Goal: Information Seeking & Learning: Learn about a topic

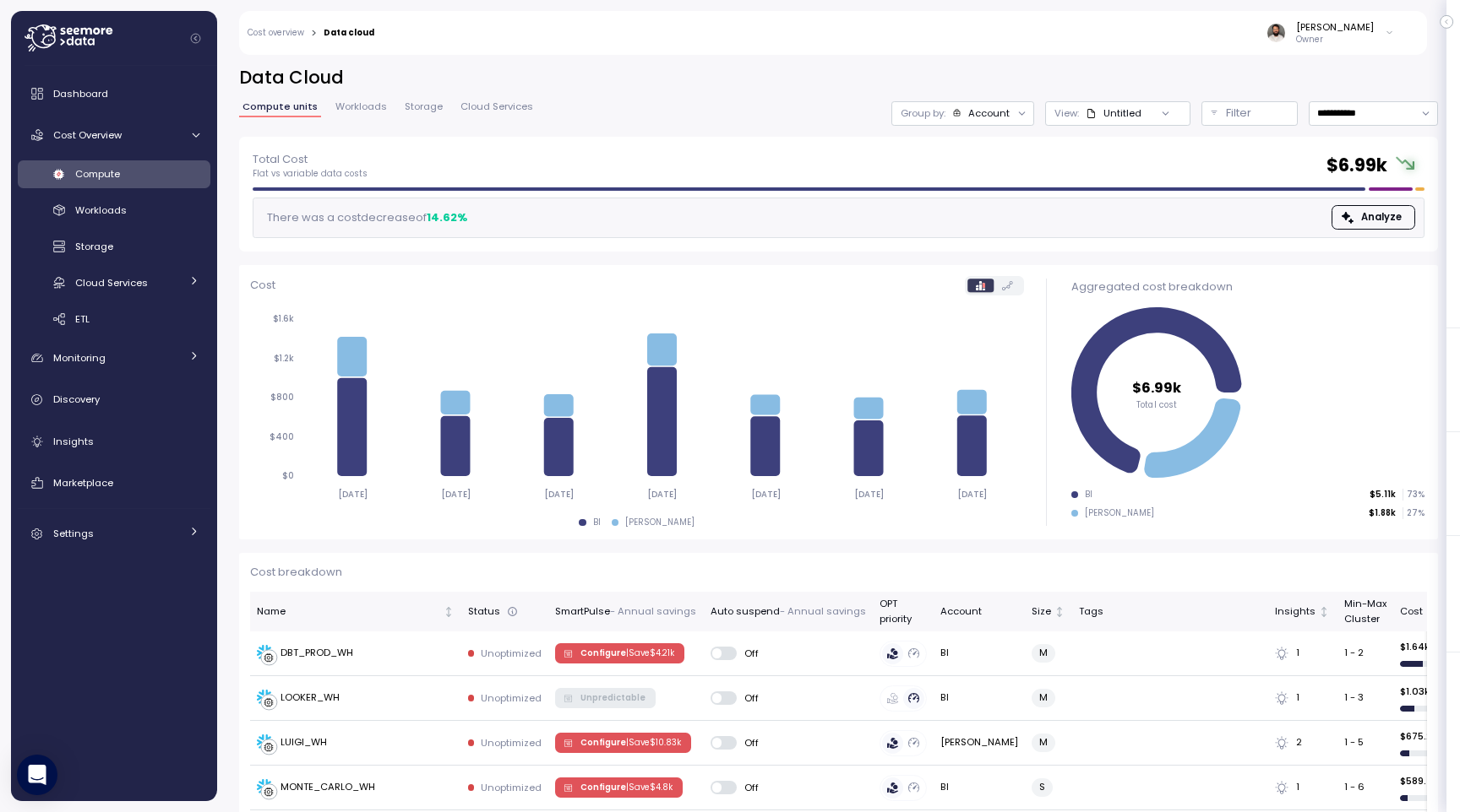
scroll to position [424, 0]
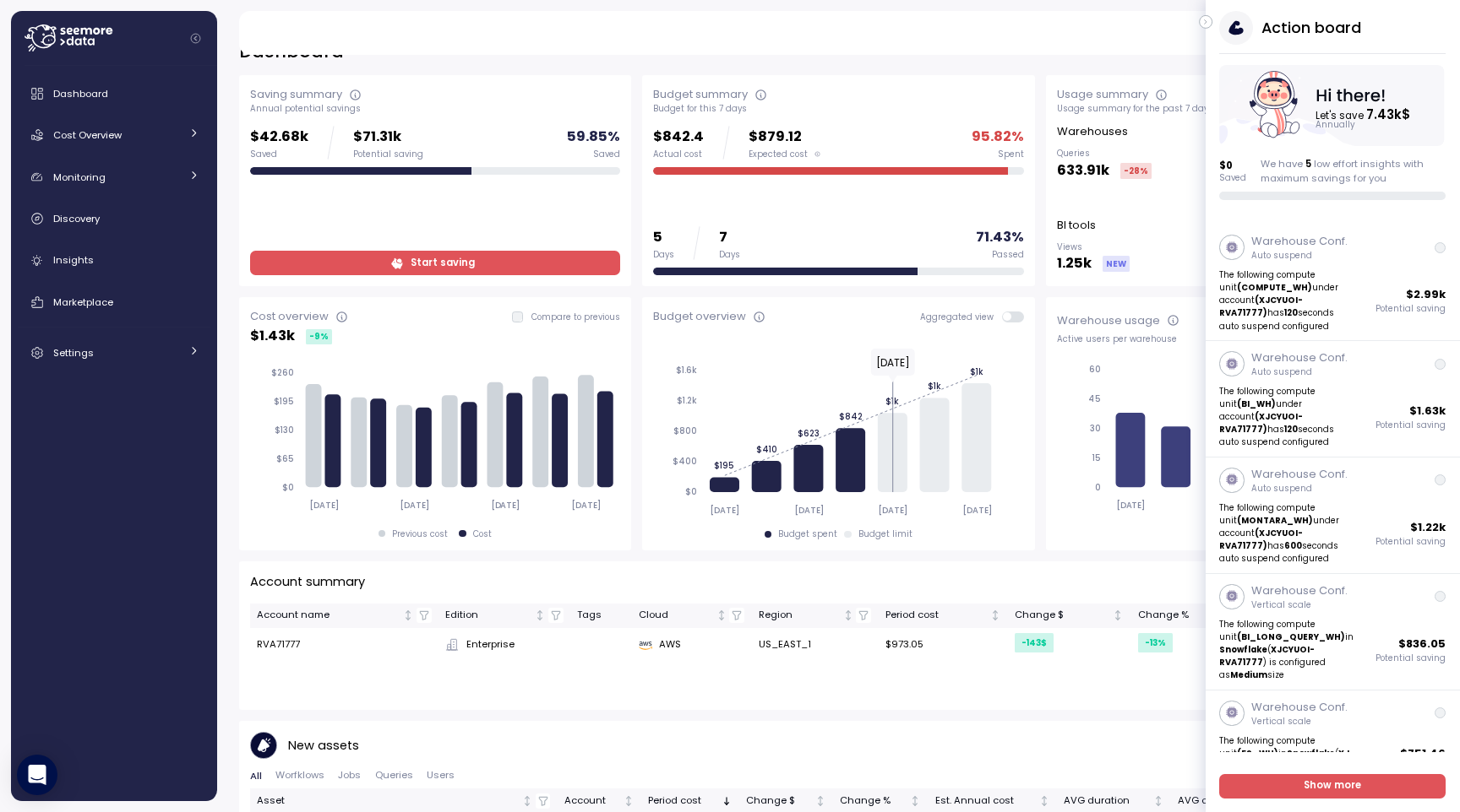
scroll to position [27, 0]
click at [1207, 24] on icon "button" at bounding box center [1206, 21] width 8 height 20
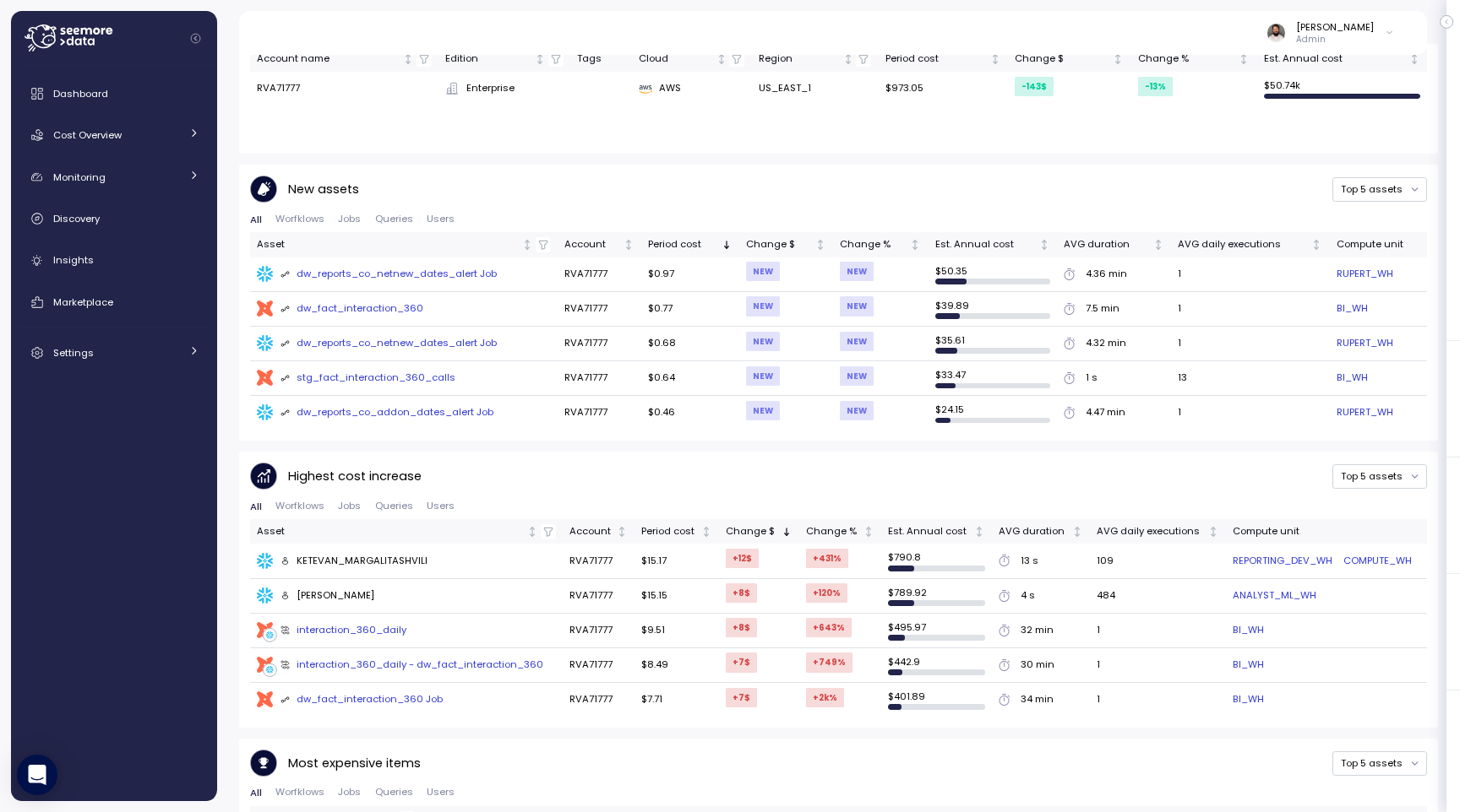
scroll to position [571, 0]
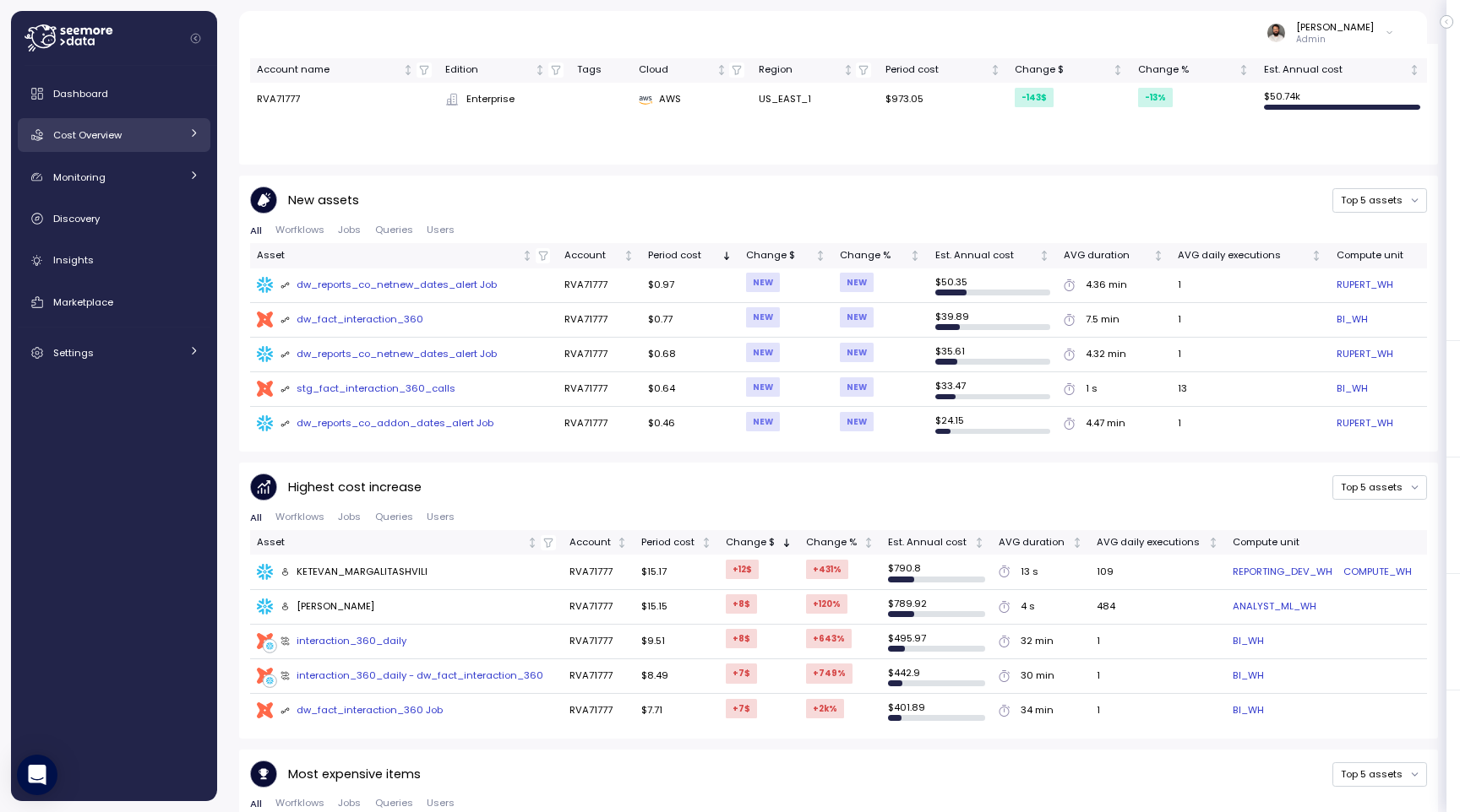
click at [178, 145] on link "Cost Overview" at bounding box center [114, 135] width 192 height 34
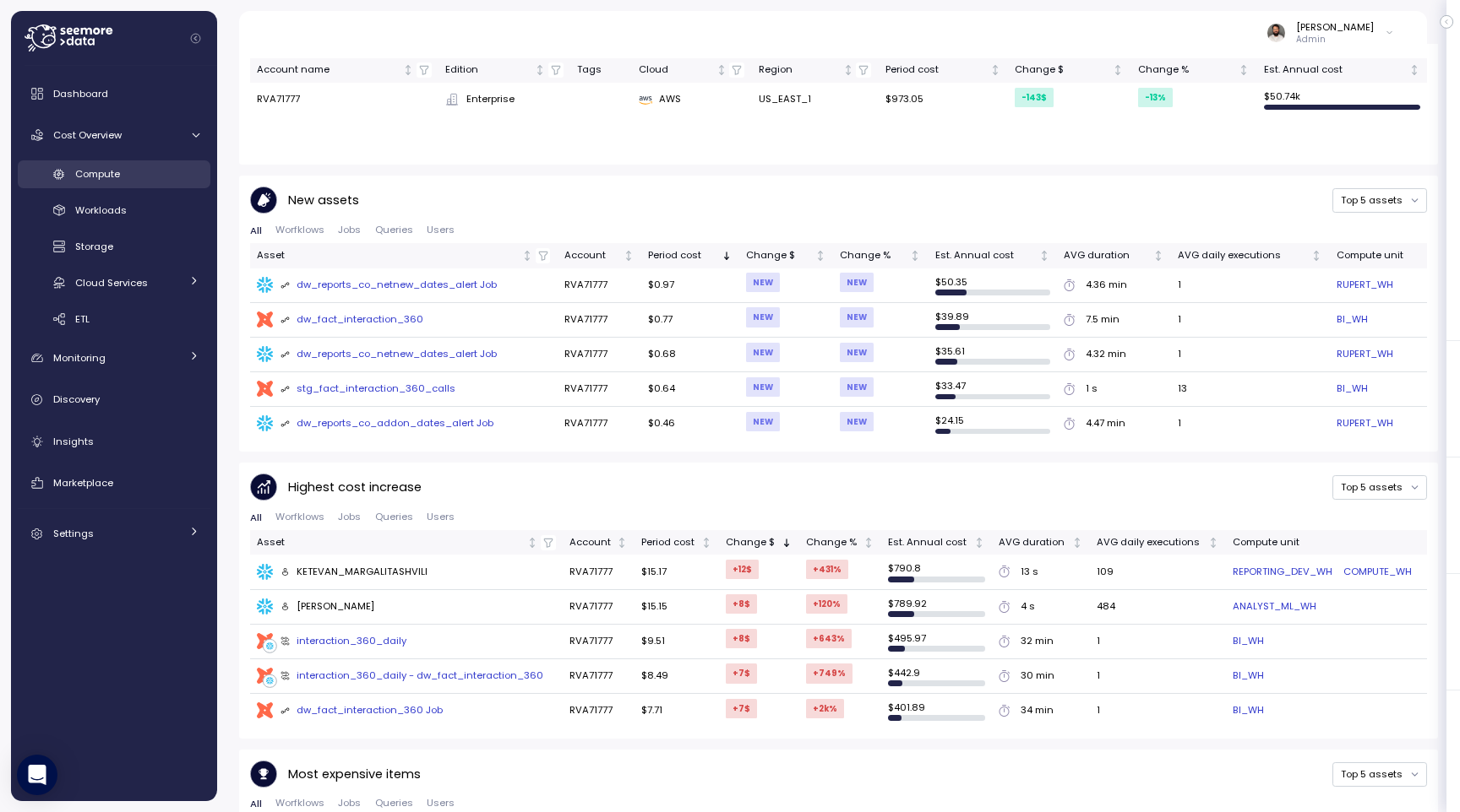
scroll to position [316, 0]
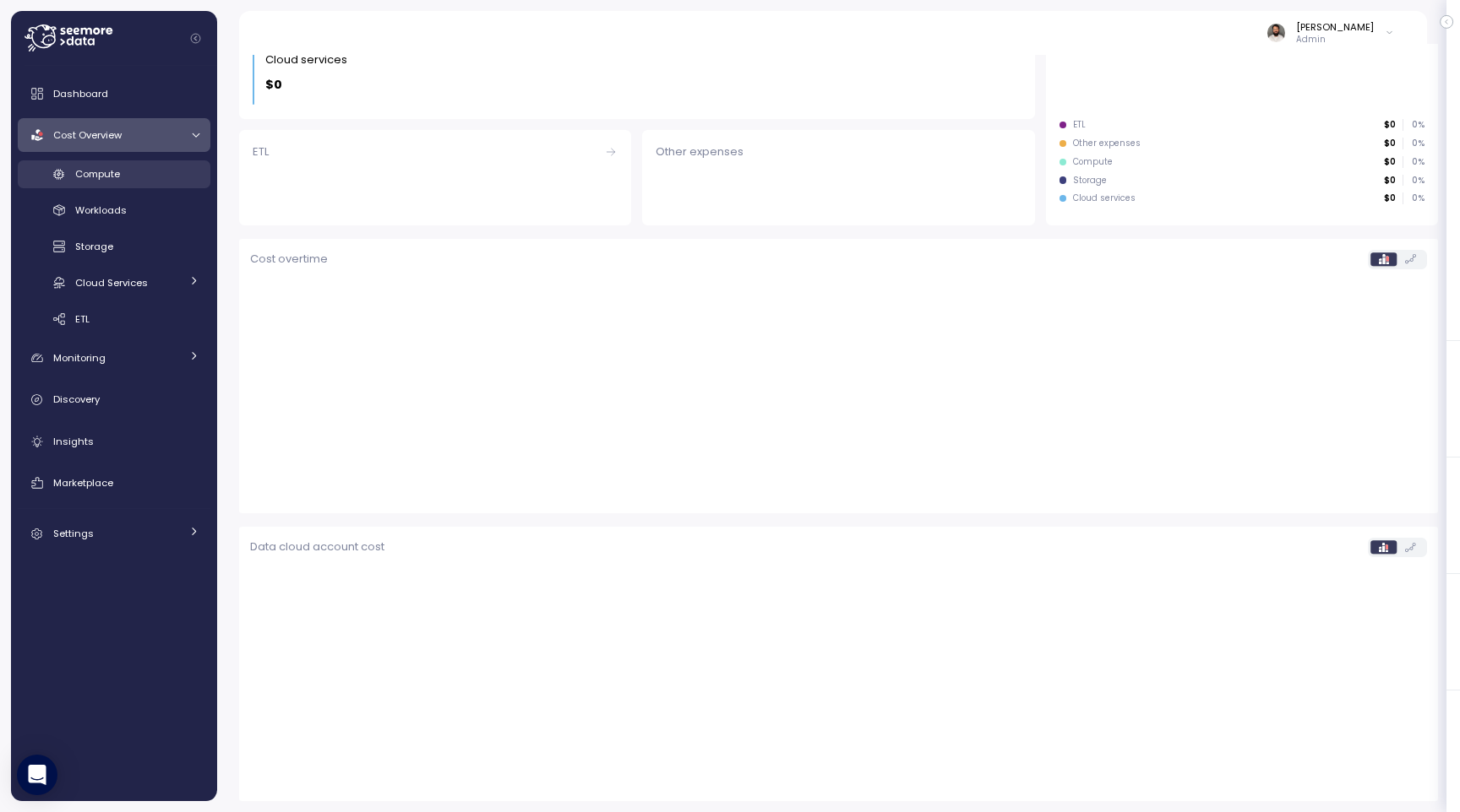
click at [168, 167] on div "Compute" at bounding box center [137, 174] width 124 height 17
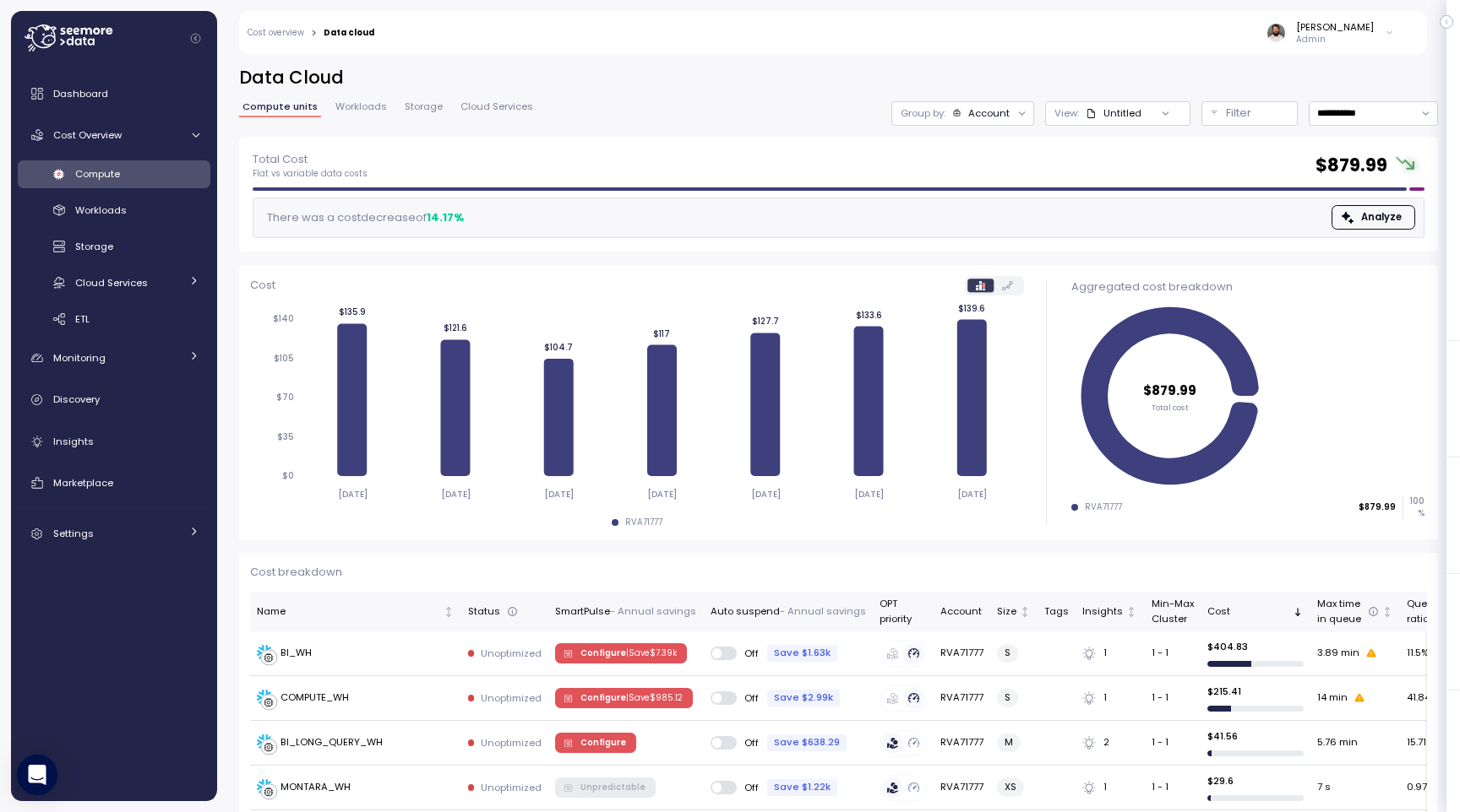
click at [934, 128] on div "**********" at bounding box center [838, 101] width 1199 height 71
click at [934, 108] on p "Group by:" at bounding box center [922, 113] width 45 height 13
click at [941, 204] on p "Compute unit" at bounding box center [974, 207] width 66 height 13
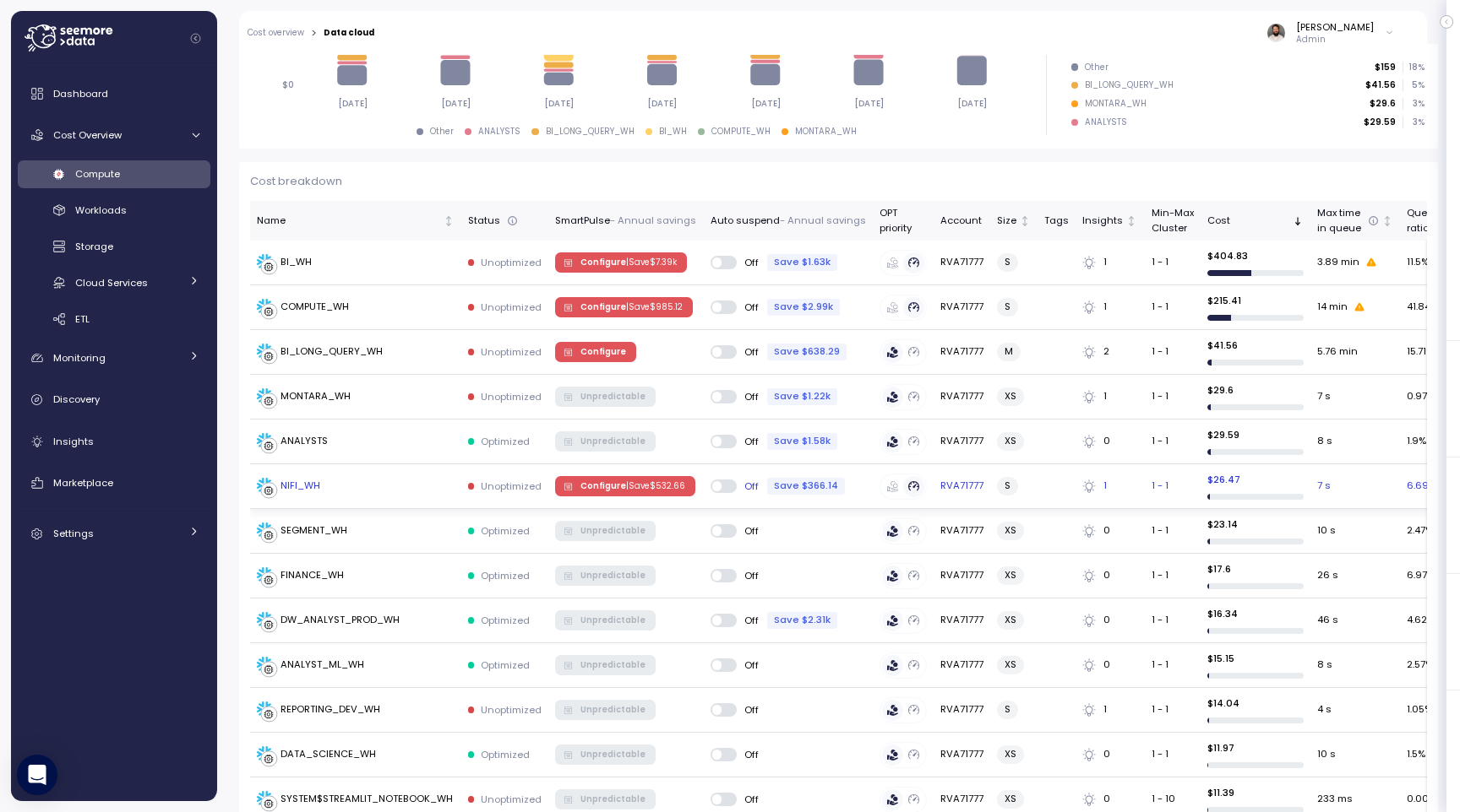
scroll to position [390, 0]
click at [607, 316] on span "Configure | Save $ 985.12" at bounding box center [631, 308] width 102 height 19
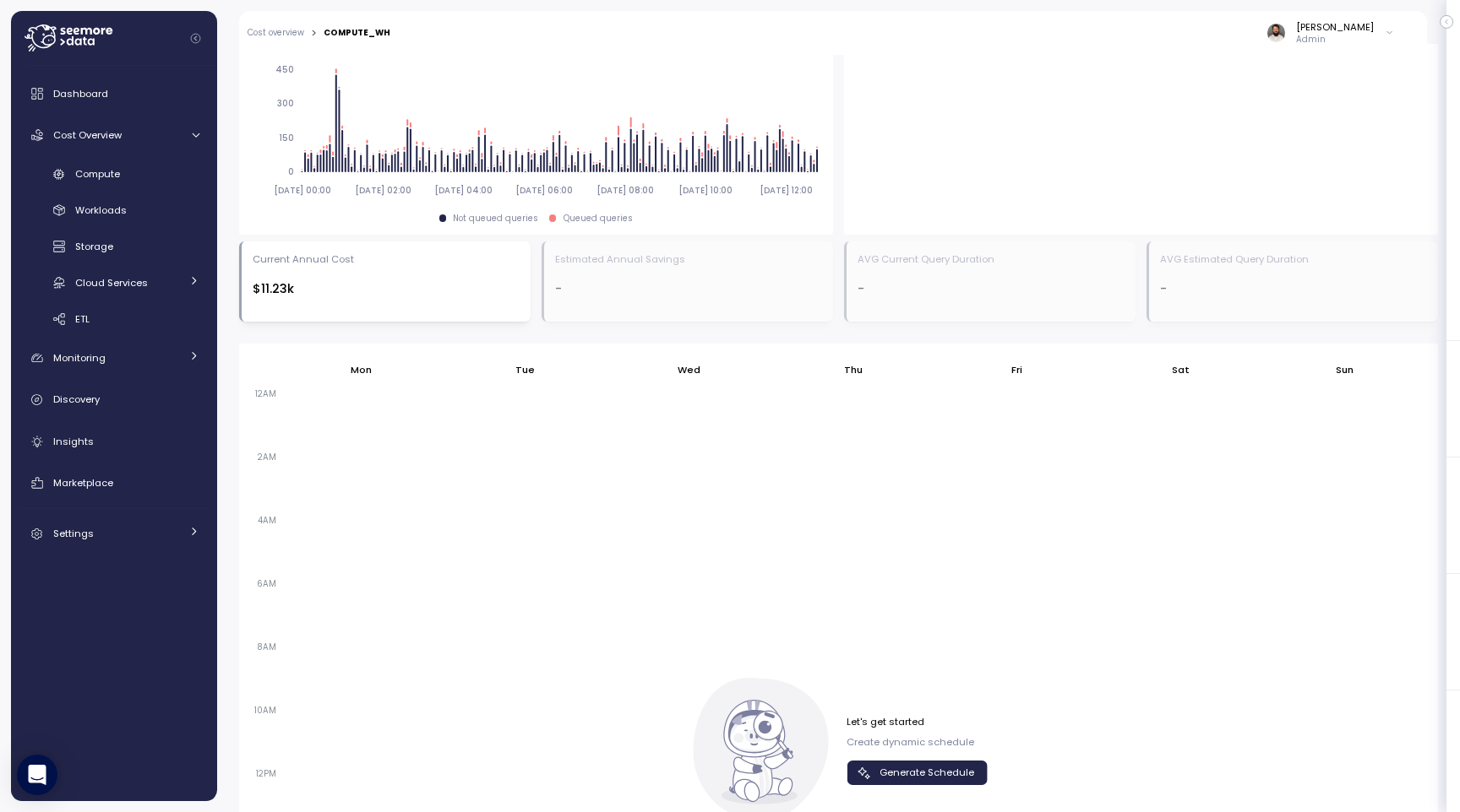
scroll to position [785, 0]
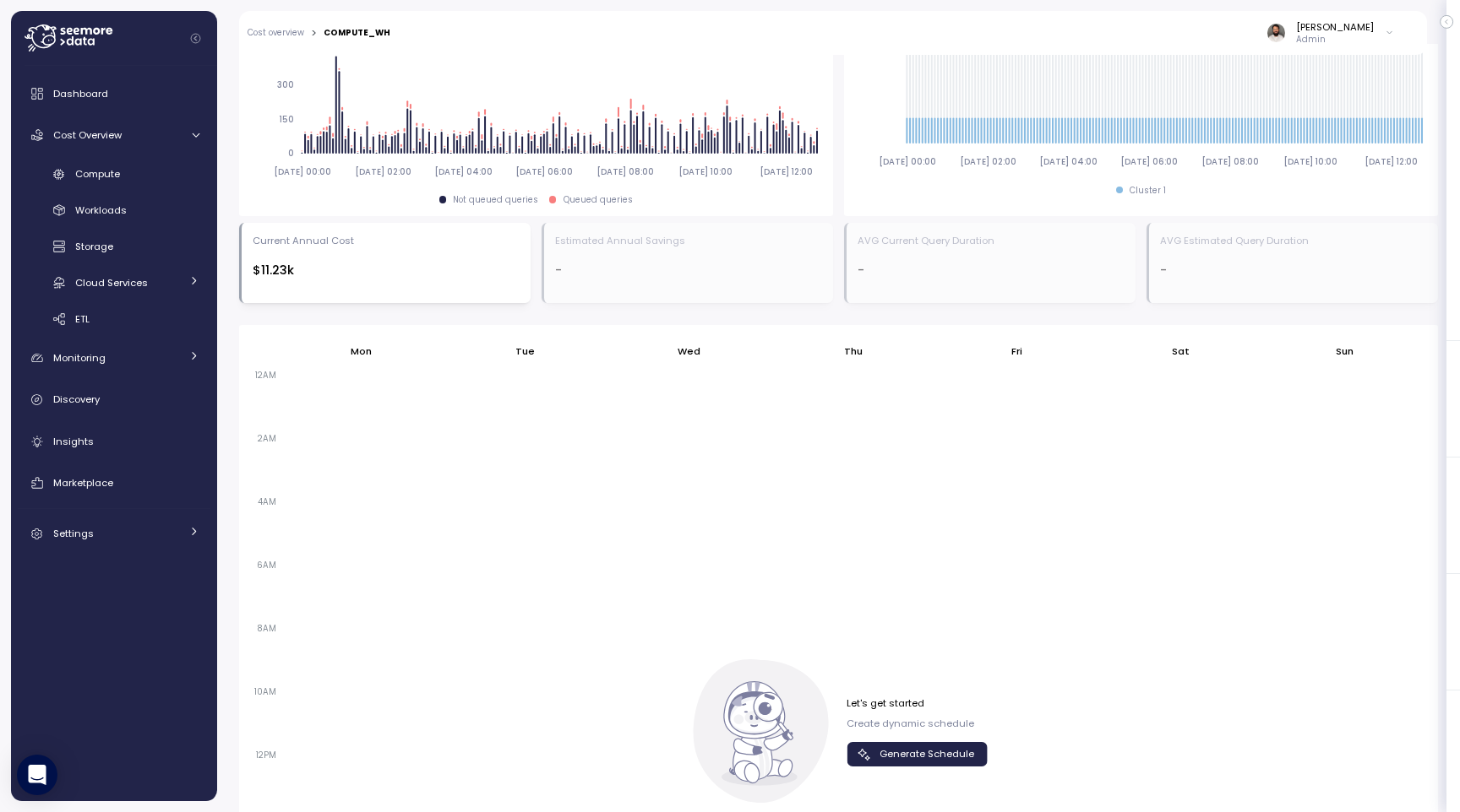
click at [927, 791] on div "Let's get started Create dynamic schedule Generate Schedule" at bounding box center [838, 731] width 299 height 143
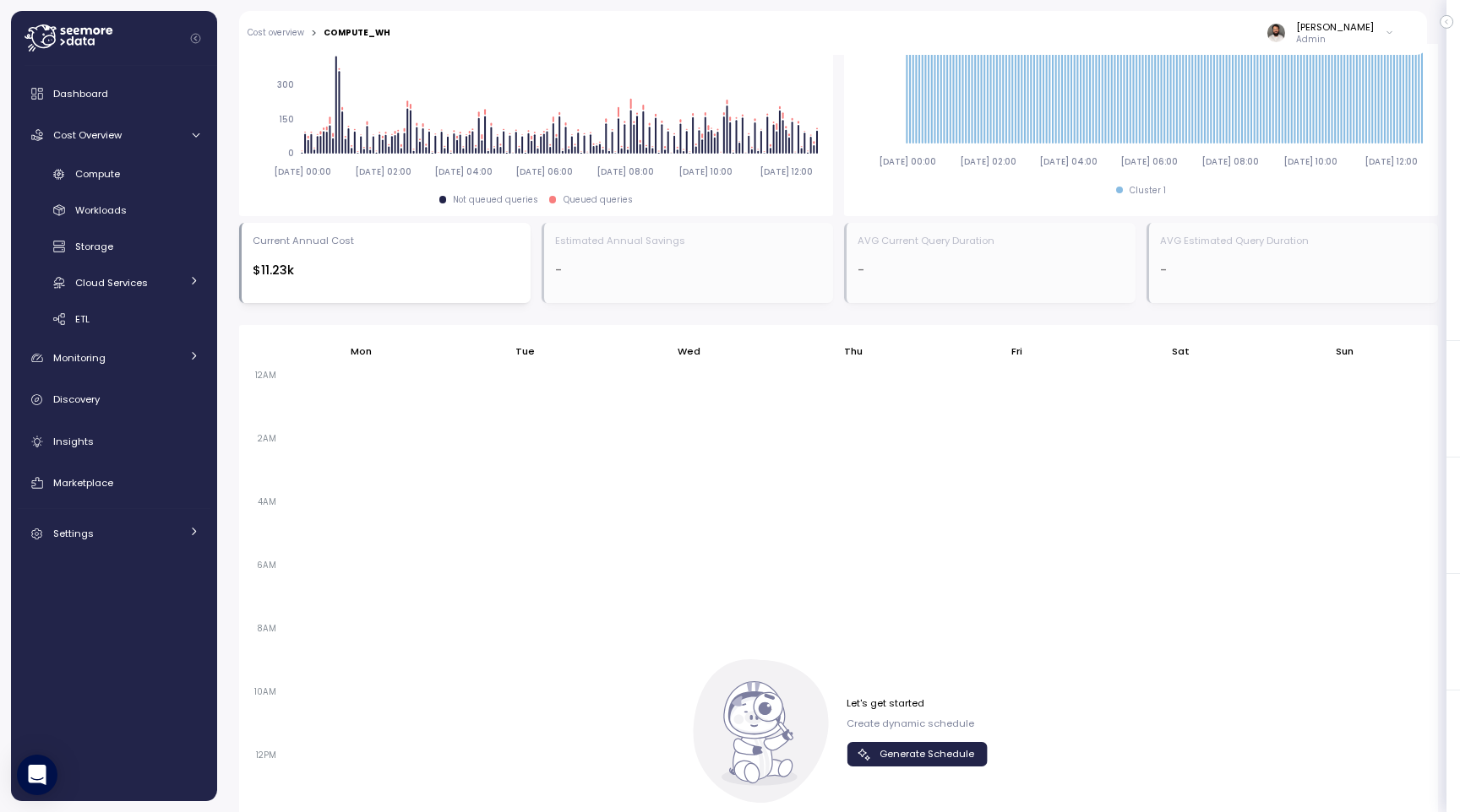
click at [923, 739] on div "Let's get started Create dynamic schedule Generate Schedule" at bounding box center [917, 731] width 141 height 70
click at [922, 743] on span "Generate Schedule" at bounding box center [927, 754] width 95 height 23
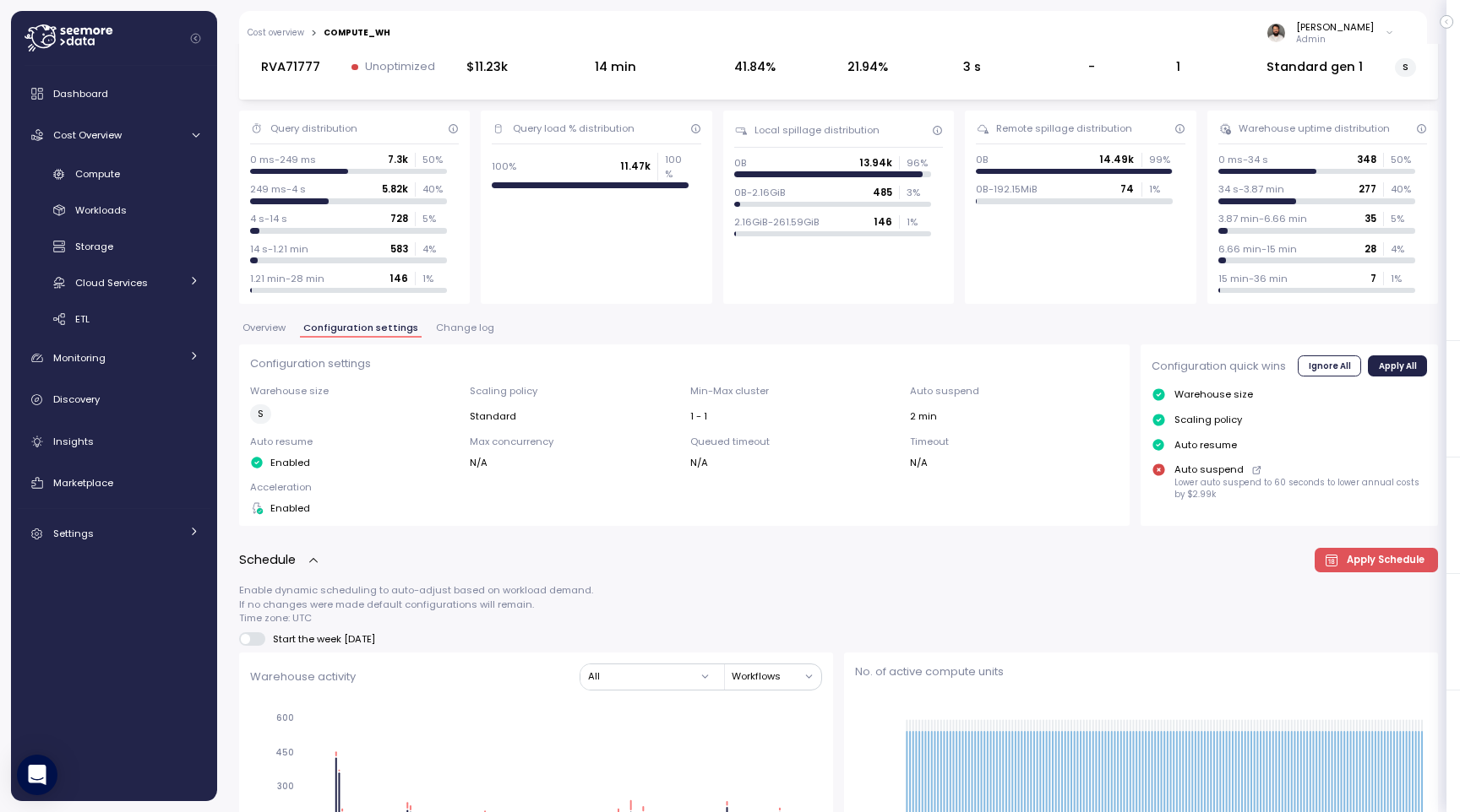
scroll to position [0, 0]
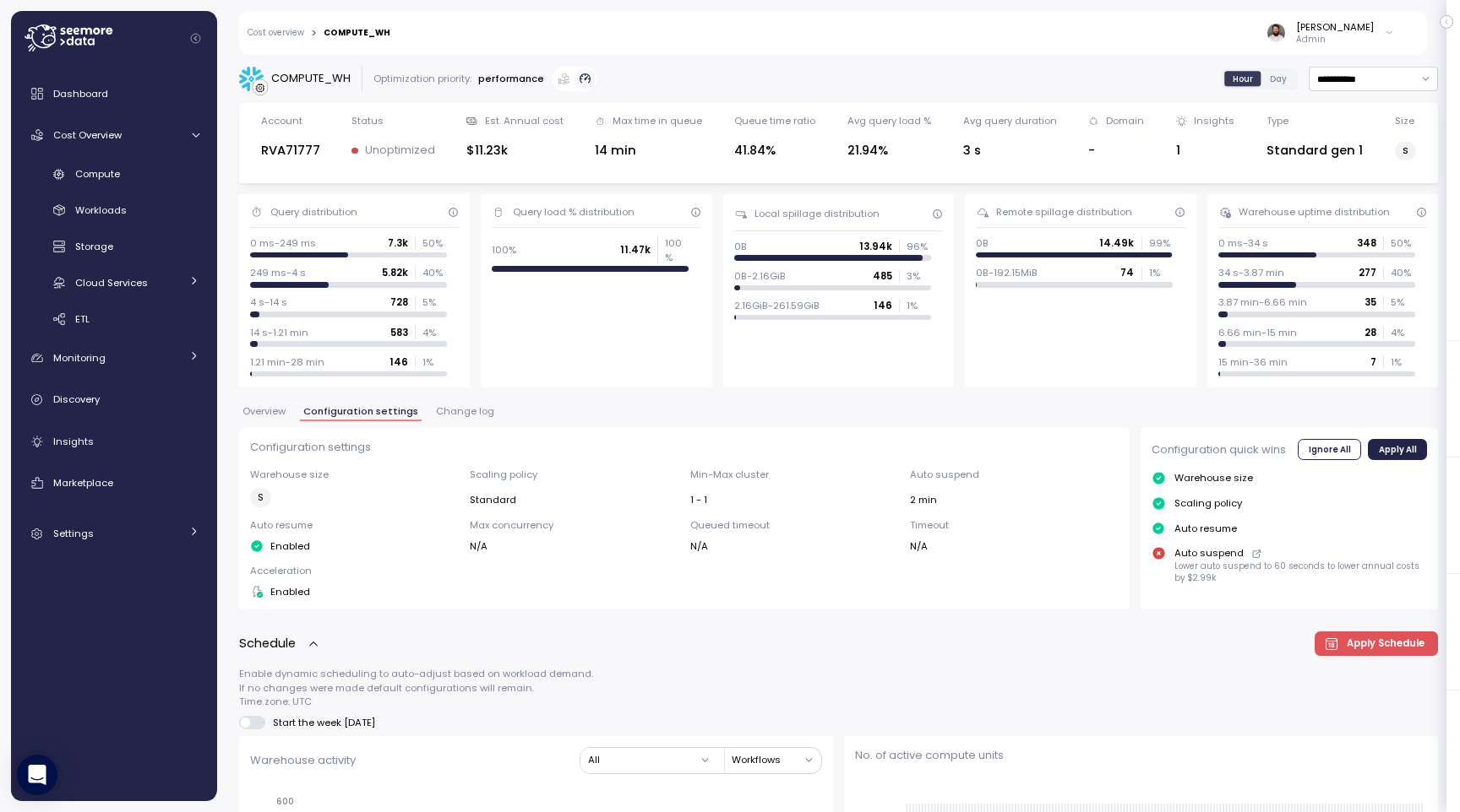
click at [301, 41] on div "Cost overview > COMPUTE_WH Guy Biecher Admin" at bounding box center [822, 33] width 1166 height 44
click at [300, 39] on div "Cost overview > COMPUTE_WH Guy Biecher Admin" at bounding box center [822, 33] width 1166 height 44
click at [275, 28] on link "Cost overview" at bounding box center [276, 32] width 57 height 9
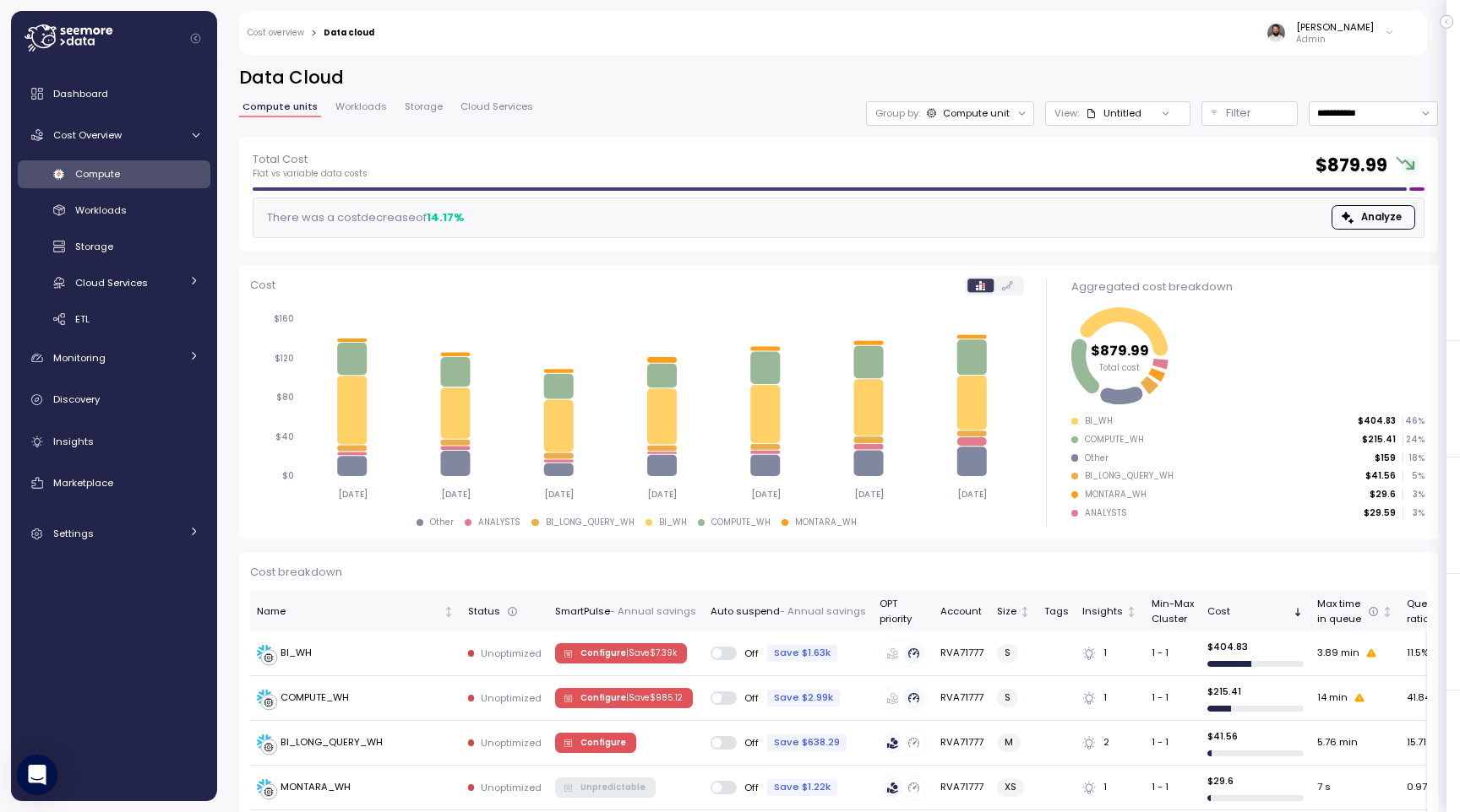
click at [140, 164] on link "Compute" at bounding box center [114, 173] width 192 height 27
click at [141, 143] on div "Cost Overview" at bounding box center [117, 135] width 127 height 17
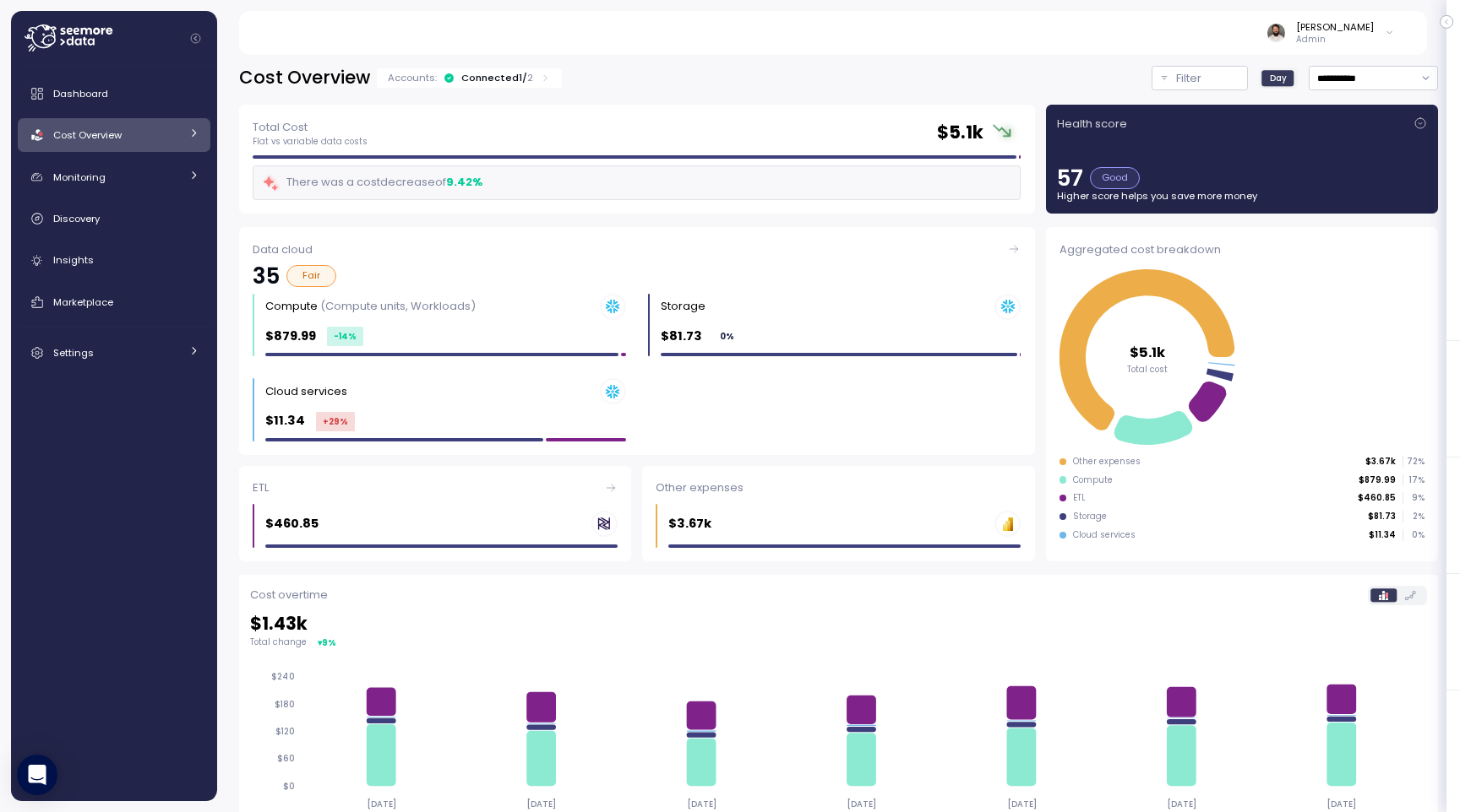
click at [141, 143] on div "Cost Overview" at bounding box center [117, 135] width 127 height 17
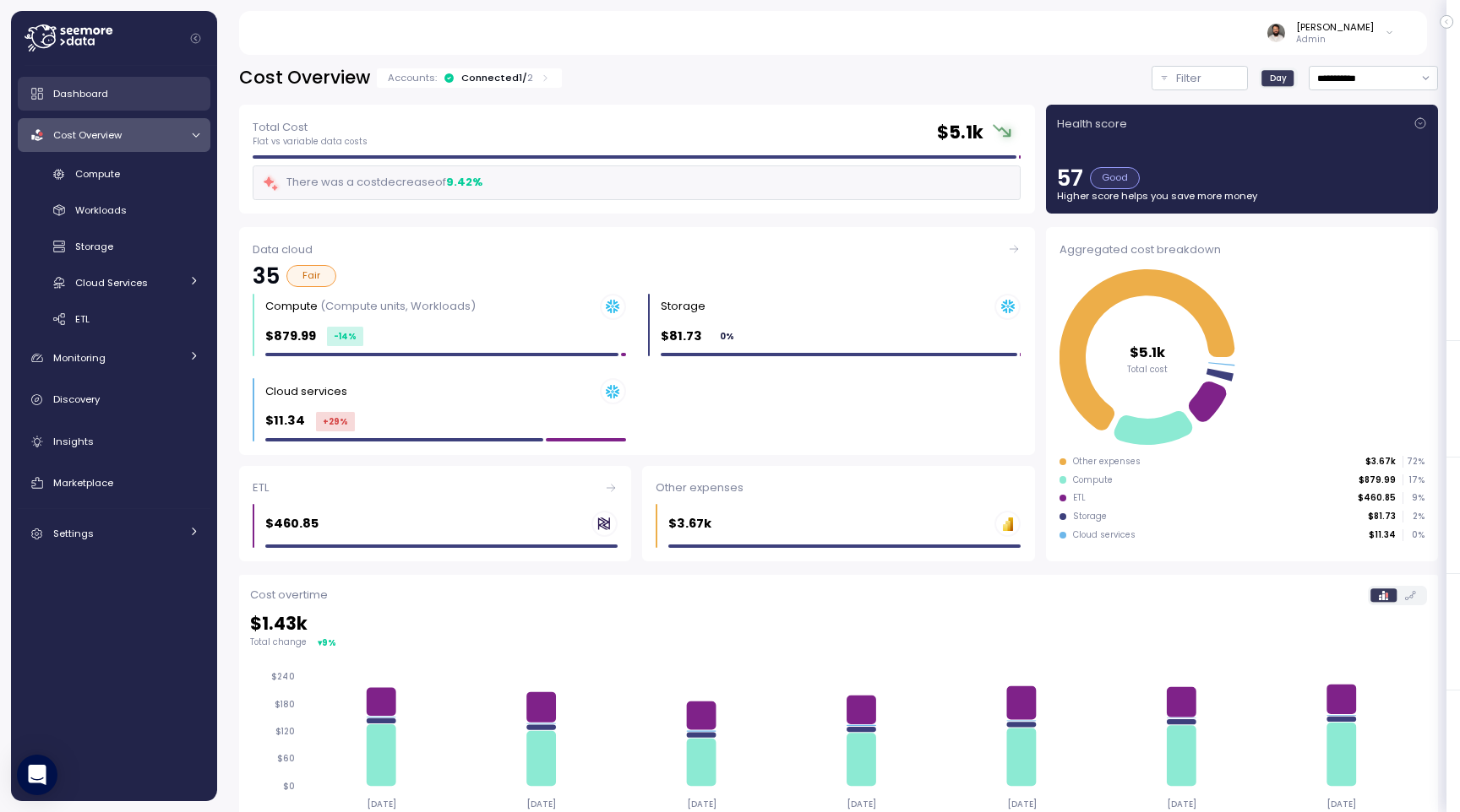
click at [131, 99] on div "Dashboard" at bounding box center [126, 94] width 146 height 17
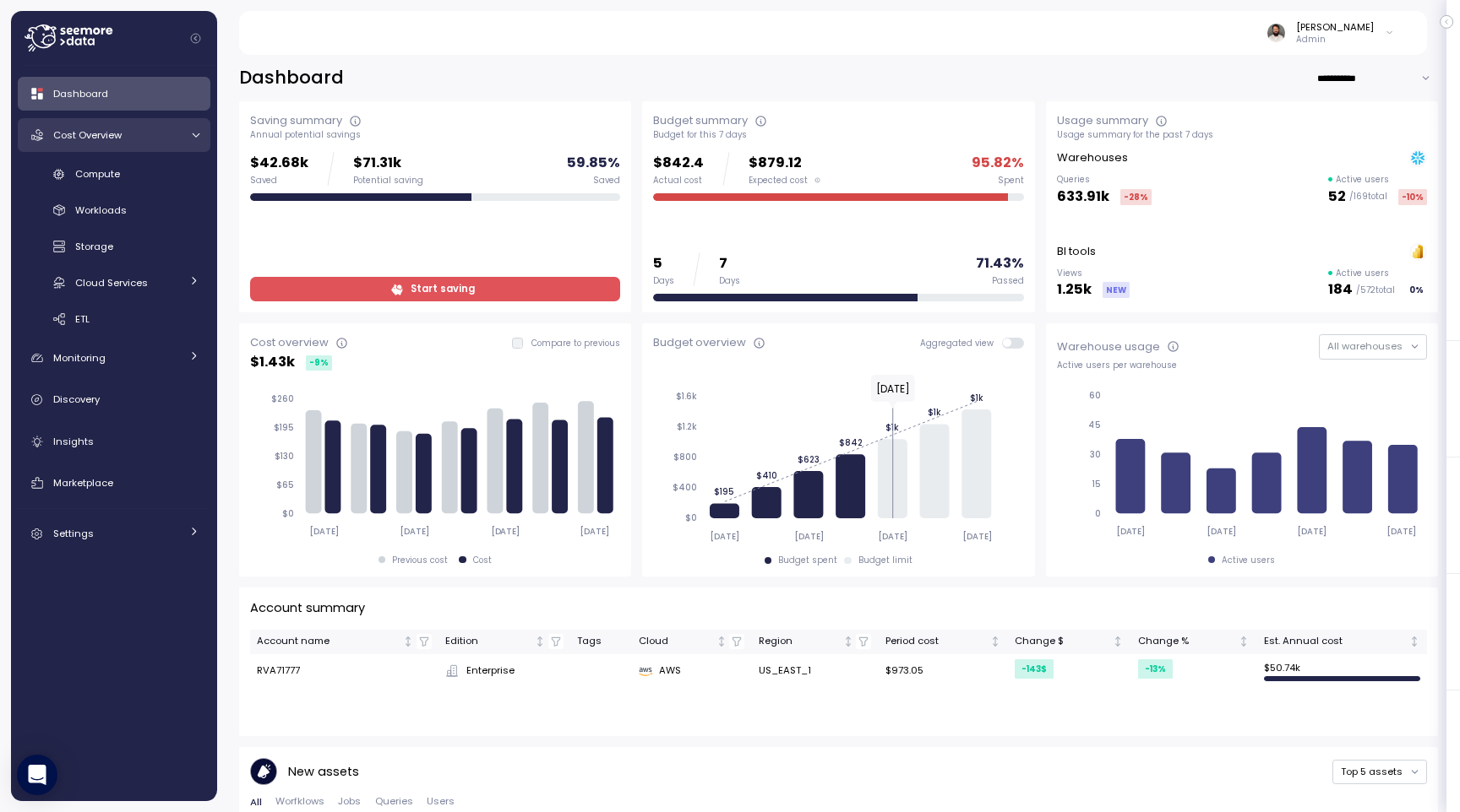
click at [120, 135] on span "Cost Overview" at bounding box center [87, 135] width 68 height 13
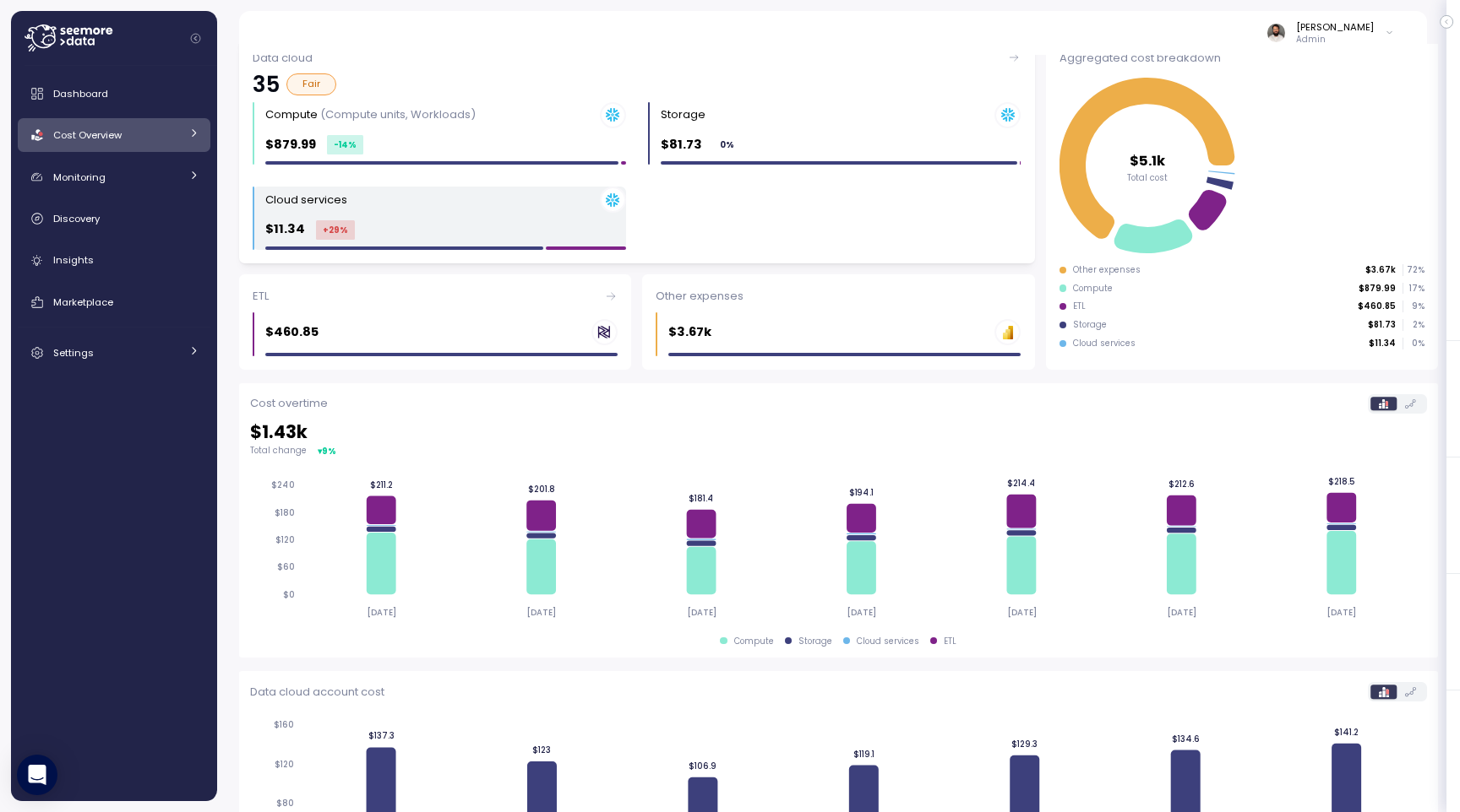
scroll to position [258, 0]
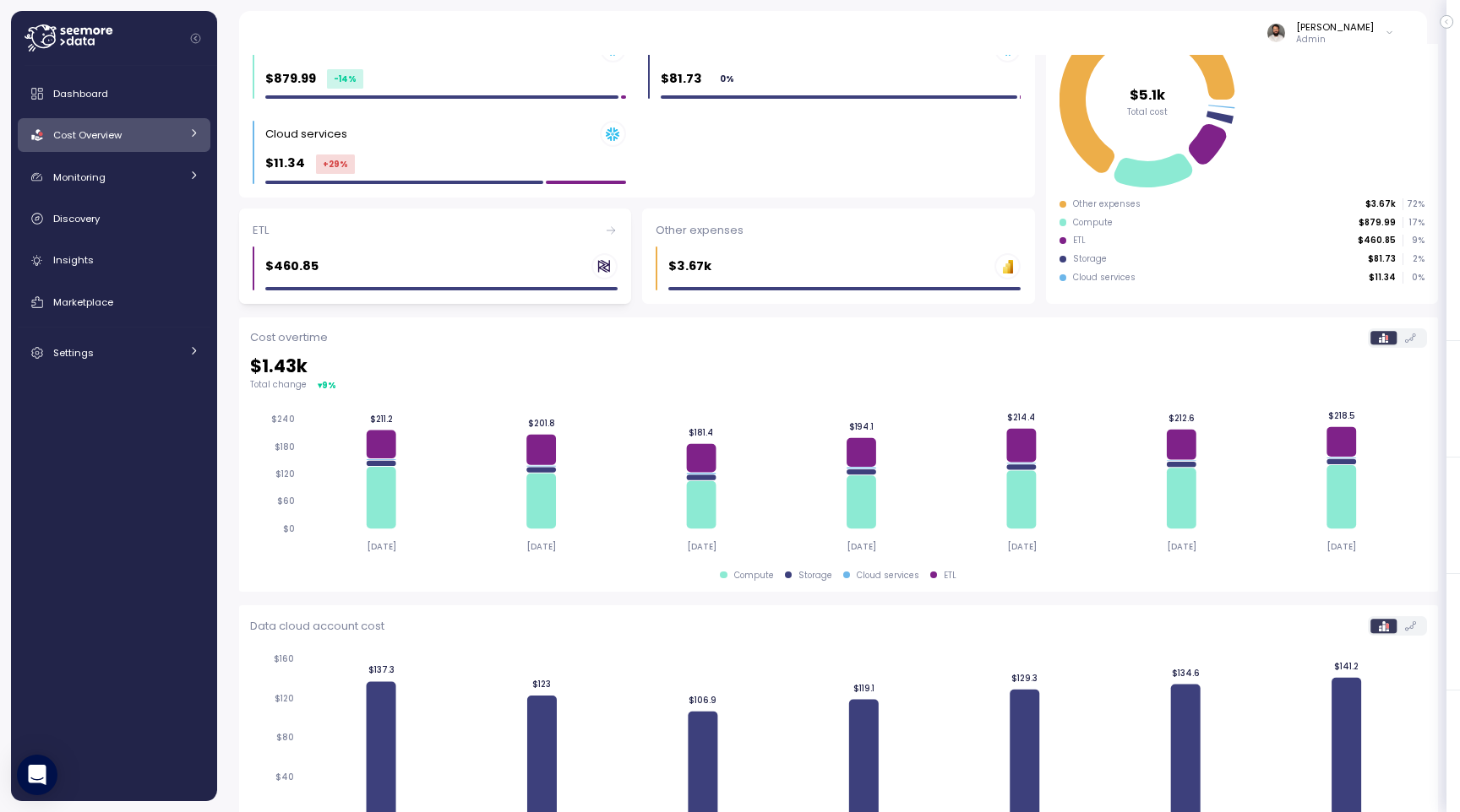
click at [415, 267] on div "$460.85" at bounding box center [442, 266] width 353 height 27
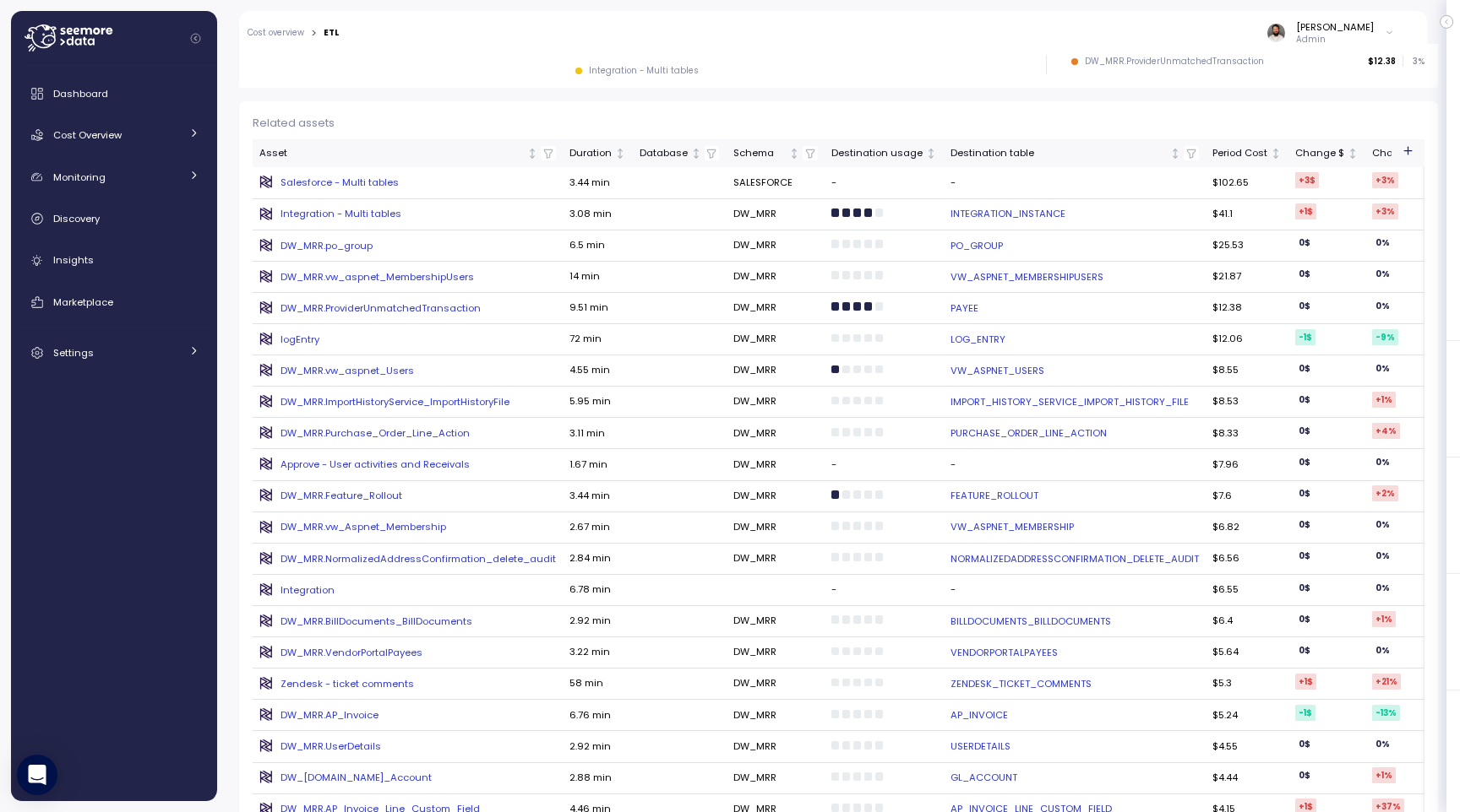
click at [968, 243] on link "PO_GROUP" at bounding box center [1075, 245] width 248 height 13
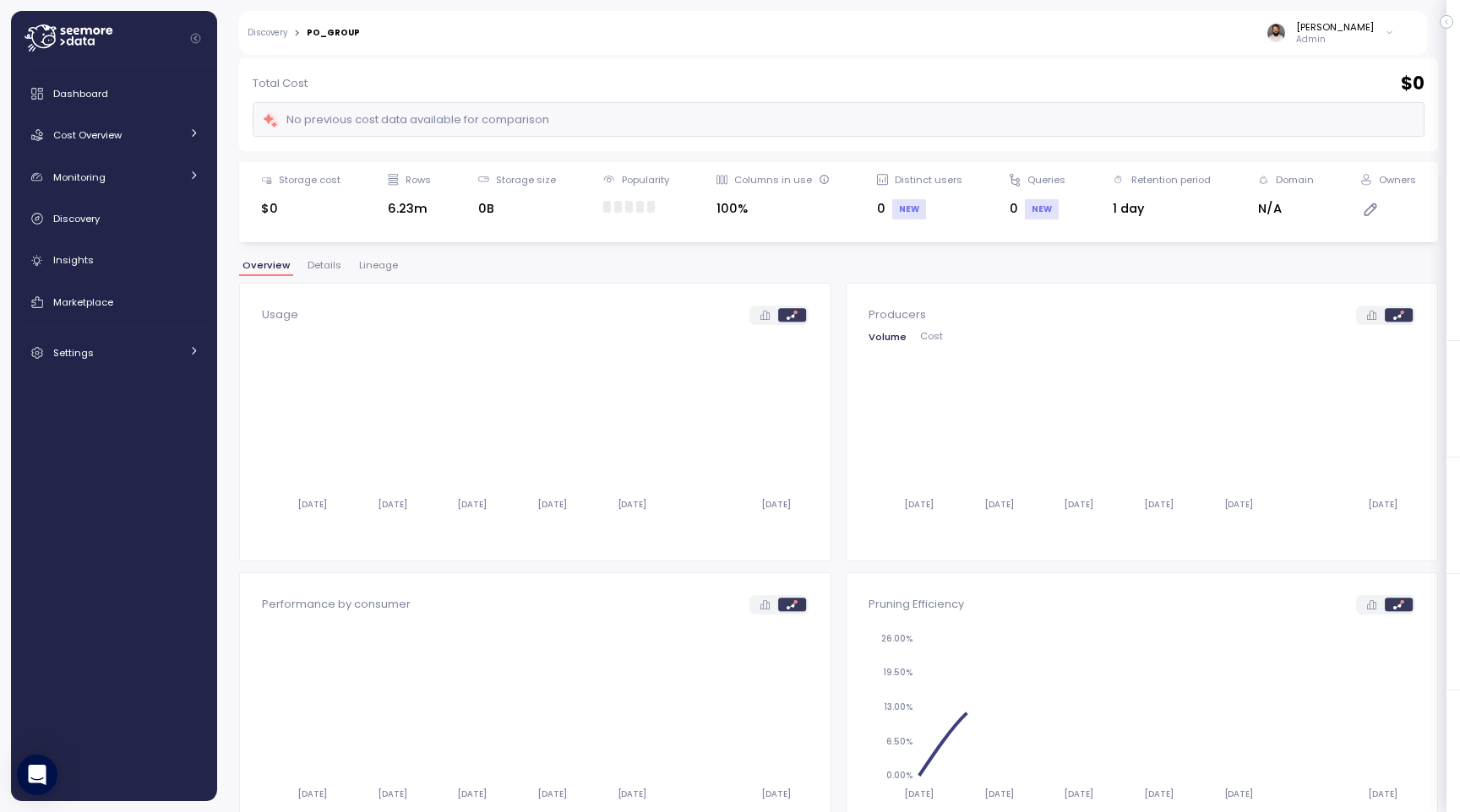
scroll to position [79, 0]
click at [375, 271] on span "Lineage" at bounding box center [378, 266] width 39 height 9
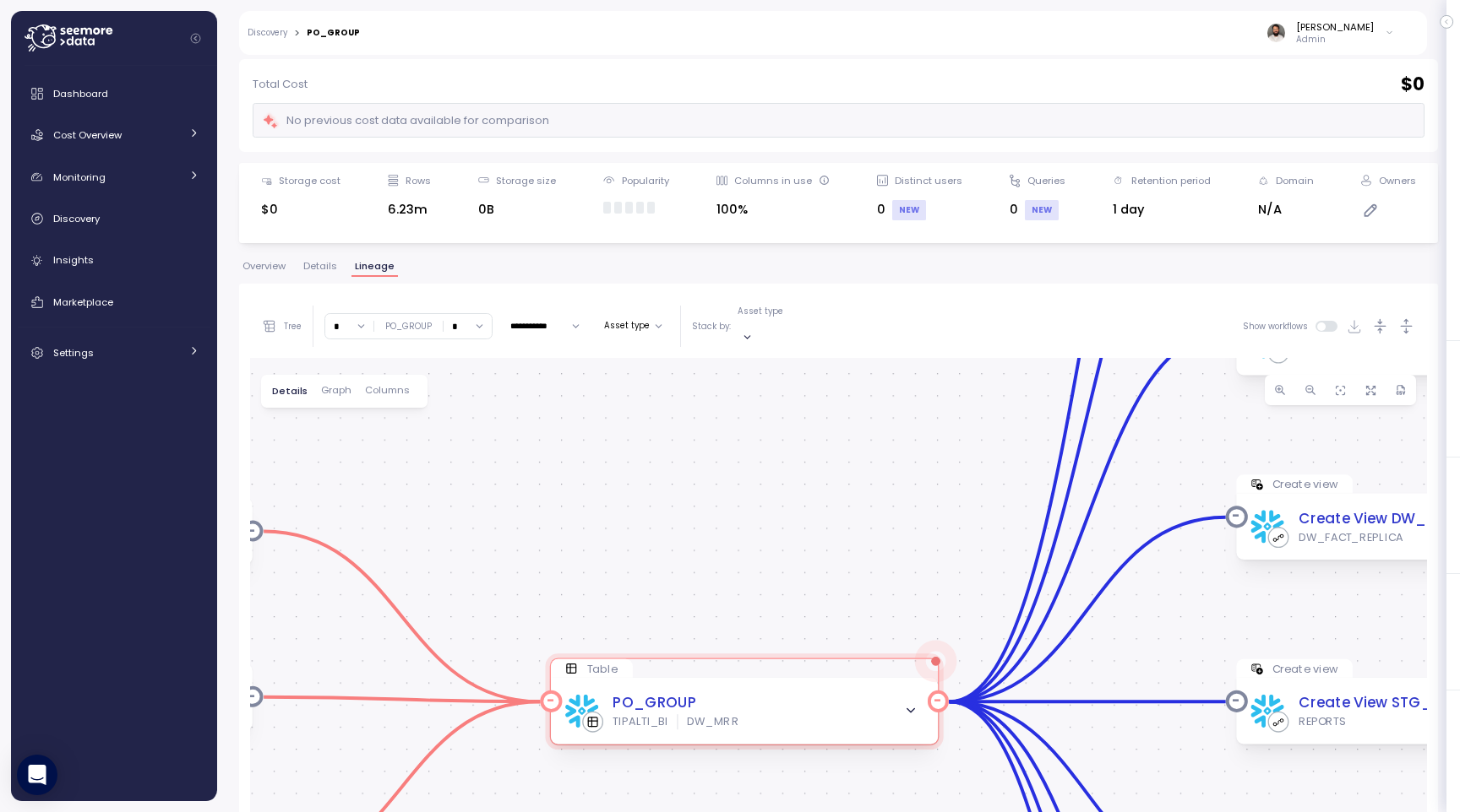
click at [908, 704] on icon "button" at bounding box center [910, 711] width 14 height 14
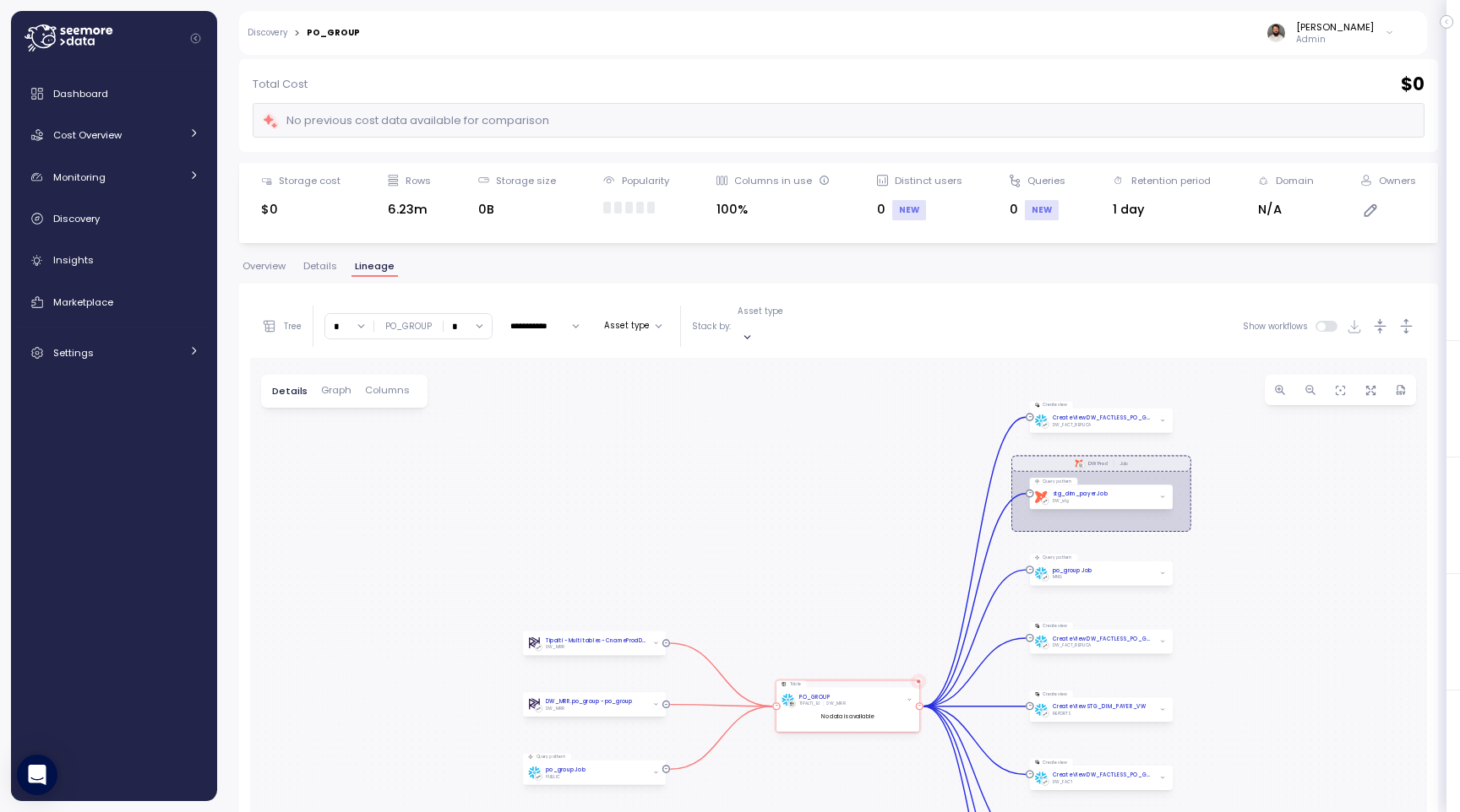
click at [908, 695] on span "button" at bounding box center [908, 699] width 9 height 9
click at [457, 320] on input "*" at bounding box center [467, 327] width 48 height 25
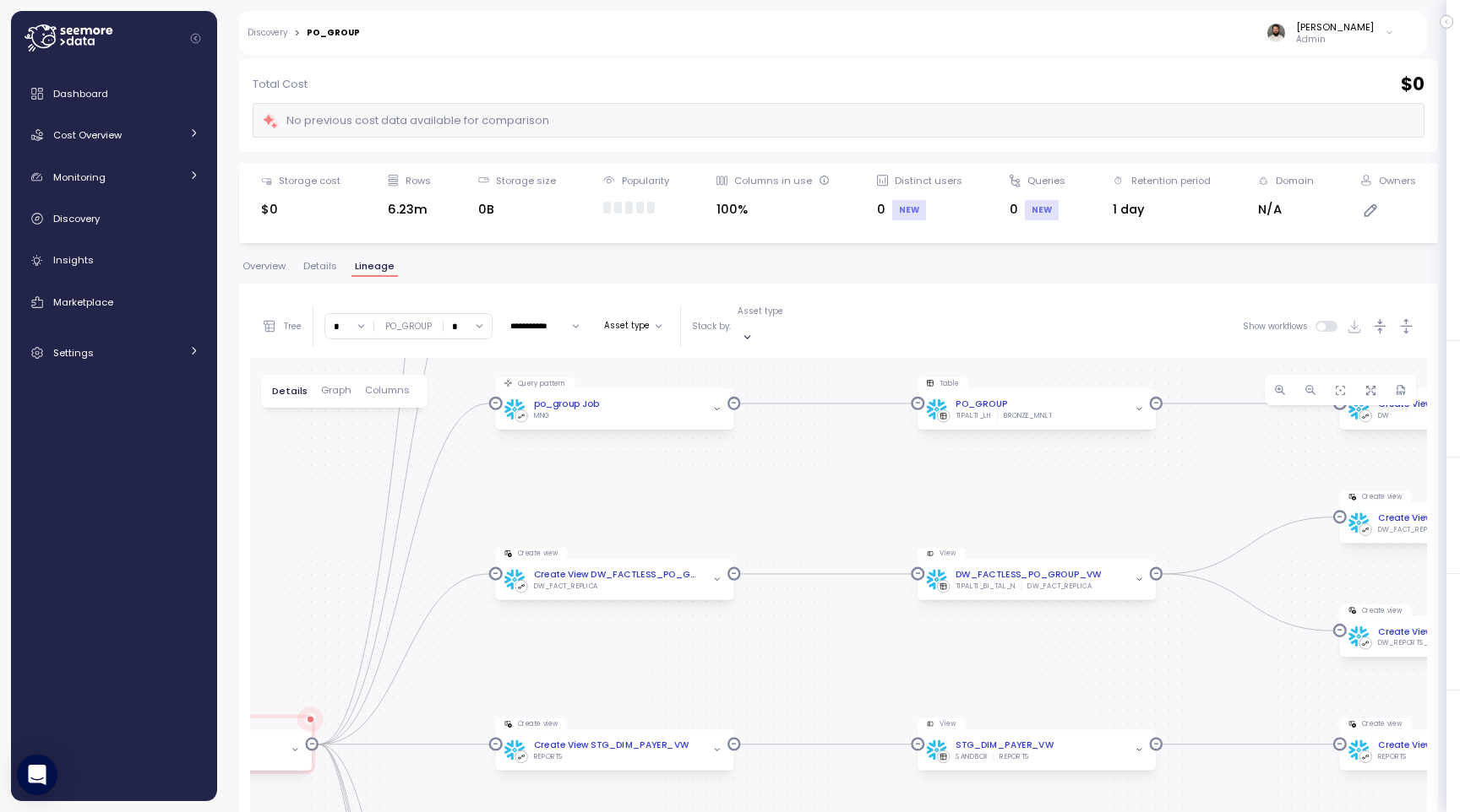
click at [1408, 306] on div "**********" at bounding box center [838, 326] width 1177 height 63
click at [1405, 317] on icon "button" at bounding box center [1406, 326] width 18 height 18
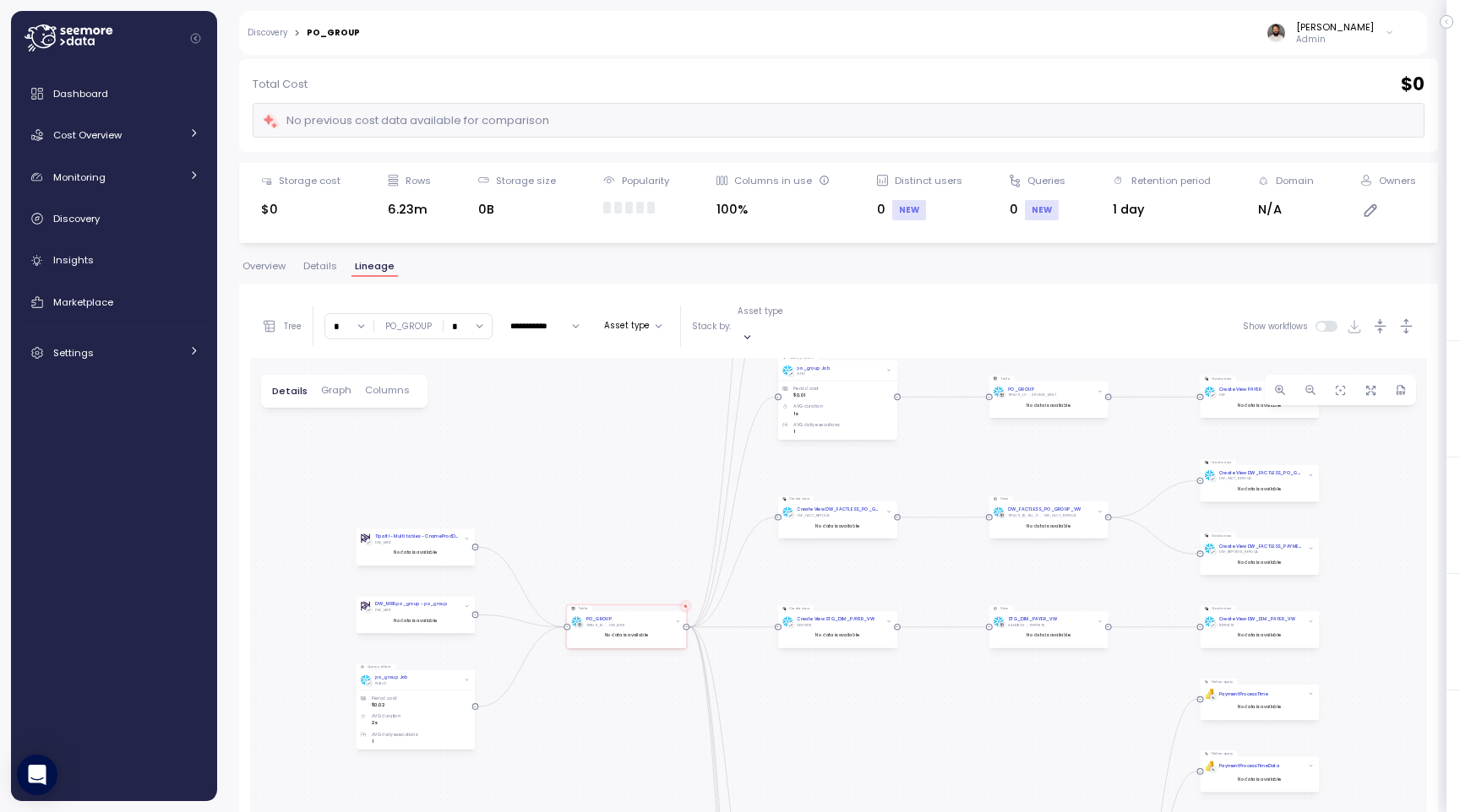
drag, startPoint x: 1022, startPoint y: 678, endPoint x: 1022, endPoint y: 442, distance: 236.0
click at [1022, 442] on div "dbt DW Prod Job Tipalti - Multi tables - CnameProdDBBI - po_group DW_MRR No dat…" at bounding box center [838, 699] width 1177 height 683
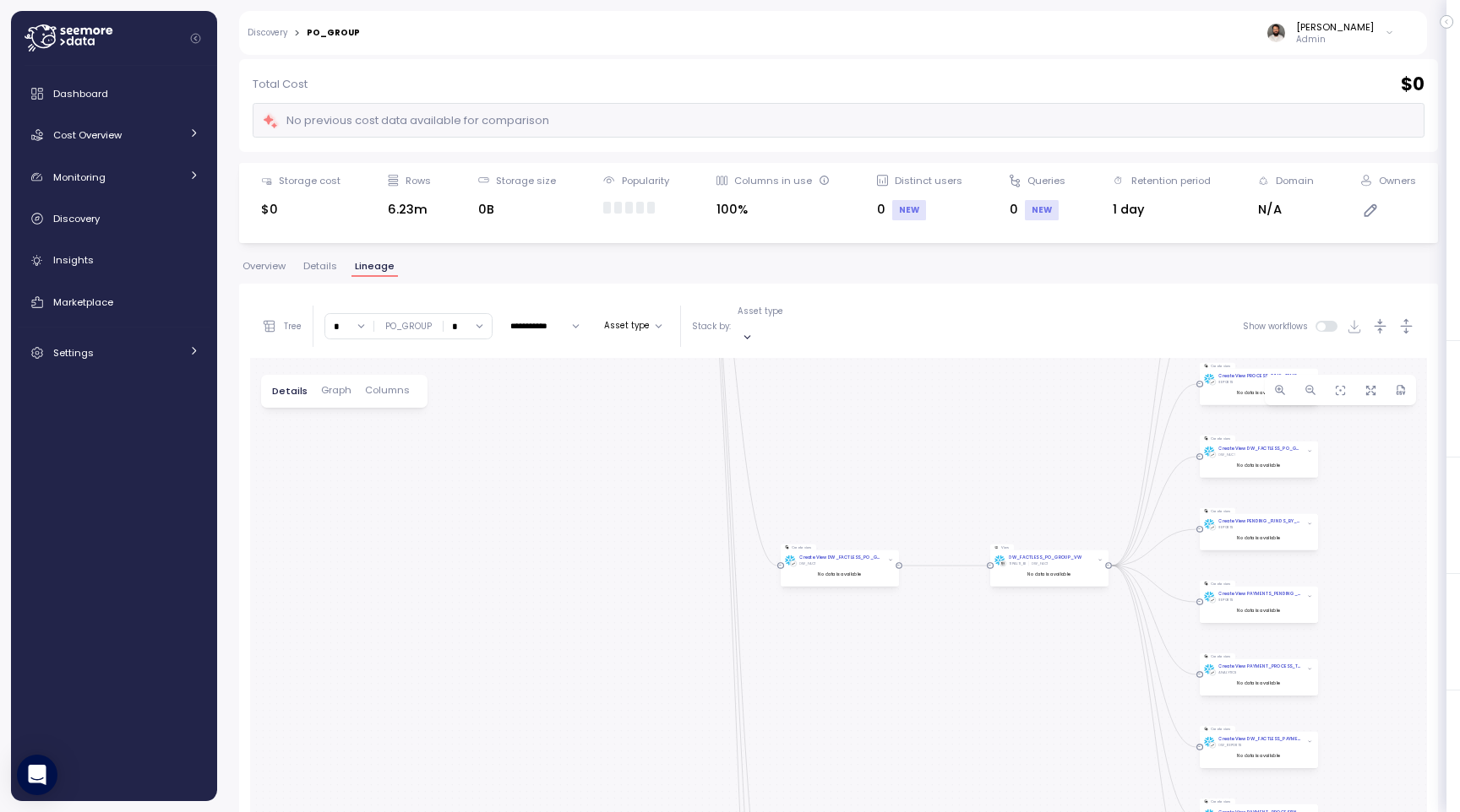
drag, startPoint x: 995, startPoint y: 719, endPoint x: 995, endPoint y: 263, distance: 456.0
click at [995, 262] on div "**********" at bounding box center [838, 657] width 1199 height 790
drag, startPoint x: 1080, startPoint y: 429, endPoint x: 927, endPoint y: 686, distance: 299.1
click at [927, 686] on div "dbt DW Prod Job Tipalti - Multi tables - CnameProdDBBI - po_group DW_MRR No dat…" at bounding box center [838, 699] width 1177 height 683
drag, startPoint x: 930, startPoint y: 586, endPoint x: 821, endPoint y: 771, distance: 214.7
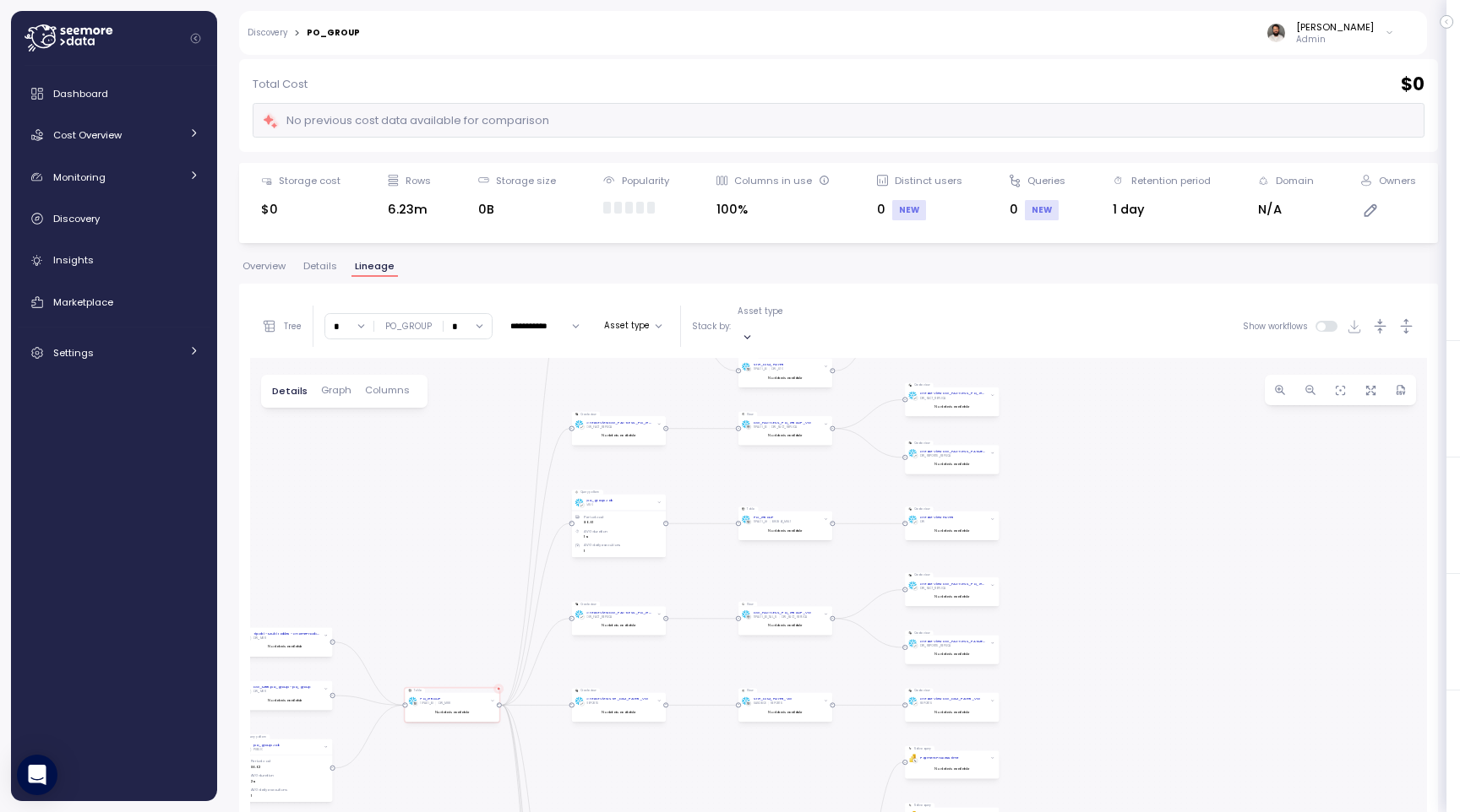
click at [819, 773] on div "dbt DW Prod Job Tipalti - Multi tables - CnameProdDBBI - po_group DW_MRR No dat…" at bounding box center [838, 699] width 1177 height 683
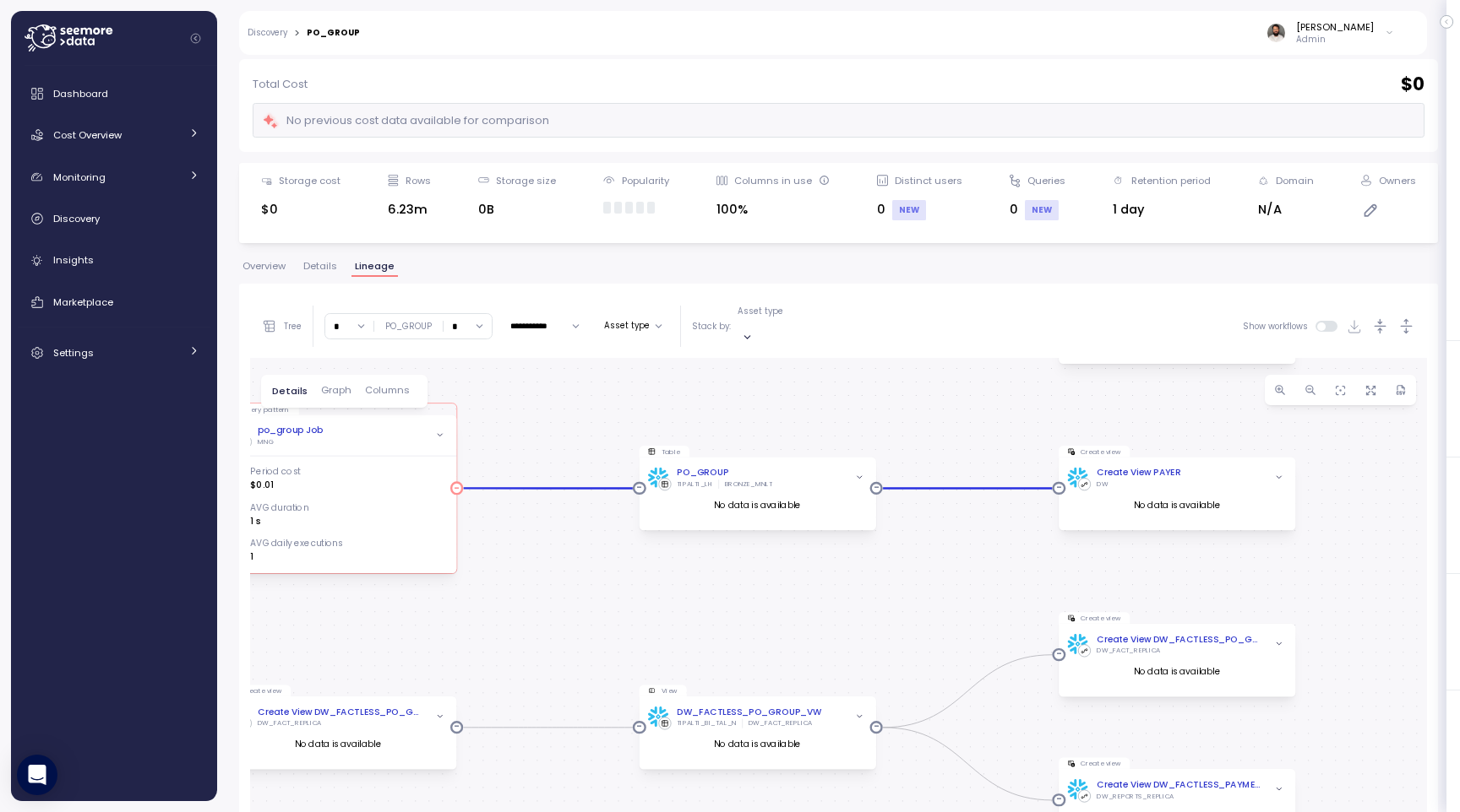
click at [402, 430] on div "po_group Job MNG" at bounding box center [338, 435] width 219 height 23
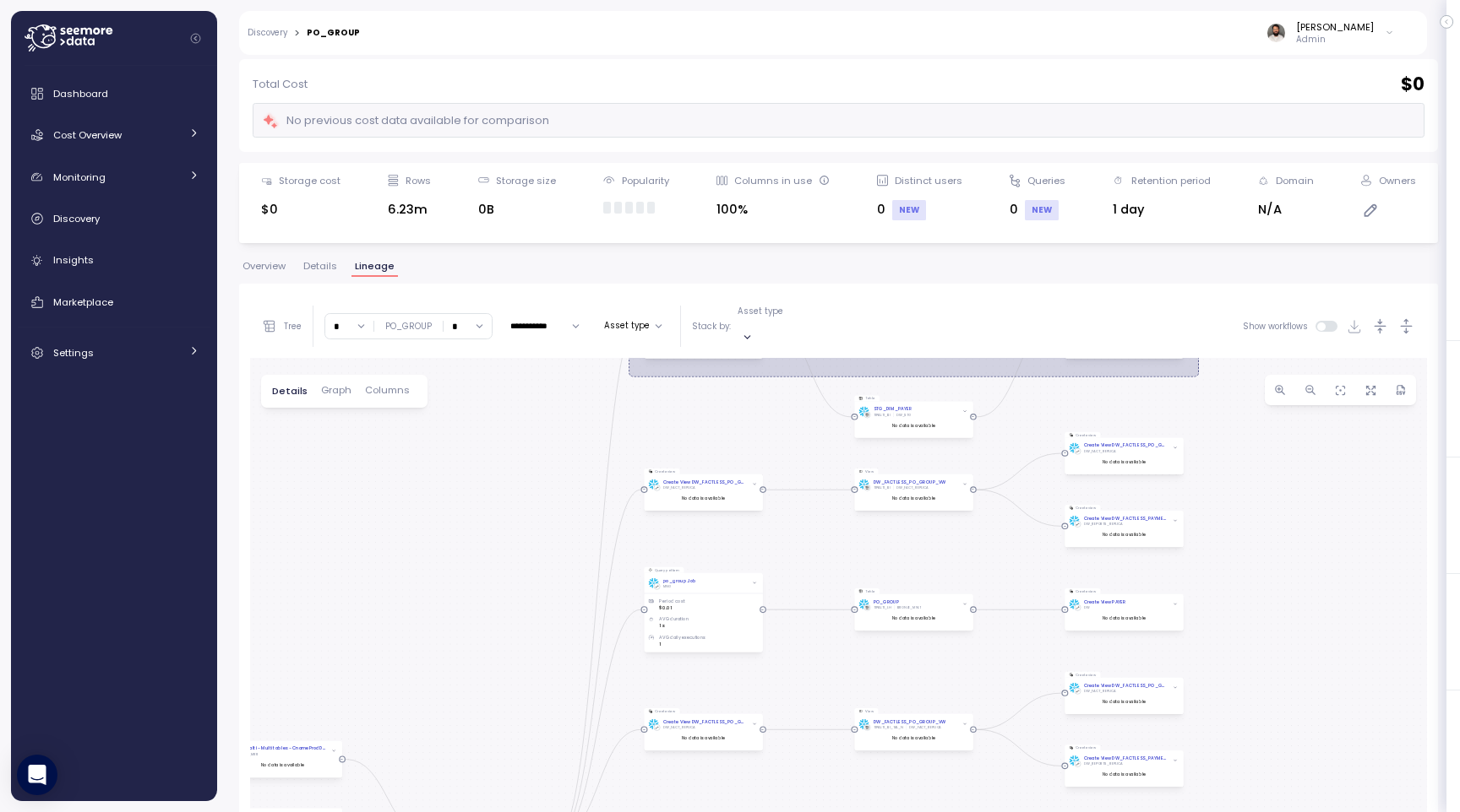
drag, startPoint x: 492, startPoint y: 407, endPoint x: 886, endPoint y: 588, distance: 433.6
click at [881, 586] on div "dbt DW Prod Job Tipalti - Multi tables - CnameProdDBBI - po_group DW_MRR No dat…" at bounding box center [838, 699] width 1177 height 683
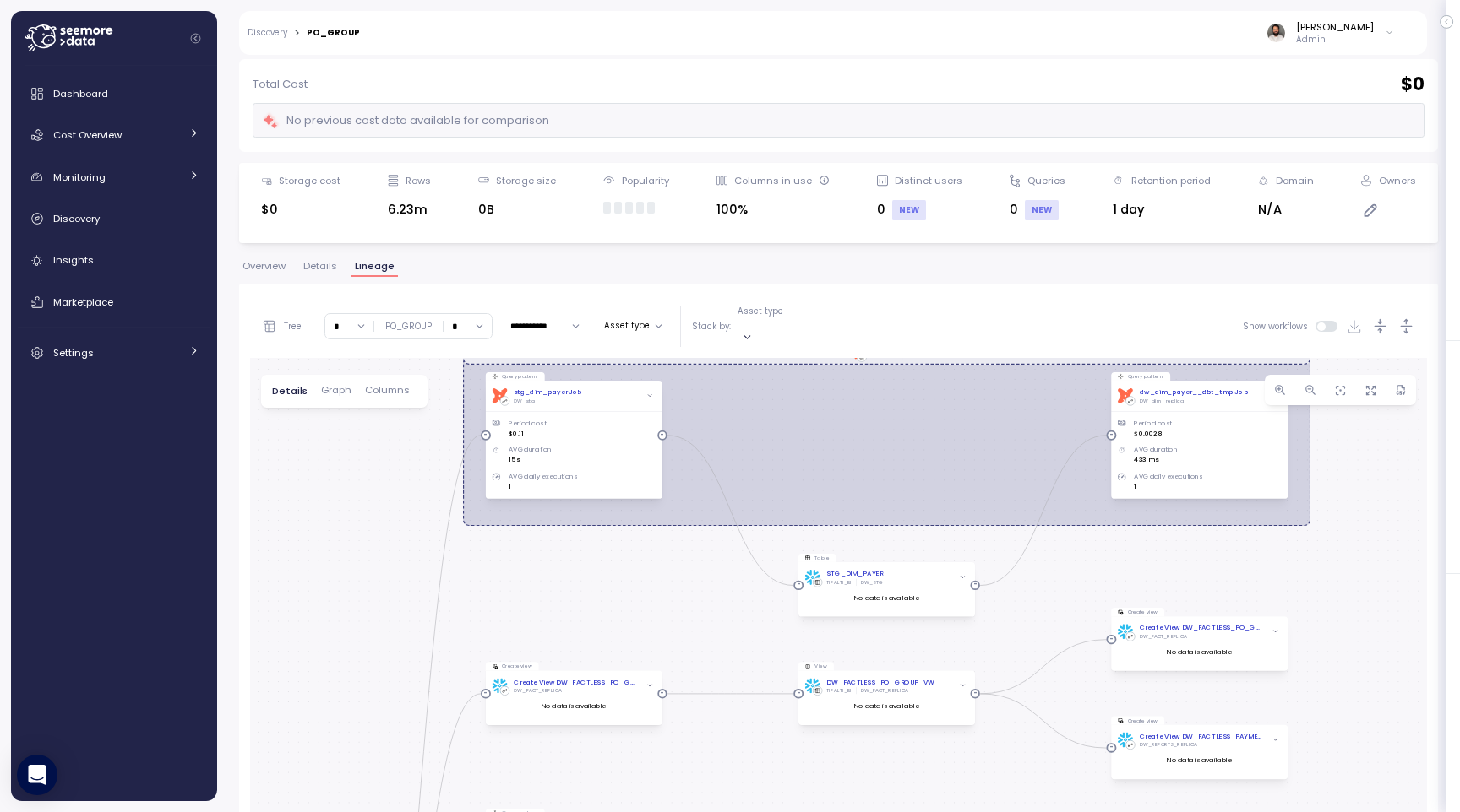
drag, startPoint x: 856, startPoint y: 522, endPoint x: 742, endPoint y: 582, distance: 128.8
click at [744, 577] on div "dbt DW Prod Job Tipalti - Multi tables - CnameProdDBBI - po_group DW_MRR No dat…" at bounding box center [838, 699] width 1177 height 683
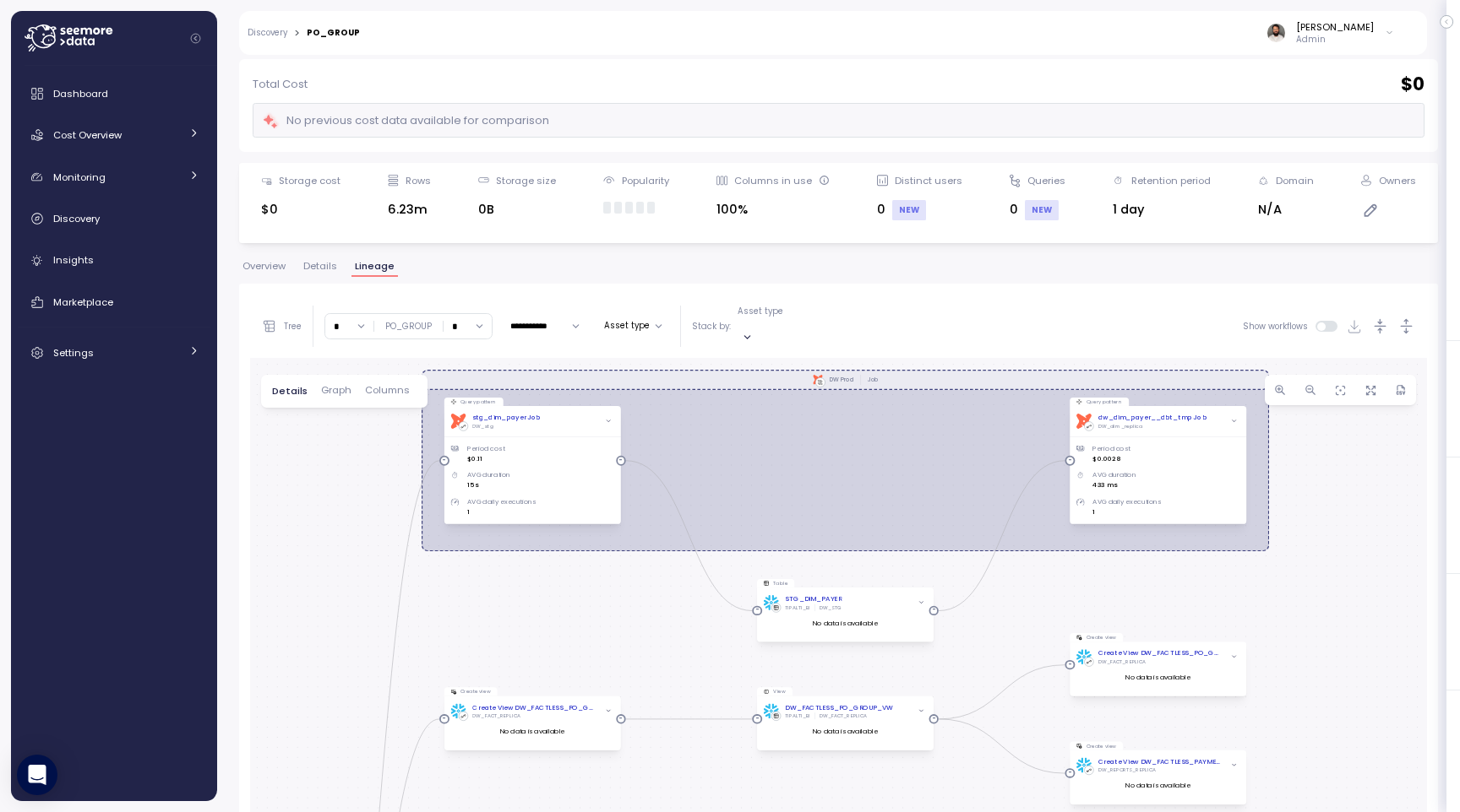
click at [478, 319] on input "*" at bounding box center [467, 327] width 48 height 25
click at [470, 454] on div "4" at bounding box center [469, 463] width 46 height 22
type input "*"
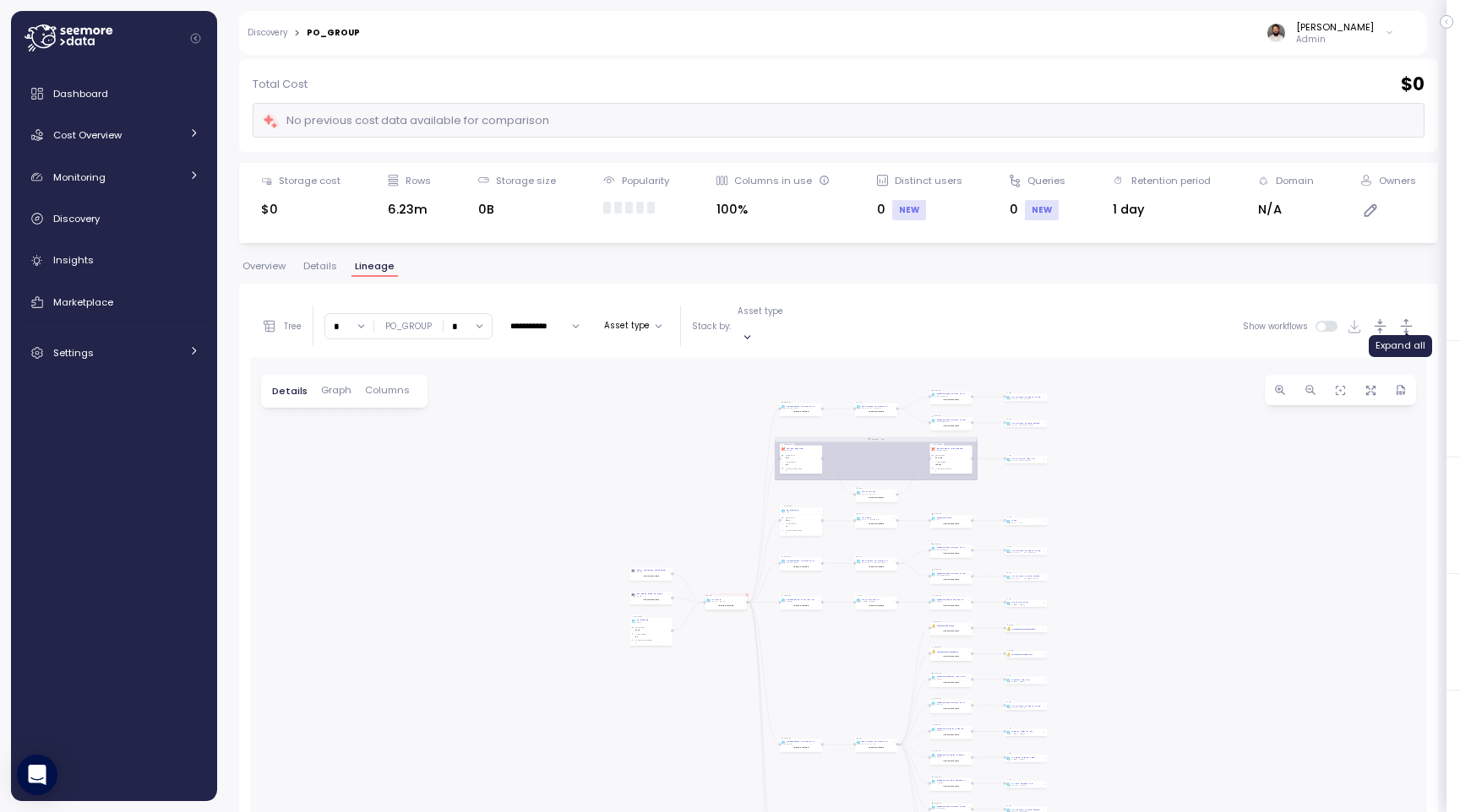
click at [1403, 317] on icon "button" at bounding box center [1406, 326] width 18 height 18
drag, startPoint x: 1112, startPoint y: 532, endPoint x: 1112, endPoint y: 361, distance: 171.0
click at [1112, 361] on div "dbt DW Prod Job Tipalti - Multi tables - CnameProdDBBI - po_group DW_MRR No dat…" at bounding box center [838, 699] width 1177 height 683
drag, startPoint x: 1105, startPoint y: 614, endPoint x: 1107, endPoint y: 352, distance: 262.0
click at [1107, 358] on div "dbt DW Prod Job Tipalti - Multi tables - CnameProdDBBI - po_group DW_MRR No dat…" at bounding box center [838, 699] width 1177 height 683
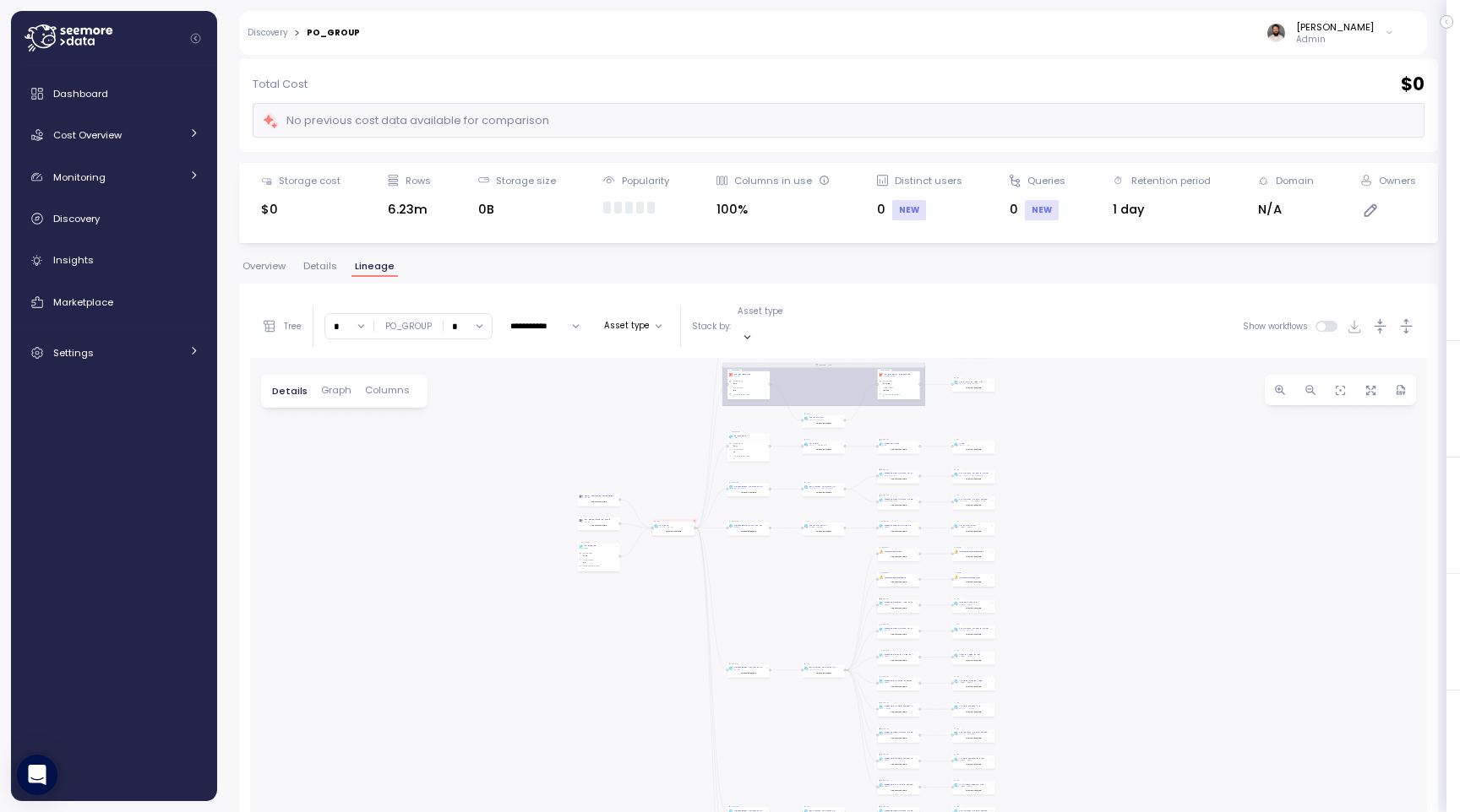
drag, startPoint x: 1107, startPoint y: 352, endPoint x: 1048, endPoint y: 705, distance: 357.9
click at [1049, 710] on div "dbt DW Prod Job Tipalti - Multi tables - CnameProdDBBI - po_group DW_MRR No dat…" at bounding box center [838, 699] width 1177 height 683
drag, startPoint x: 1040, startPoint y: 448, endPoint x: 999, endPoint y: 749, distance: 303.8
click at [999, 749] on div "dbt DW Prod Job Tipalti - Multi tables - CnameProdDBBI - po_group DW_MRR No dat…" at bounding box center [838, 699] width 1177 height 683
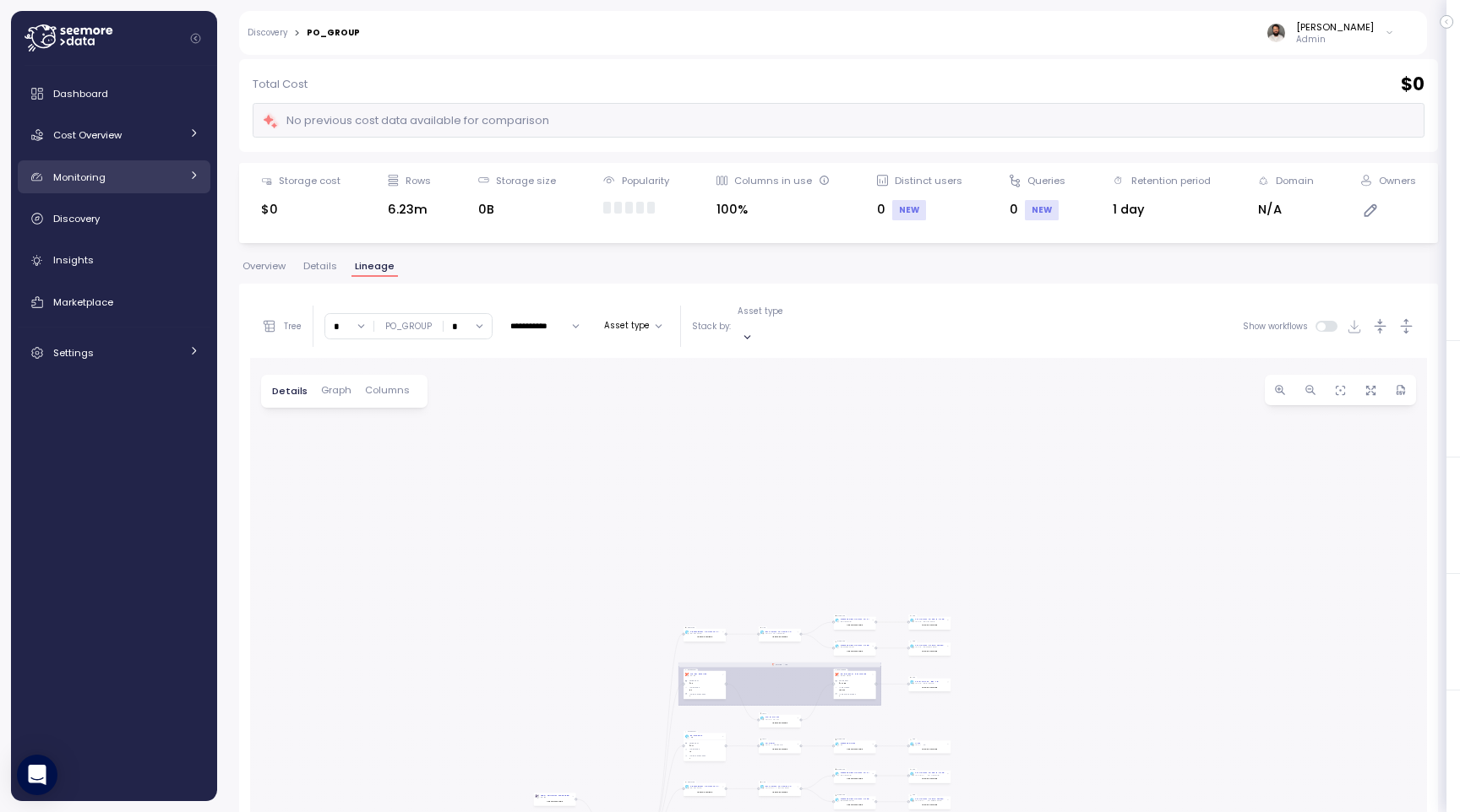
click at [155, 173] on div "Monitoring" at bounding box center [117, 177] width 127 height 17
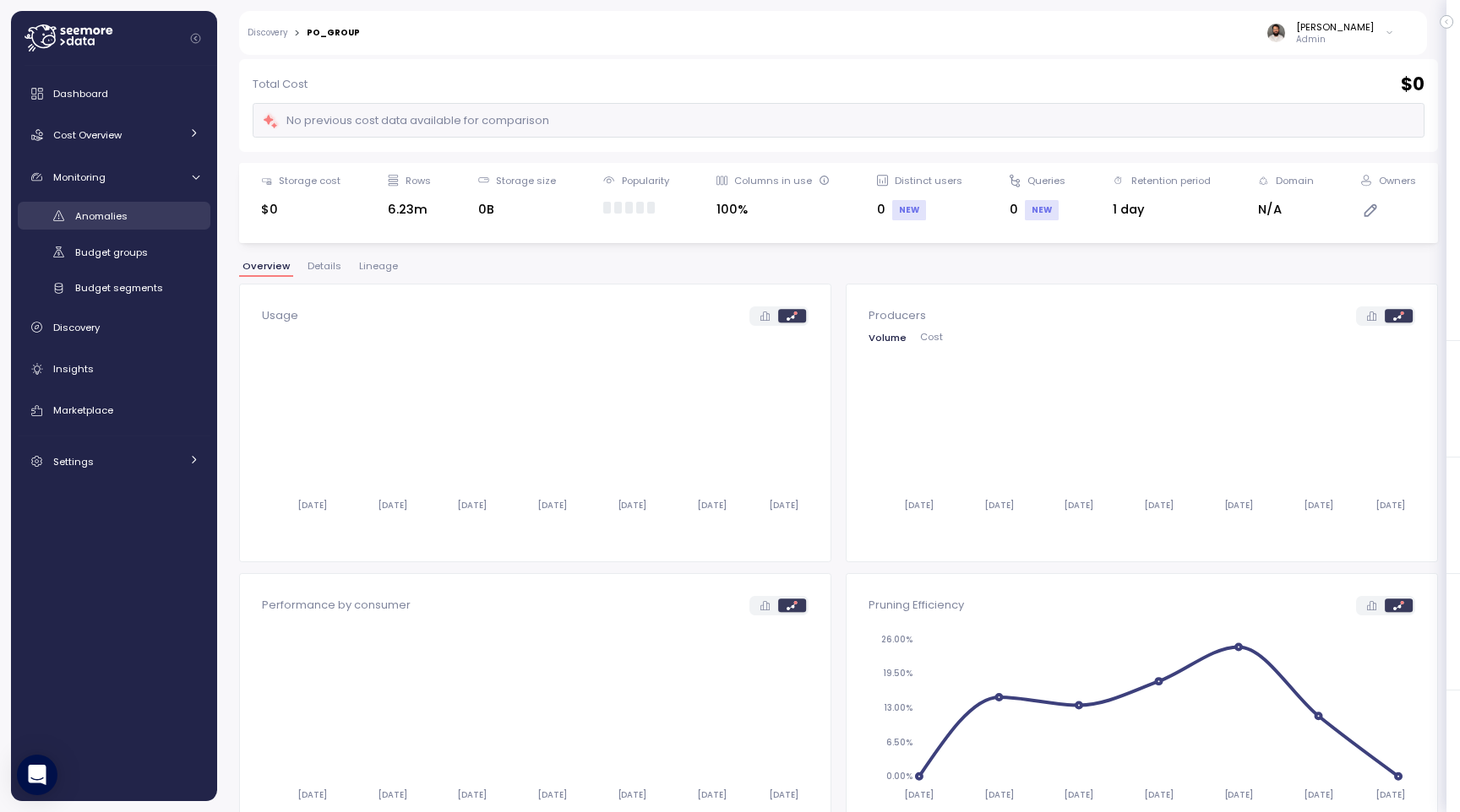
click at [145, 212] on div "Anomalies" at bounding box center [137, 216] width 124 height 17
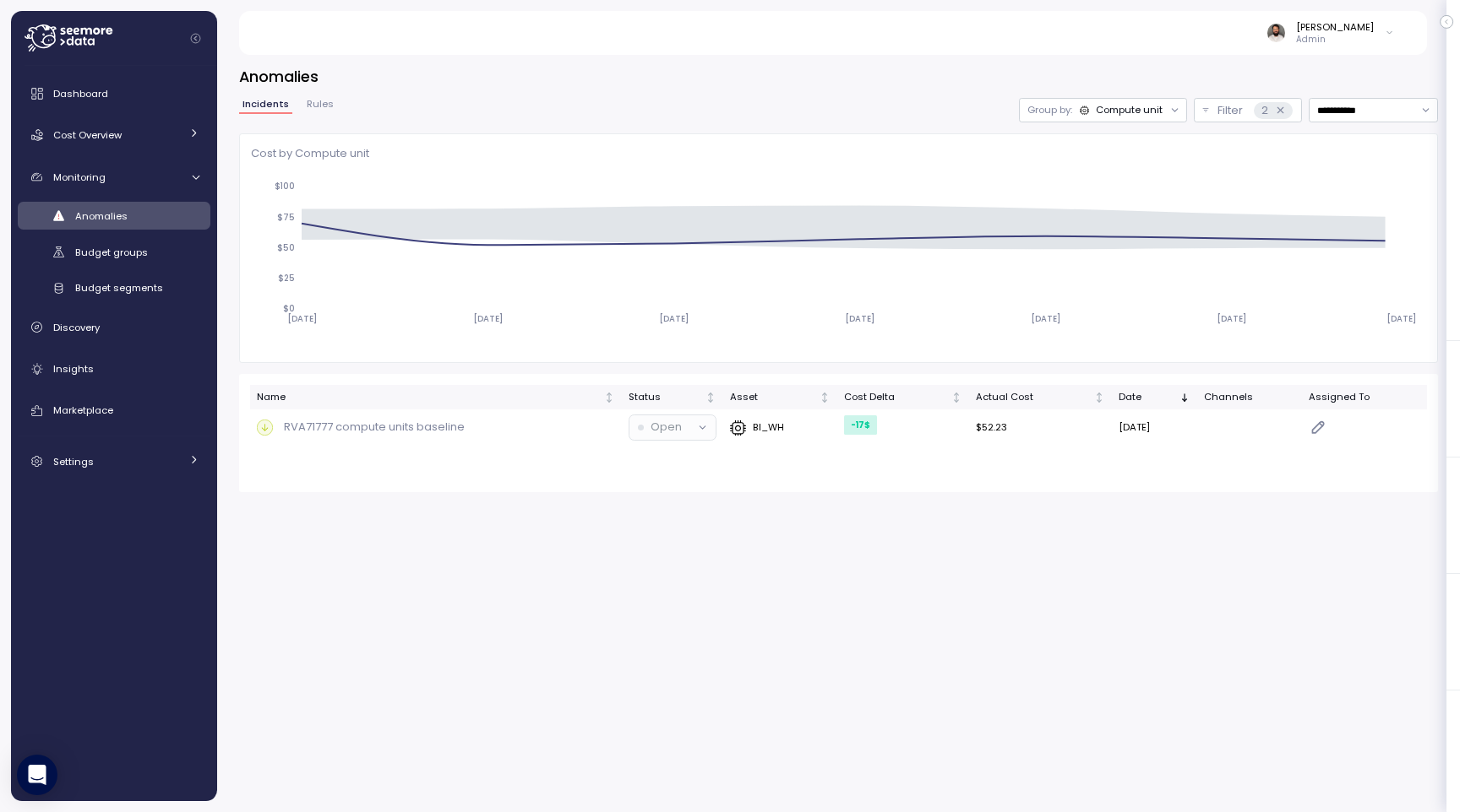
click at [1121, 121] on div "Group by: Compute unit" at bounding box center [1103, 110] width 168 height 25
click at [1279, 114] on icon at bounding box center [1281, 111] width 11 height 11
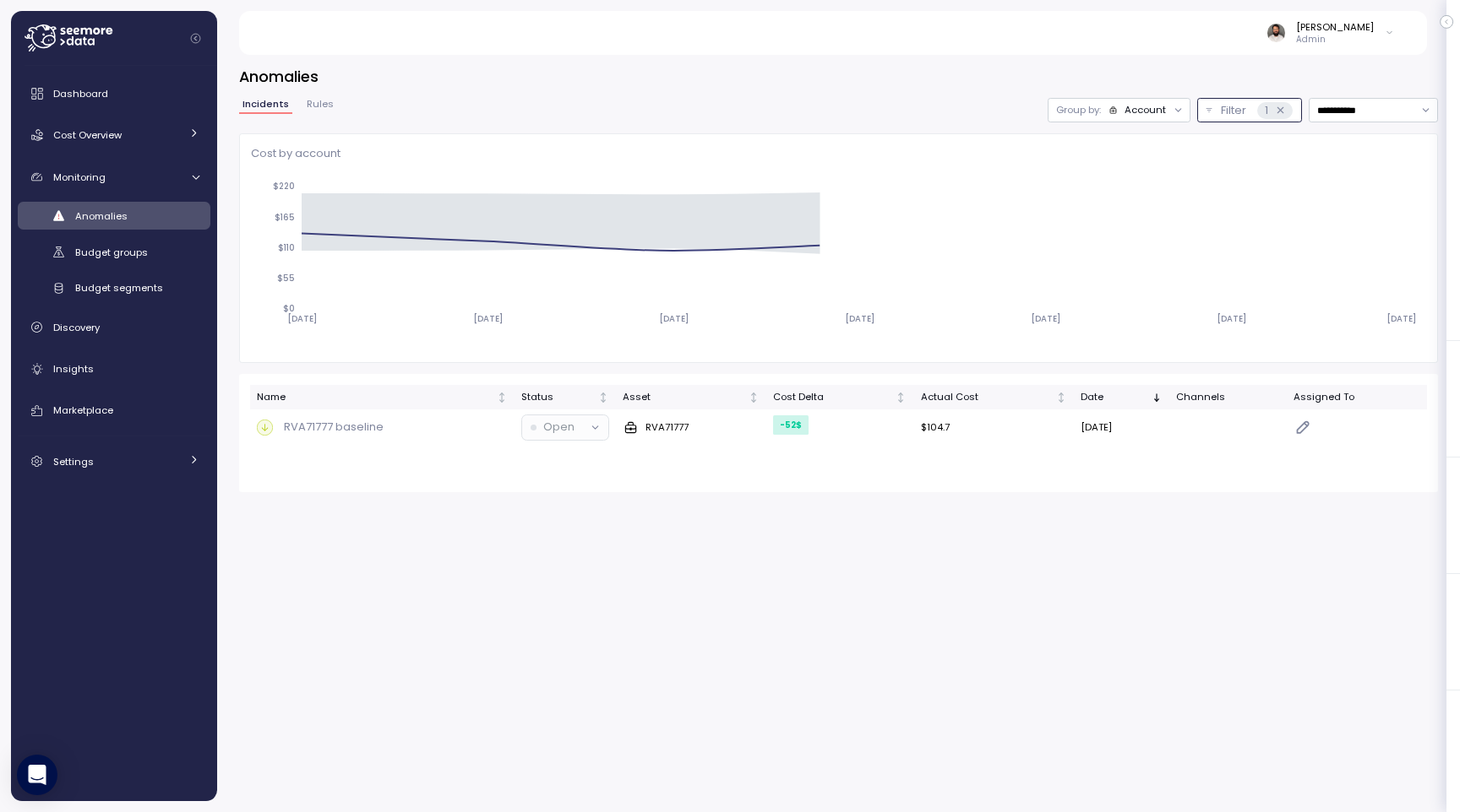
click at [1153, 113] on div "Account" at bounding box center [1145, 110] width 42 height 13
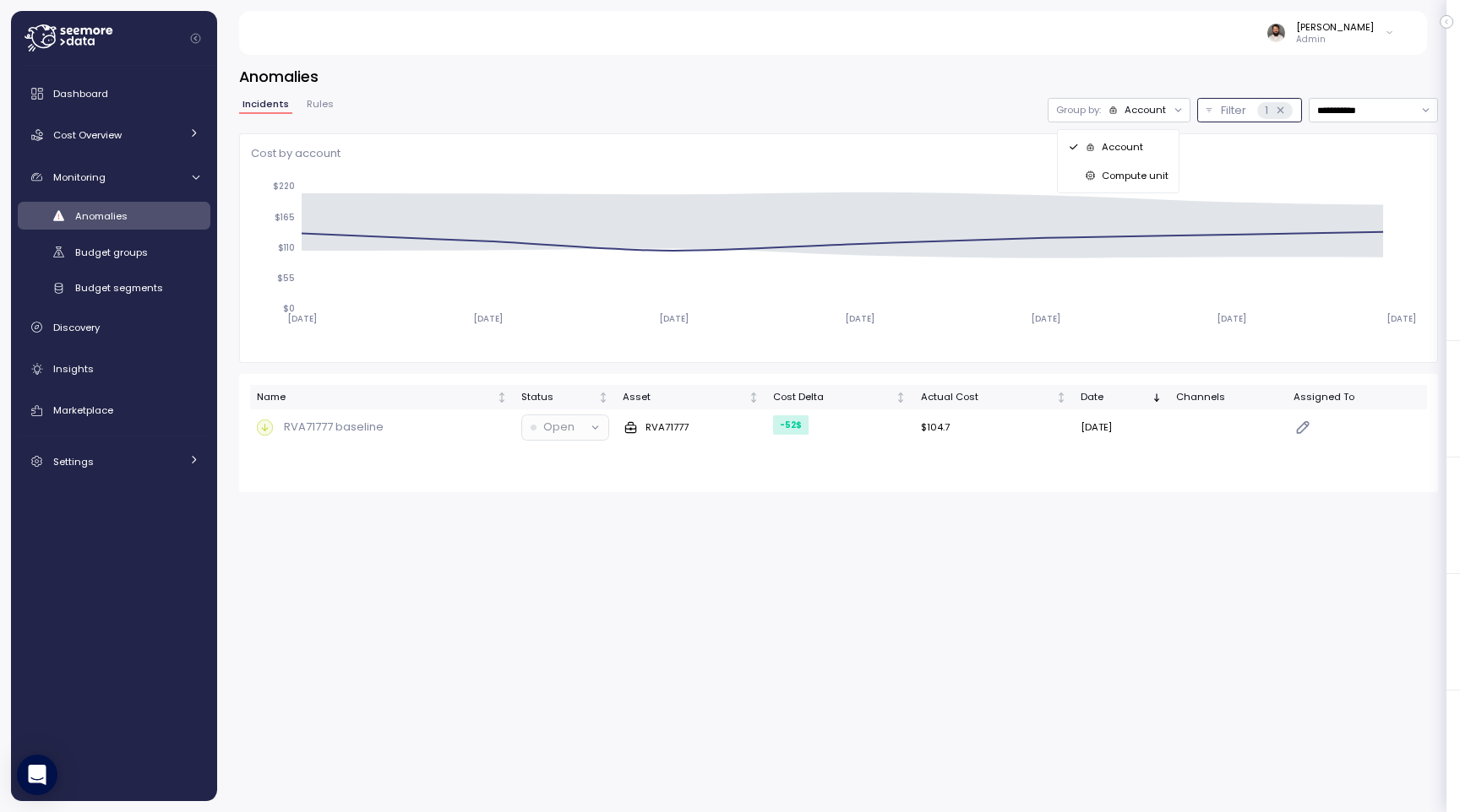
click at [1137, 174] on p "Compute unit" at bounding box center [1135, 175] width 66 height 13
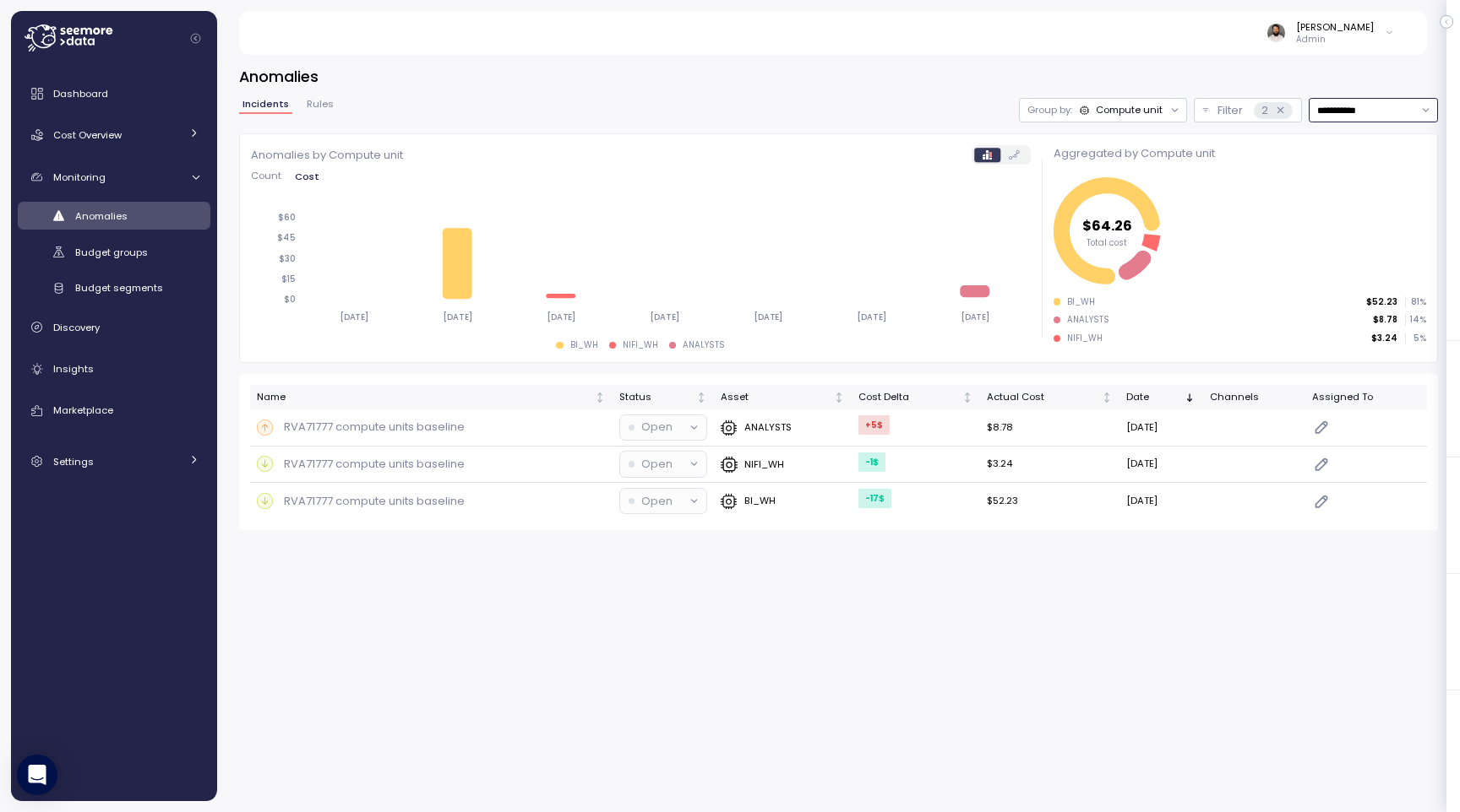
click at [1329, 115] on input "**********" at bounding box center [1373, 110] width 129 height 25
click at [1329, 228] on div "Last 30 days" at bounding box center [1358, 232] width 82 height 13
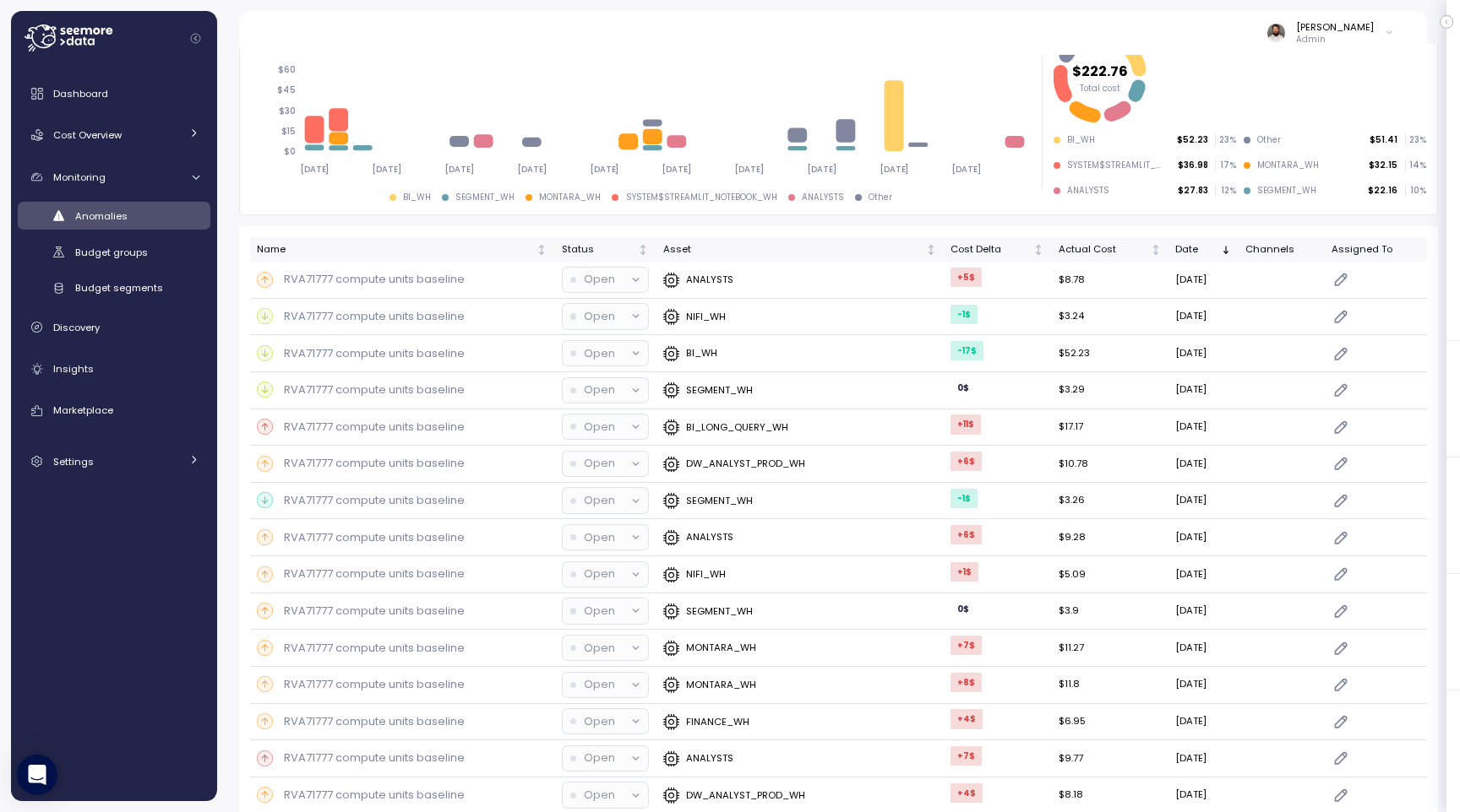
scroll to position [132, 0]
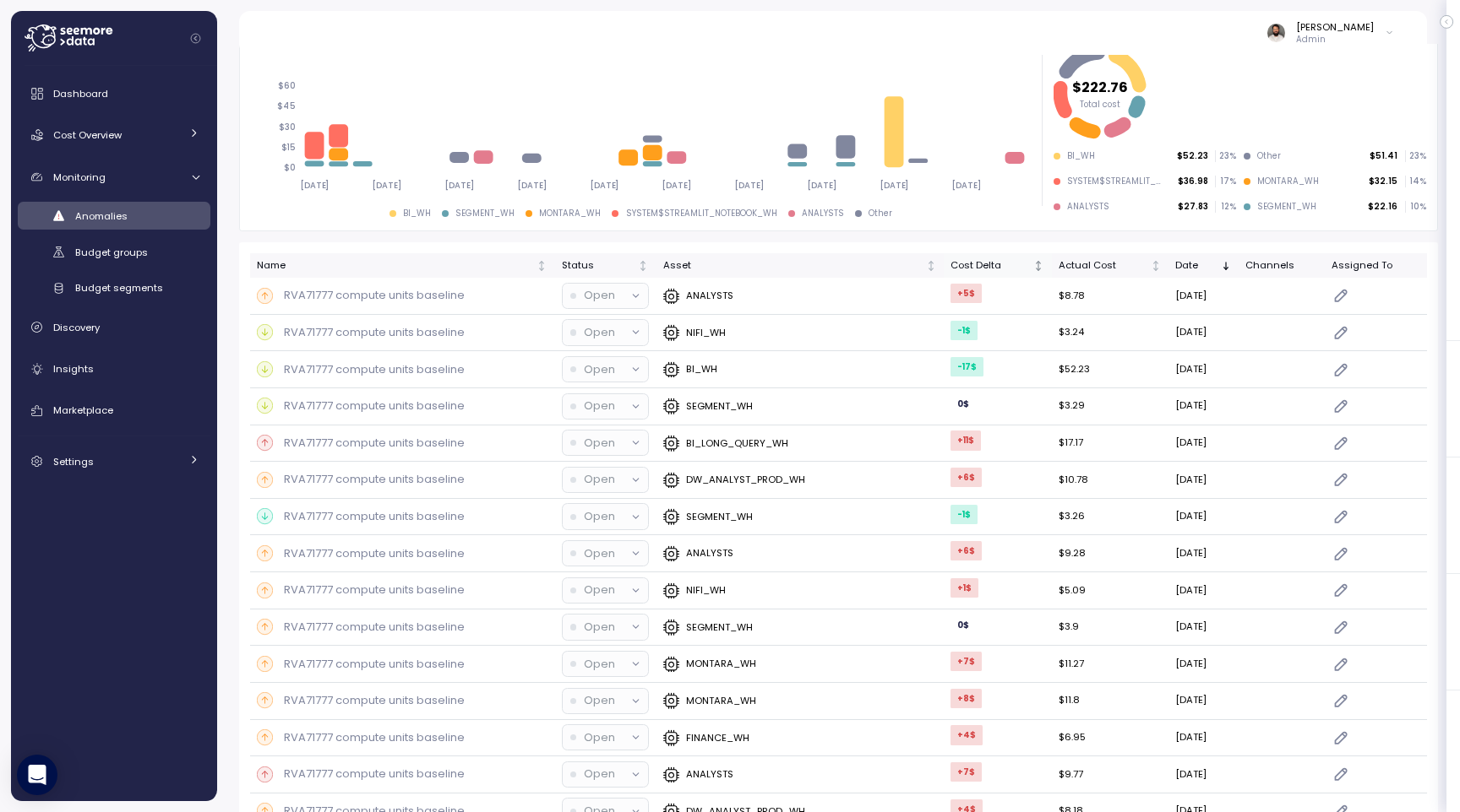
click at [994, 268] on div "Cost Delta" at bounding box center [991, 266] width 81 height 15
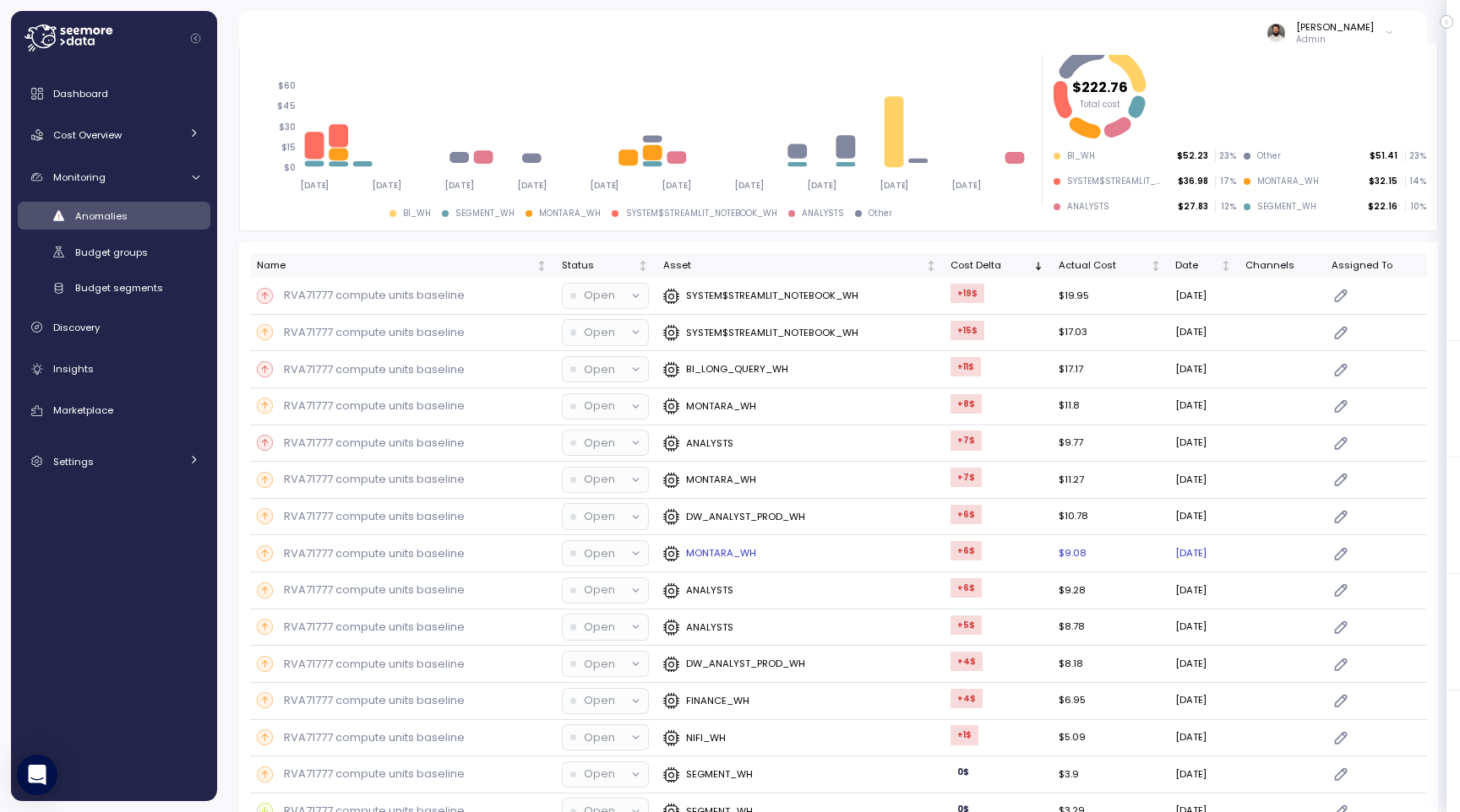
scroll to position [0, 0]
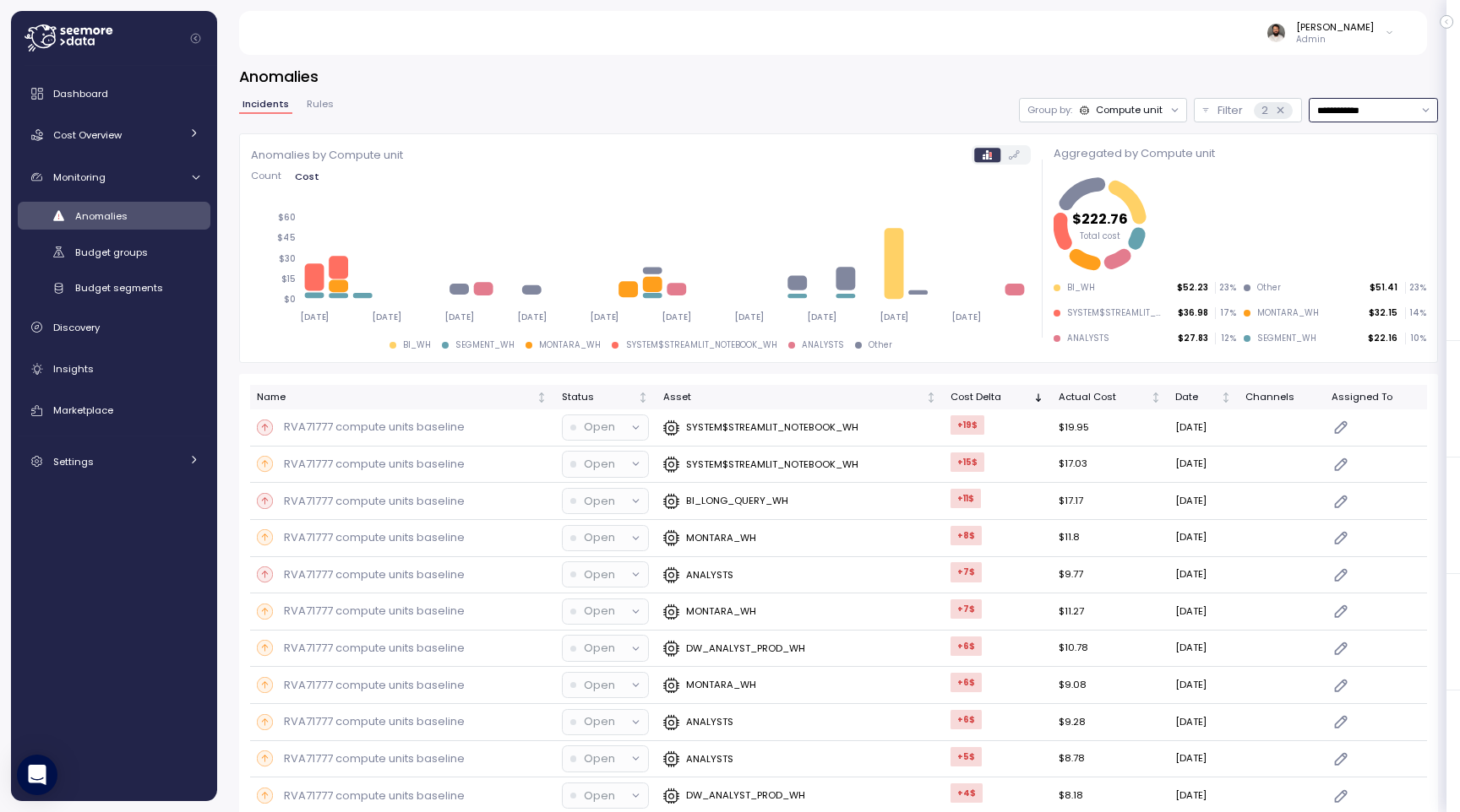
click at [1355, 121] on input "**********" at bounding box center [1373, 110] width 129 height 25
click at [1357, 190] on div "Last 7 days" at bounding box center [1364, 189] width 55 height 13
type input "**********"
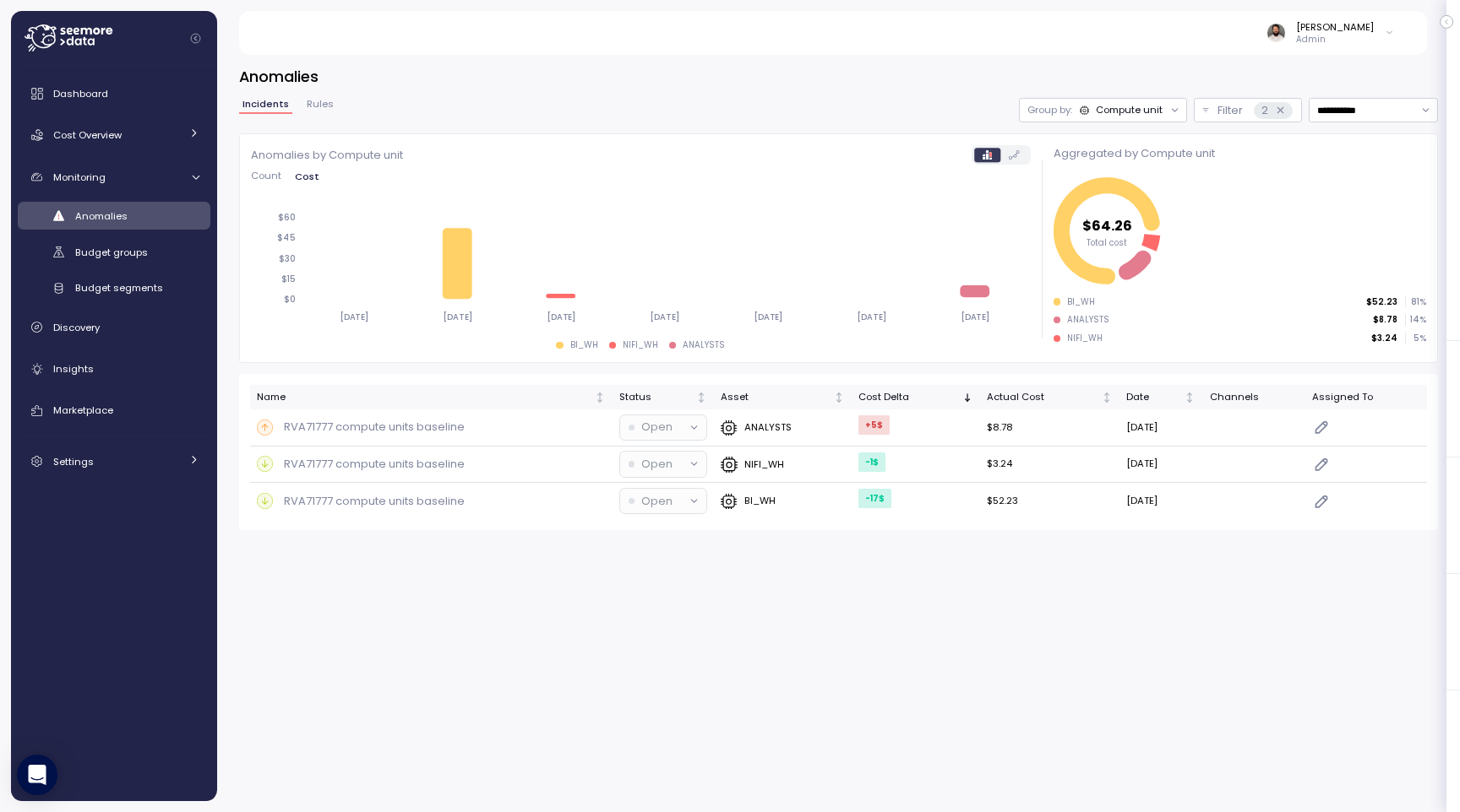
click at [114, 111] on div "Dashboard Cost Overview Compute Workloads Storage Cloud Services Clustering col…" at bounding box center [114, 277] width 192 height 401
click at [114, 103] on link "Dashboard" at bounding box center [114, 94] width 192 height 34
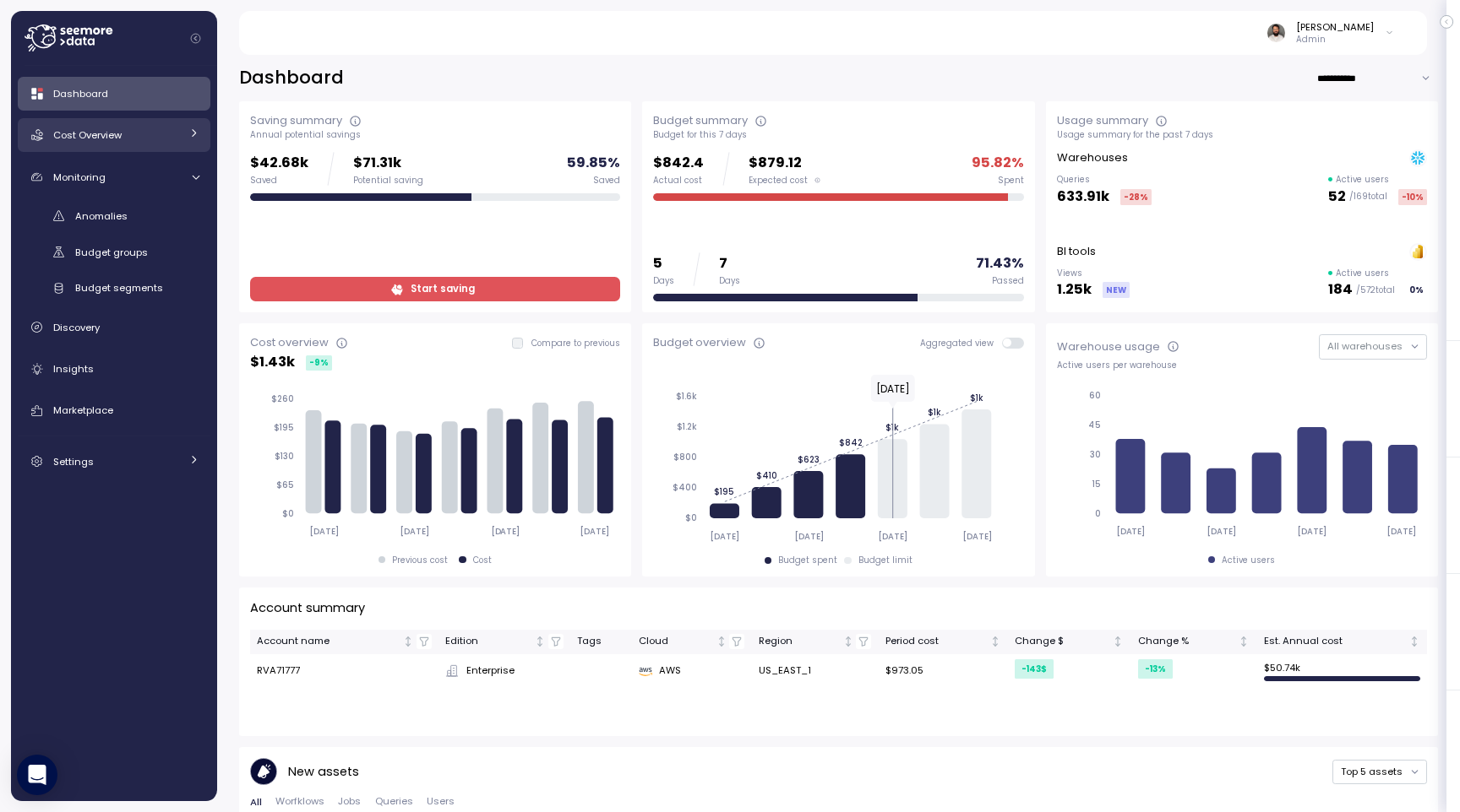
click at [105, 121] on link "Cost Overview" at bounding box center [114, 135] width 192 height 34
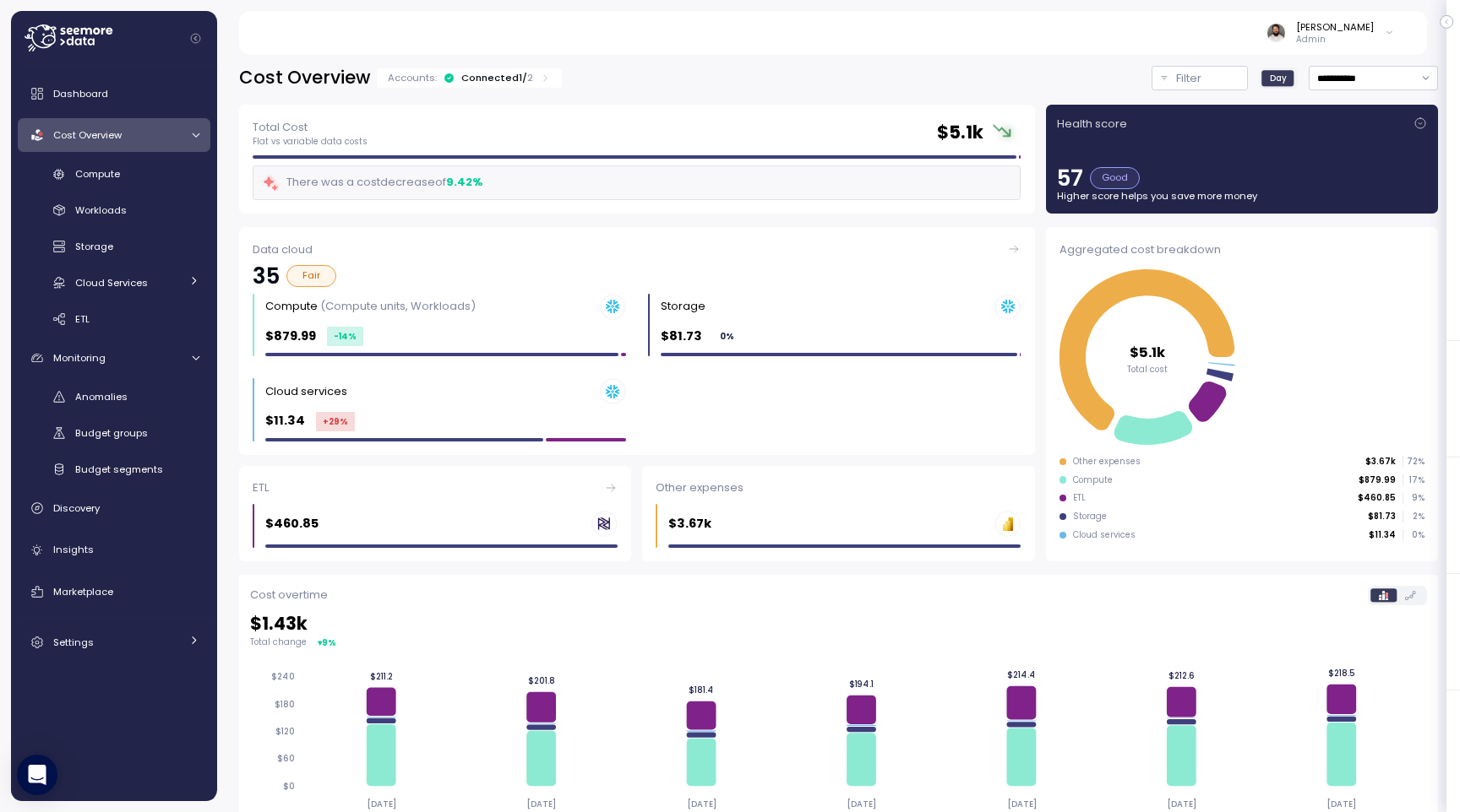
click at [501, 81] on div "Connected 1 / 2" at bounding box center [498, 78] width 72 height 13
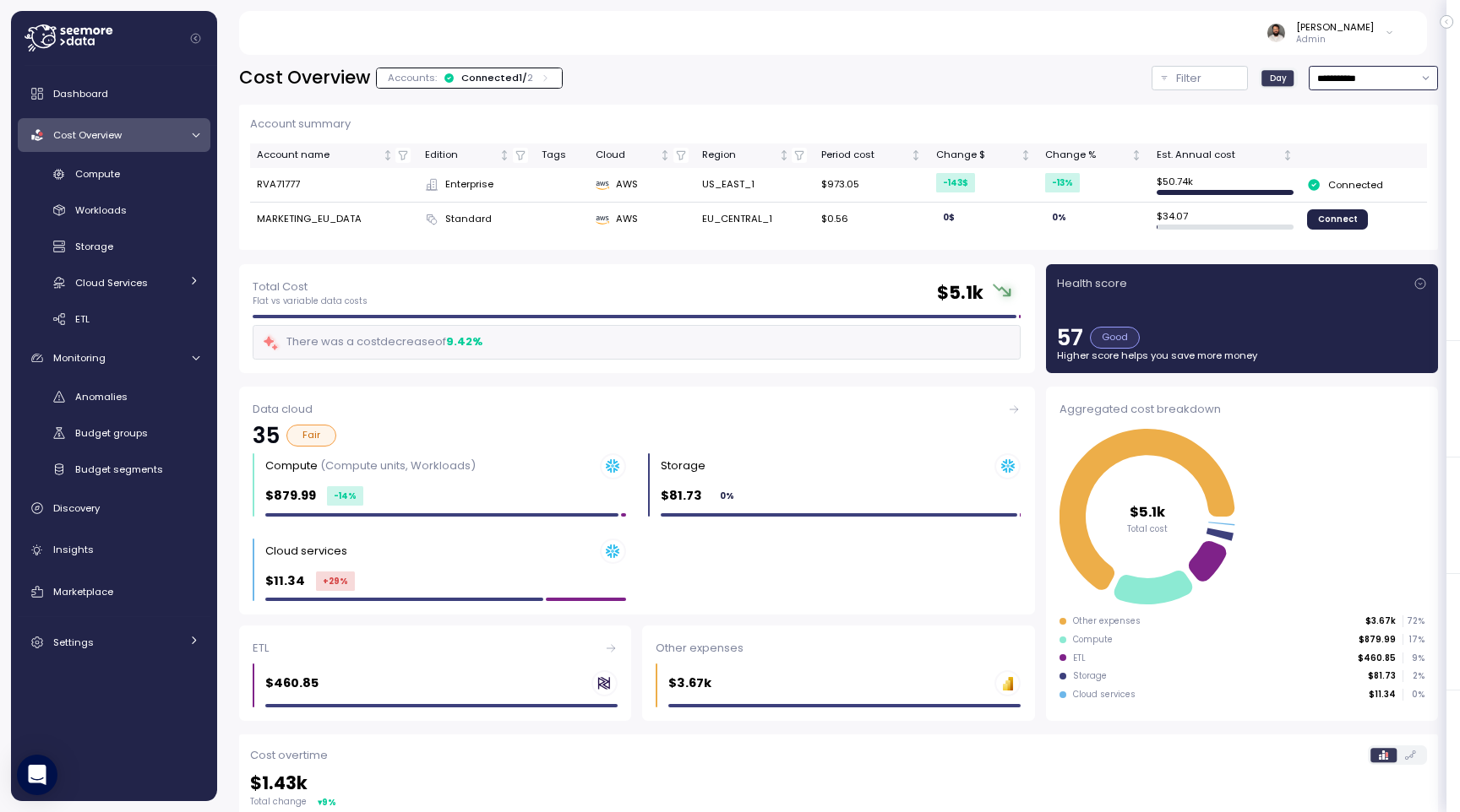
click at [1369, 81] on input "**********" at bounding box center [1373, 79] width 129 height 25
click at [1366, 208] on div "Last 30 days" at bounding box center [1372, 200] width 123 height 22
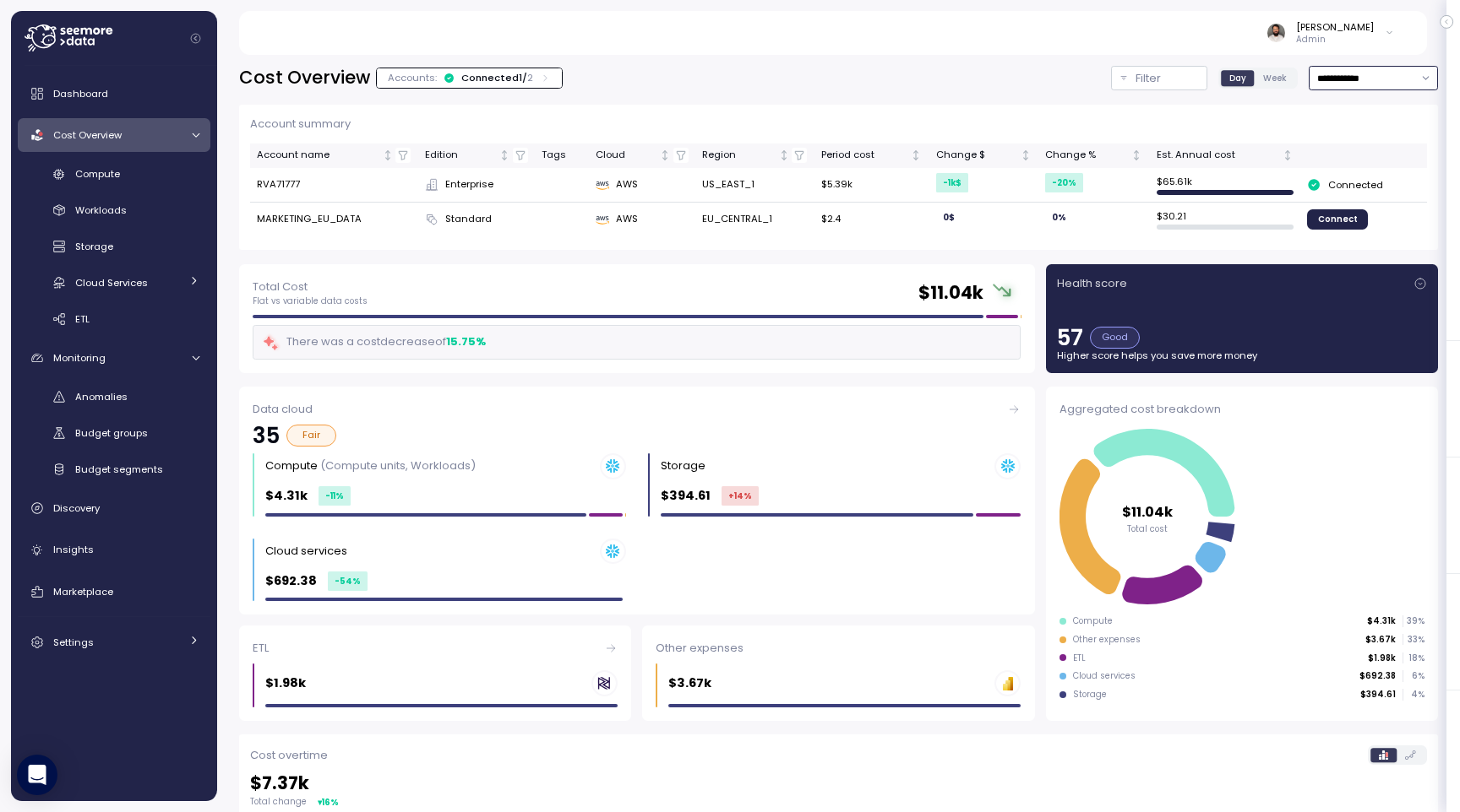
click at [1348, 74] on input "**********" at bounding box center [1373, 79] width 129 height 25
click at [1350, 162] on div "Last 7 days" at bounding box center [1364, 156] width 55 height 13
type input "**********"
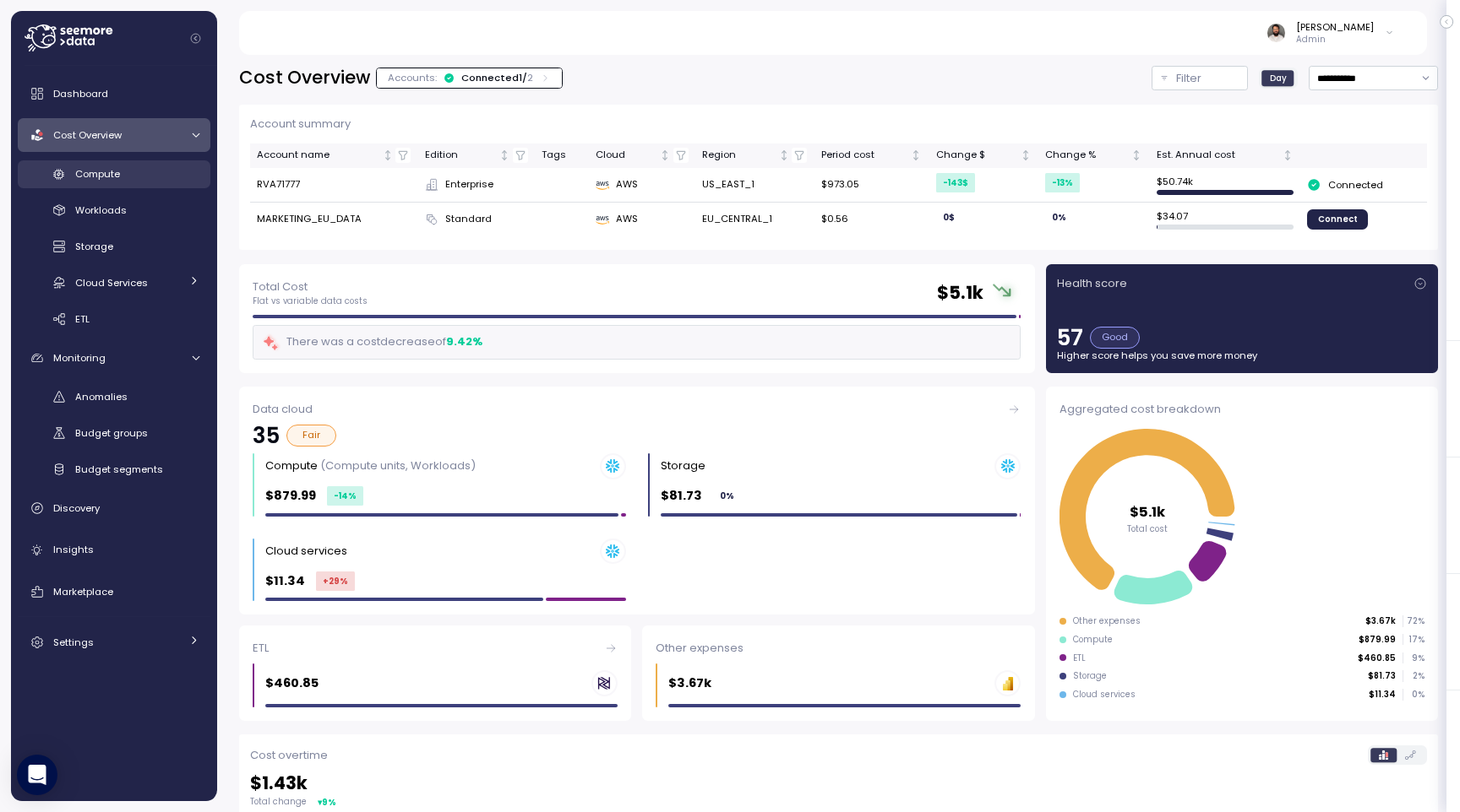
click at [145, 171] on div "Compute" at bounding box center [137, 174] width 124 height 17
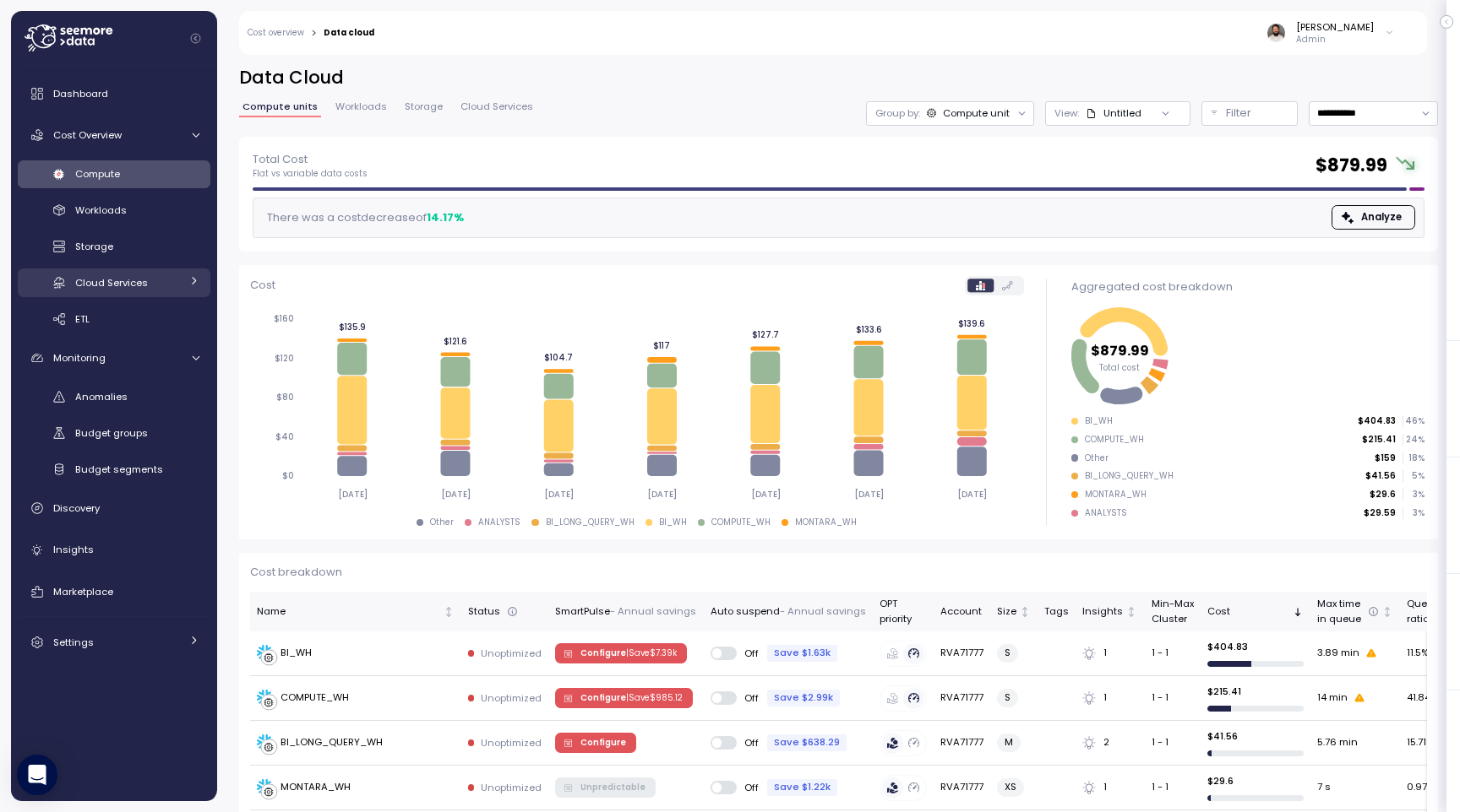
click at [163, 292] on link "Cloud Services" at bounding box center [114, 281] width 192 height 27
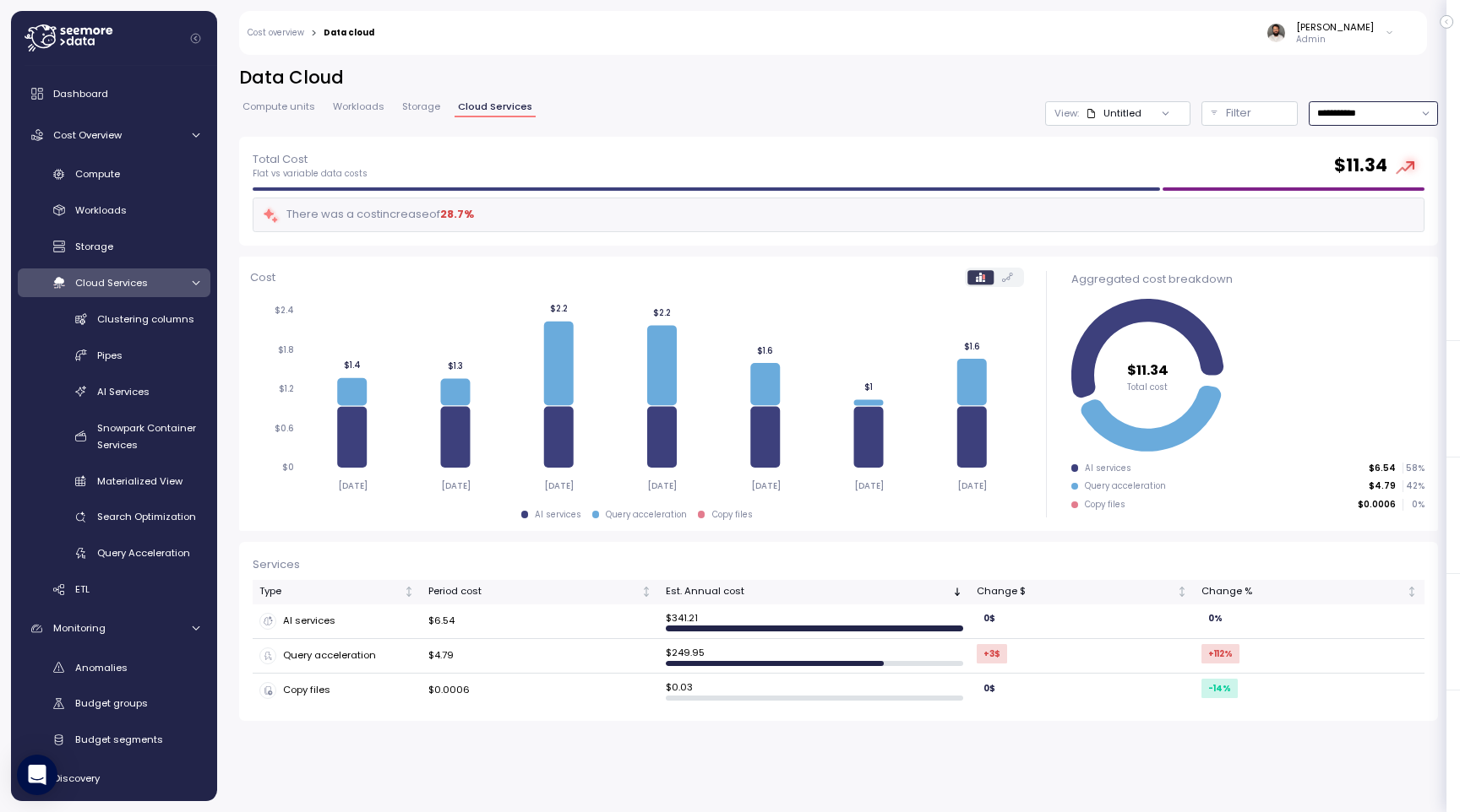
click at [1404, 118] on input "**********" at bounding box center [1373, 114] width 129 height 25
click at [1361, 230] on div "Last 30 days" at bounding box center [1368, 235] width 63 height 13
type input "**********"
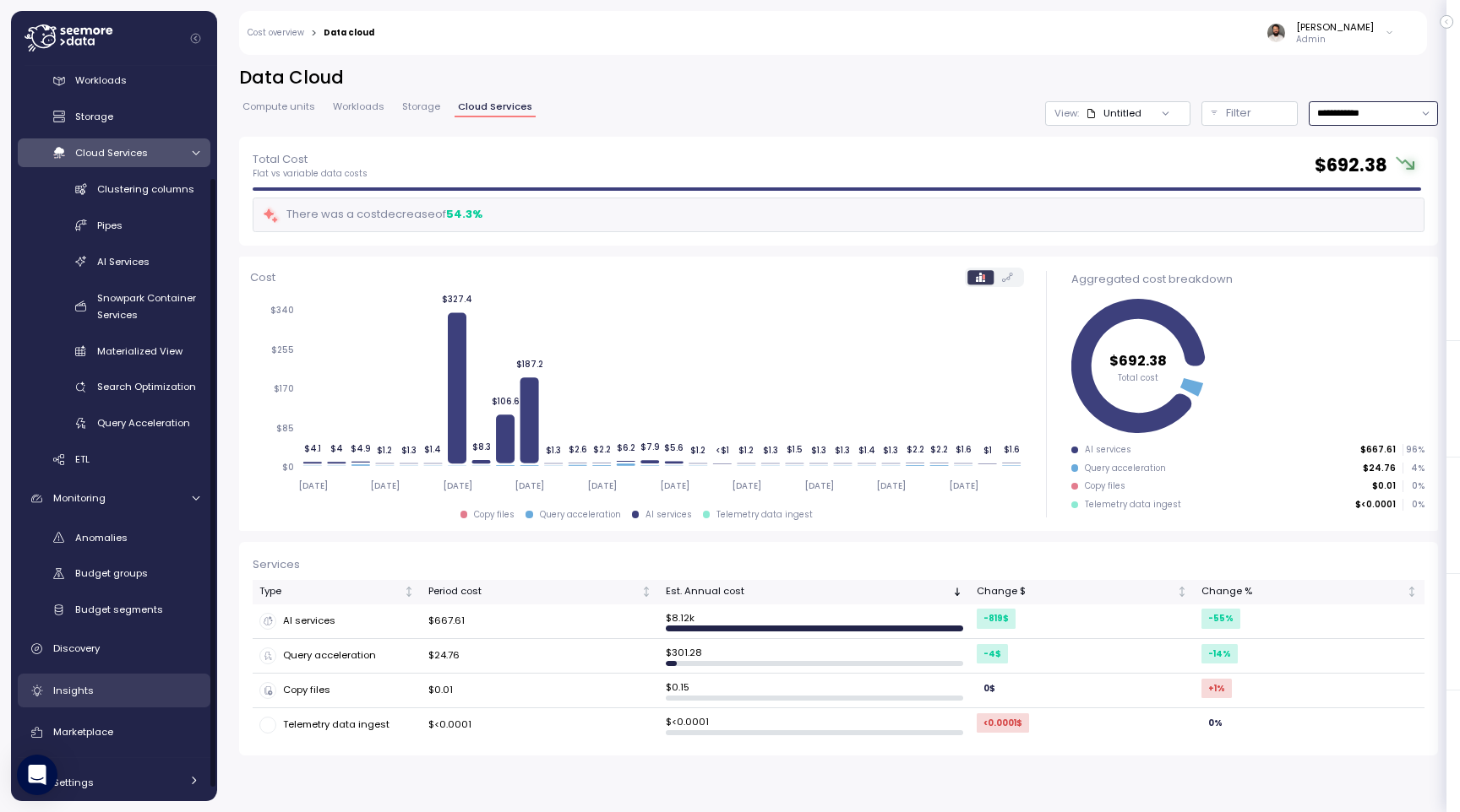
scroll to position [147, 0]
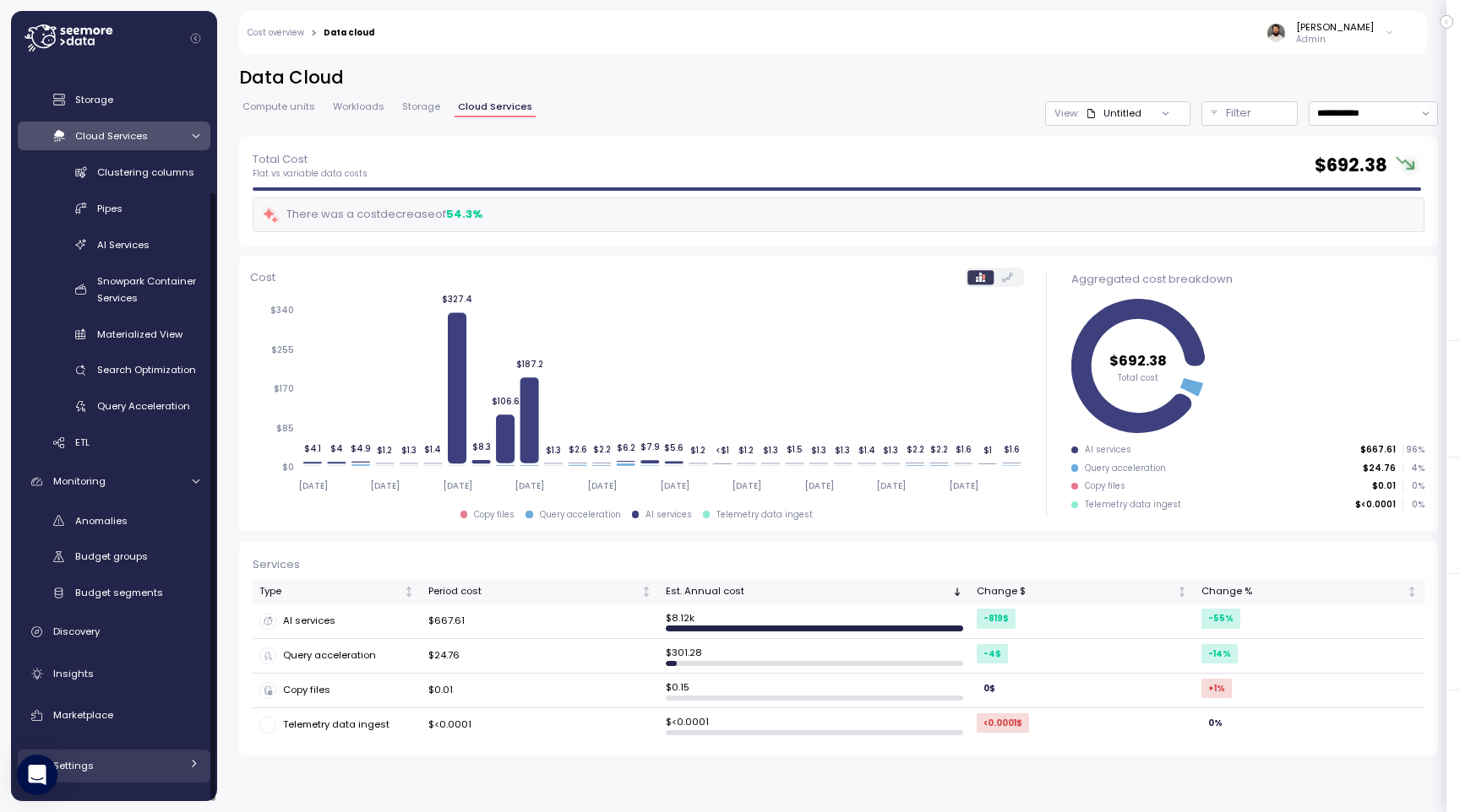
click at [123, 767] on div "Settings" at bounding box center [117, 766] width 127 height 17
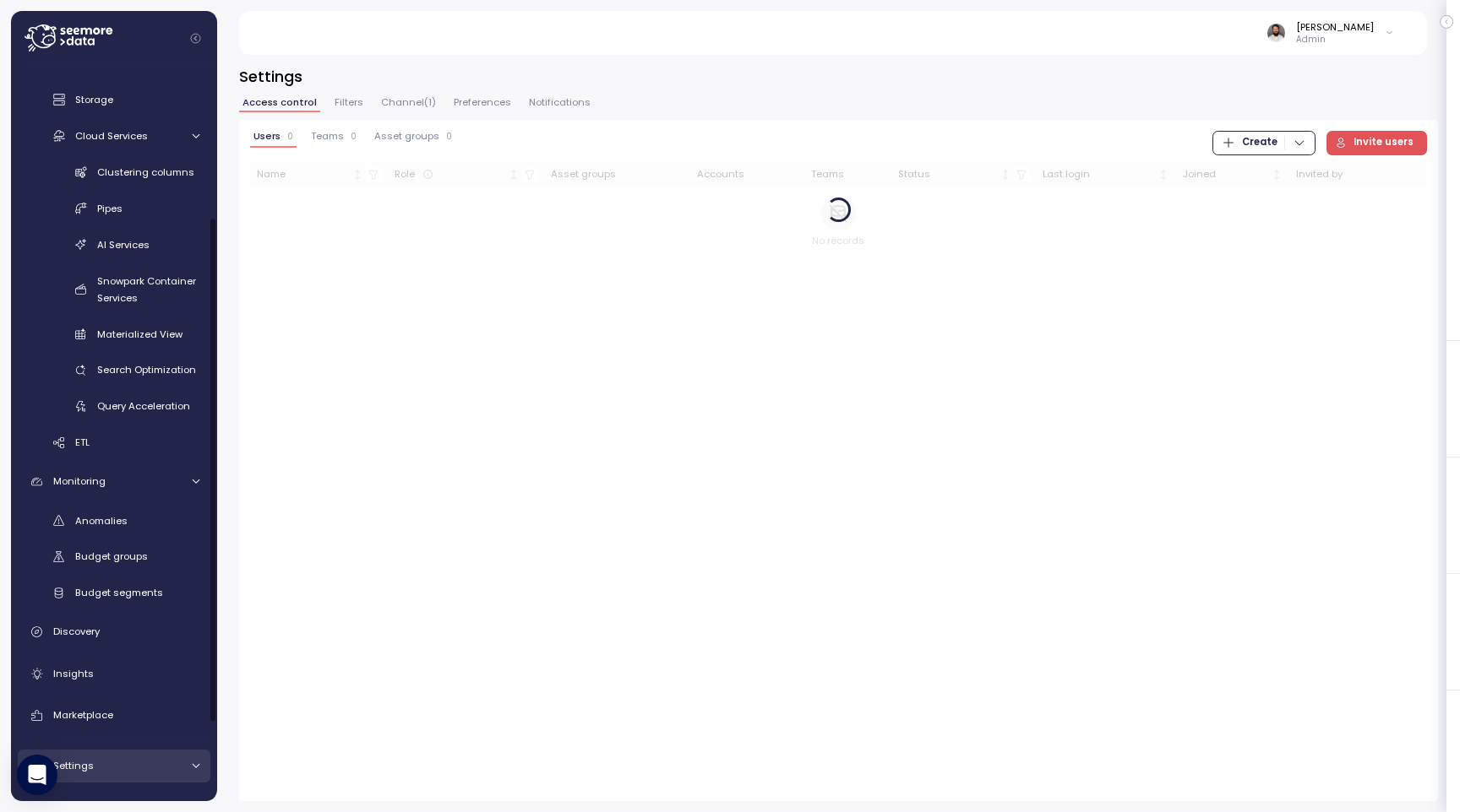
scroll to position [329, 0]
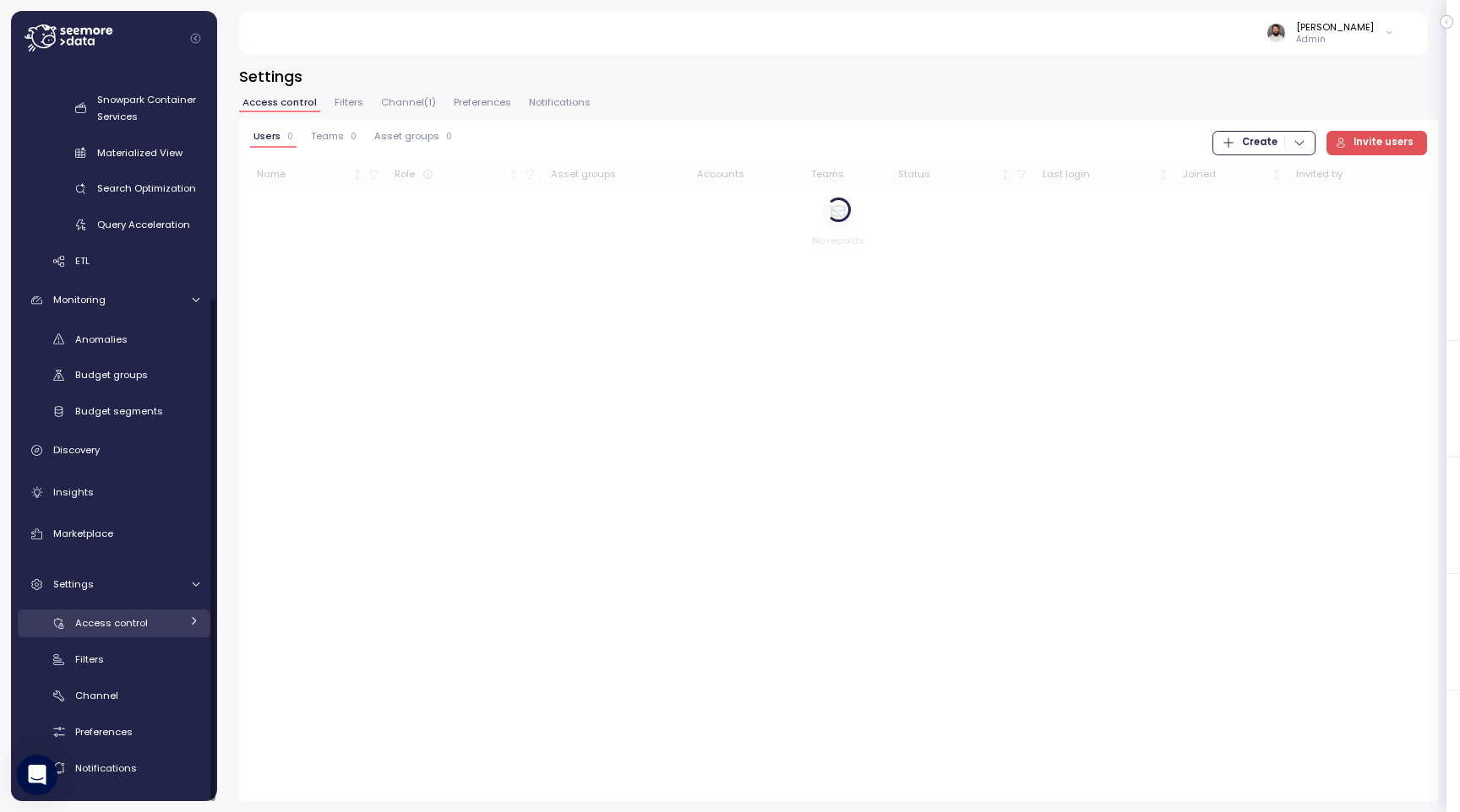
click at [117, 632] on link "Access control" at bounding box center [114, 623] width 192 height 27
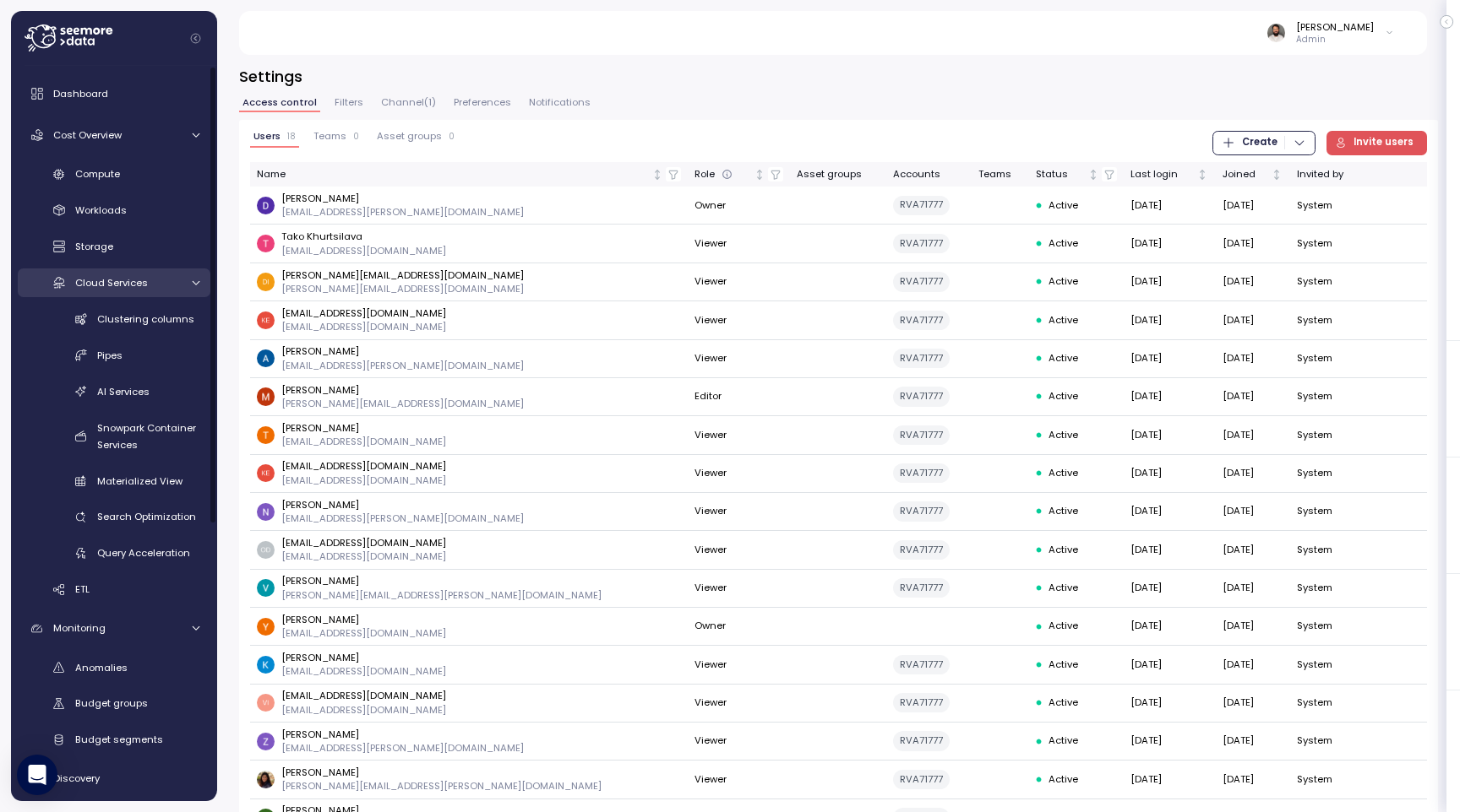
click at [167, 276] on div "Cloud Services" at bounding box center [127, 283] width 105 height 17
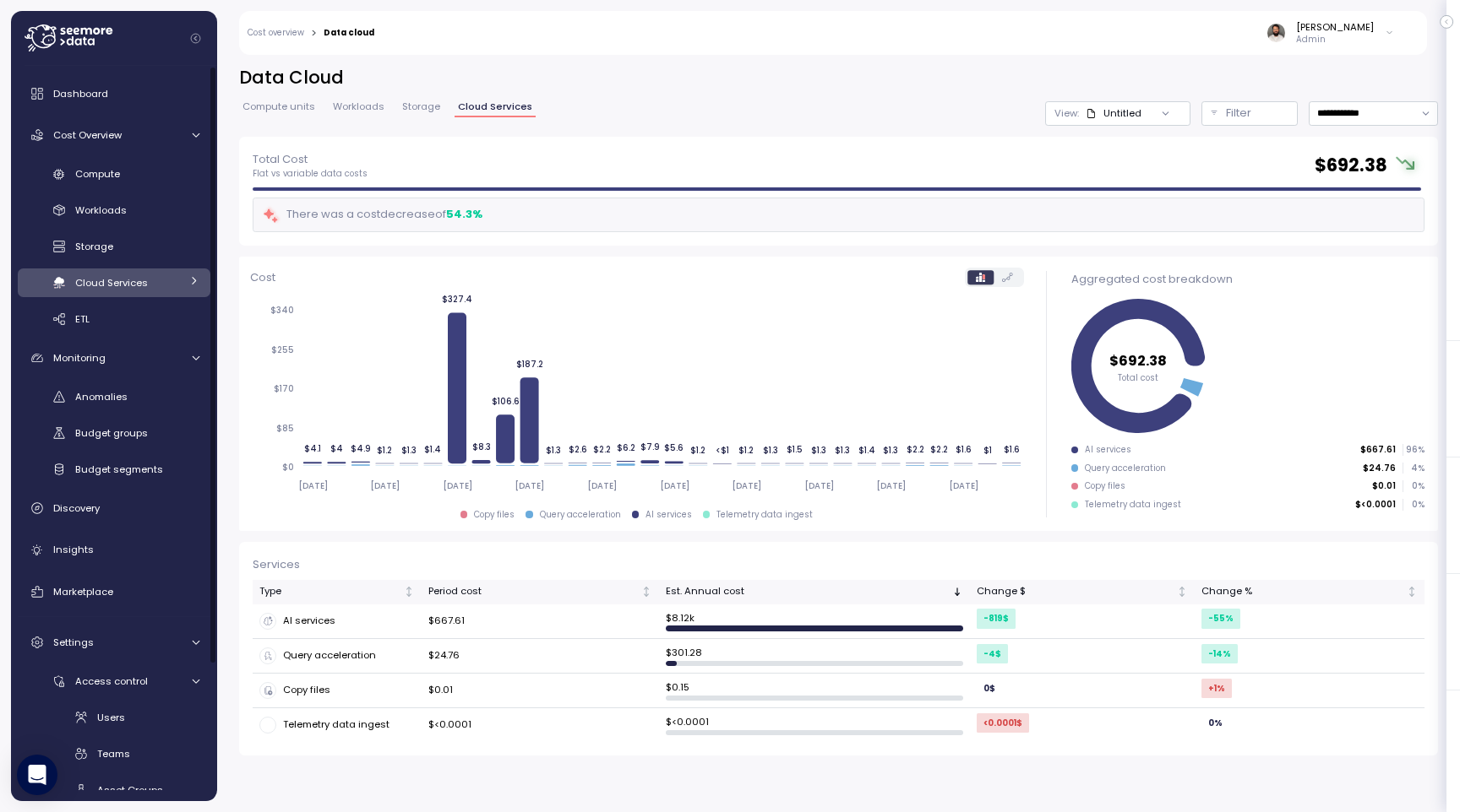
click at [168, 276] on div "Cloud Services" at bounding box center [127, 283] width 105 height 17
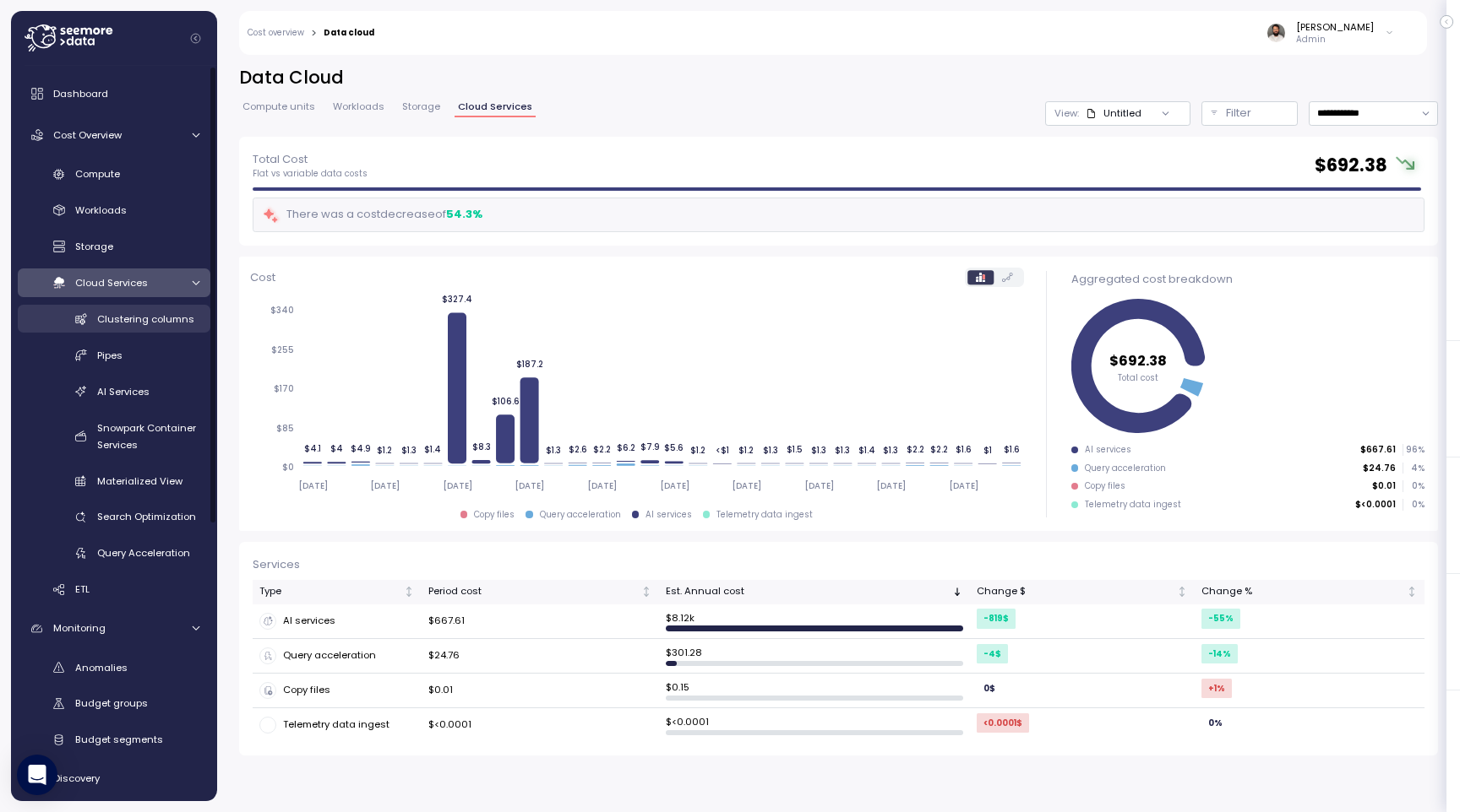
click at [153, 327] on div "Clustering columns" at bounding box center [148, 319] width 102 height 17
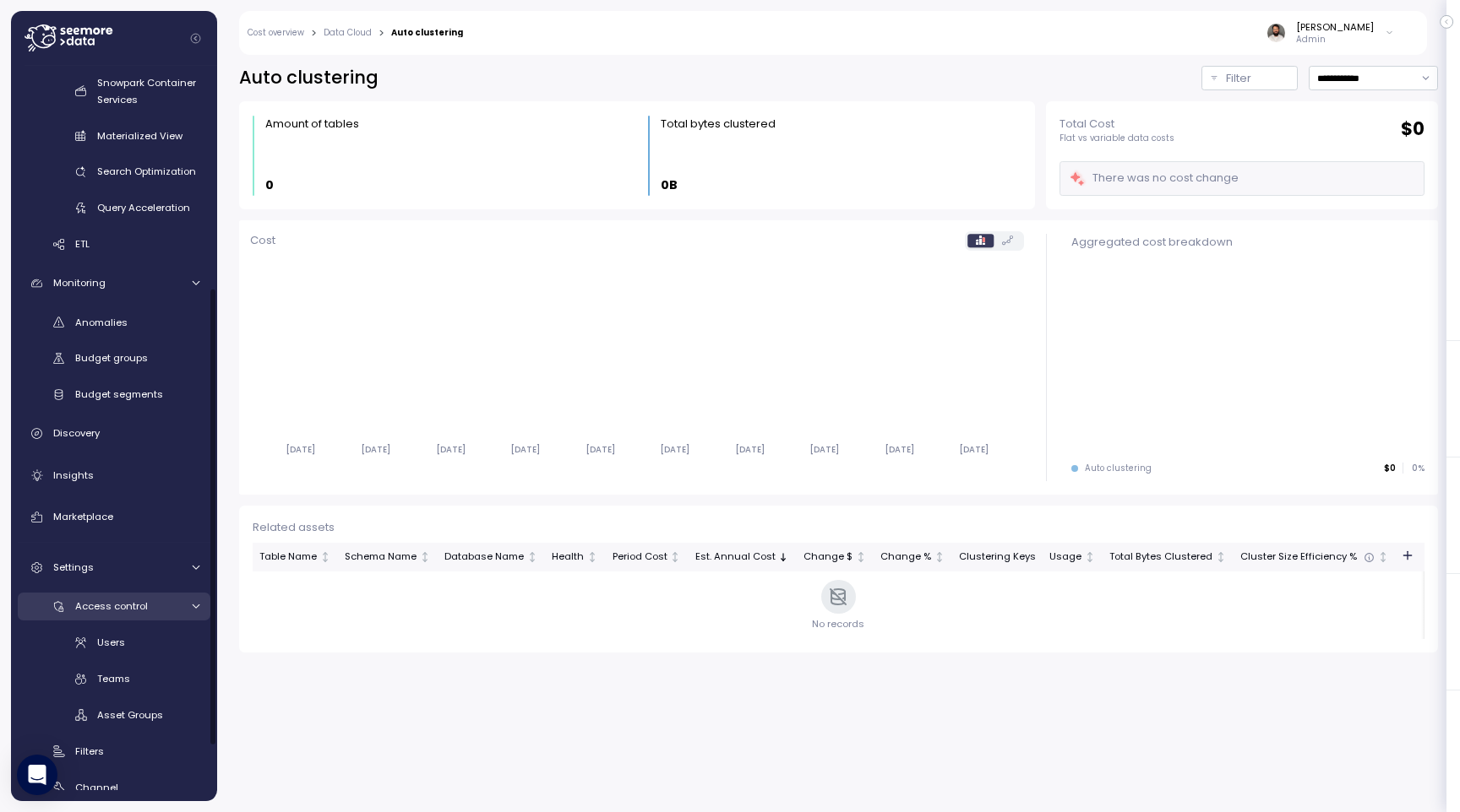
scroll to position [348, 0]
click at [136, 439] on div "Discovery" at bounding box center [126, 431] width 146 height 17
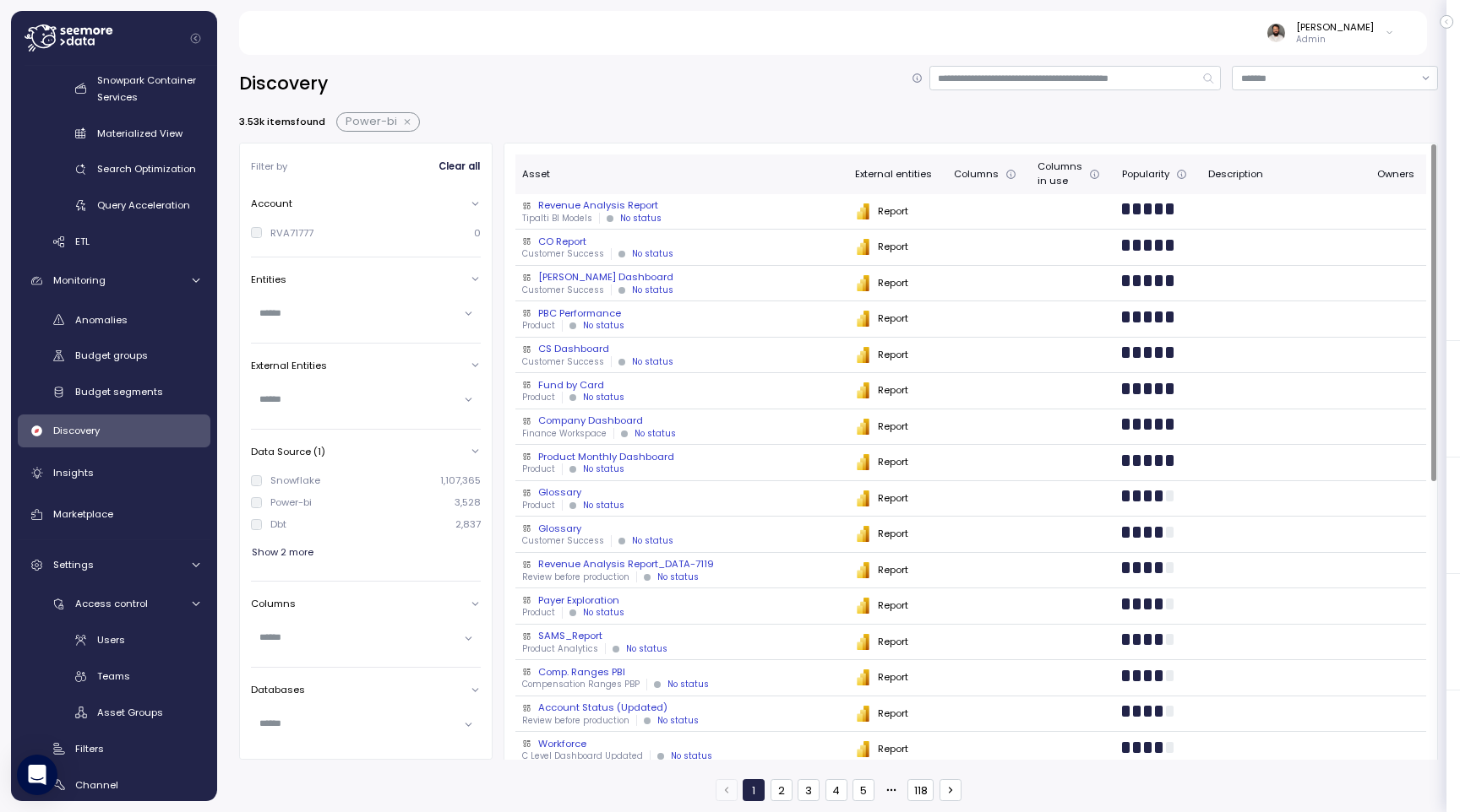
click at [677, 213] on div "Tipalti BI Models No status" at bounding box center [682, 219] width 319 height 11
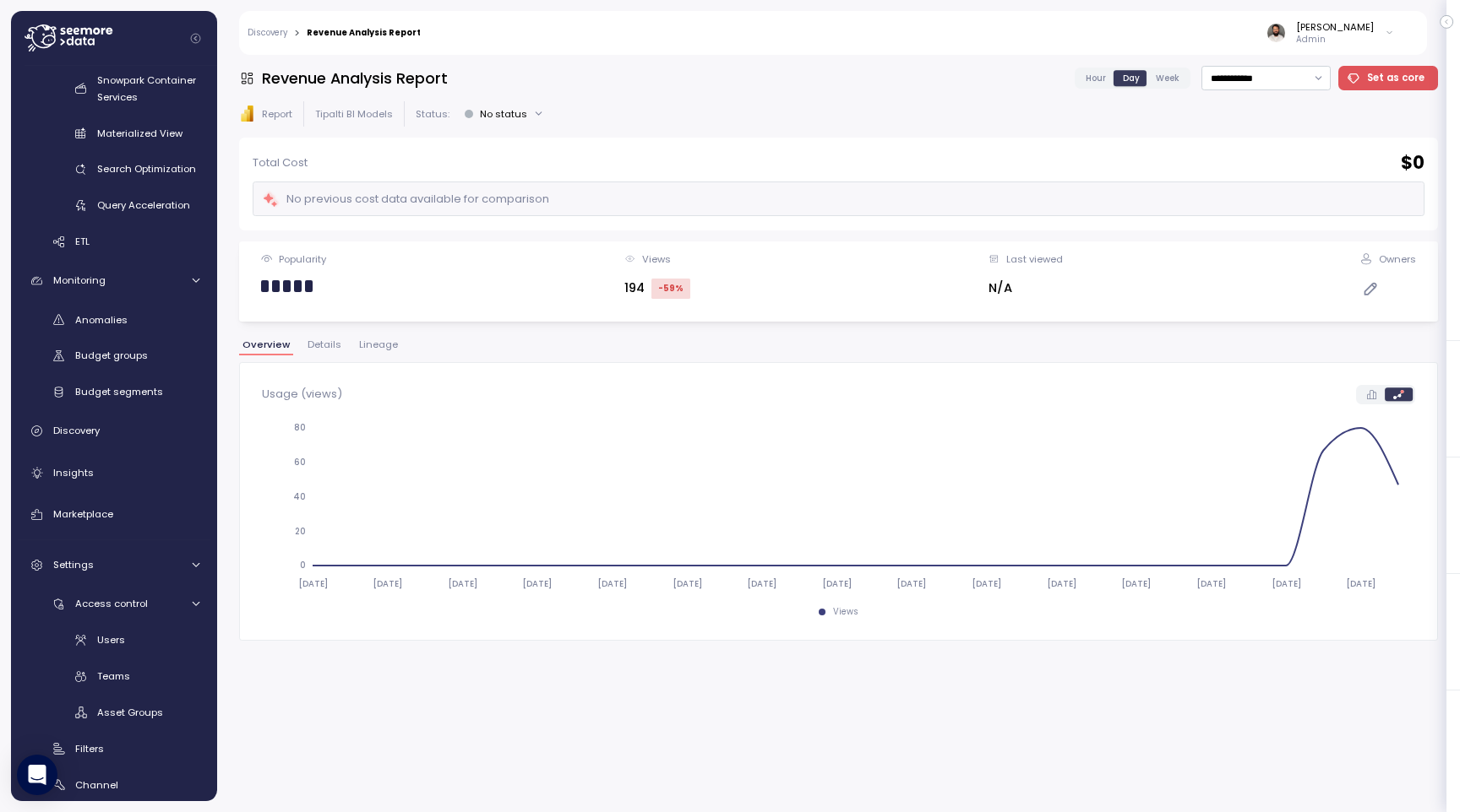
click at [388, 343] on span "Lineage" at bounding box center [378, 345] width 39 height 9
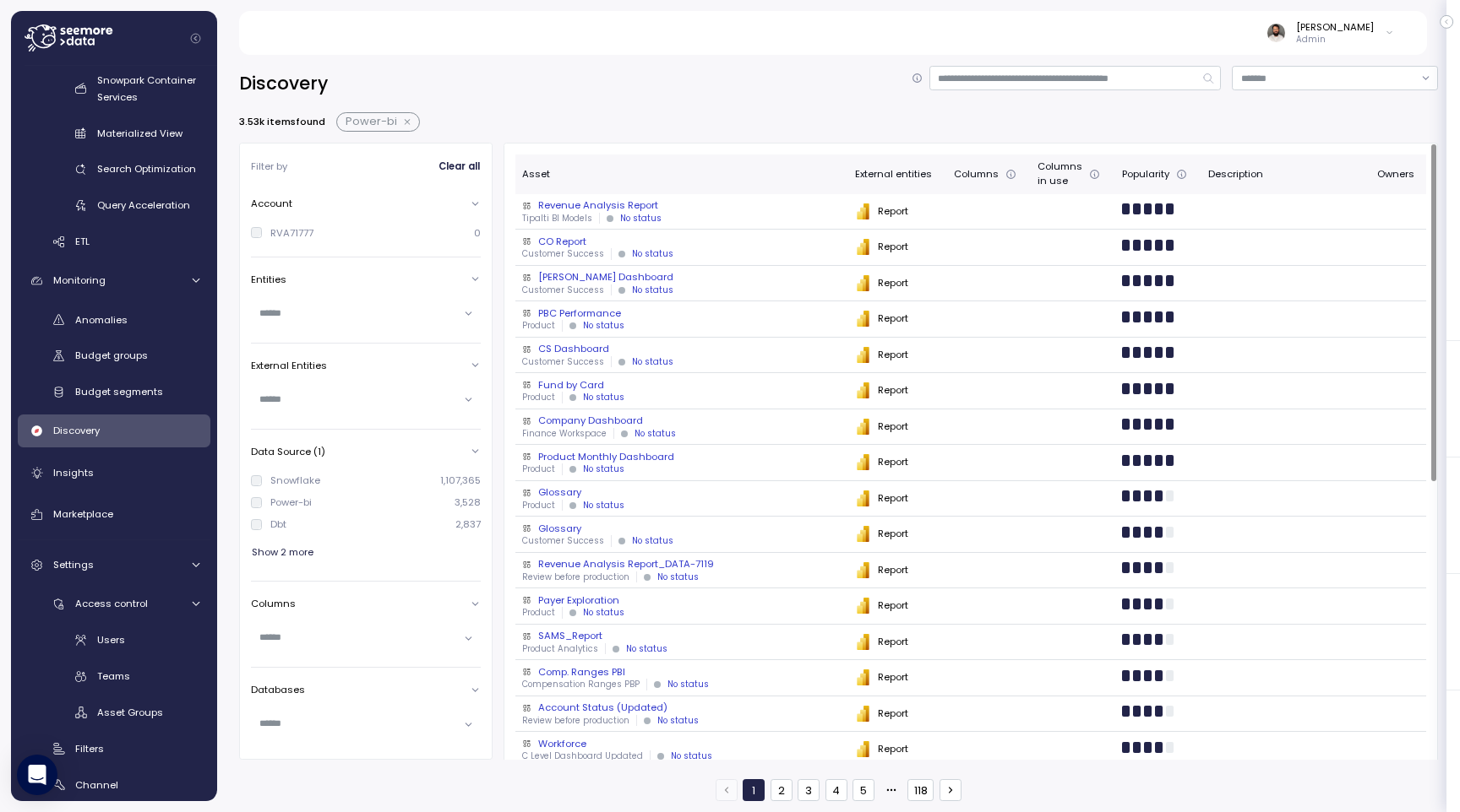
click at [603, 350] on div "CS Dashboard" at bounding box center [682, 349] width 319 height 13
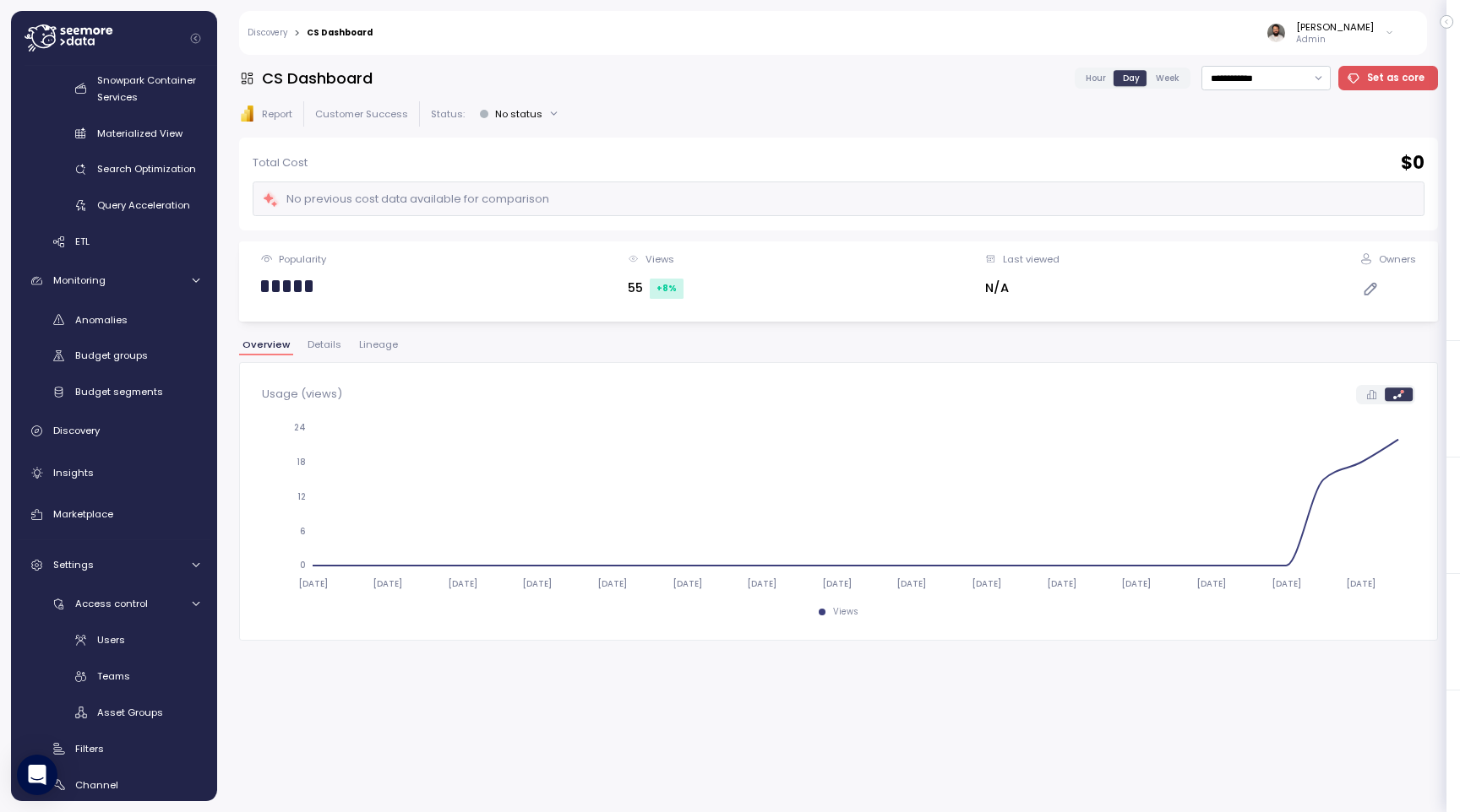
click at [384, 340] on span "Lineage" at bounding box center [378, 345] width 39 height 9
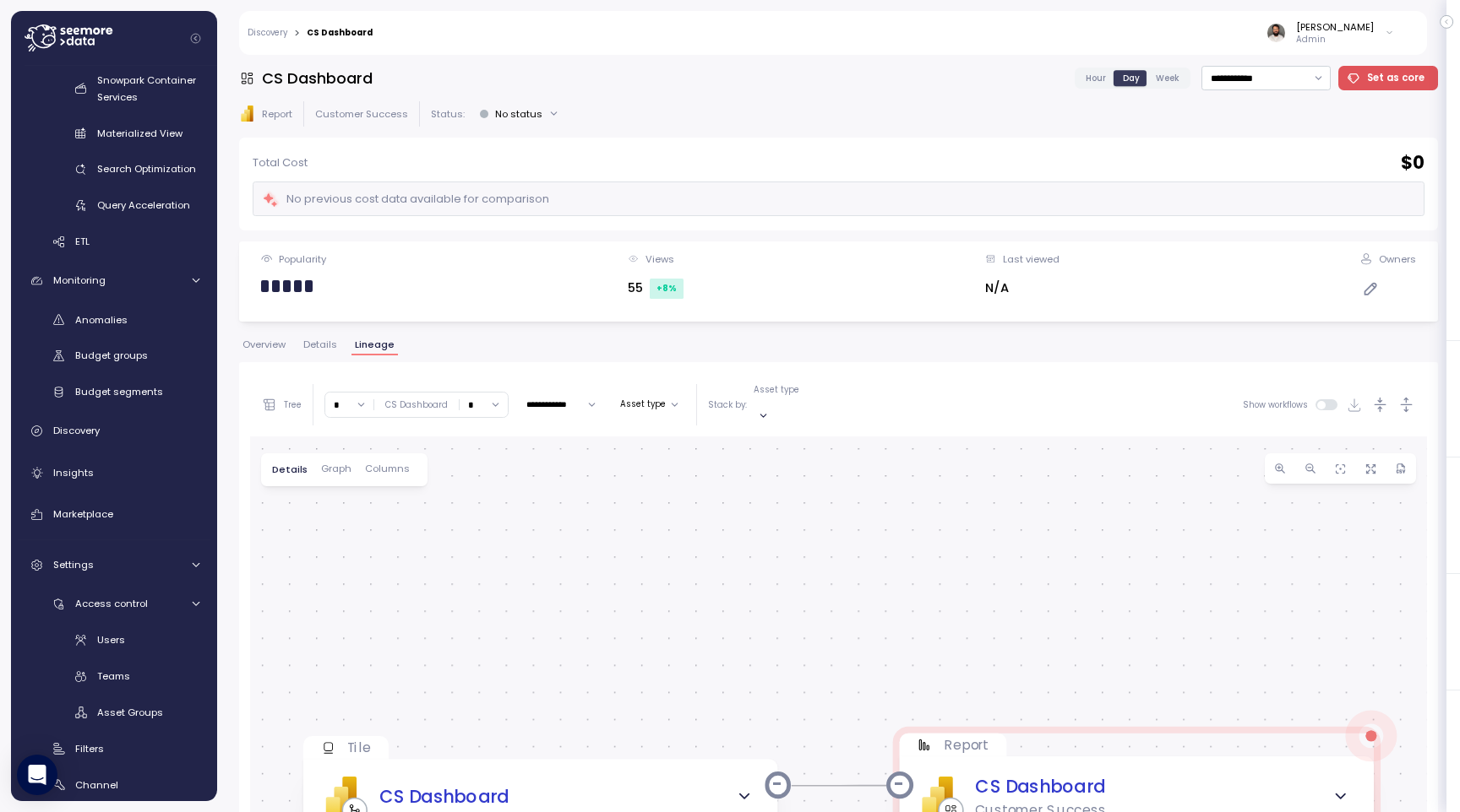
click at [359, 392] on input "*" at bounding box center [349, 405] width 48 height 25
click at [355, 562] on div "5" at bounding box center [357, 564] width 6 height 13
type input "*"
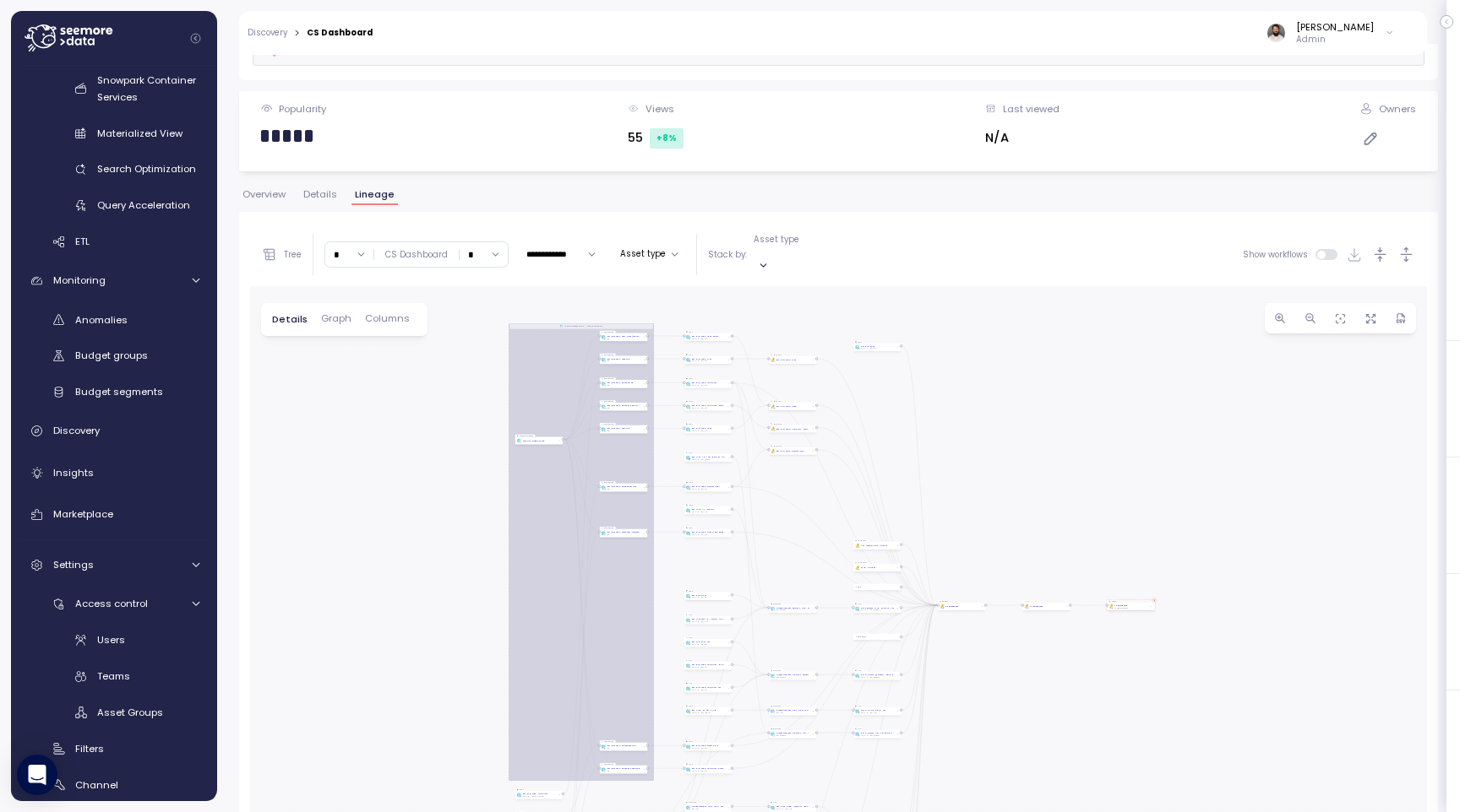
scroll to position [318, 0]
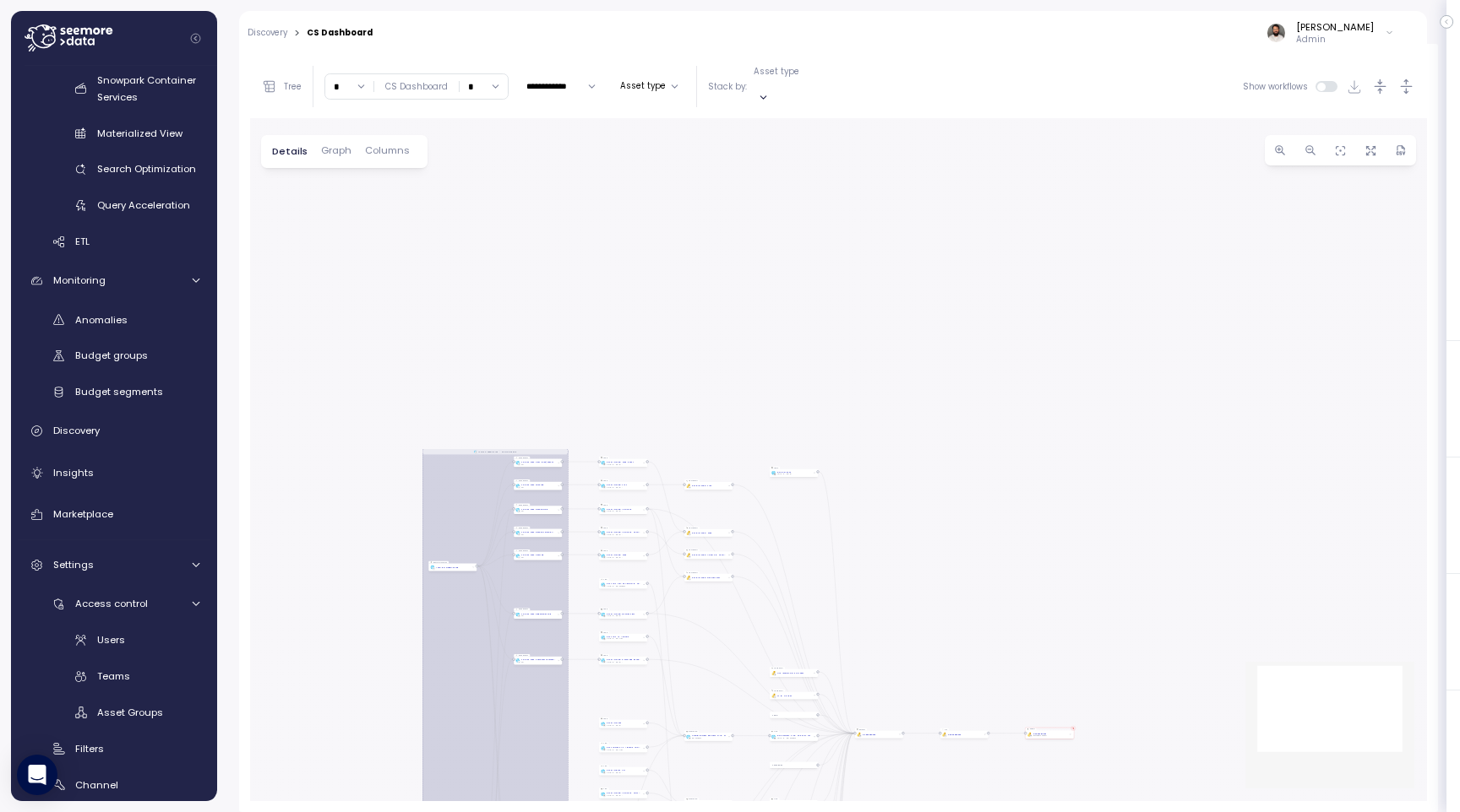
drag, startPoint x: 418, startPoint y: 247, endPoint x: 330, endPoint y: 545, distance: 310.7
click at [330, 545] on div "EXECUTE IMMEDIATE Job Execute immediate Tile PBI Logo Created with Sketch. CS D…" at bounding box center [838, 460] width 1177 height 683
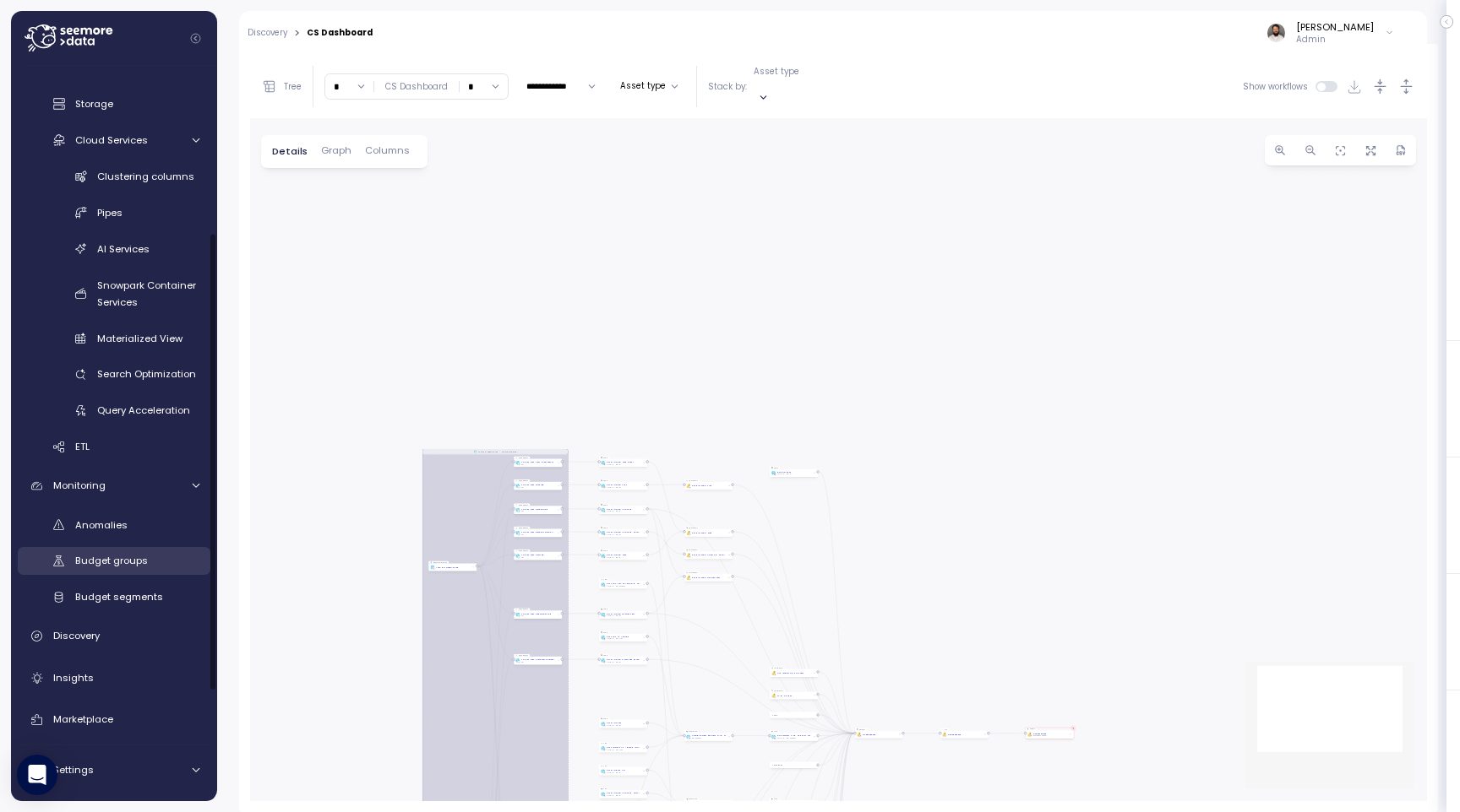
scroll to position [0, 0]
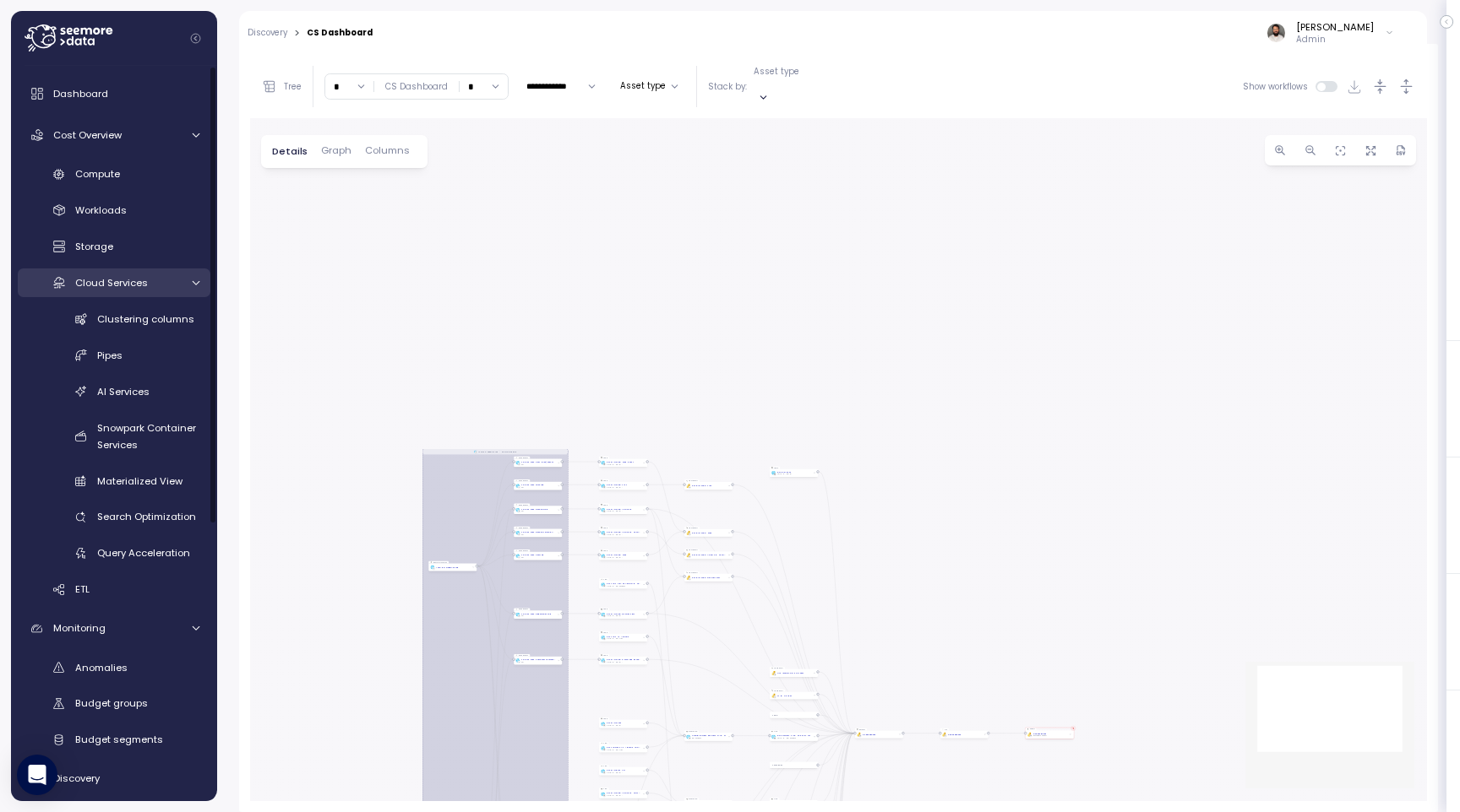
click at [179, 291] on link "Cloud Services" at bounding box center [114, 281] width 192 height 27
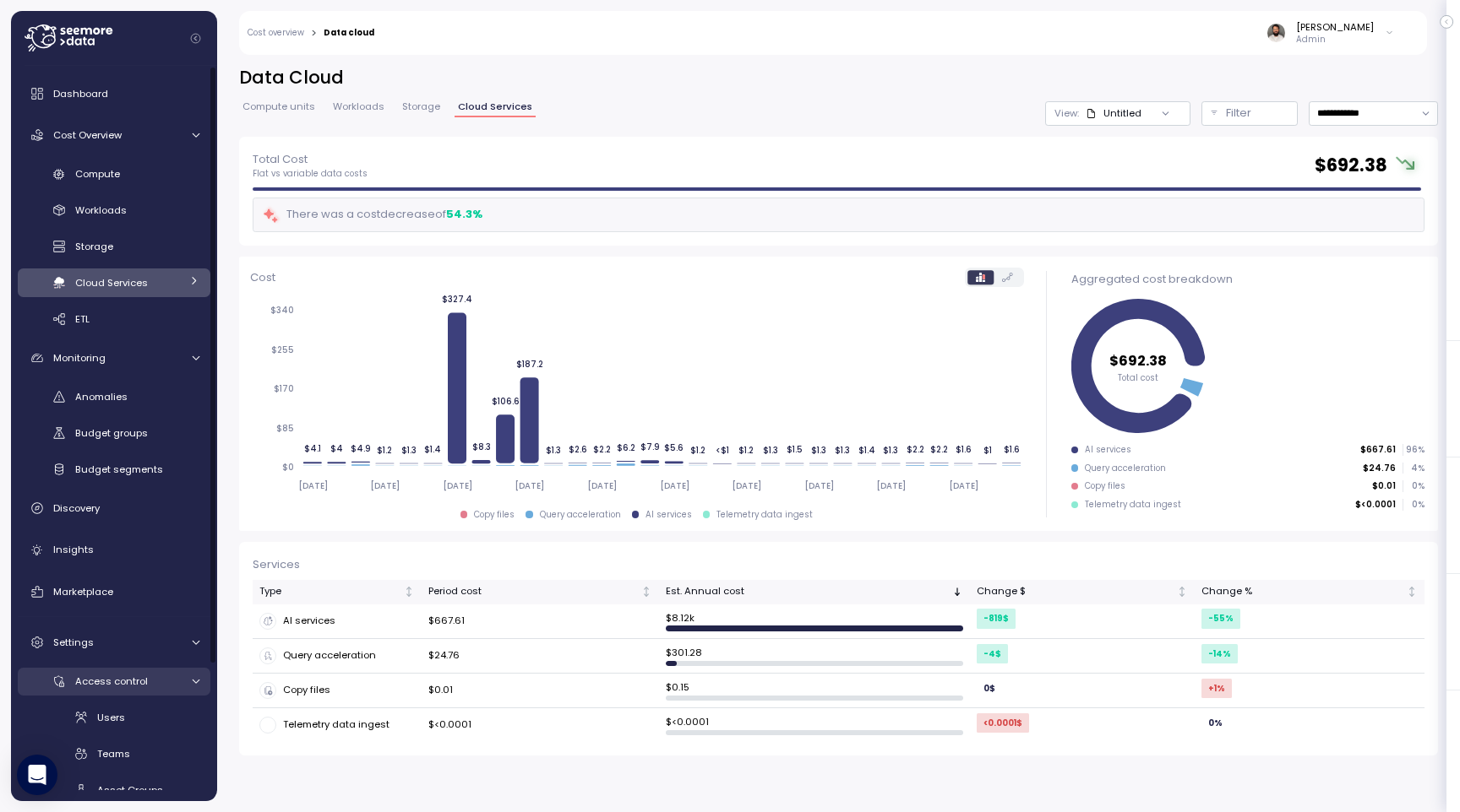
click at [169, 674] on div "Access control" at bounding box center [127, 681] width 105 height 17
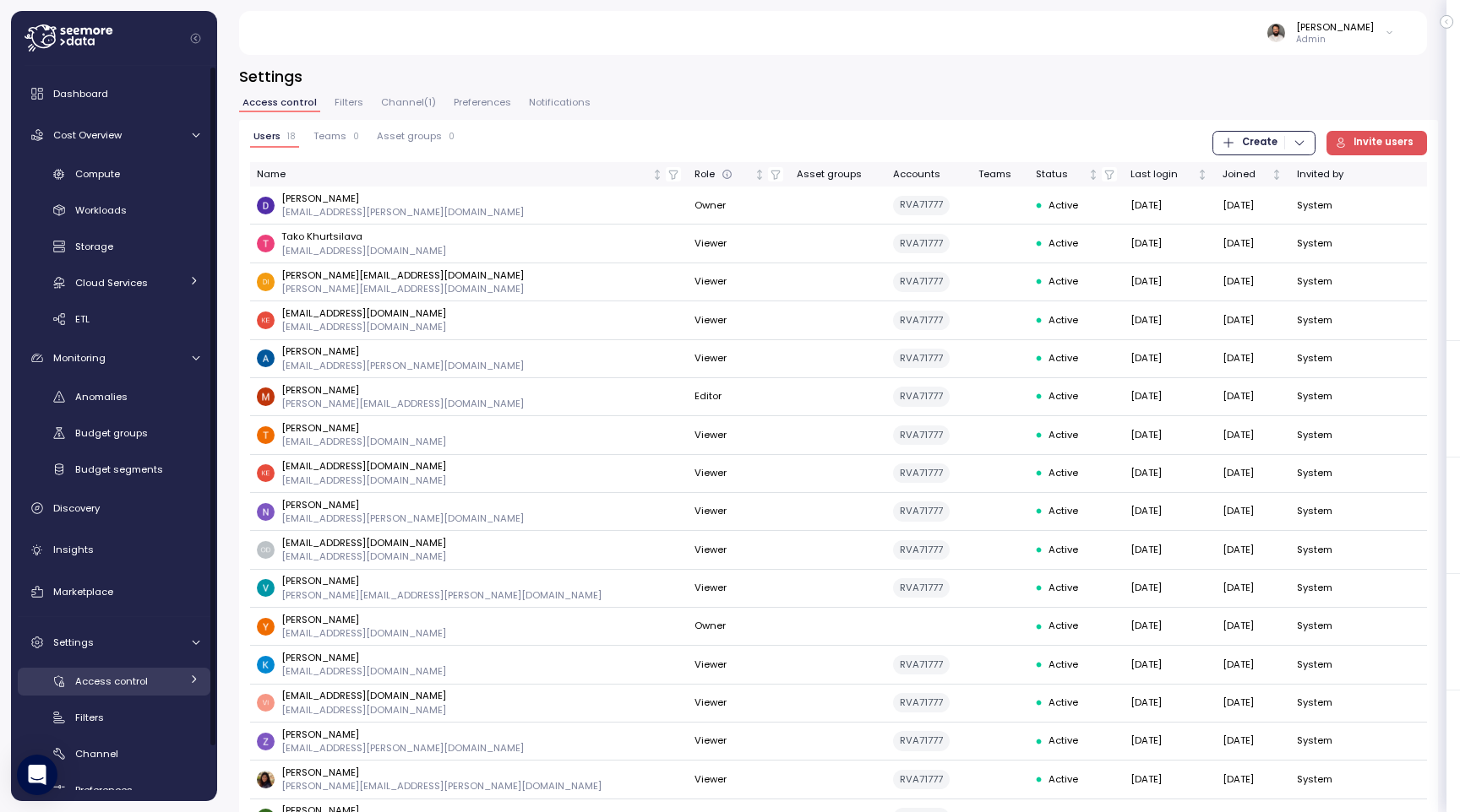
click at [169, 674] on div "Access control" at bounding box center [127, 681] width 105 height 17
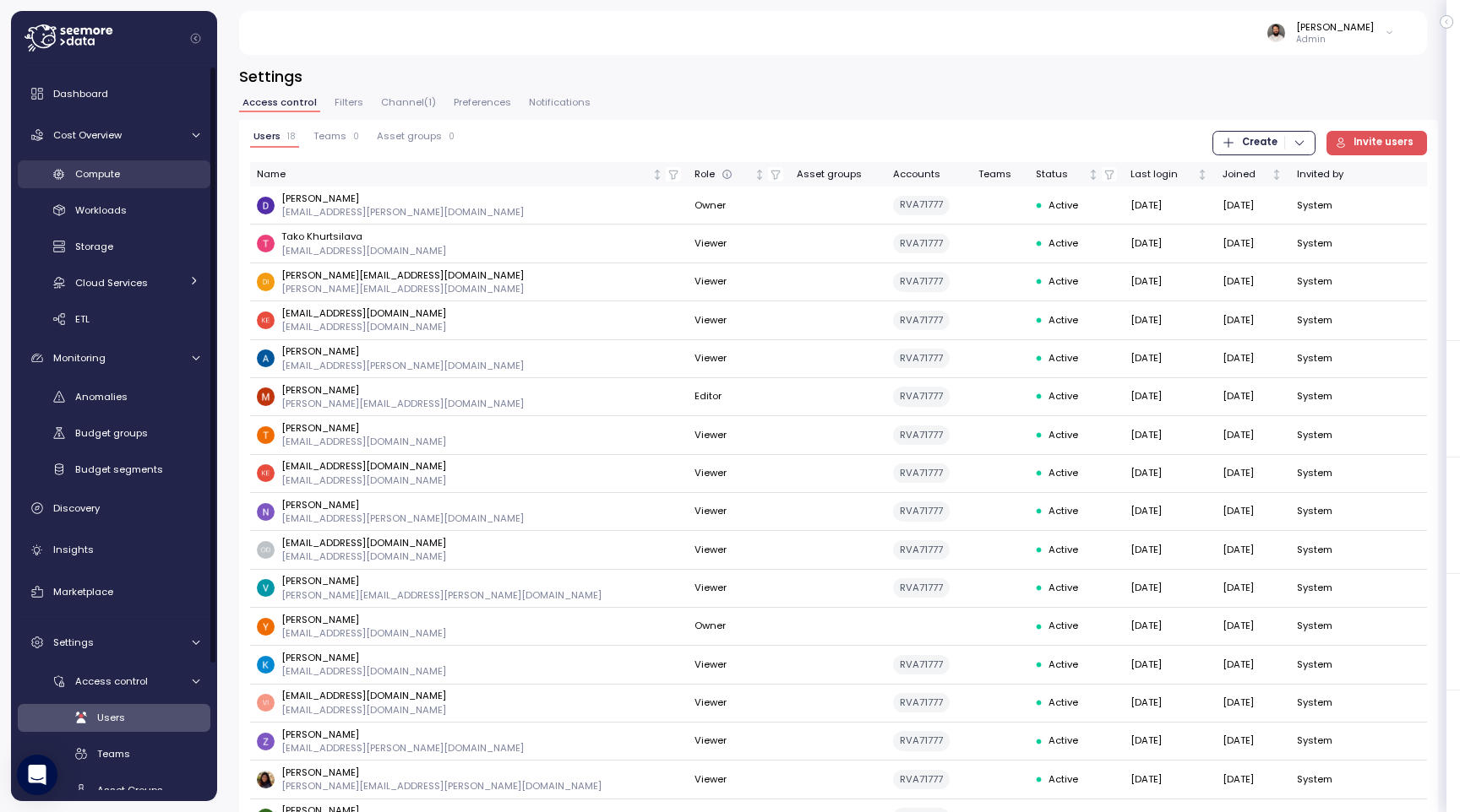
click at [175, 184] on link "Compute" at bounding box center [114, 173] width 192 height 27
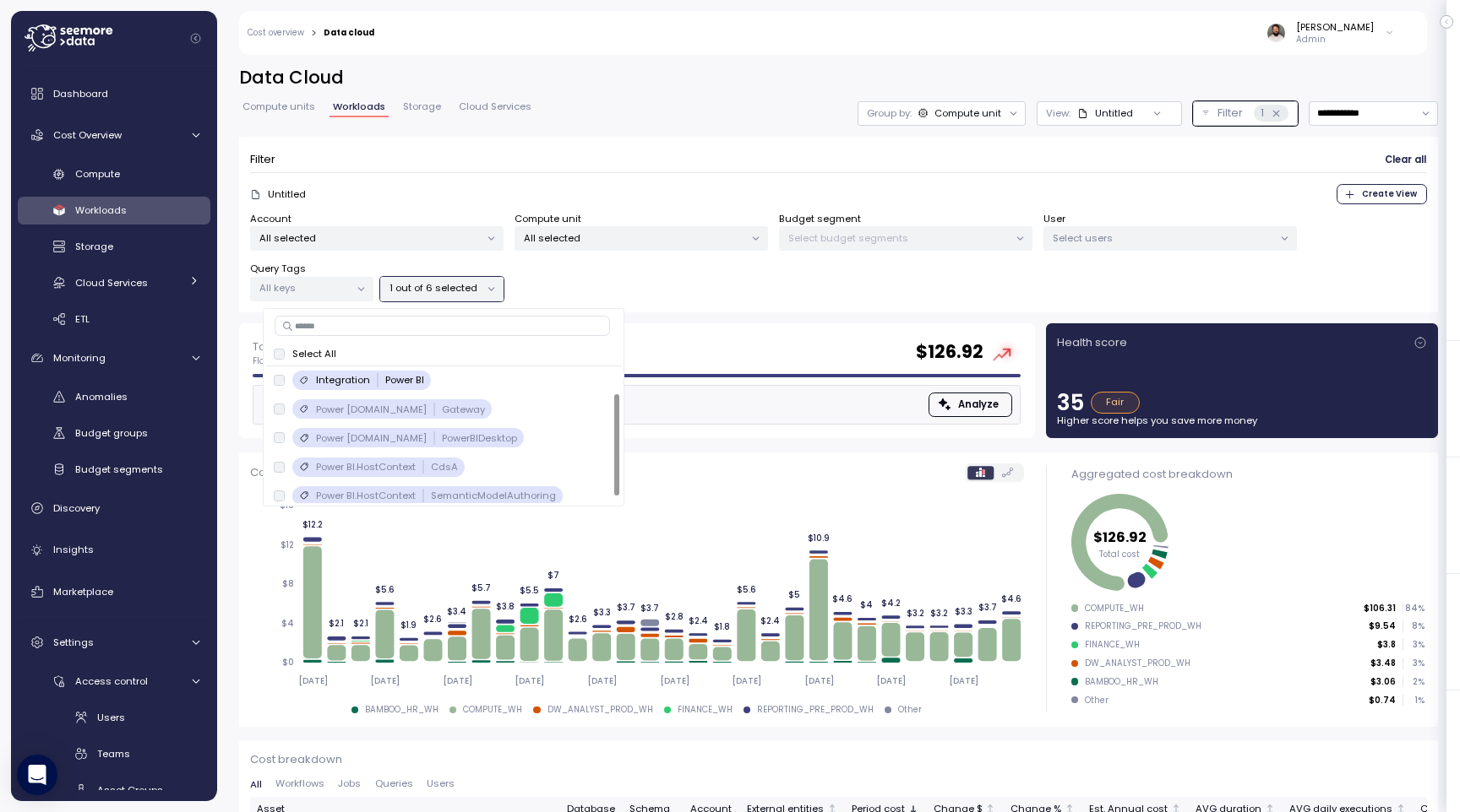
scroll to position [35, 0]
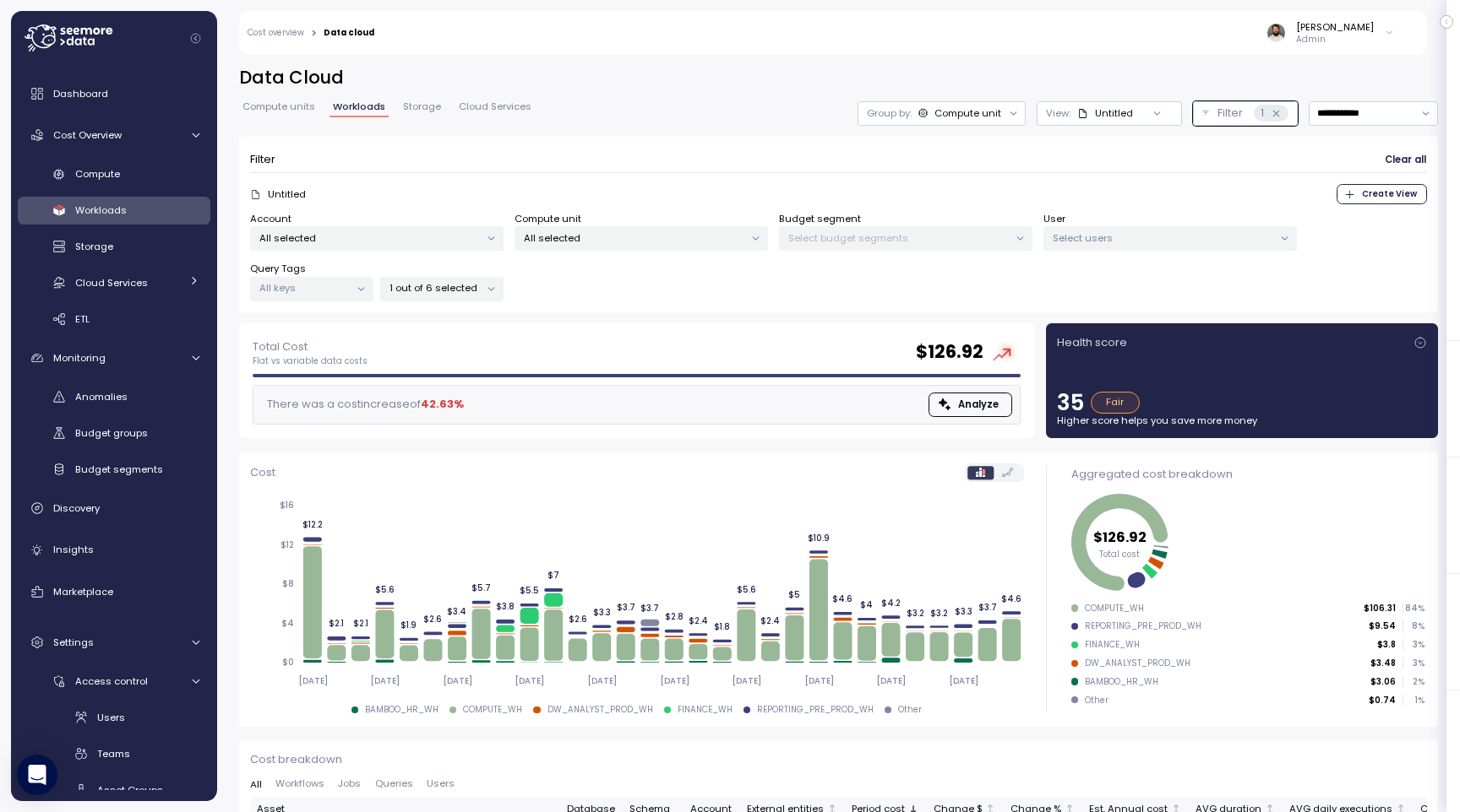
click at [570, 281] on div "Account All selected Compute unit All selected Budget segment Select budget seg…" at bounding box center [838, 257] width 1177 height 90
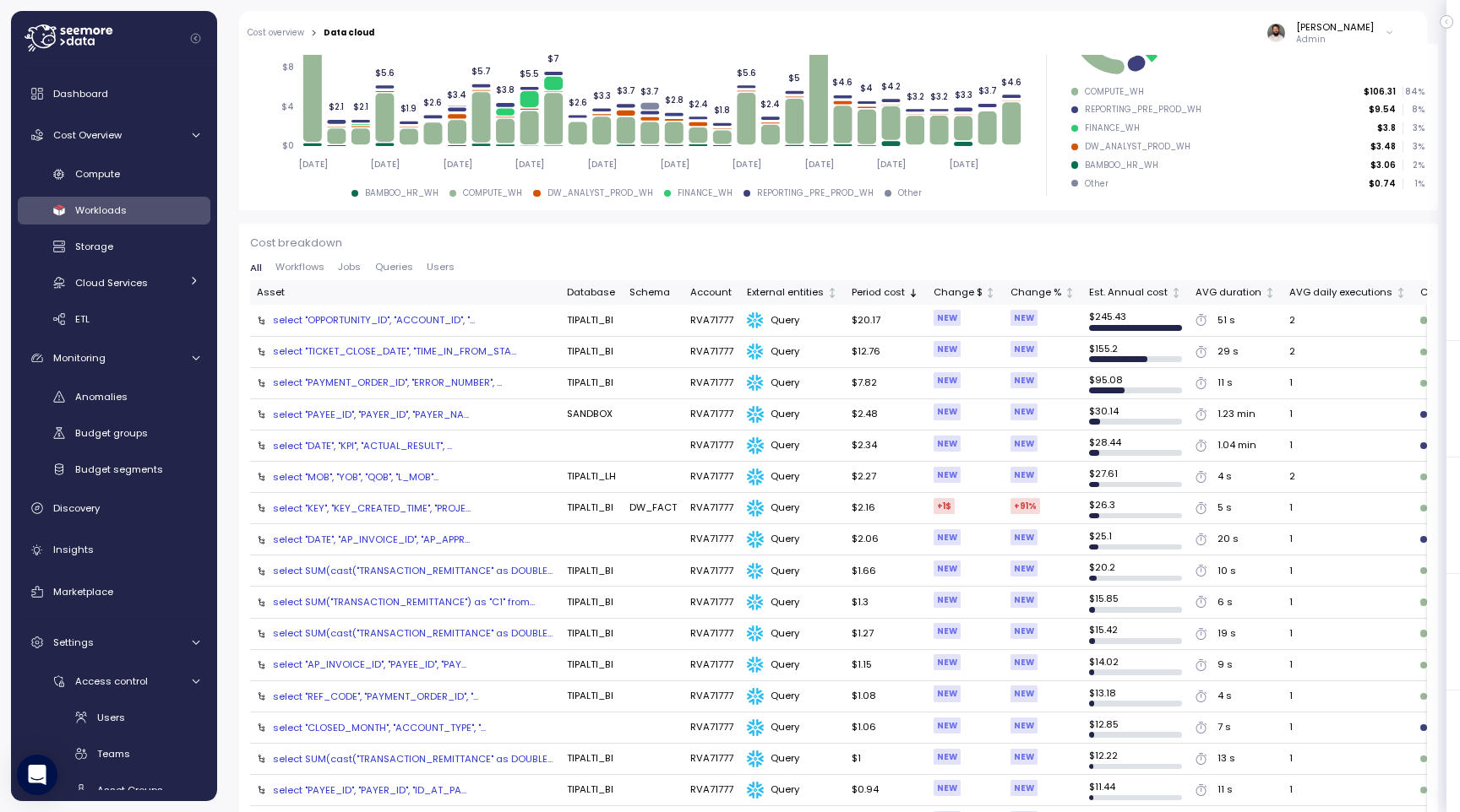
scroll to position [0, 0]
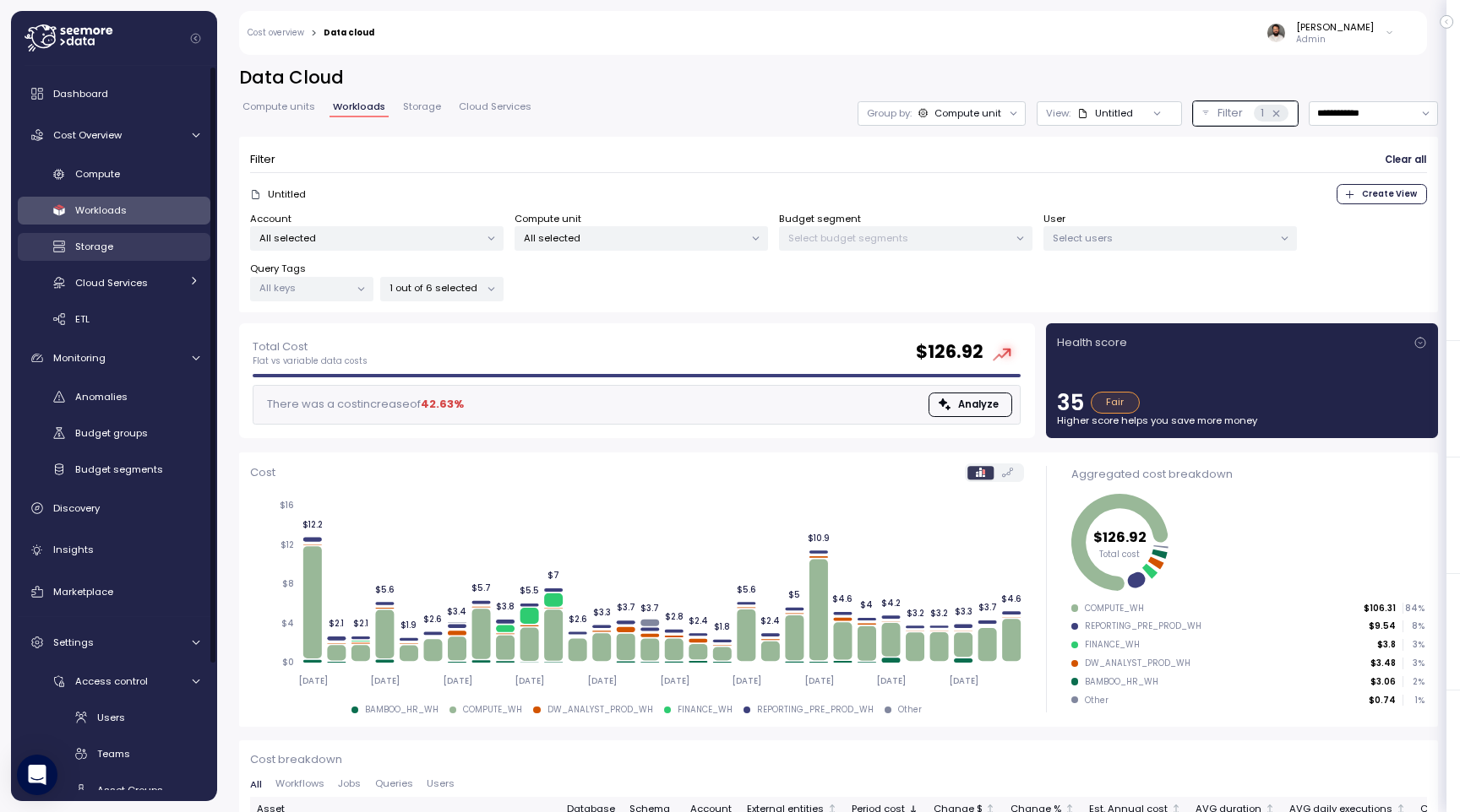
click at [147, 244] on div "Storage" at bounding box center [137, 246] width 124 height 17
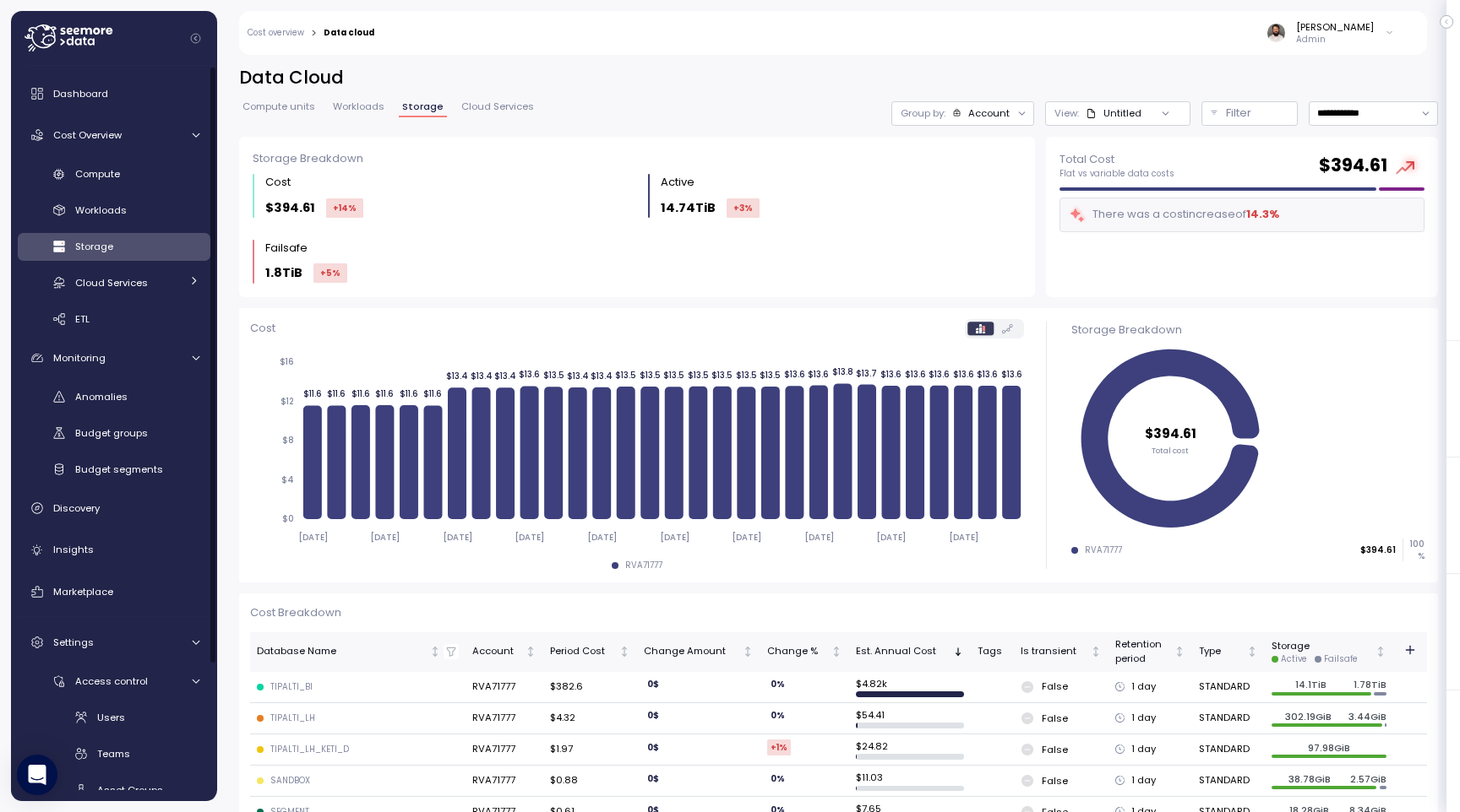
click at [142, 297] on div "Compute Workloads Storage Cloud Services Clustering columns Pipes AI Services S…" at bounding box center [114, 246] width 192 height 173
click at [149, 285] on div "Cloud Services" at bounding box center [127, 283] width 105 height 17
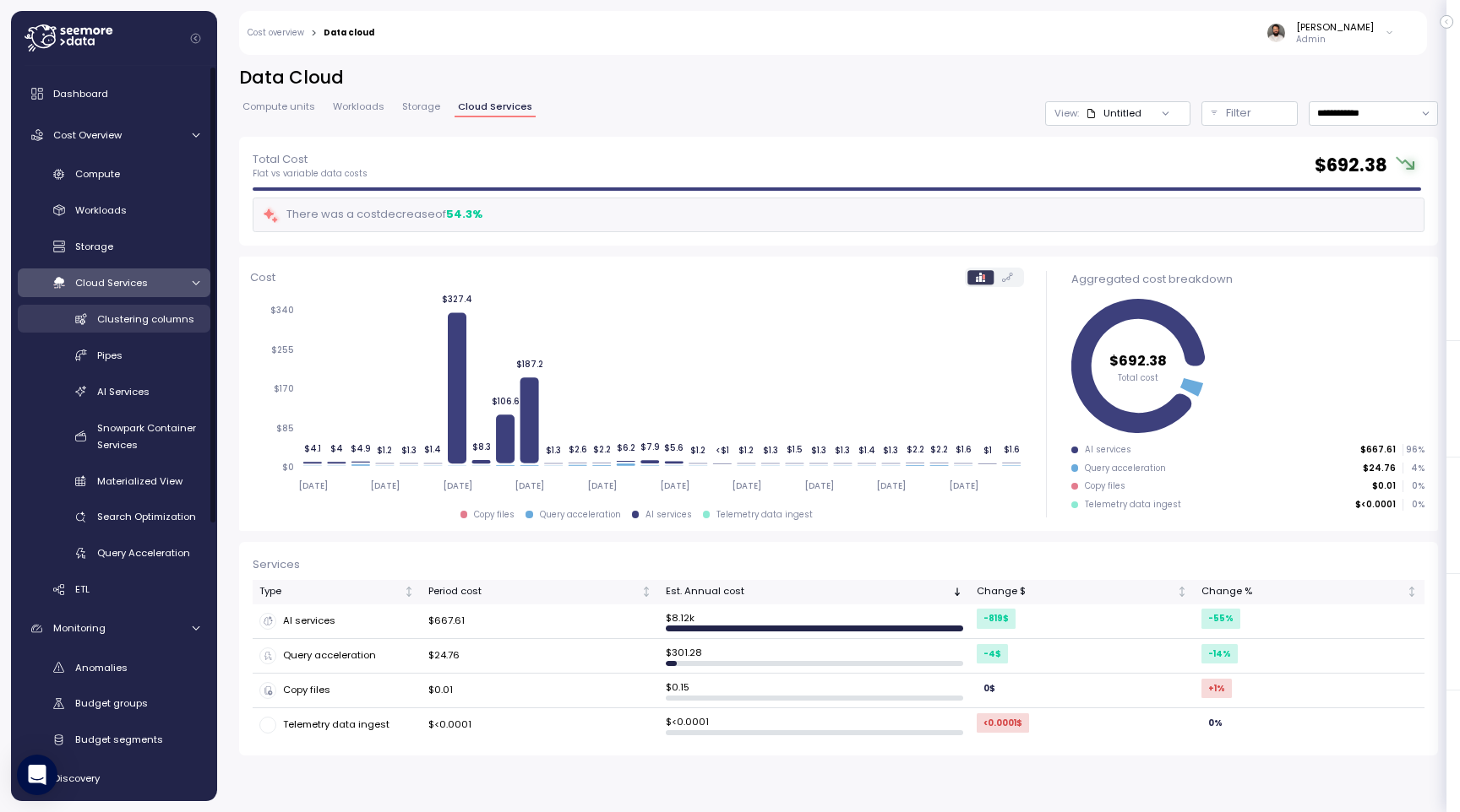
click at [148, 316] on span "Clustering columns" at bounding box center [145, 319] width 97 height 13
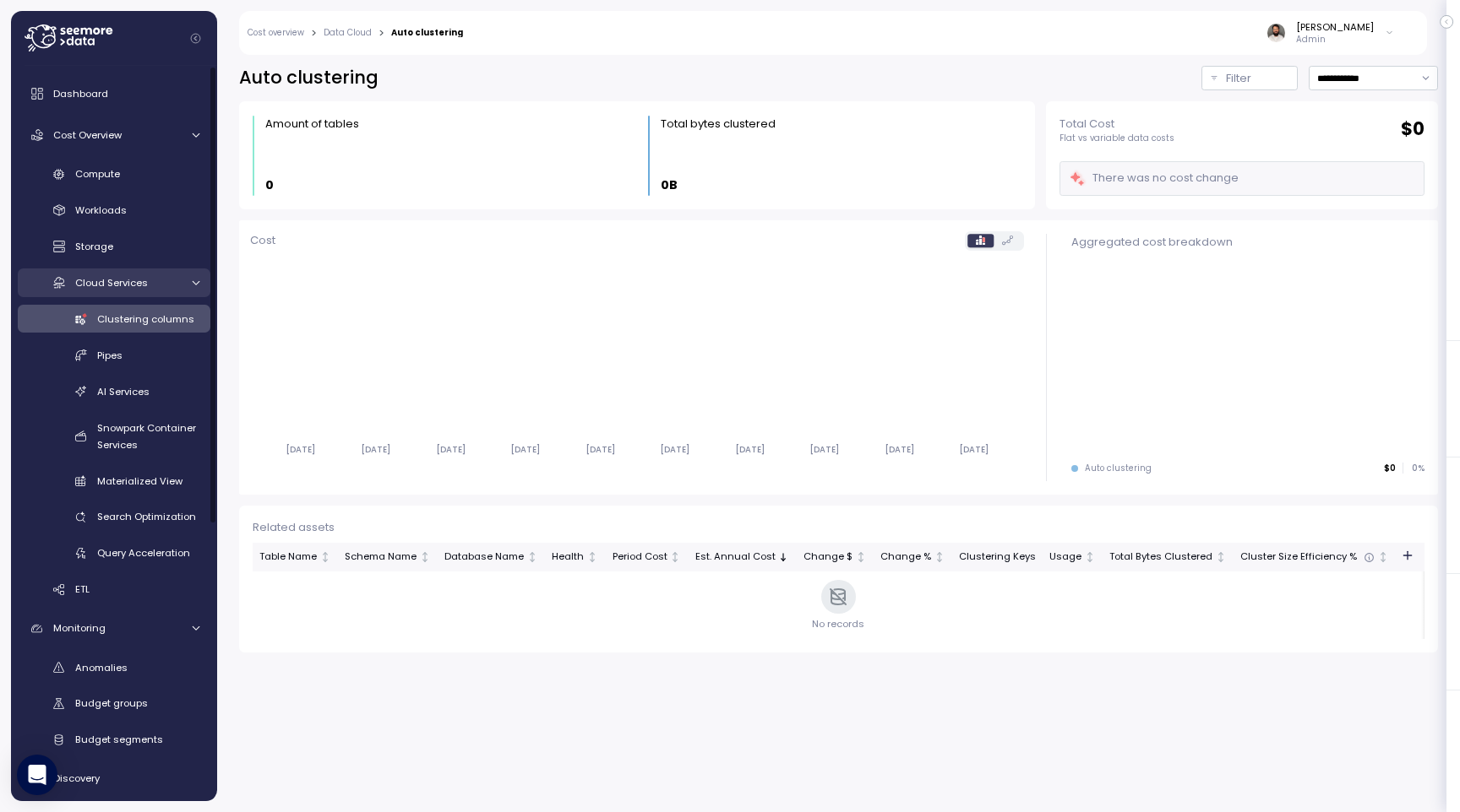
click at [136, 293] on link "Cloud Services" at bounding box center [114, 281] width 192 height 27
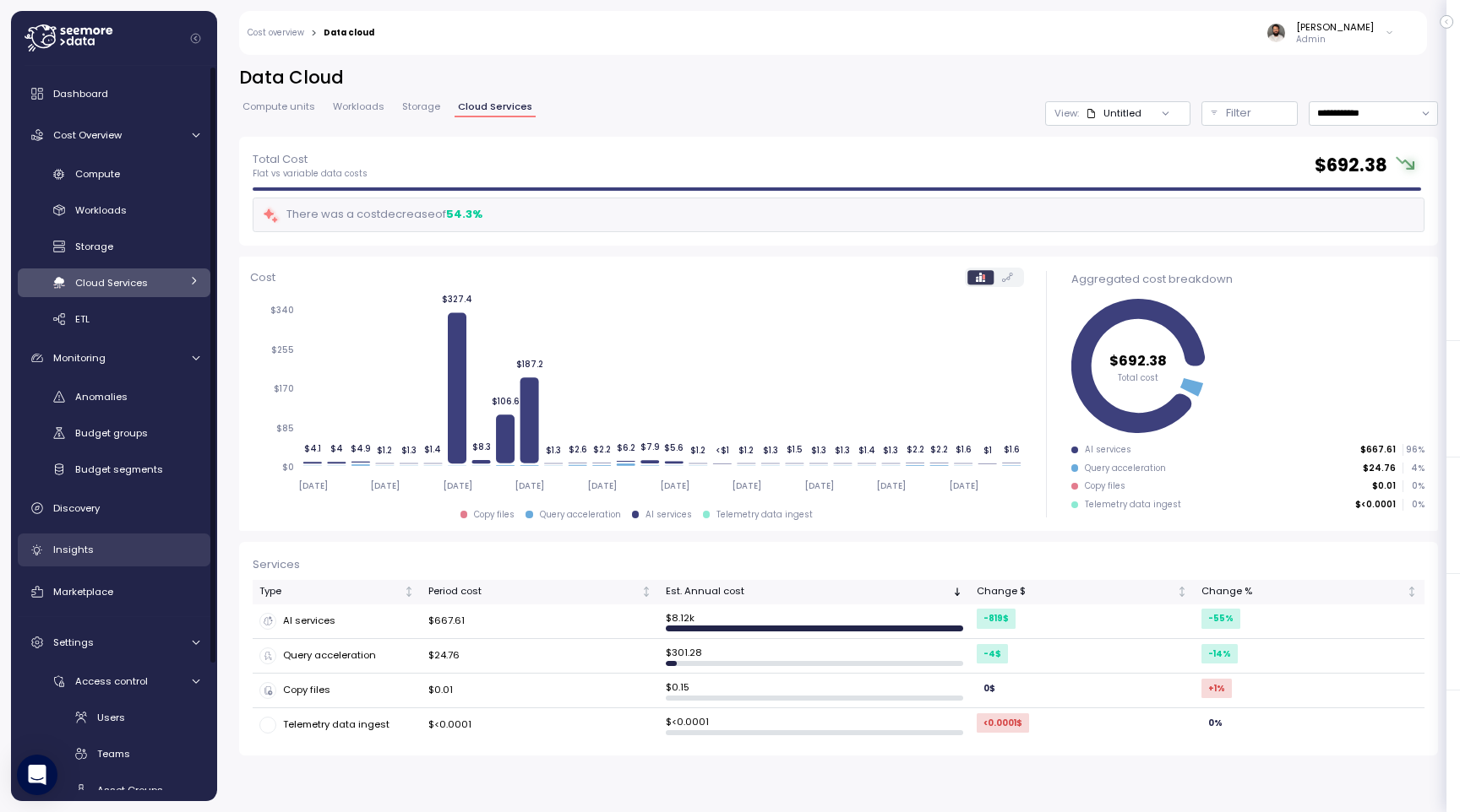
click at [116, 560] on link "Insights" at bounding box center [114, 550] width 192 height 34
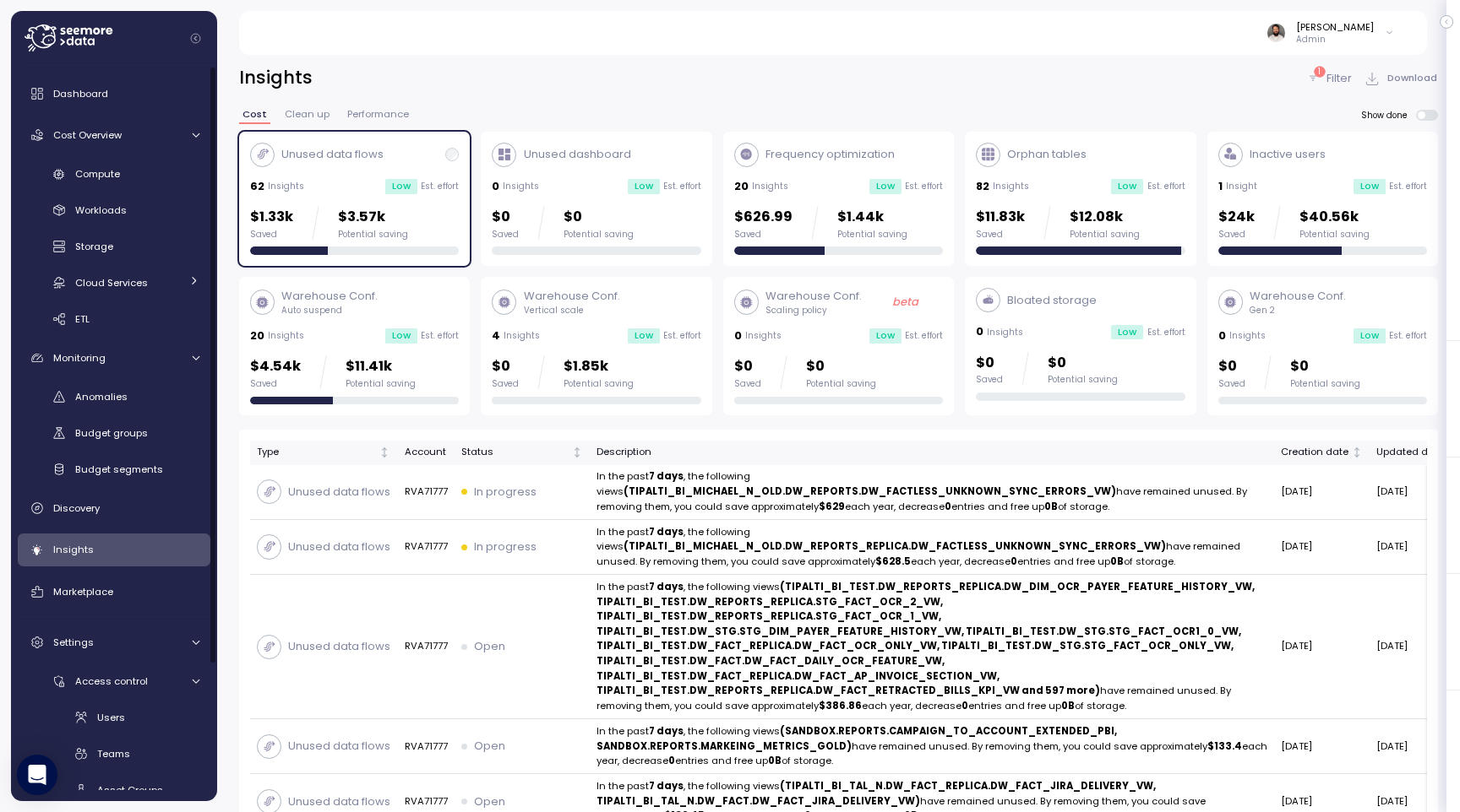
click at [1318, 205] on div "Inactive users 1 Insight Low Est. effort $24k Saved $40.56k Potential saving" at bounding box center [1323, 199] width 209 height 113
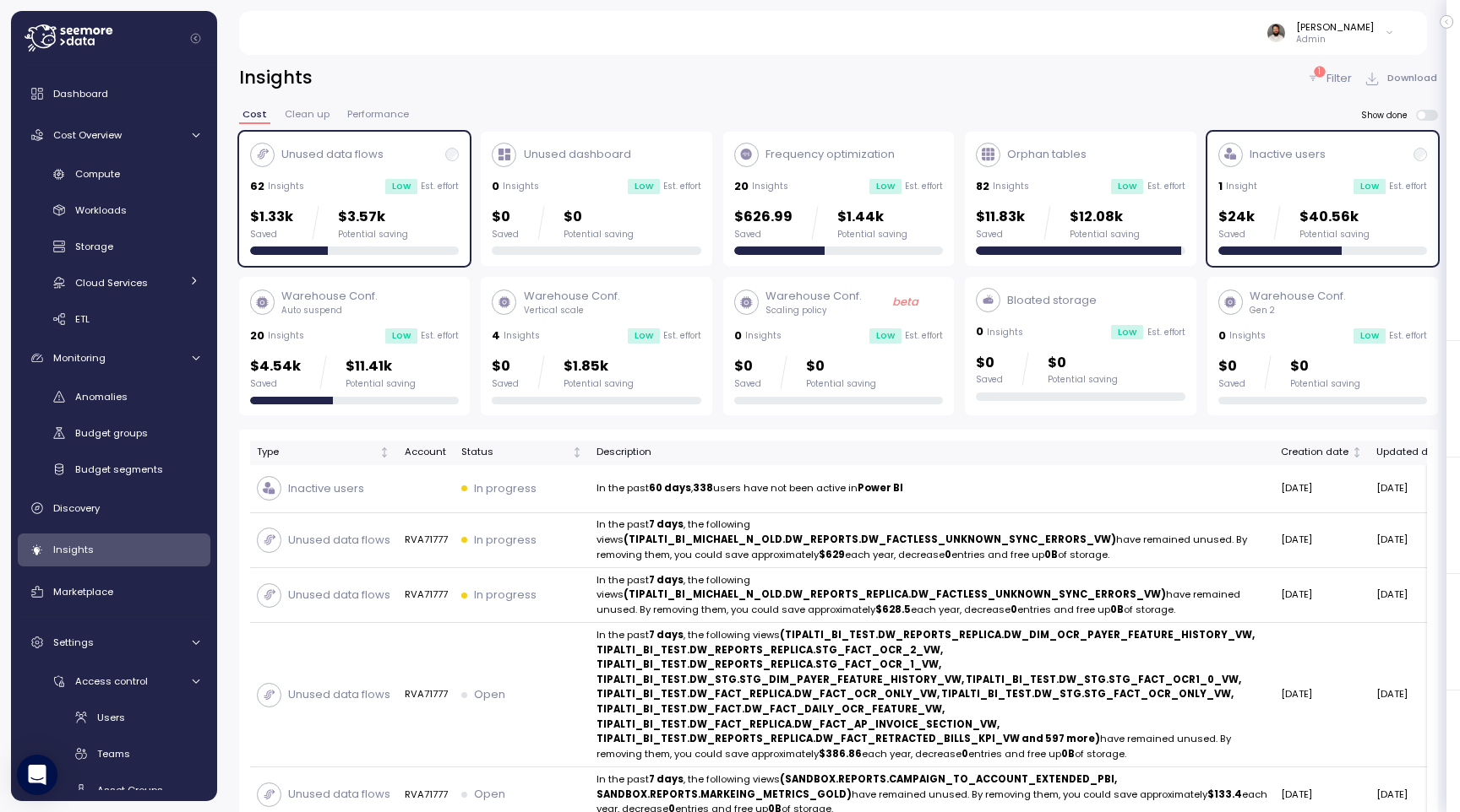
click at [392, 215] on p "$3.57k" at bounding box center [373, 217] width 70 height 23
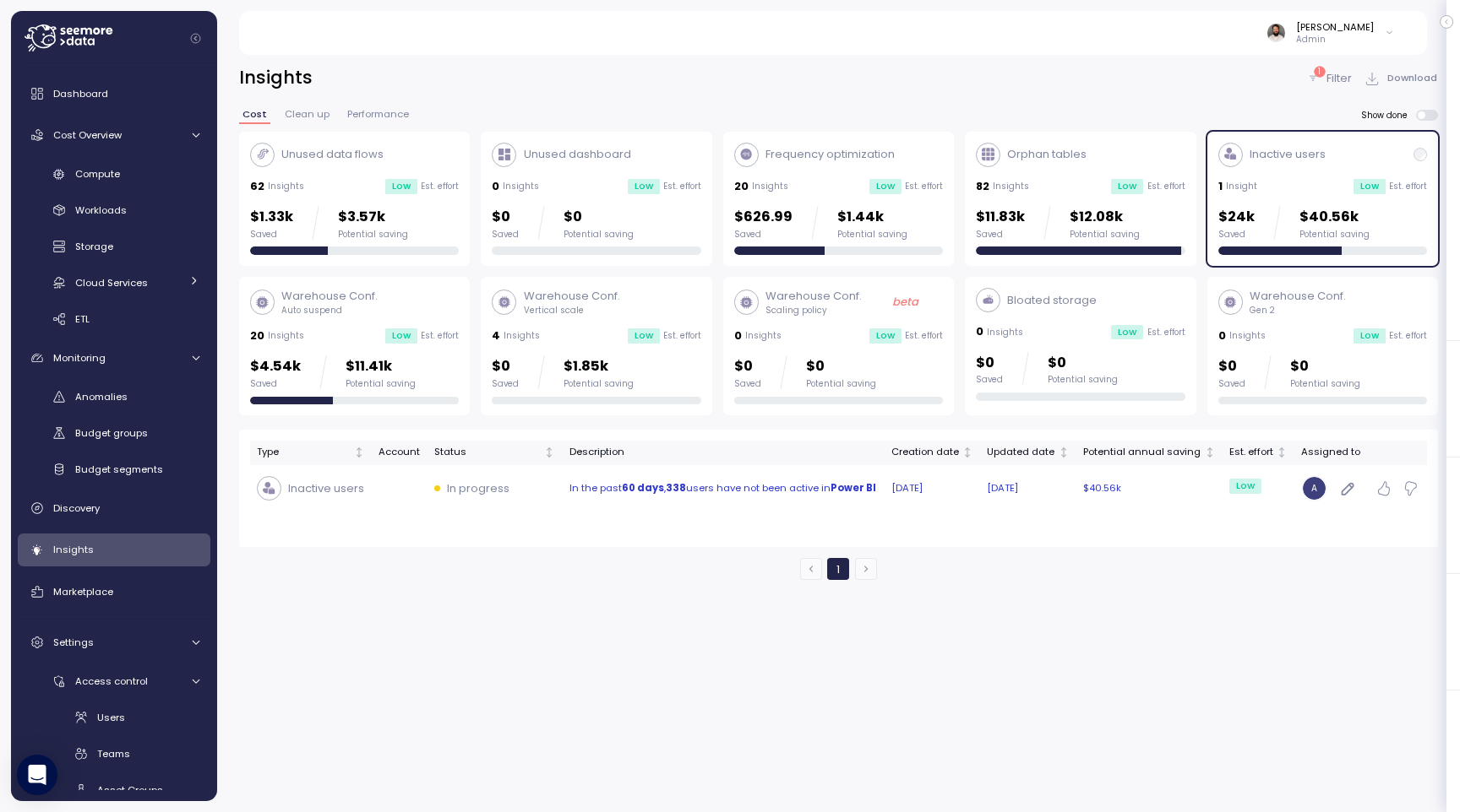
click at [734, 491] on p "In the past 60 days , 338 users have not been active in Power BI" at bounding box center [723, 489] width 308 height 15
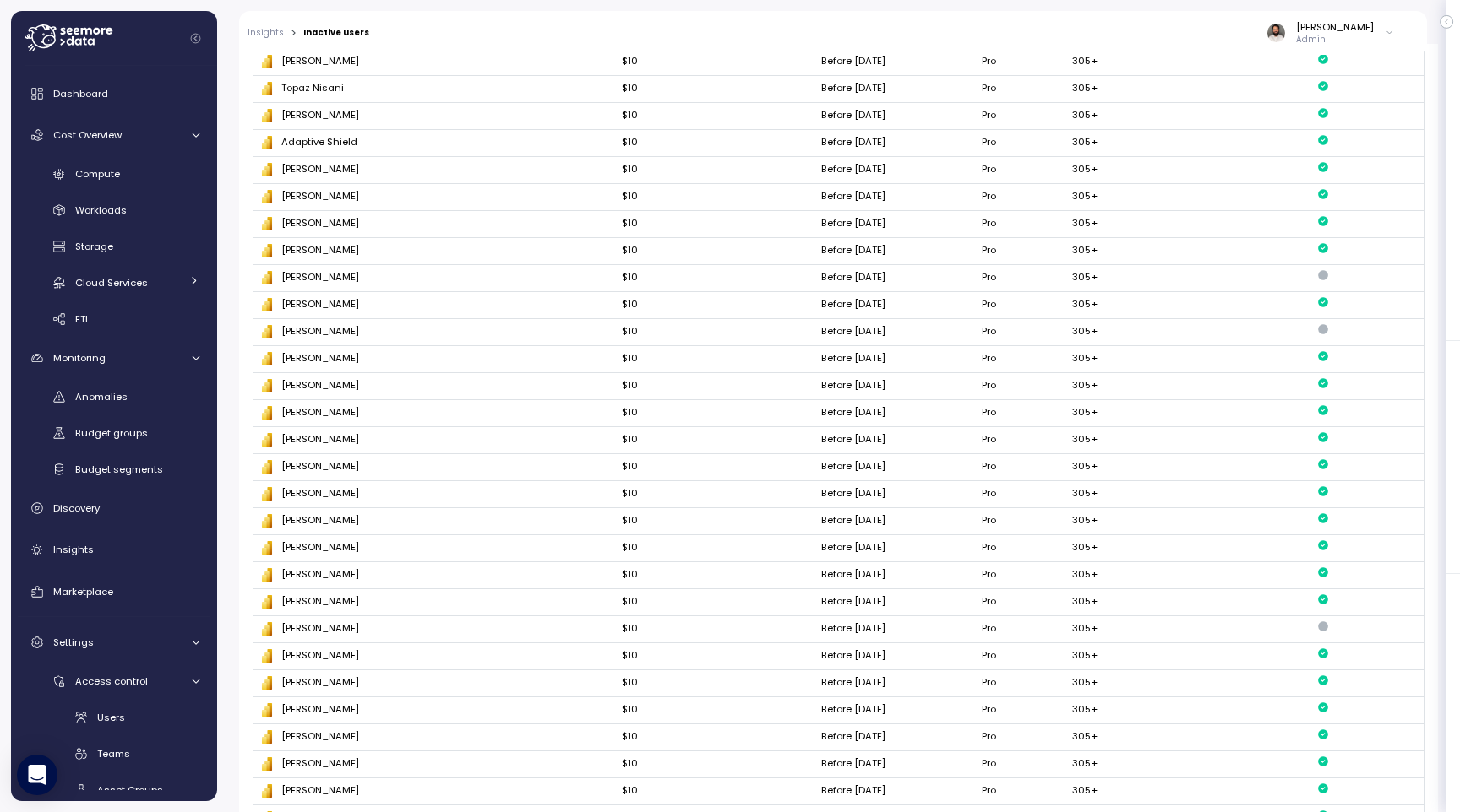
scroll to position [261, 0]
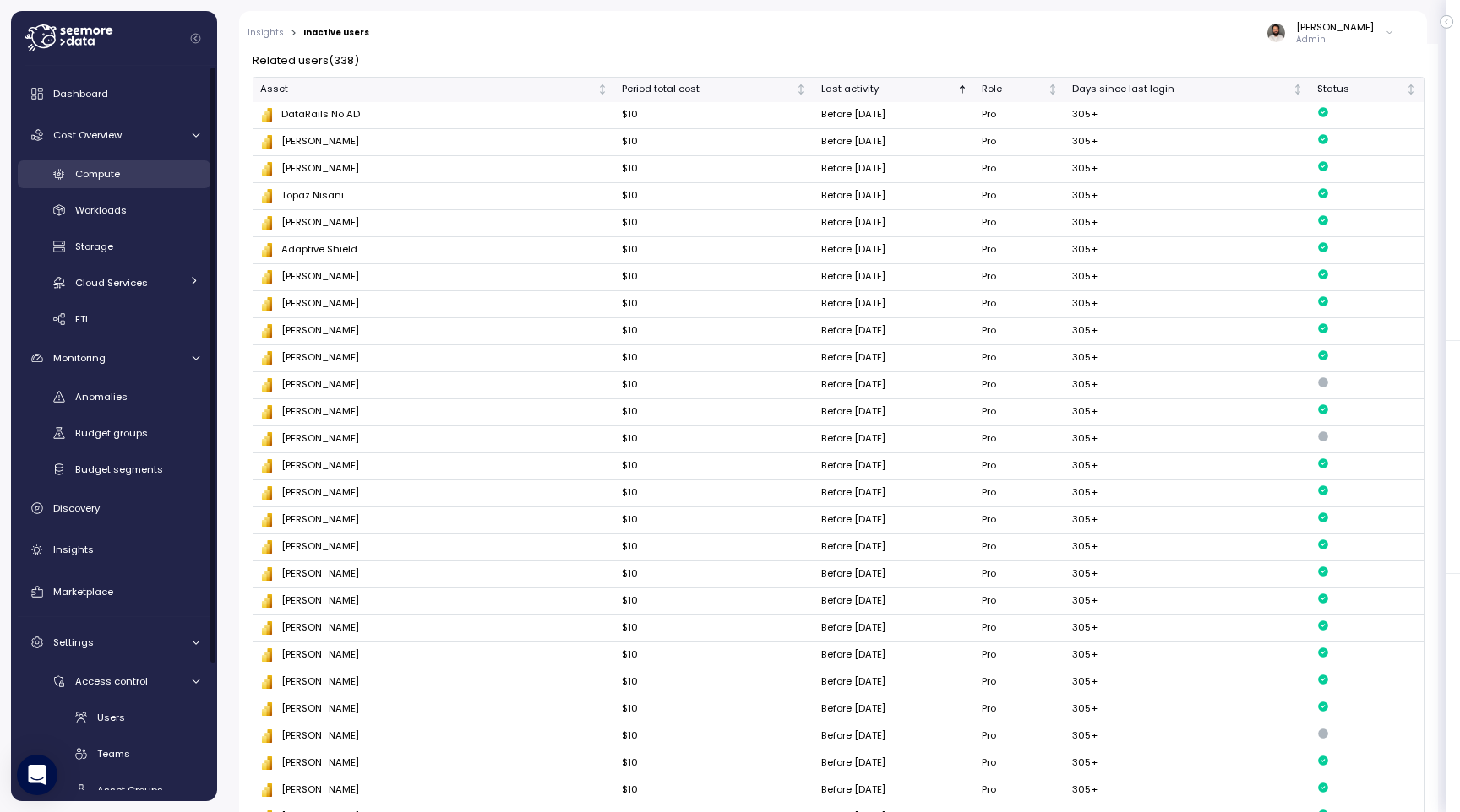
click at [105, 172] on span "Compute" at bounding box center [97, 173] width 45 height 13
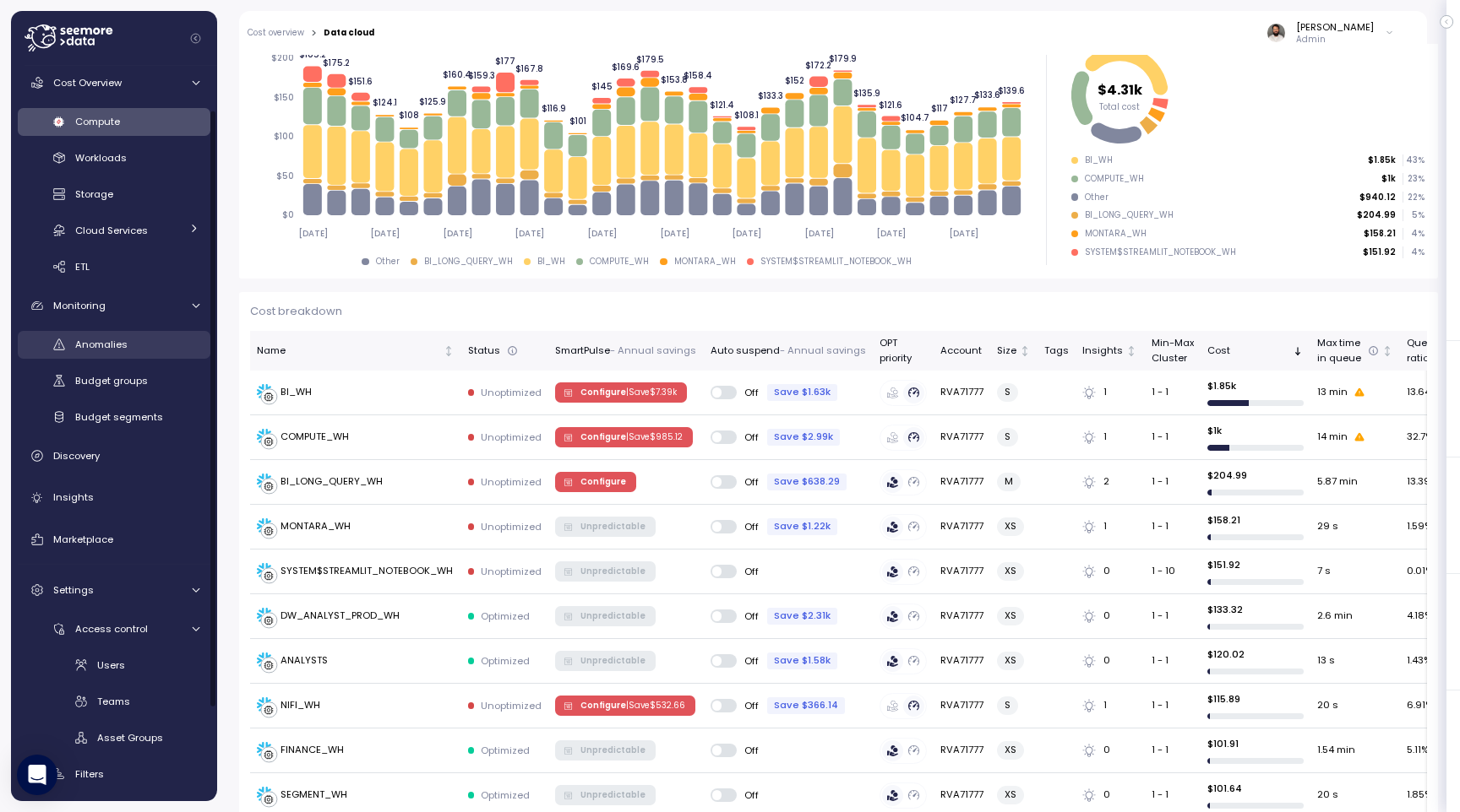
scroll to position [167, 0]
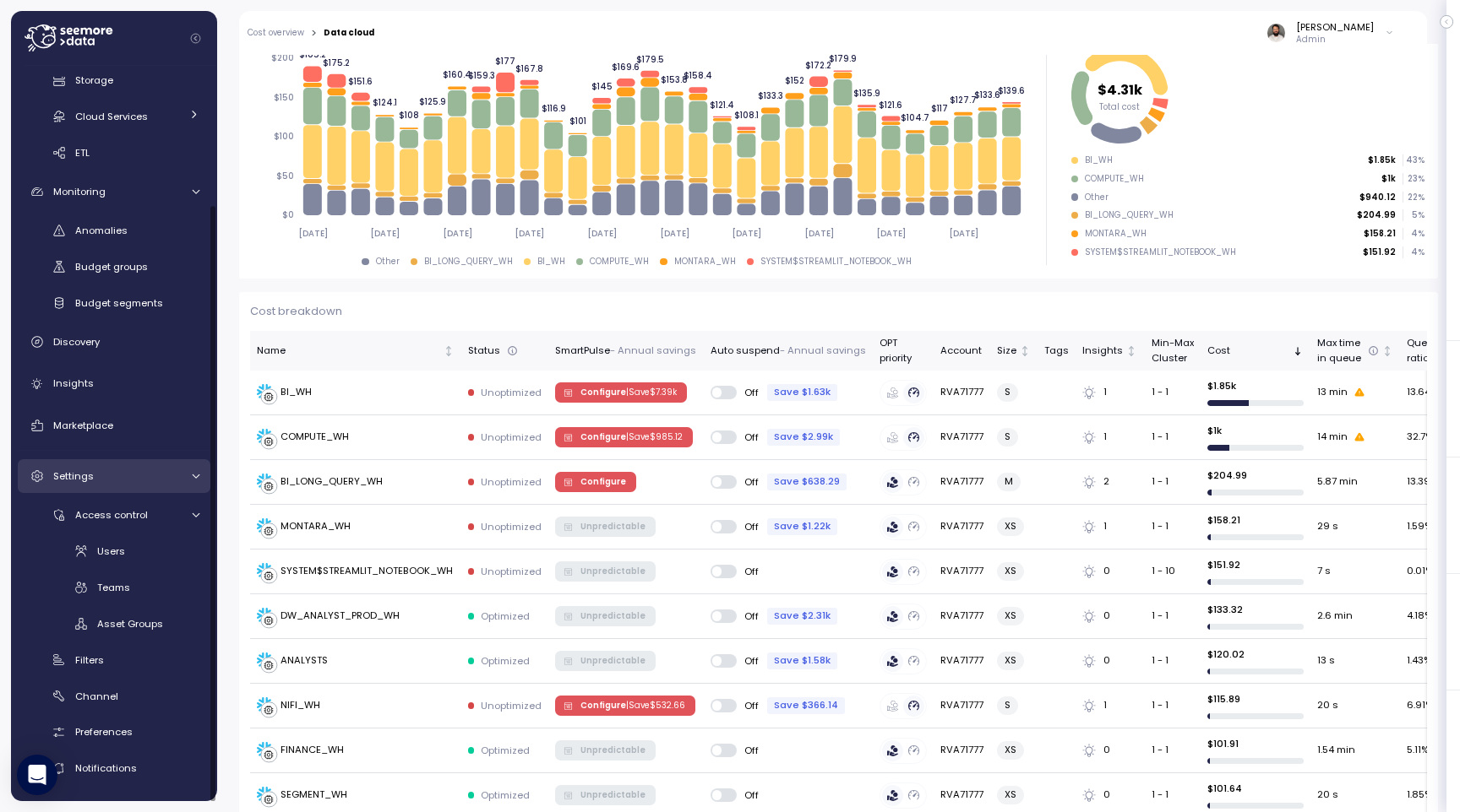
click at [155, 474] on div "Settings" at bounding box center [117, 477] width 127 height 17
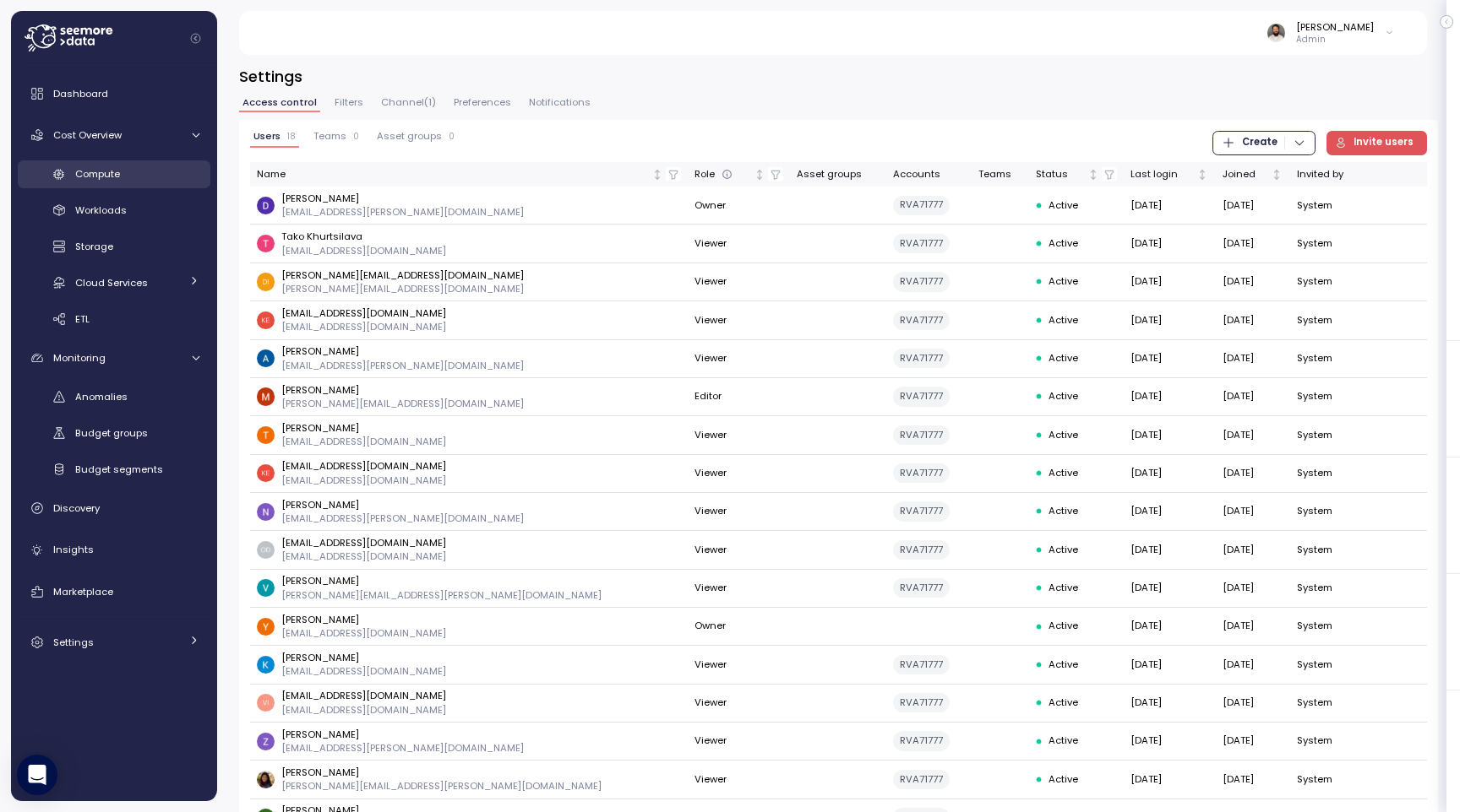
click at [180, 178] on div "Compute" at bounding box center [137, 174] width 124 height 17
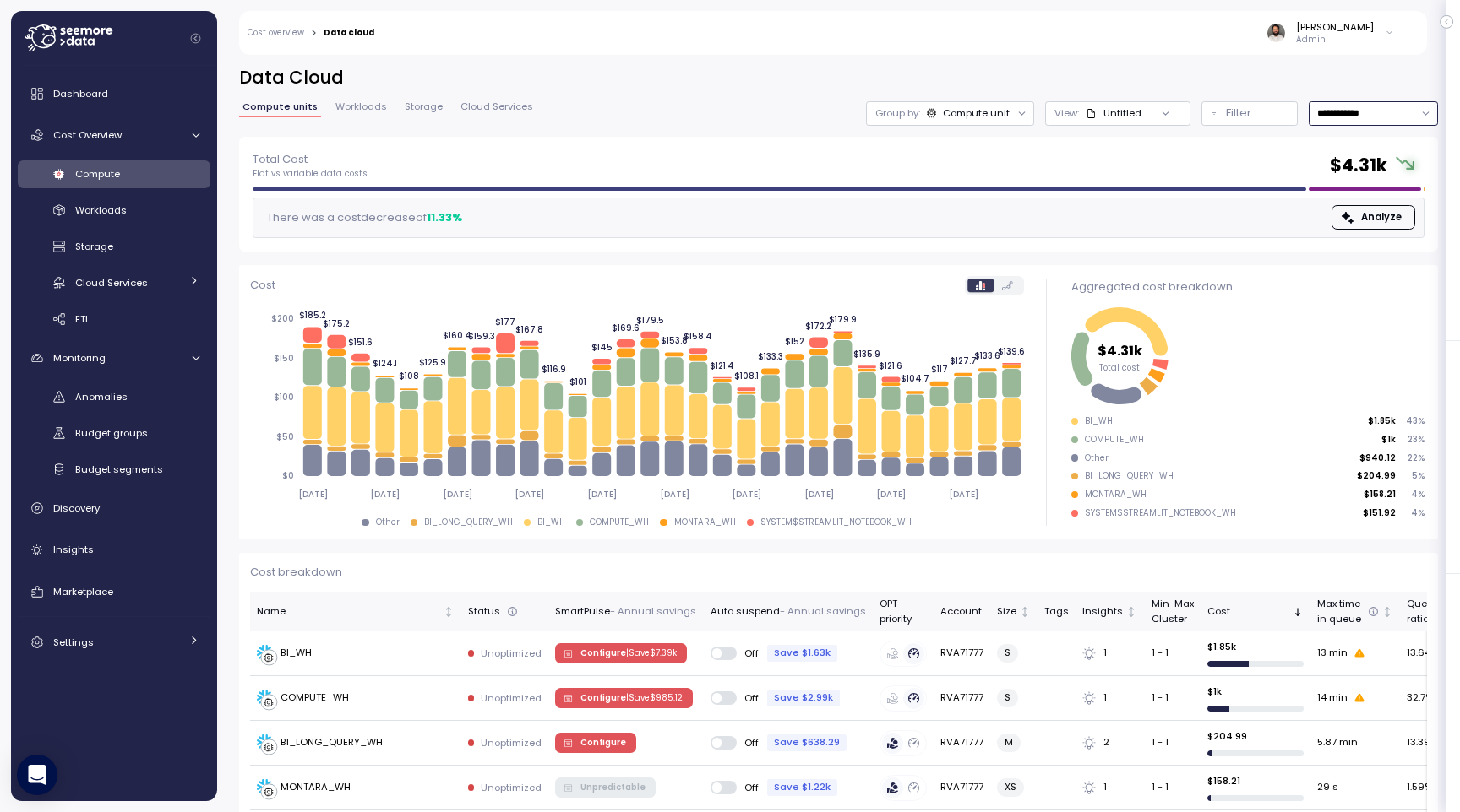
click at [1363, 117] on input "**********" at bounding box center [1373, 114] width 129 height 25
click at [1346, 263] on div "Last 6 months" at bounding box center [1372, 258] width 70 height 13
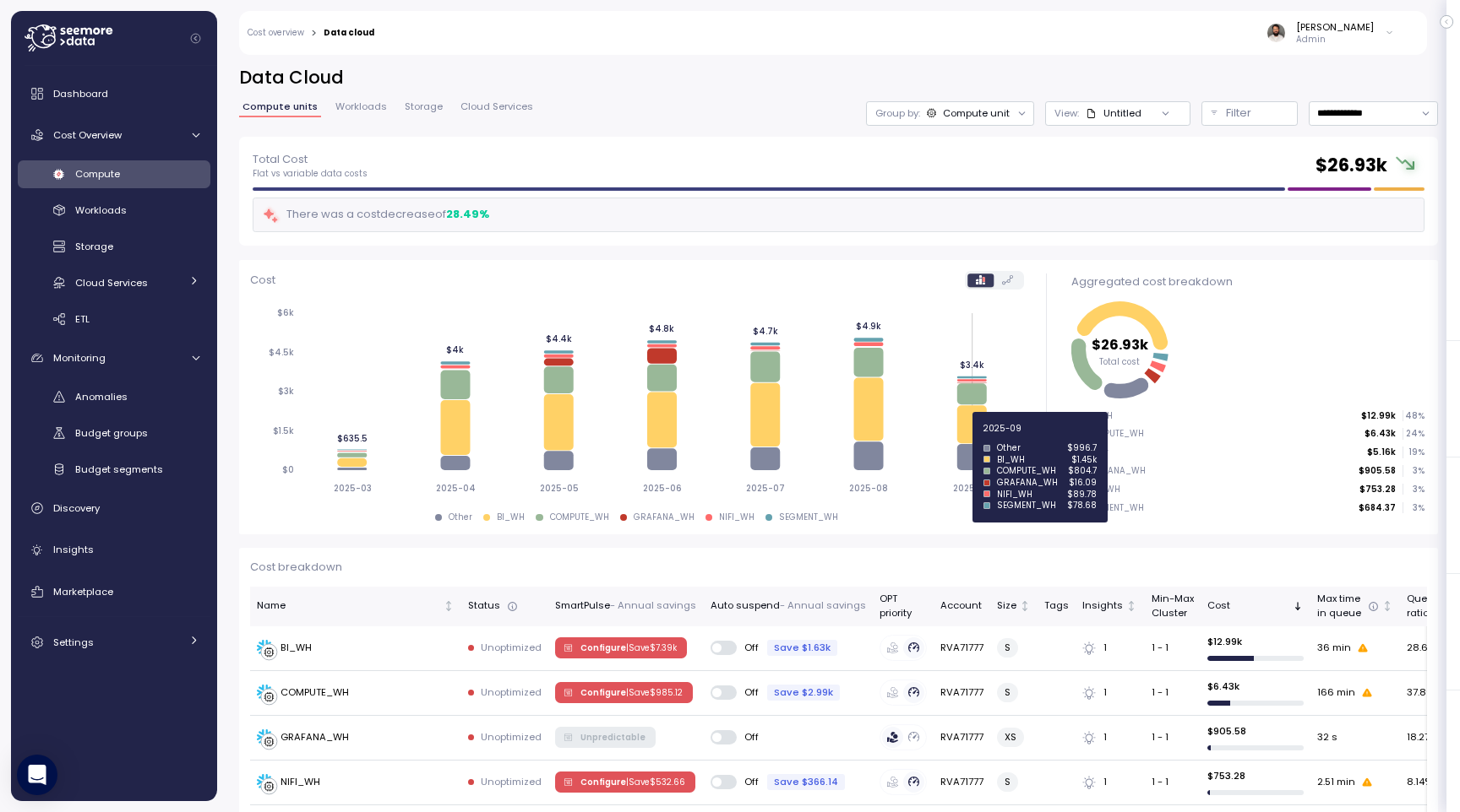
click at [974, 438] on icon at bounding box center [972, 425] width 29 height 38
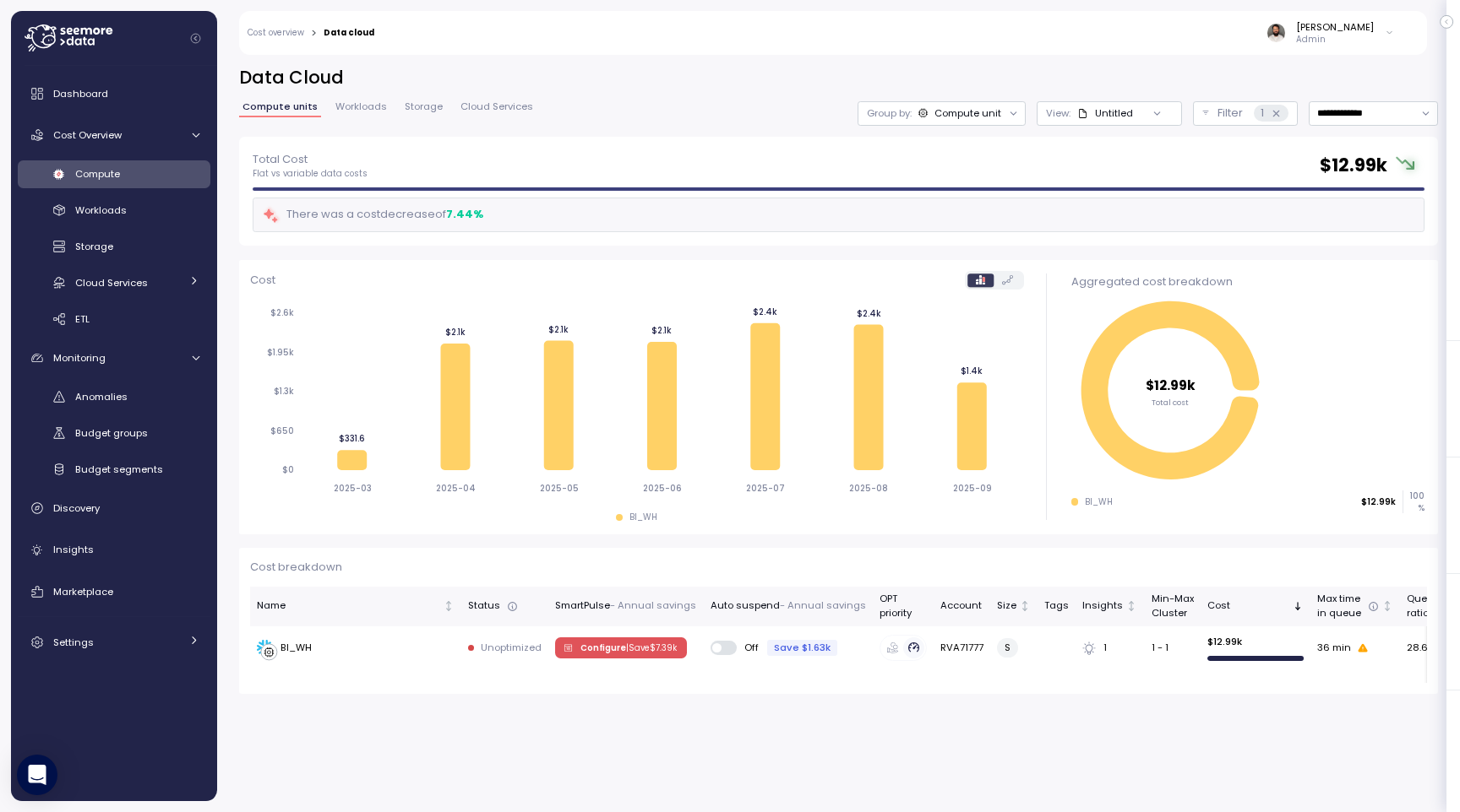
click at [1005, 116] on div at bounding box center [1013, 113] width 24 height 24
click at [1341, 113] on input "**********" at bounding box center [1373, 114] width 129 height 25
type input "*********"
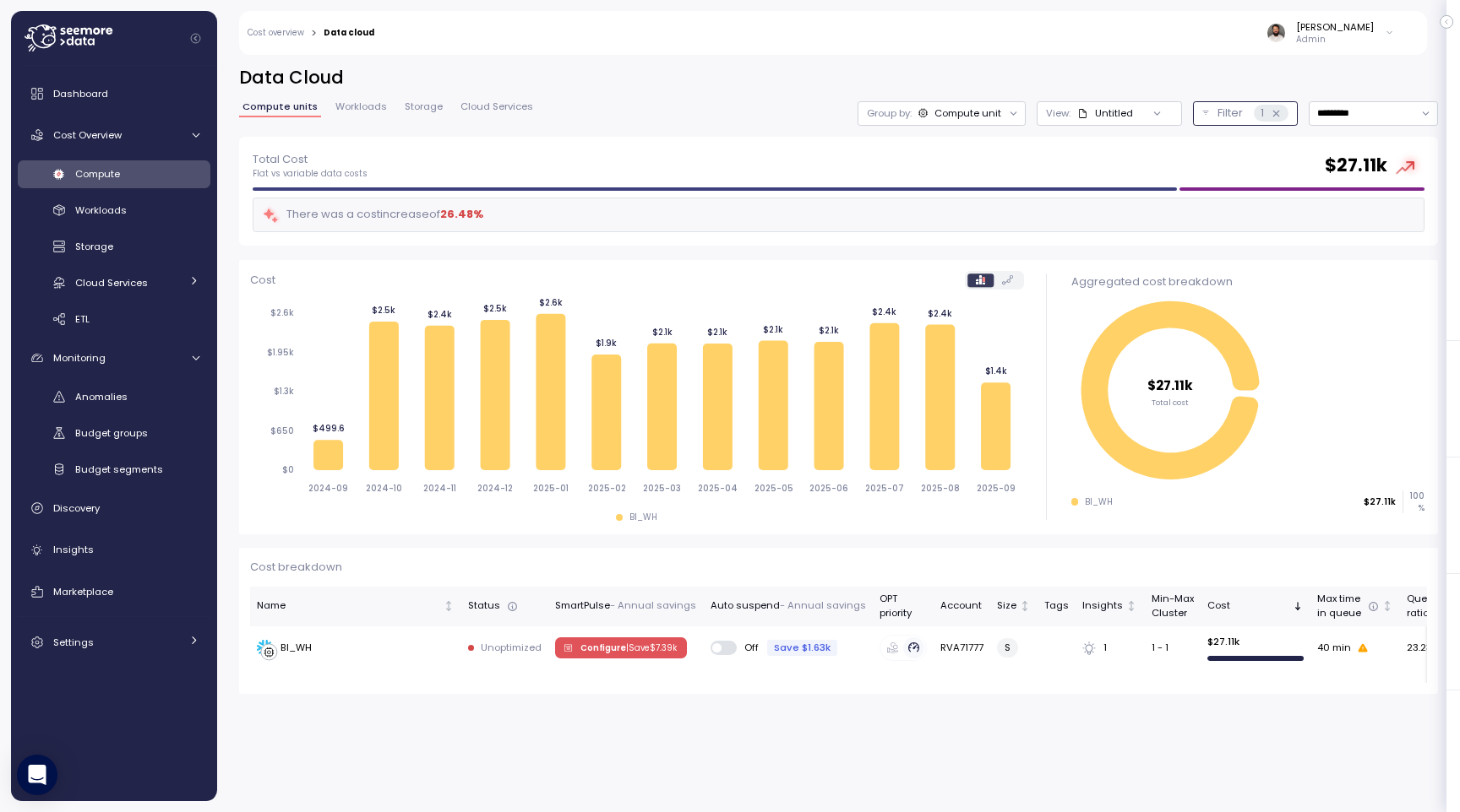
click at [1275, 114] on icon at bounding box center [1276, 114] width 11 height 11
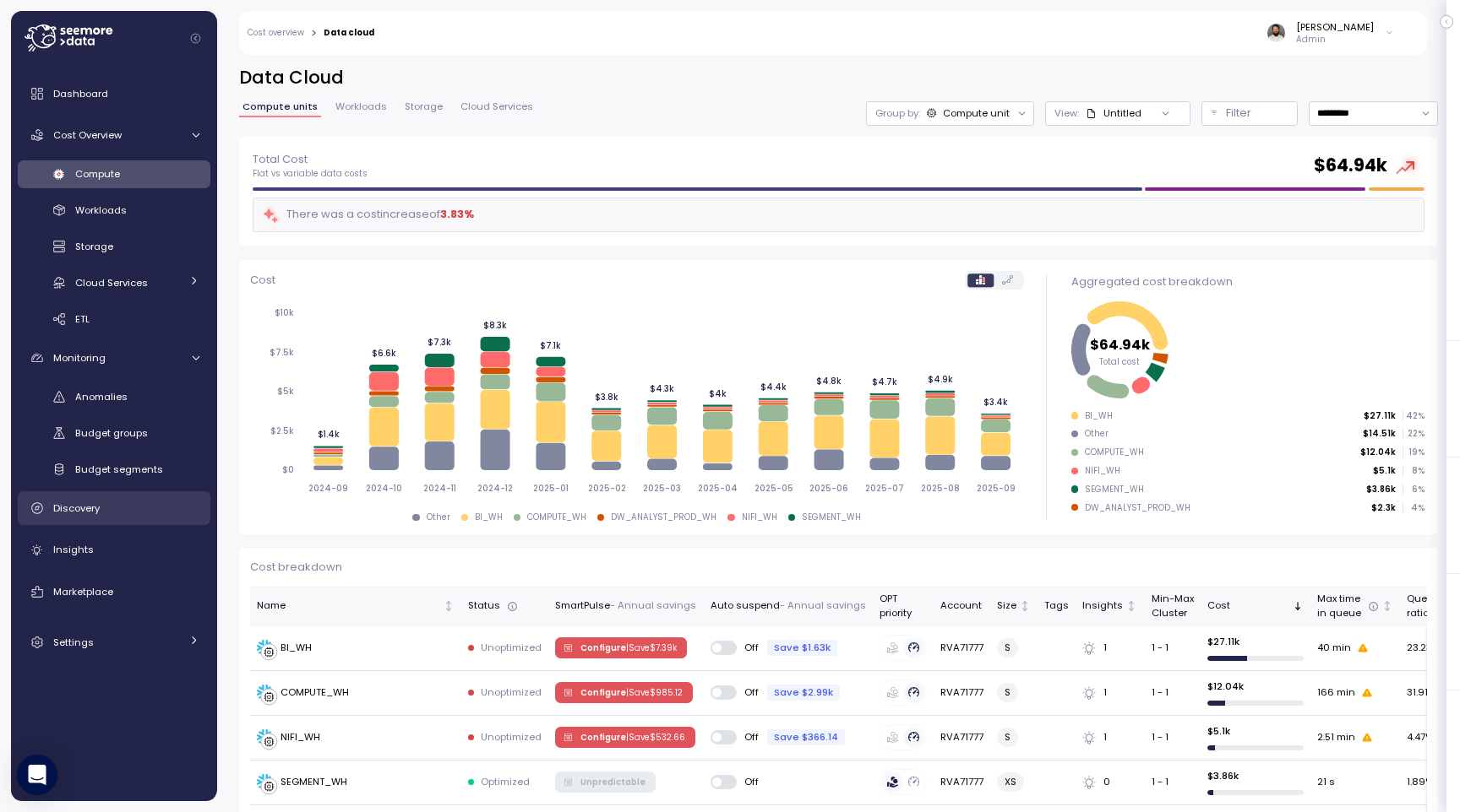
click at [139, 516] on link "Discovery" at bounding box center [114, 509] width 192 height 34
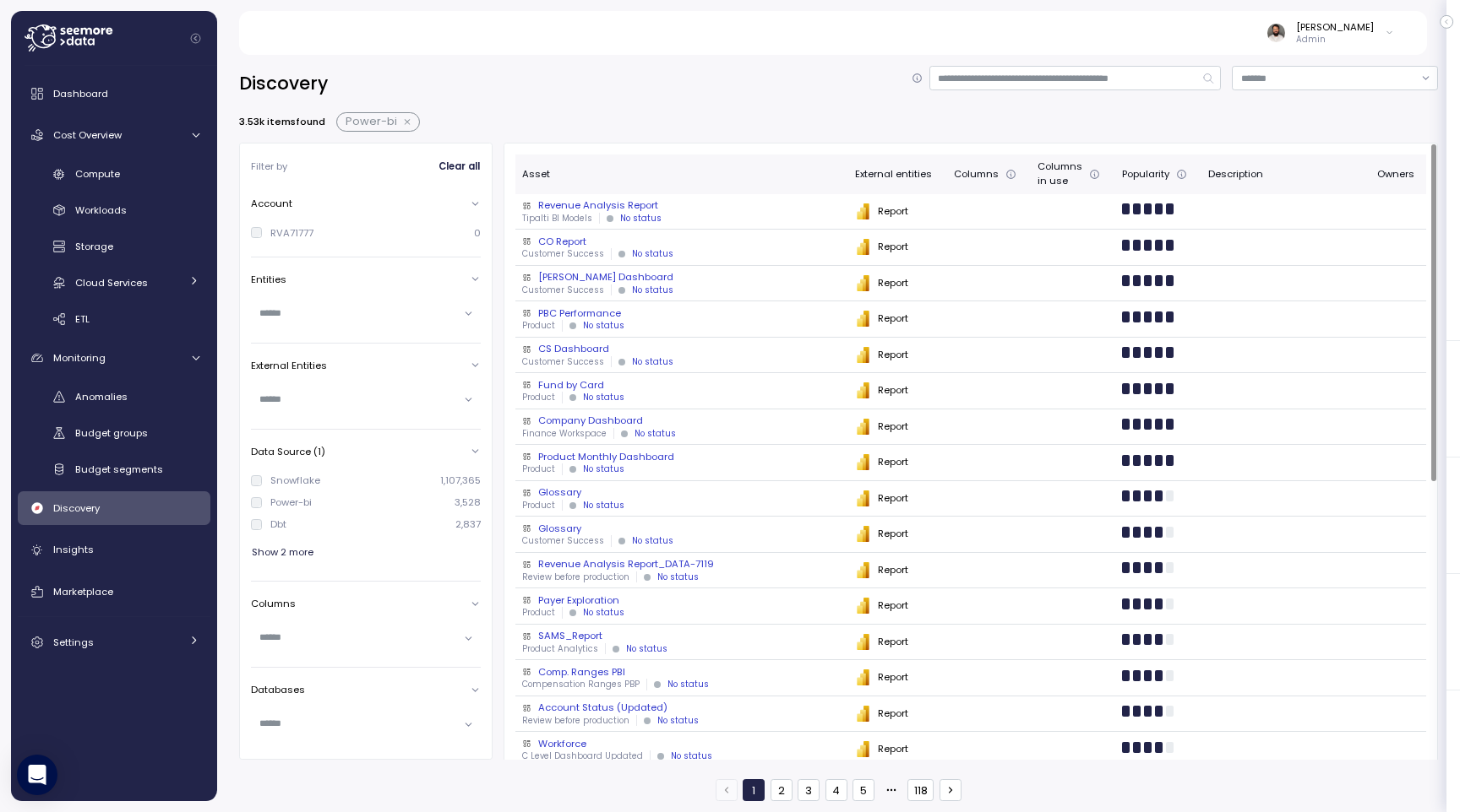
click at [657, 324] on div "Product No status" at bounding box center [682, 326] width 319 height 11
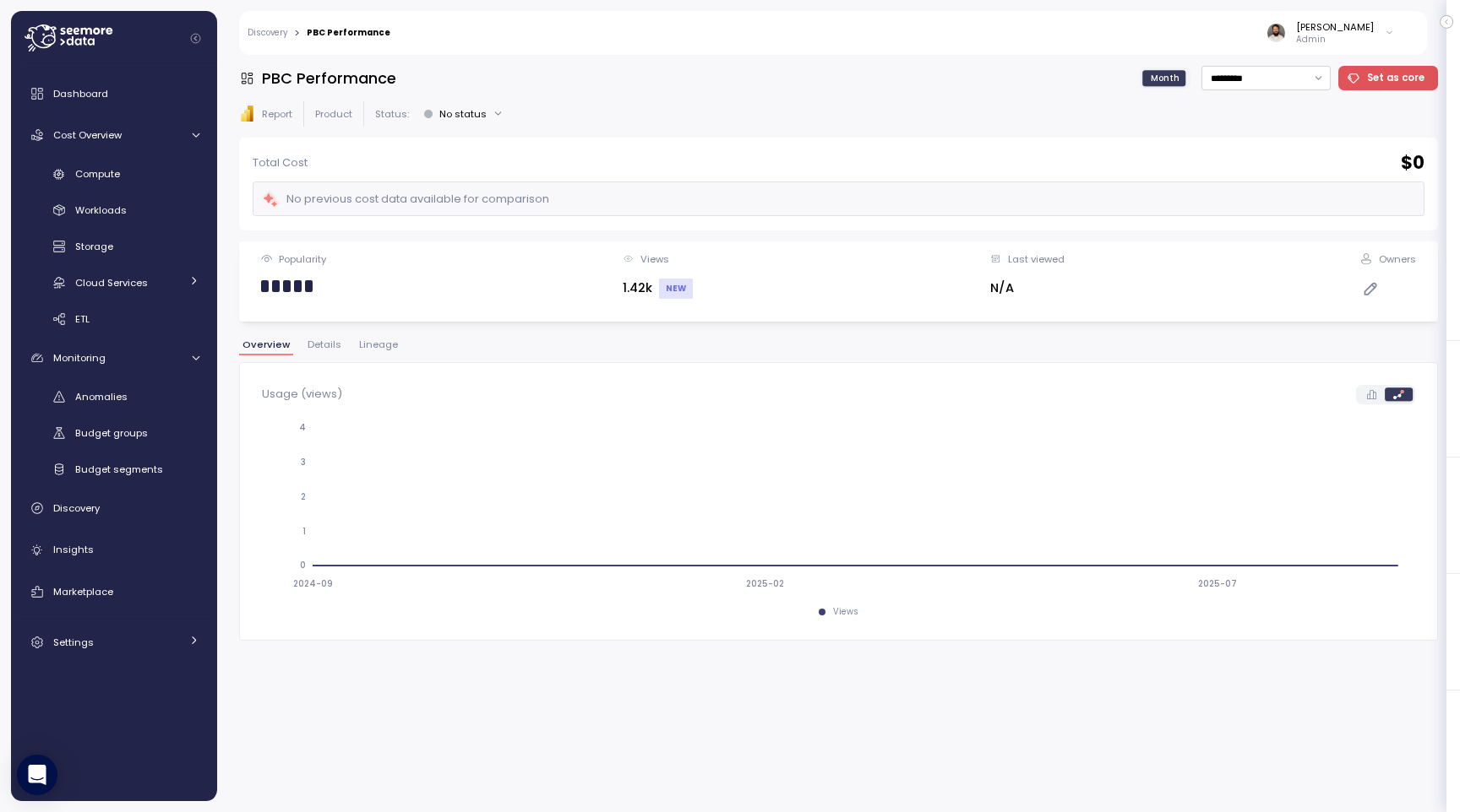
click at [387, 346] on span "Lineage" at bounding box center [378, 345] width 39 height 9
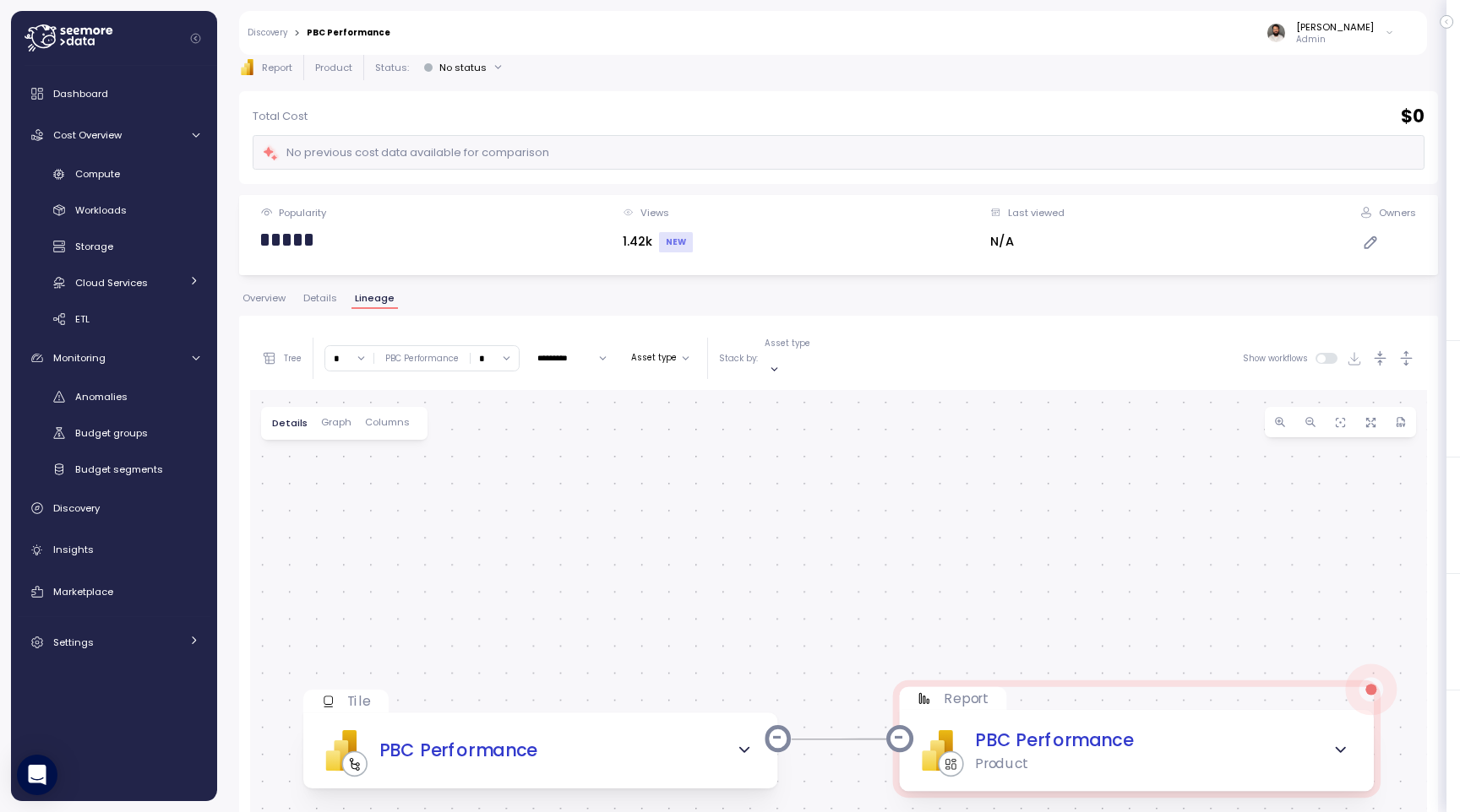
scroll to position [77, 0]
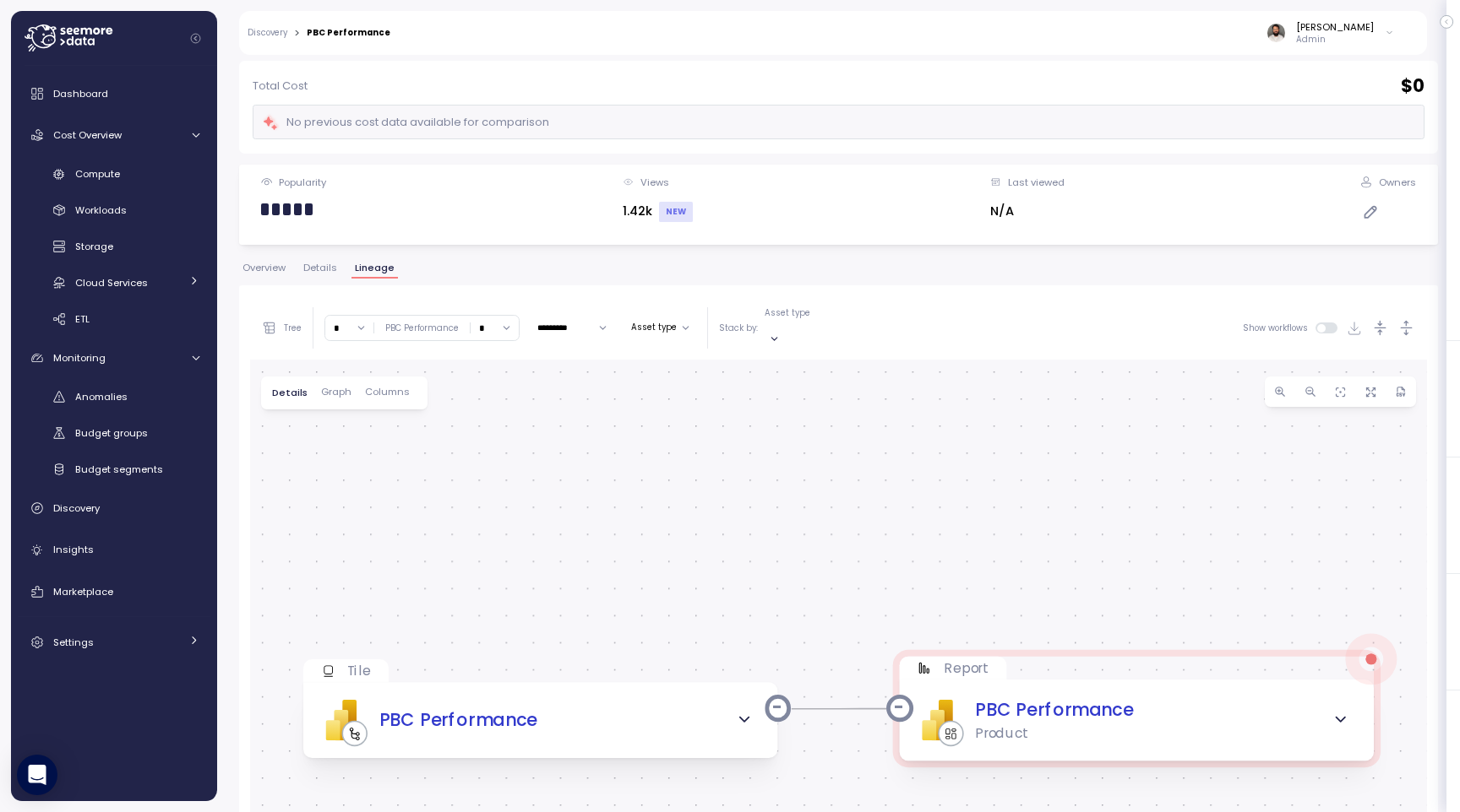
click at [362, 330] on input "*" at bounding box center [349, 328] width 48 height 25
click at [356, 480] on div "5" at bounding box center [357, 487] width 6 height 13
type input "*"
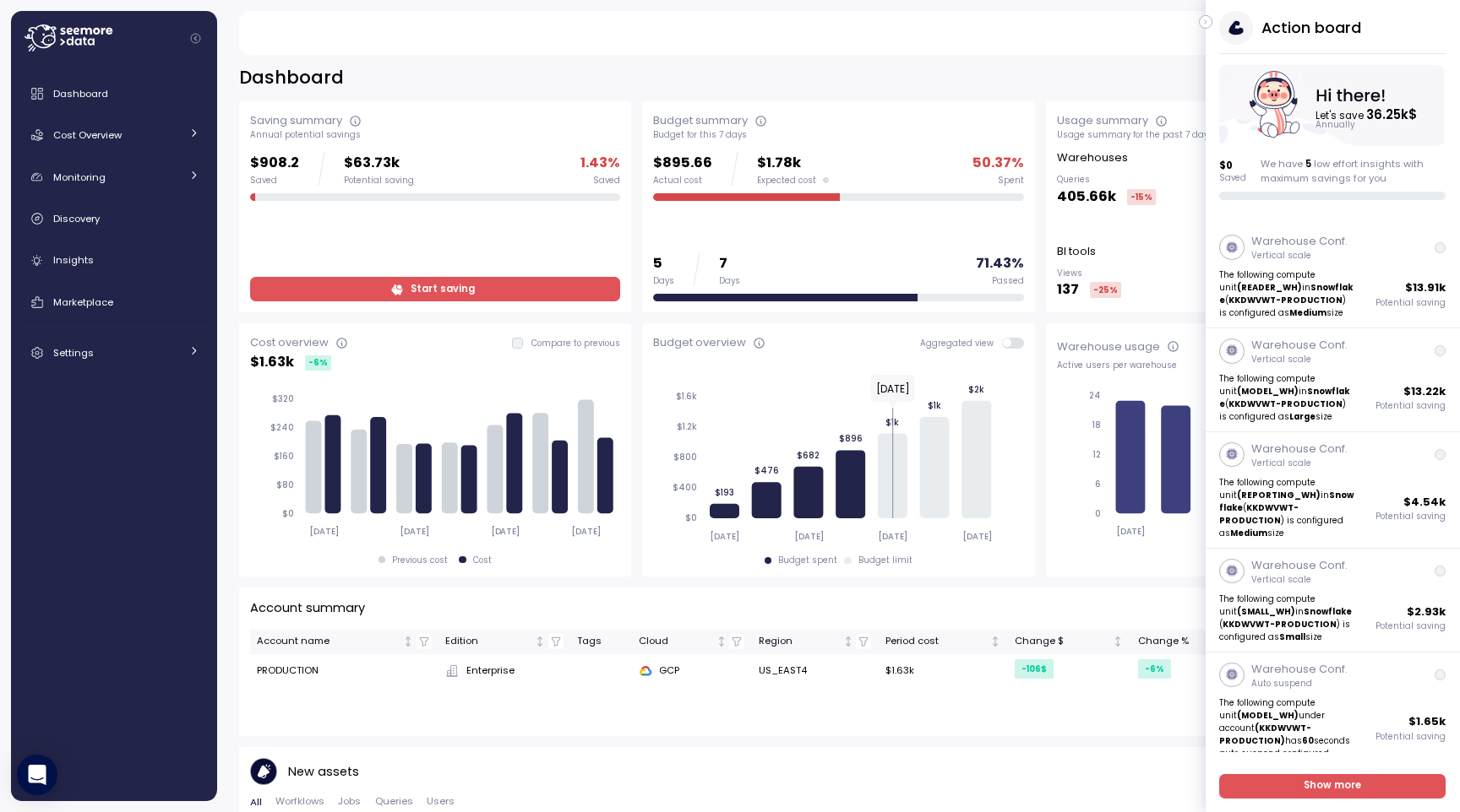
click at [1207, 26] on icon "button" at bounding box center [1206, 21] width 8 height 20
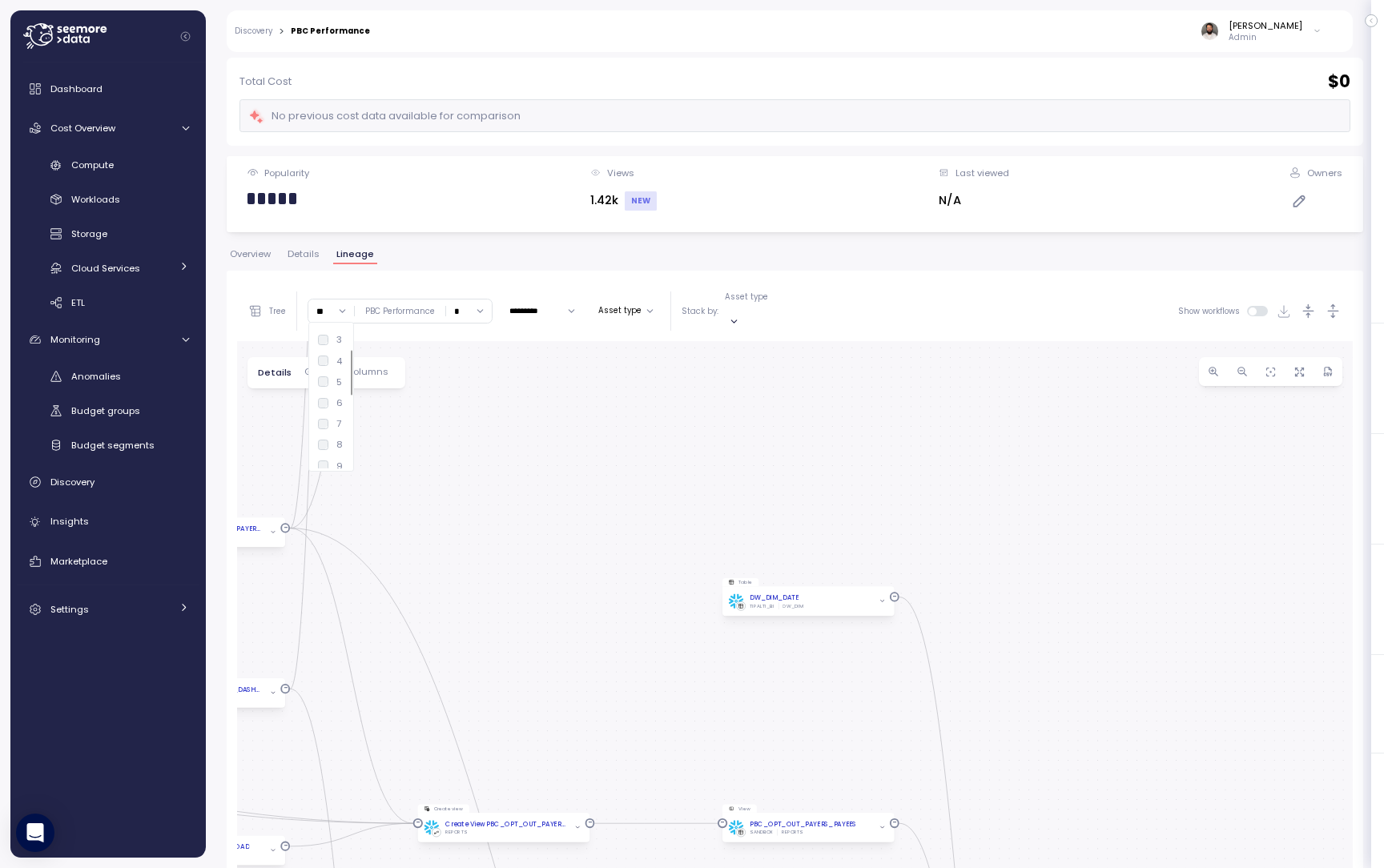
scroll to position [54, 0]
click at [318, 381] on div "4" at bounding box center [330, 387] width 24 height 13
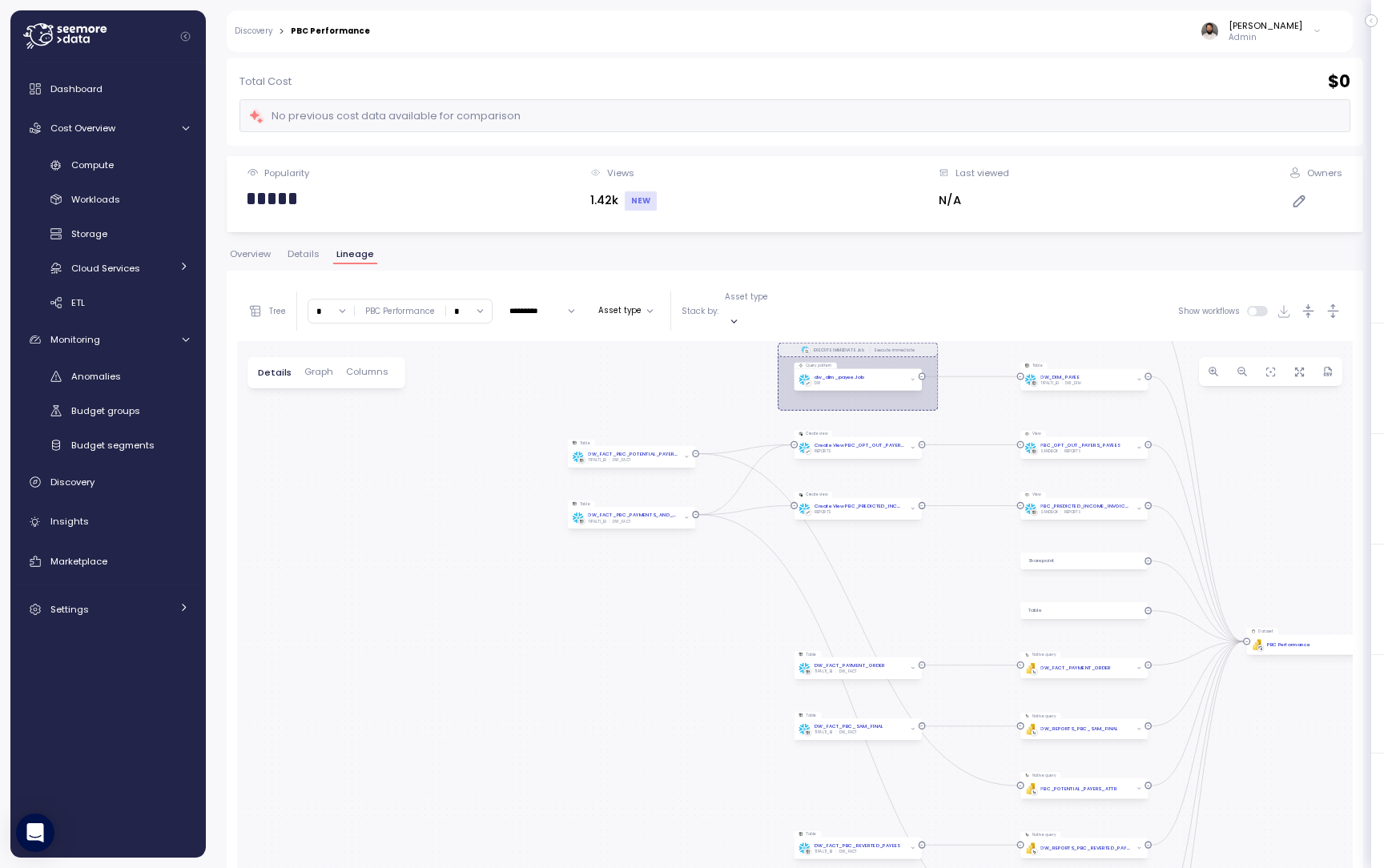
drag, startPoint x: 112, startPoint y: 452, endPoint x: 357, endPoint y: 358, distance: 262.4
click at [357, 358] on div "EXECUTE IMMEDIATE Job Execute immediate Tile PBI Logo Created with Sketch. PBC …" at bounding box center [794, 714] width 1115 height 746
click at [1025, 662] on div "PBI Logo Created with Sketch. DW_FACT_PAYMENT_ORDER" at bounding box center [1085, 668] width 119 height 11
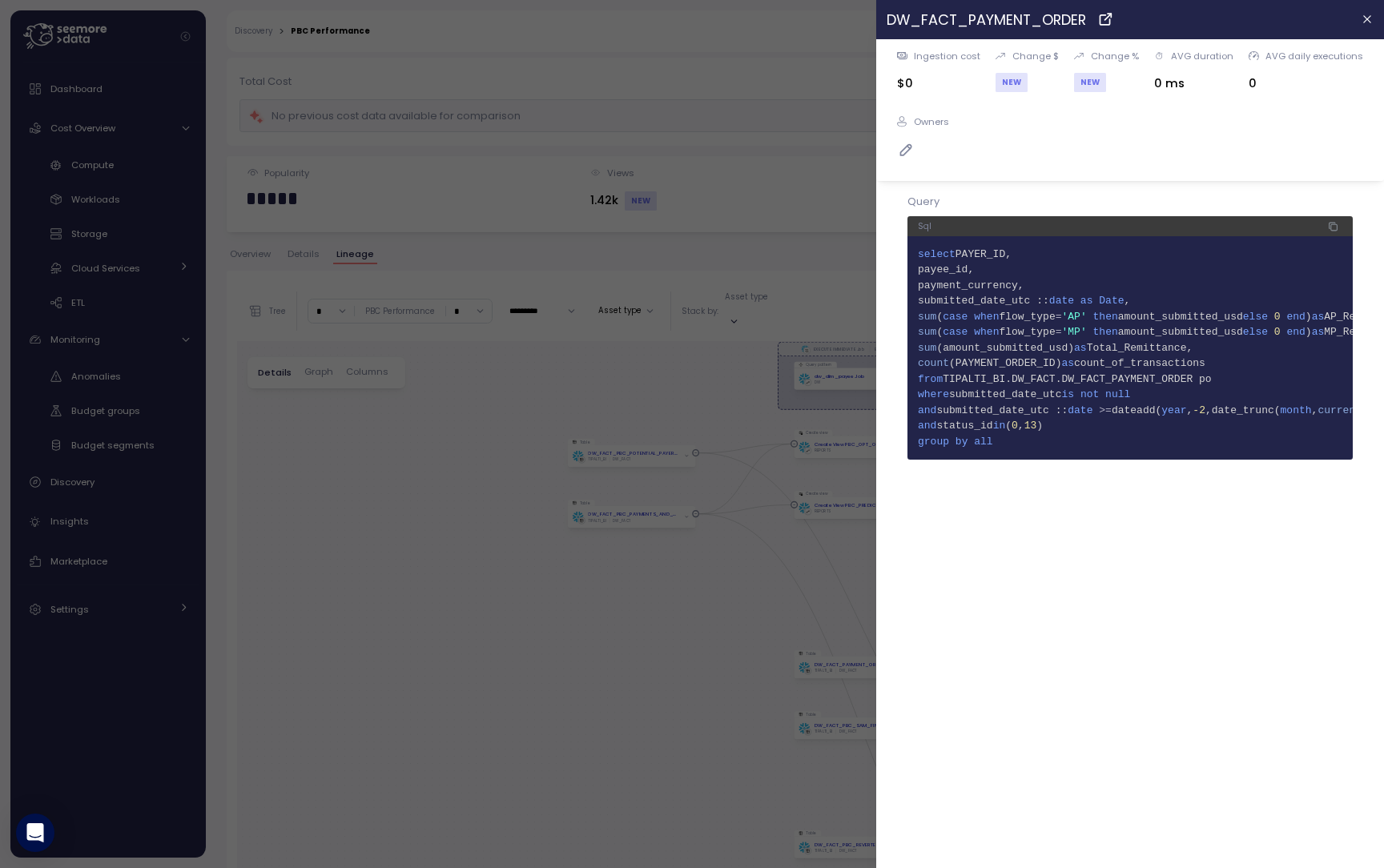
click at [854, 418] on div at bounding box center [692, 434] width 1384 height 868
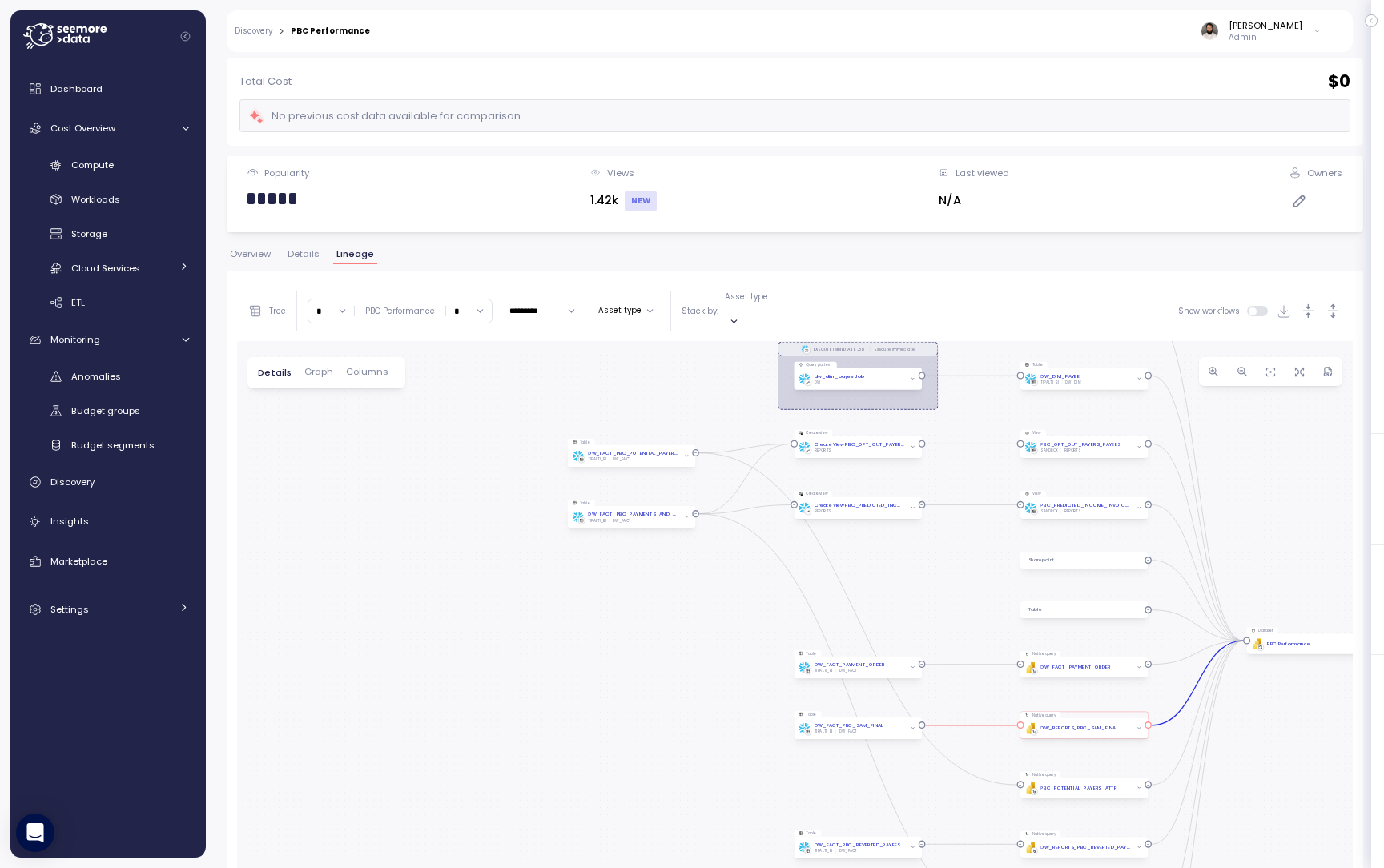
click at [1025, 723] on div "PBI Logo Created with Sketch. DW_REPORTS_PBC_SAM_FINAL" at bounding box center [1085, 729] width 119 height 11
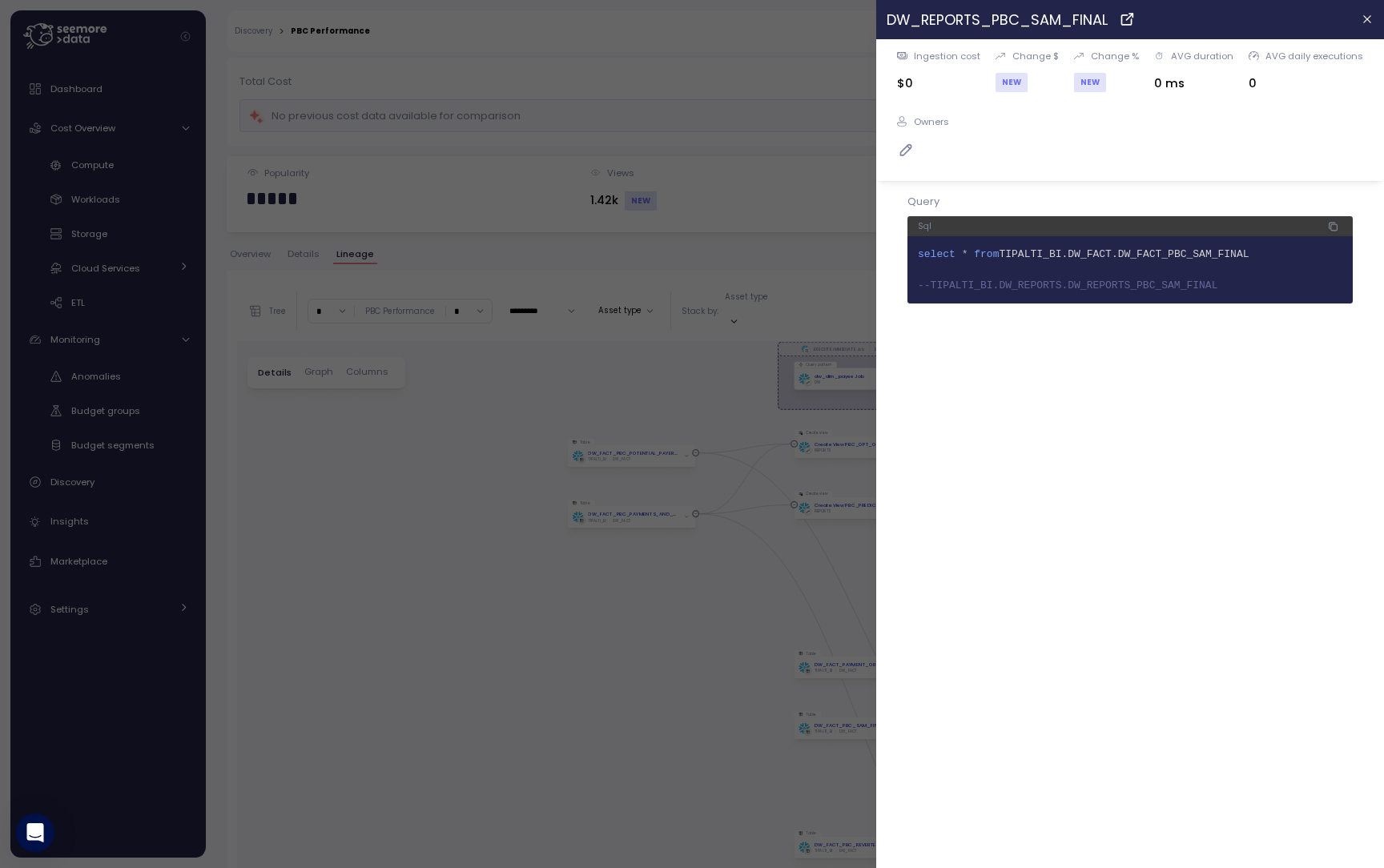
click at [842, 480] on div at bounding box center [692, 434] width 1384 height 868
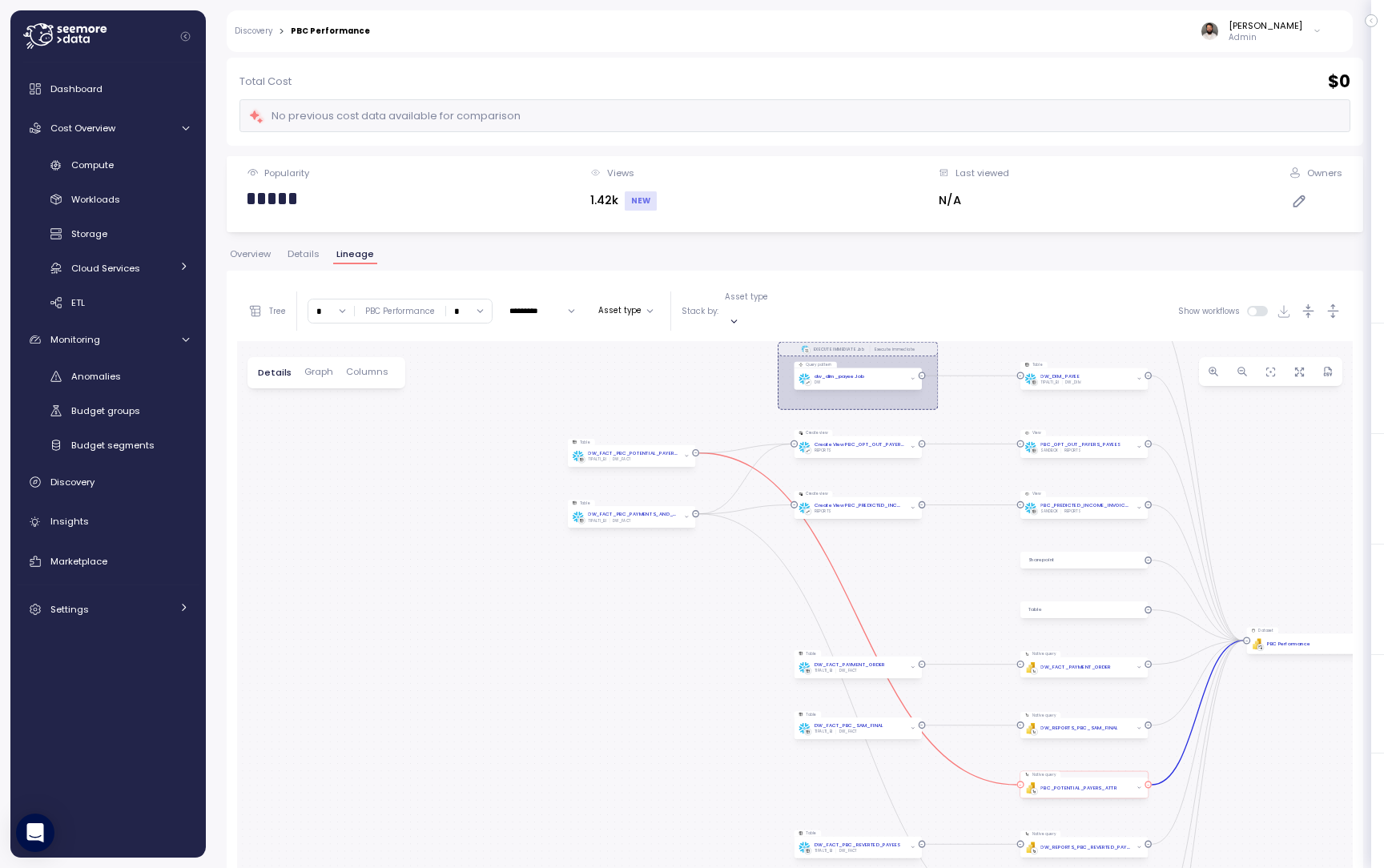
click at [1020, 777] on div "PBI Logo Created with Sketch. PBC_POTENTIAL_PAYERS_ATTR" at bounding box center [1084, 787] width 128 height 20
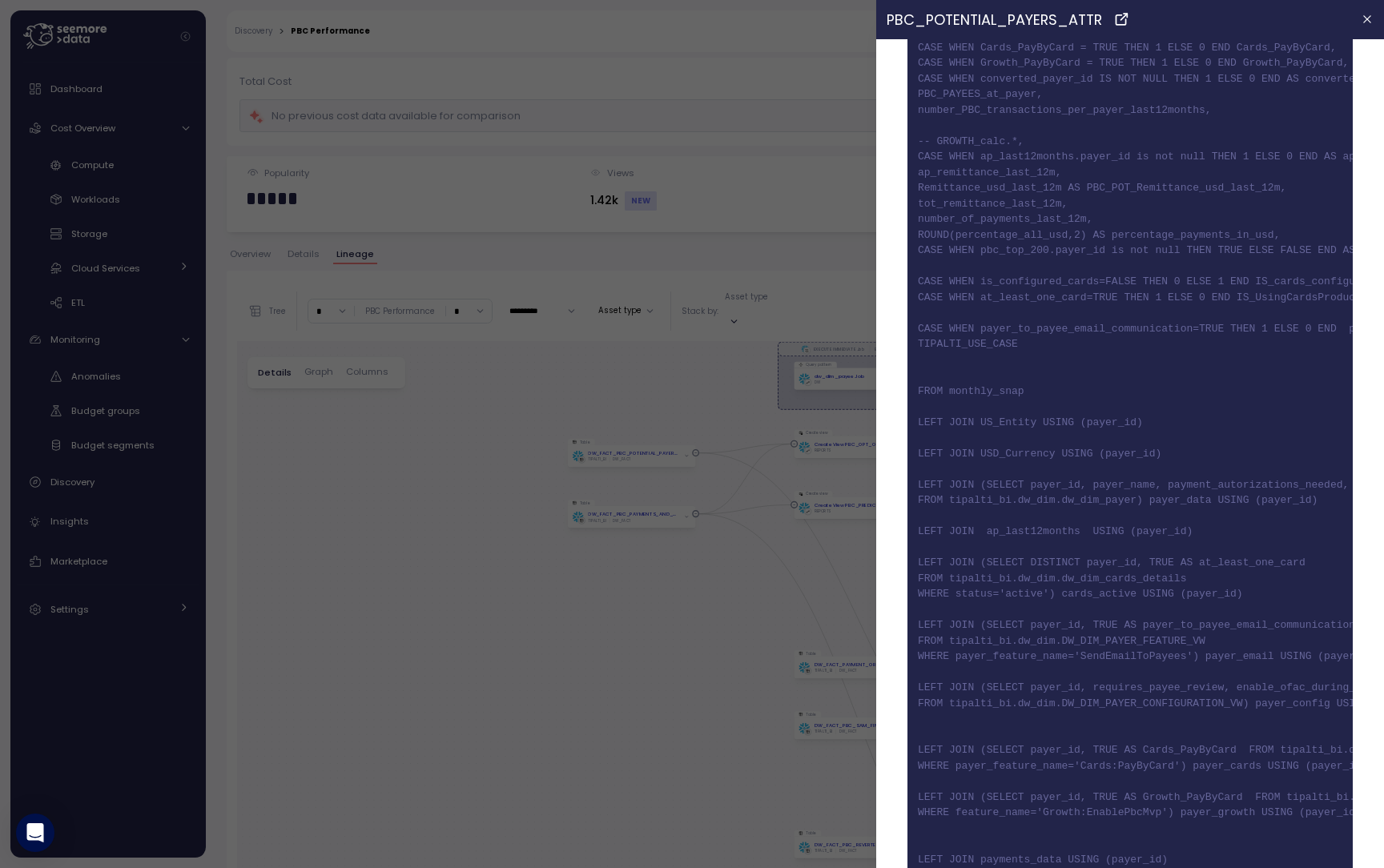
scroll to position [2808, 0]
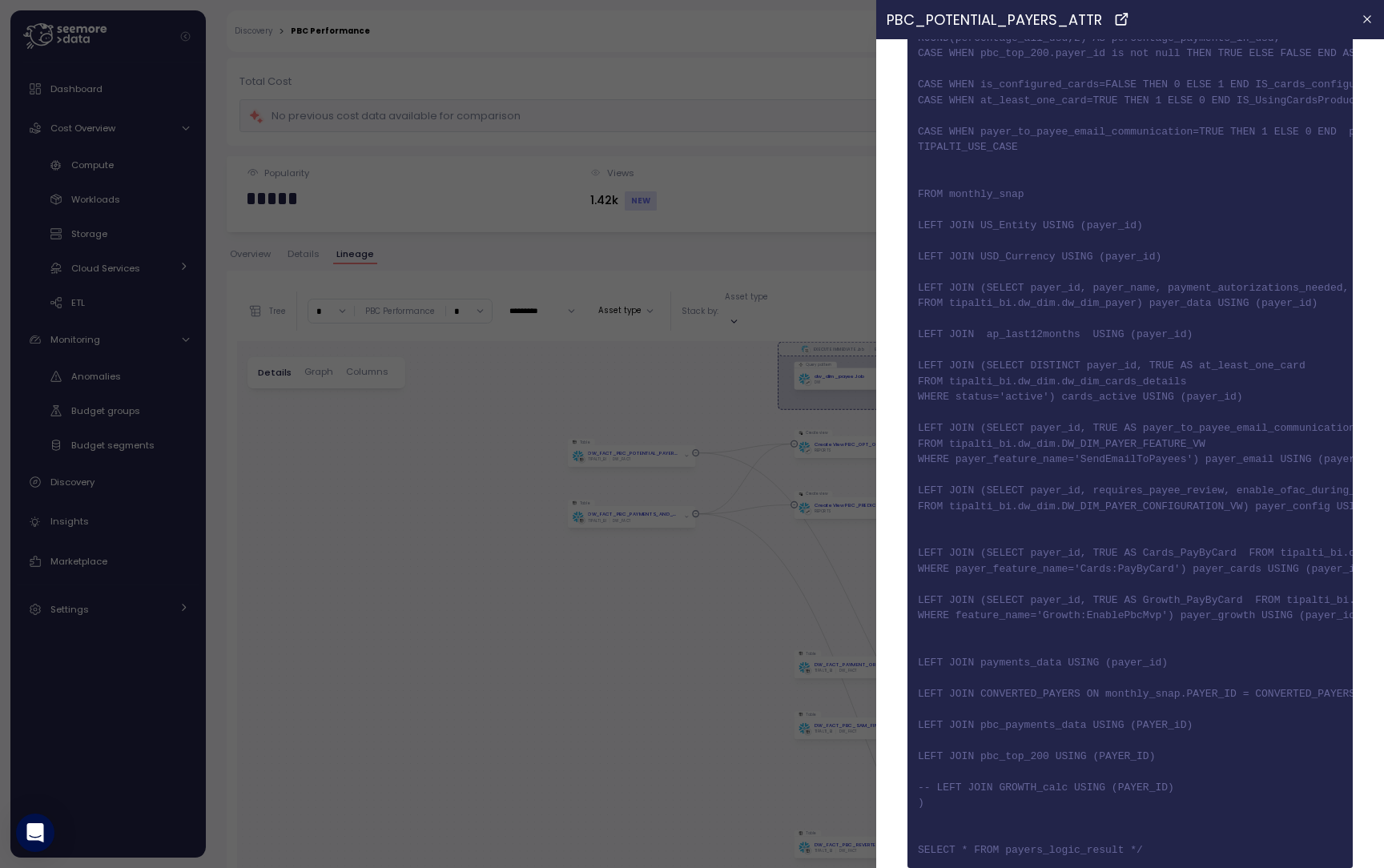
click at [787, 457] on div at bounding box center [692, 434] width 1384 height 868
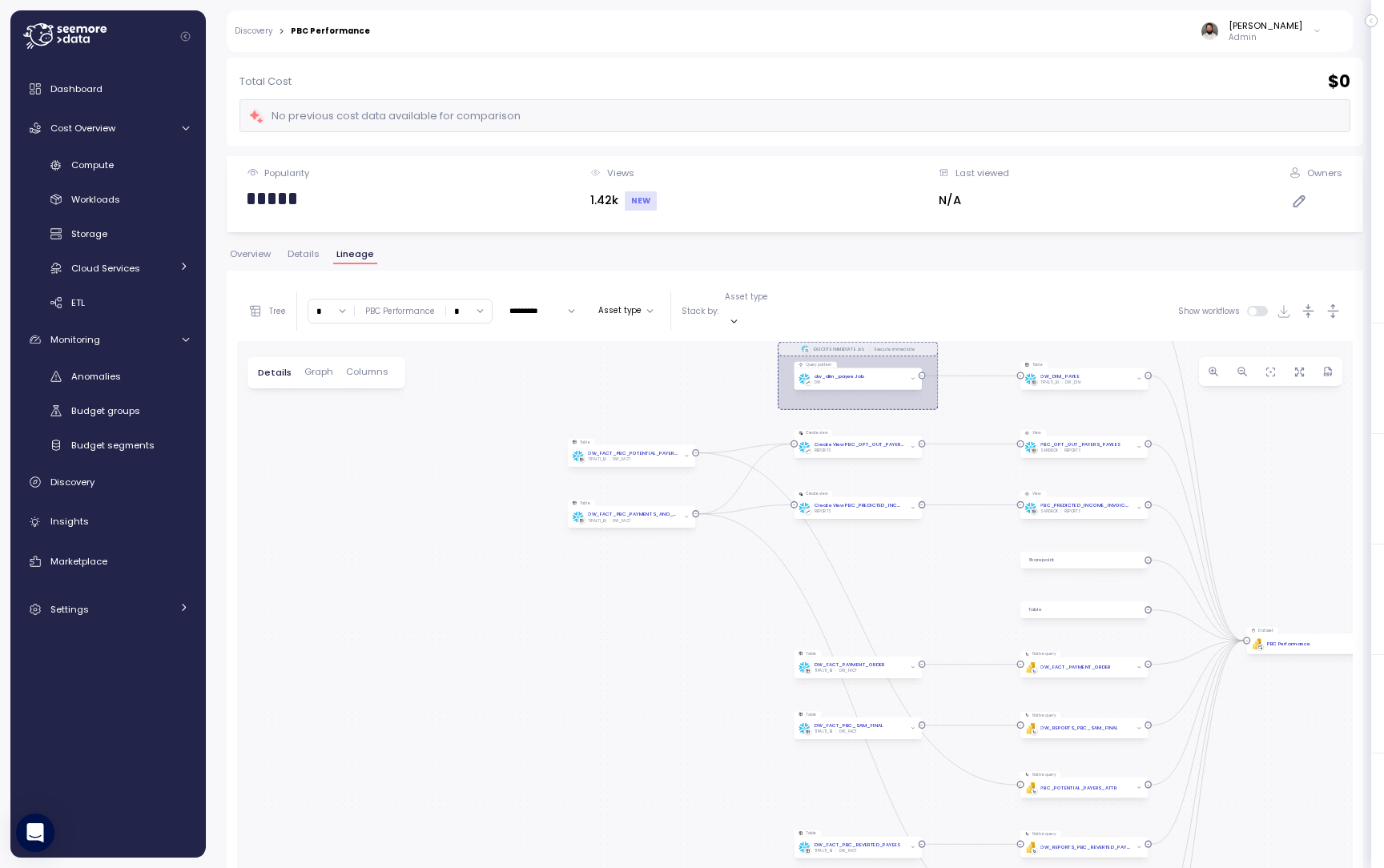
scroll to position [0, 0]
click at [1020, 837] on div "PBI Logo Created with Sketch. DW_REPORTS_PBC_REVERTED_PAYEES_VW" at bounding box center [1084, 847] width 128 height 20
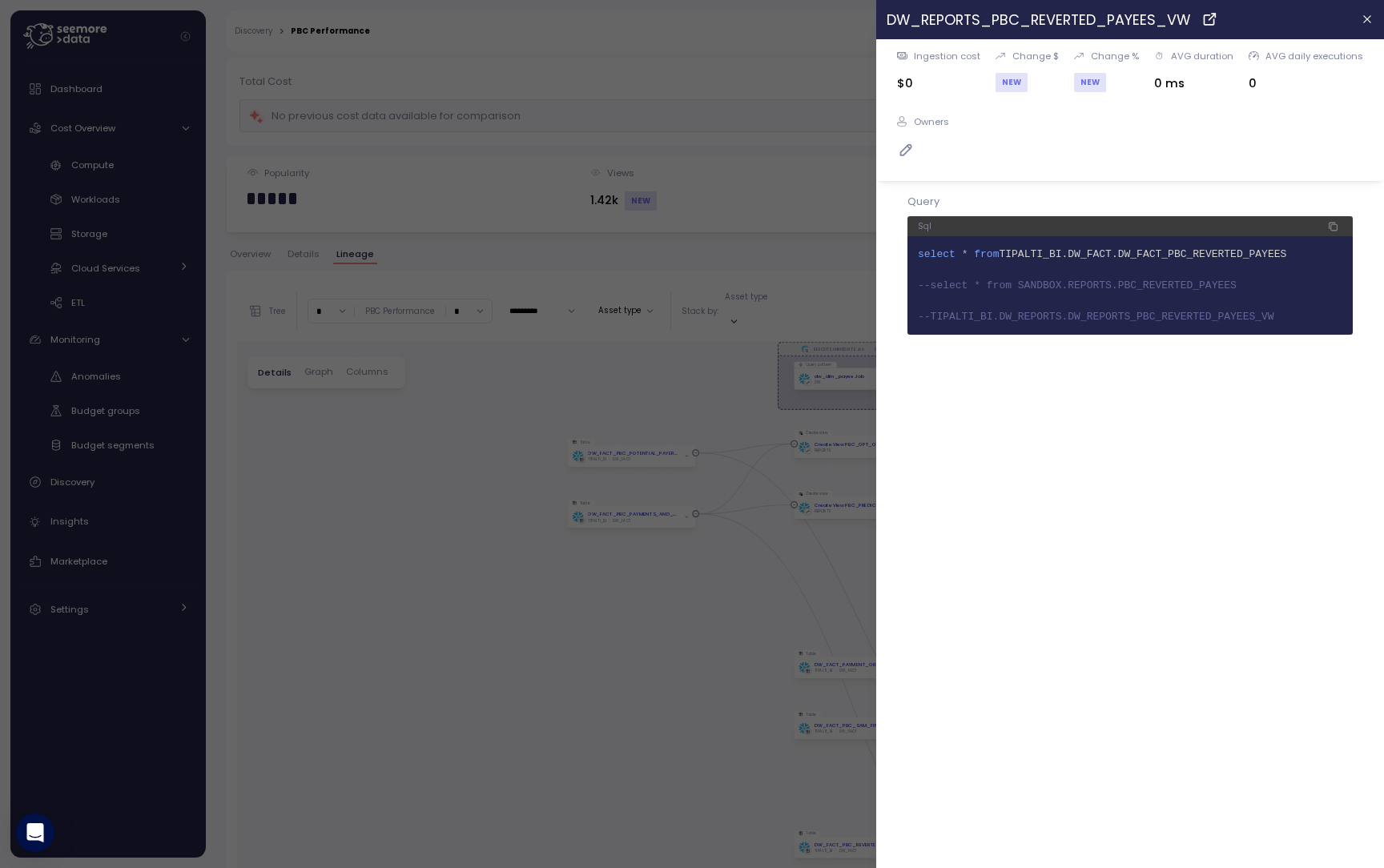
click at [794, 506] on div at bounding box center [692, 434] width 1384 height 868
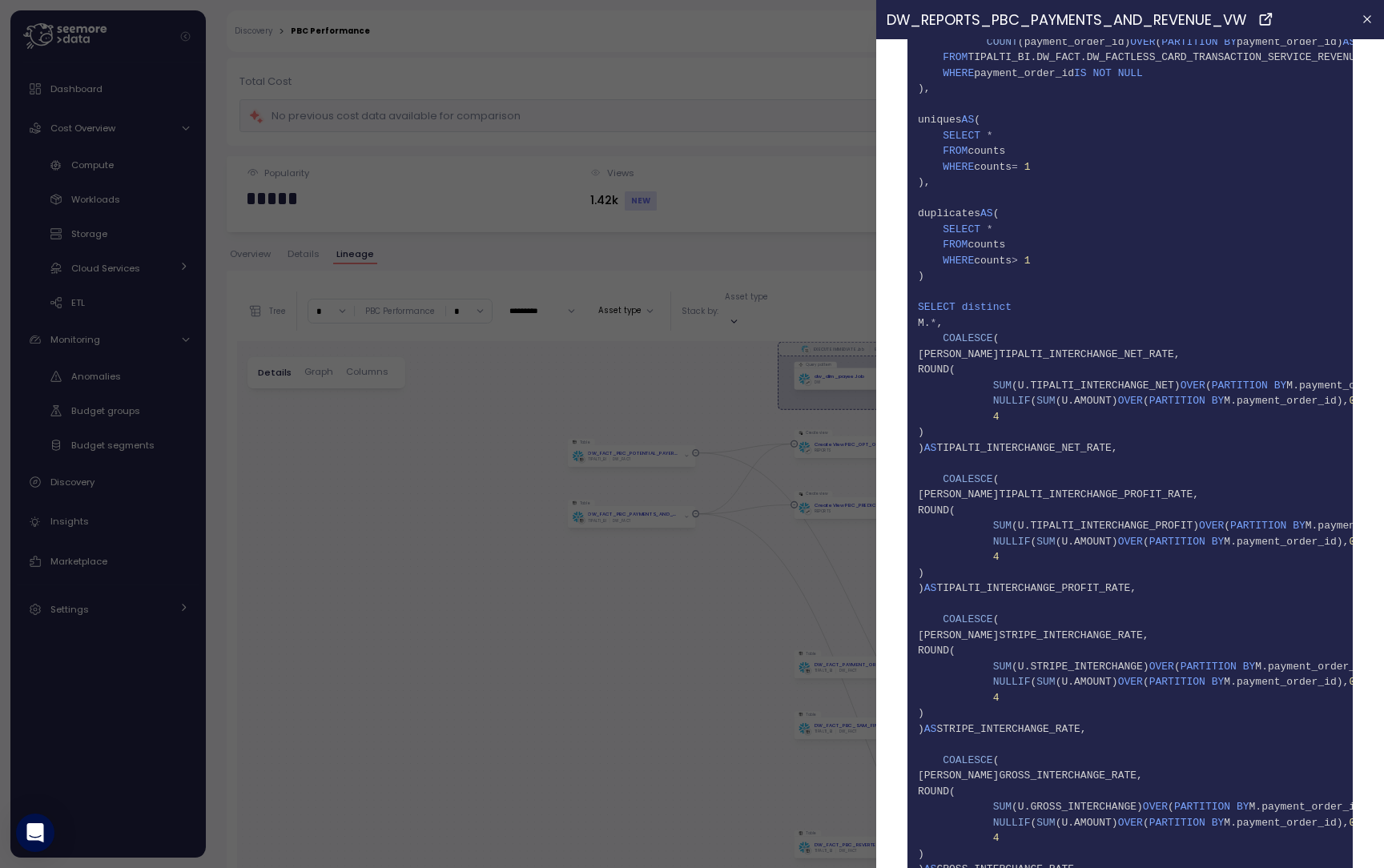
scroll to position [497, 0]
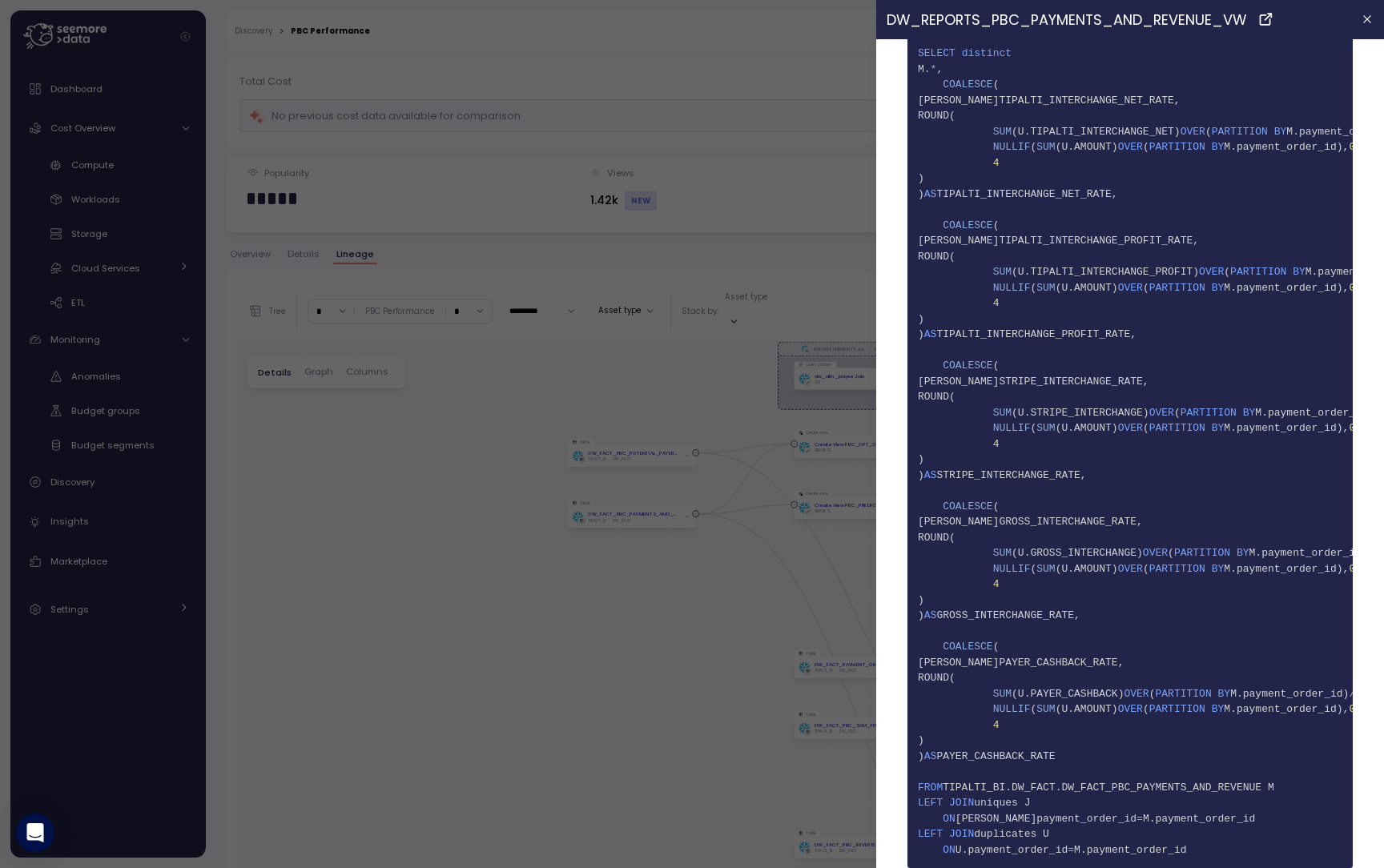
click at [864, 598] on div at bounding box center [692, 434] width 1384 height 868
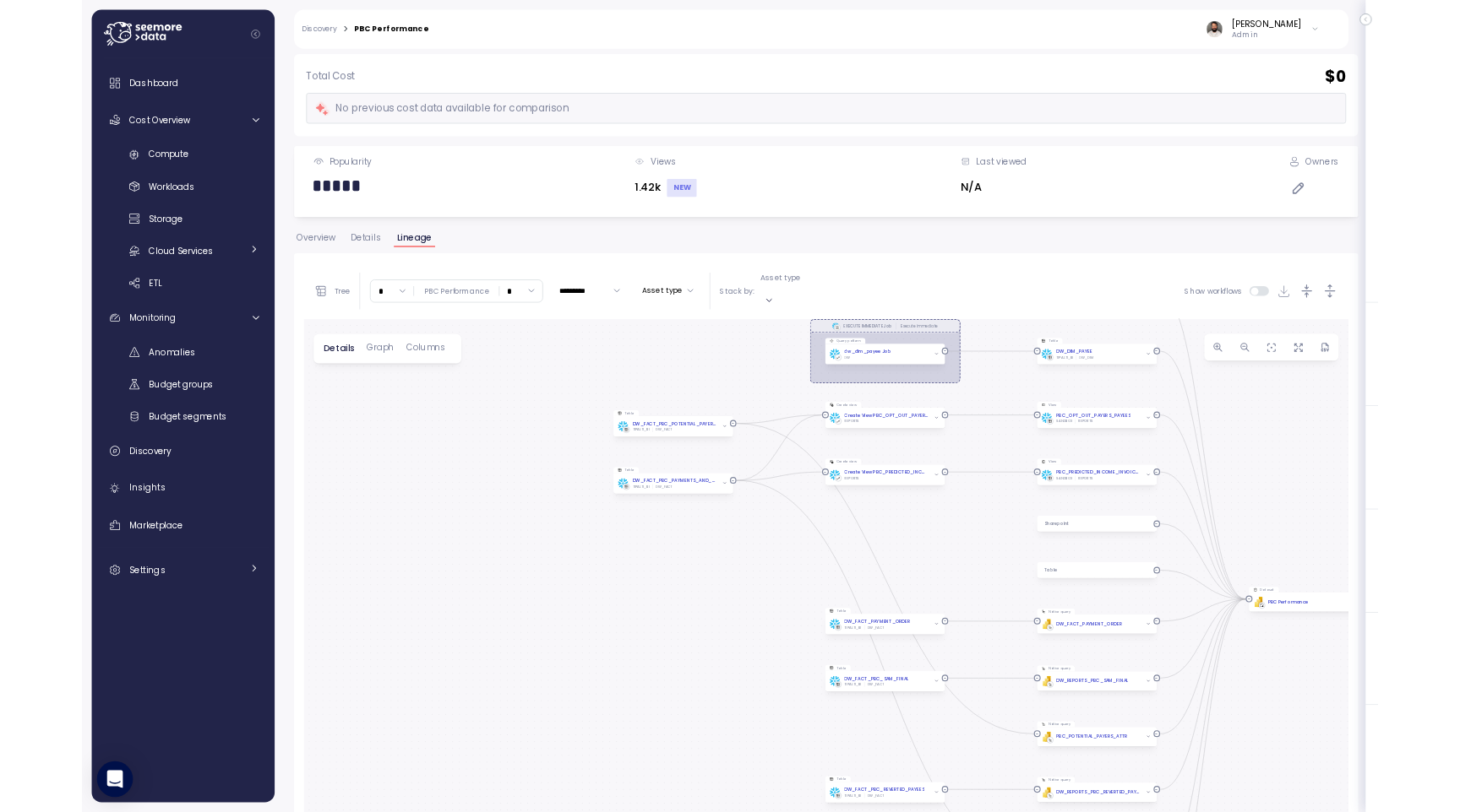
scroll to position [0, 0]
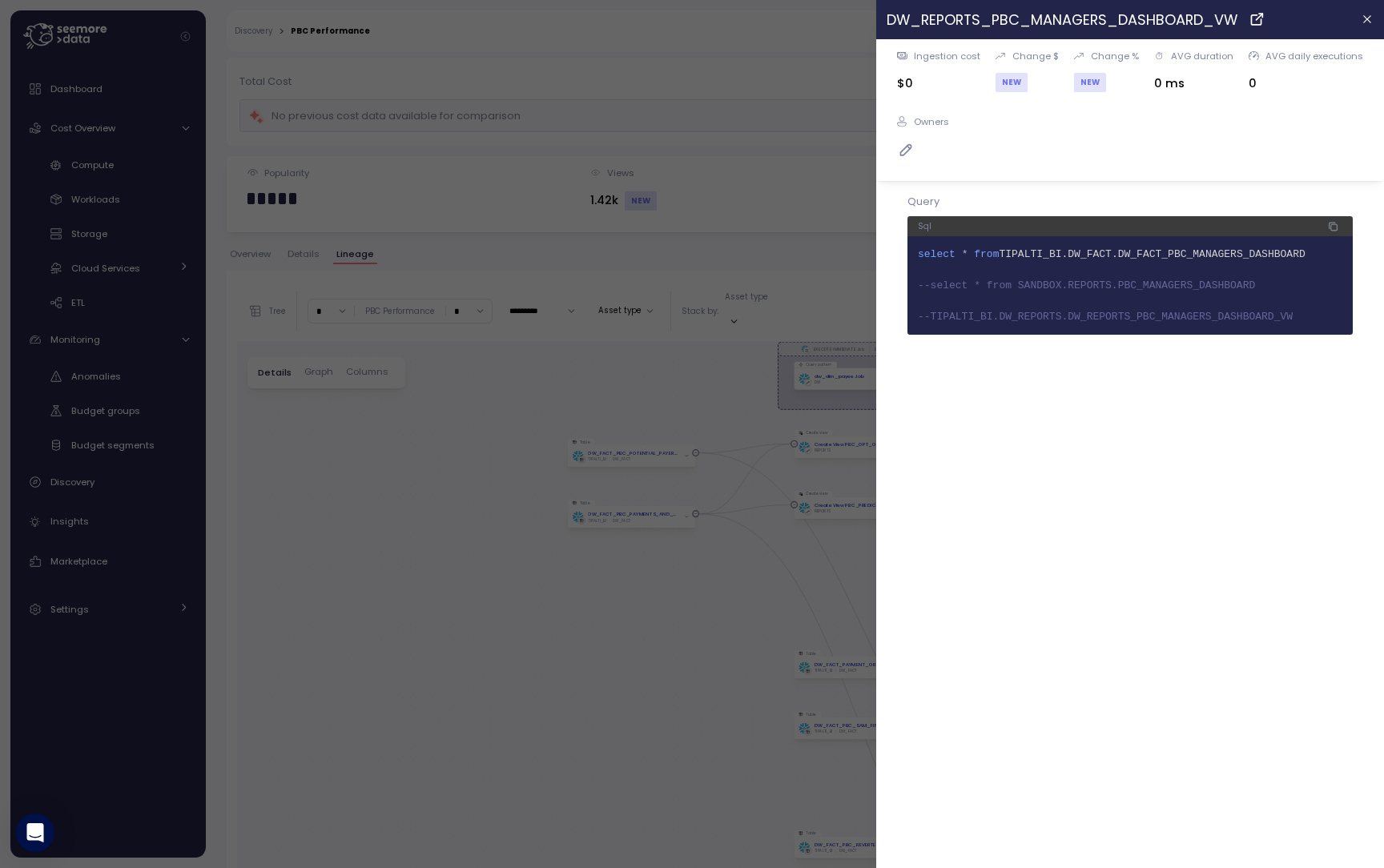
click at [838, 628] on div at bounding box center [692, 434] width 1384 height 868
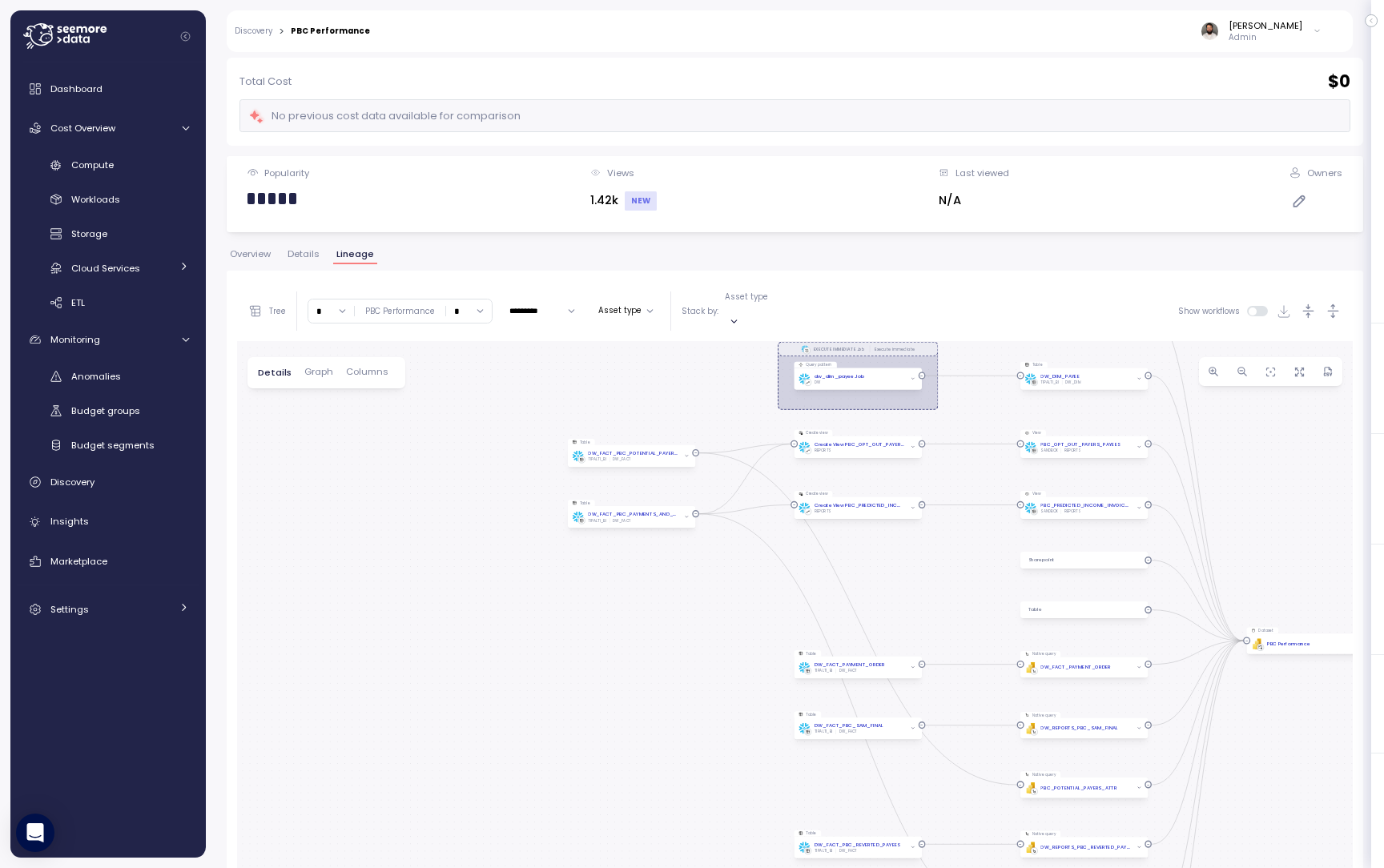
click at [308, 299] on input "*" at bounding box center [331, 311] width 46 height 23
type input "*"
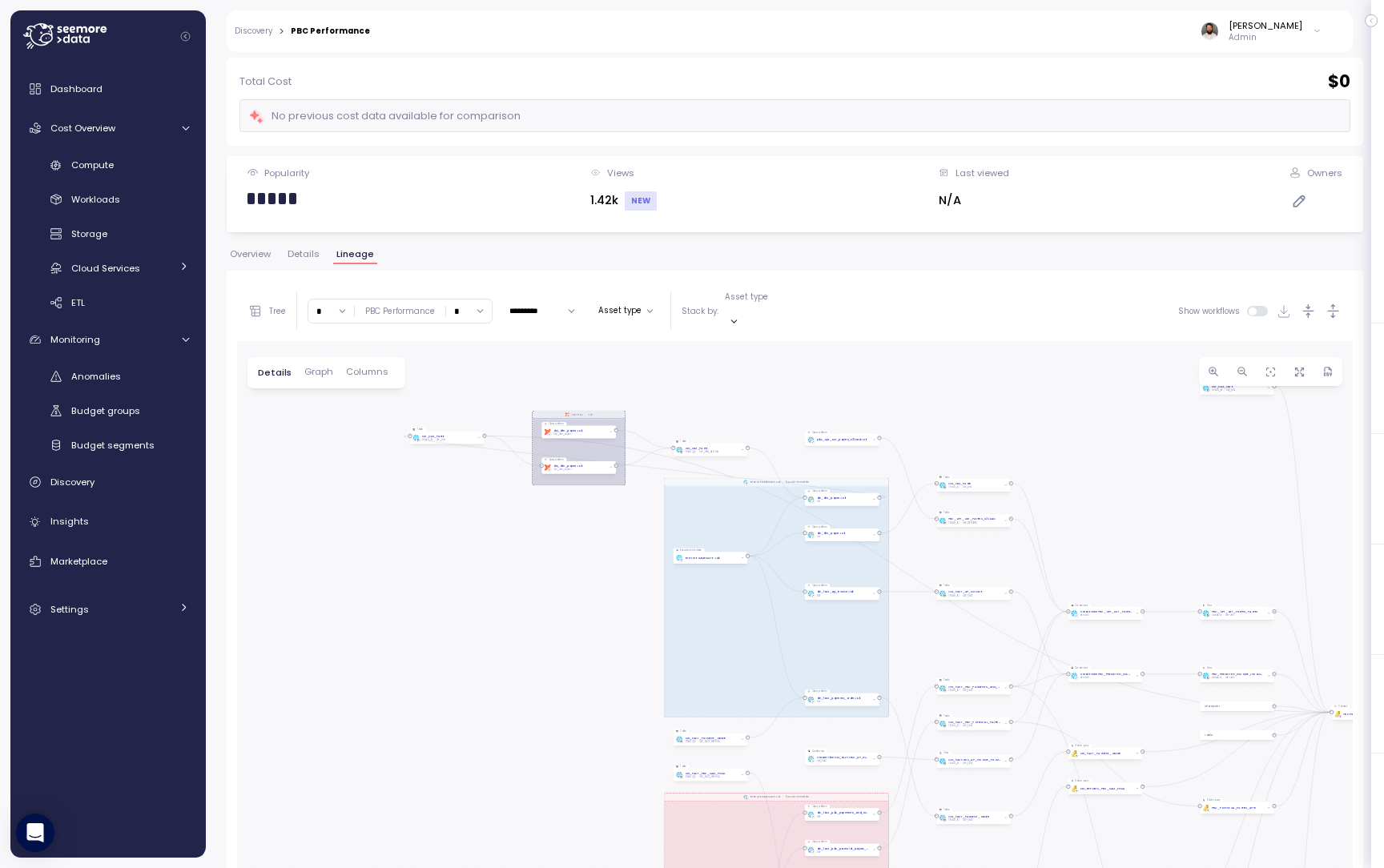
drag, startPoint x: 84, startPoint y: 366, endPoint x: 386, endPoint y: 391, distance: 303.0
click at [386, 390] on div "dbt DW Prod Job EXECUTE IMMEDIATE Job Execute immediate EXECUTE IMMEDIATE Job E…" at bounding box center [794, 714] width 1115 height 746
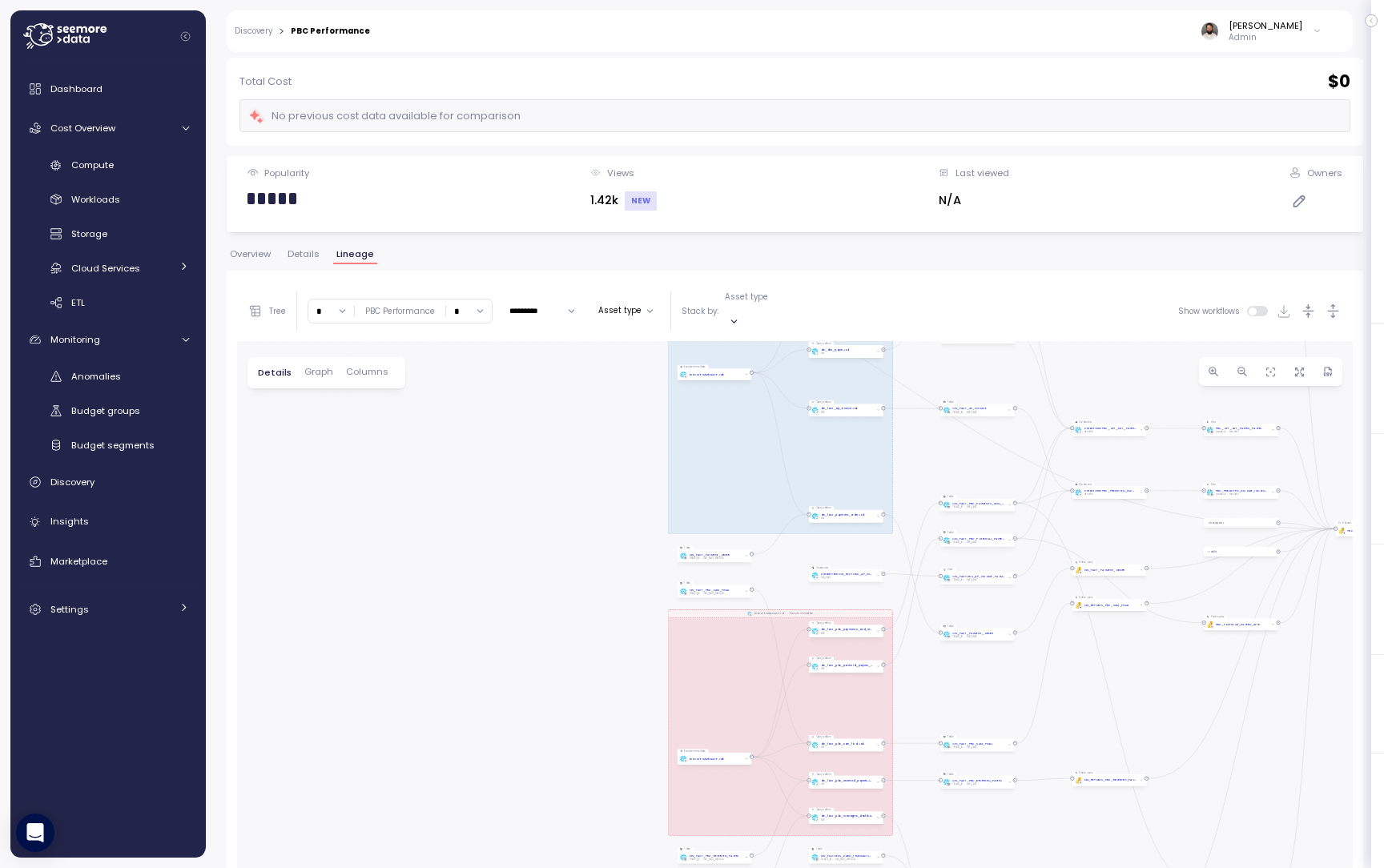
drag, startPoint x: 394, startPoint y: 574, endPoint x: 208, endPoint y: 367, distance: 278.3
click at [237, 367] on div "dbt DW Prod Job EXECUTE IMMEDIATE Job Execute immediate EXECUTE IMMEDIATE Job E…" at bounding box center [794, 714] width 1115 height 746
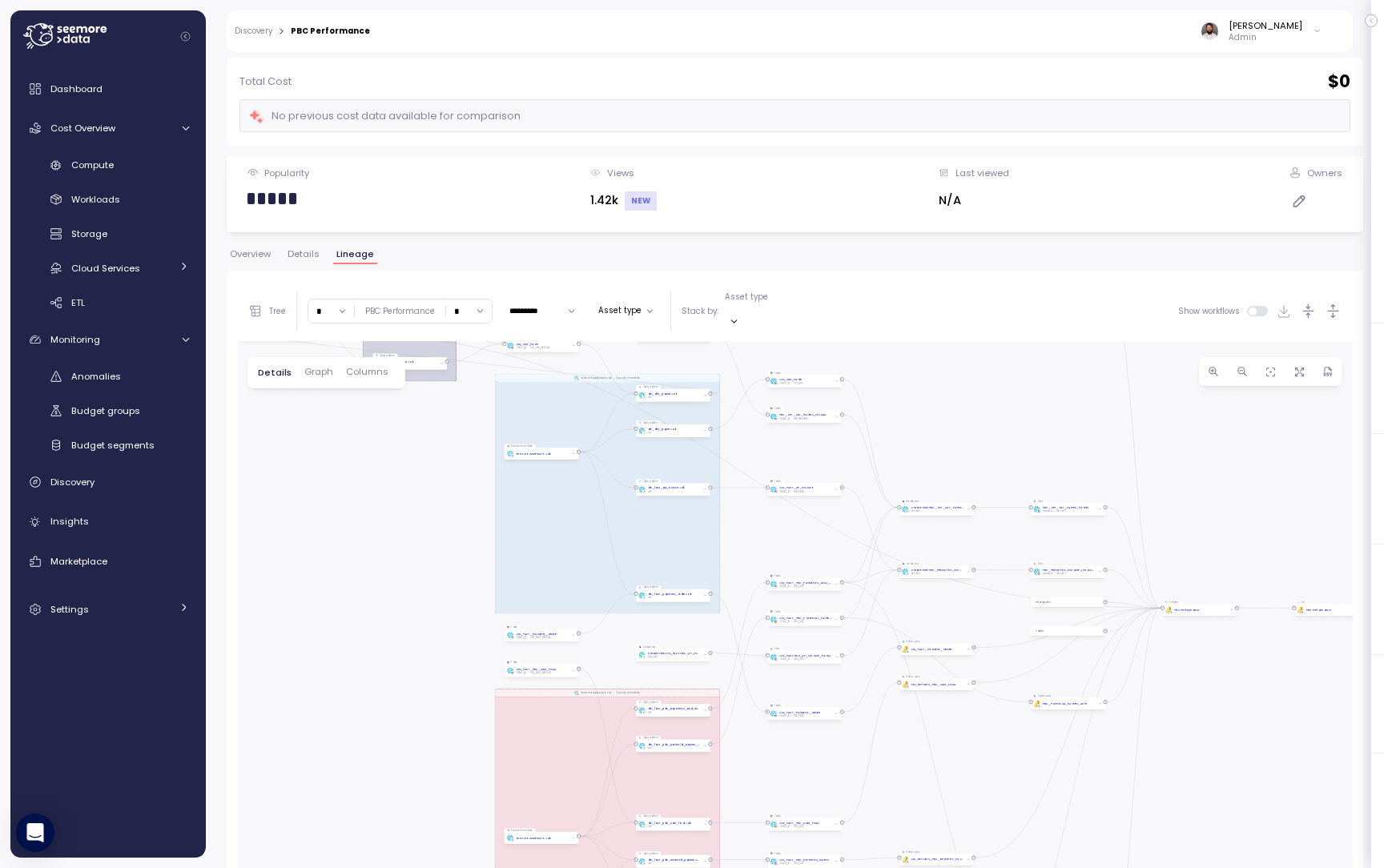
drag, startPoint x: 277, startPoint y: 344, endPoint x: 129, endPoint y: 409, distance: 161.6
click at [237, 409] on div "dbt DW Prod Job EXECUTE IMMEDIATE Job Execute immediate EXECUTE IMMEDIATE Job E…" at bounding box center [794, 714] width 1115 height 746
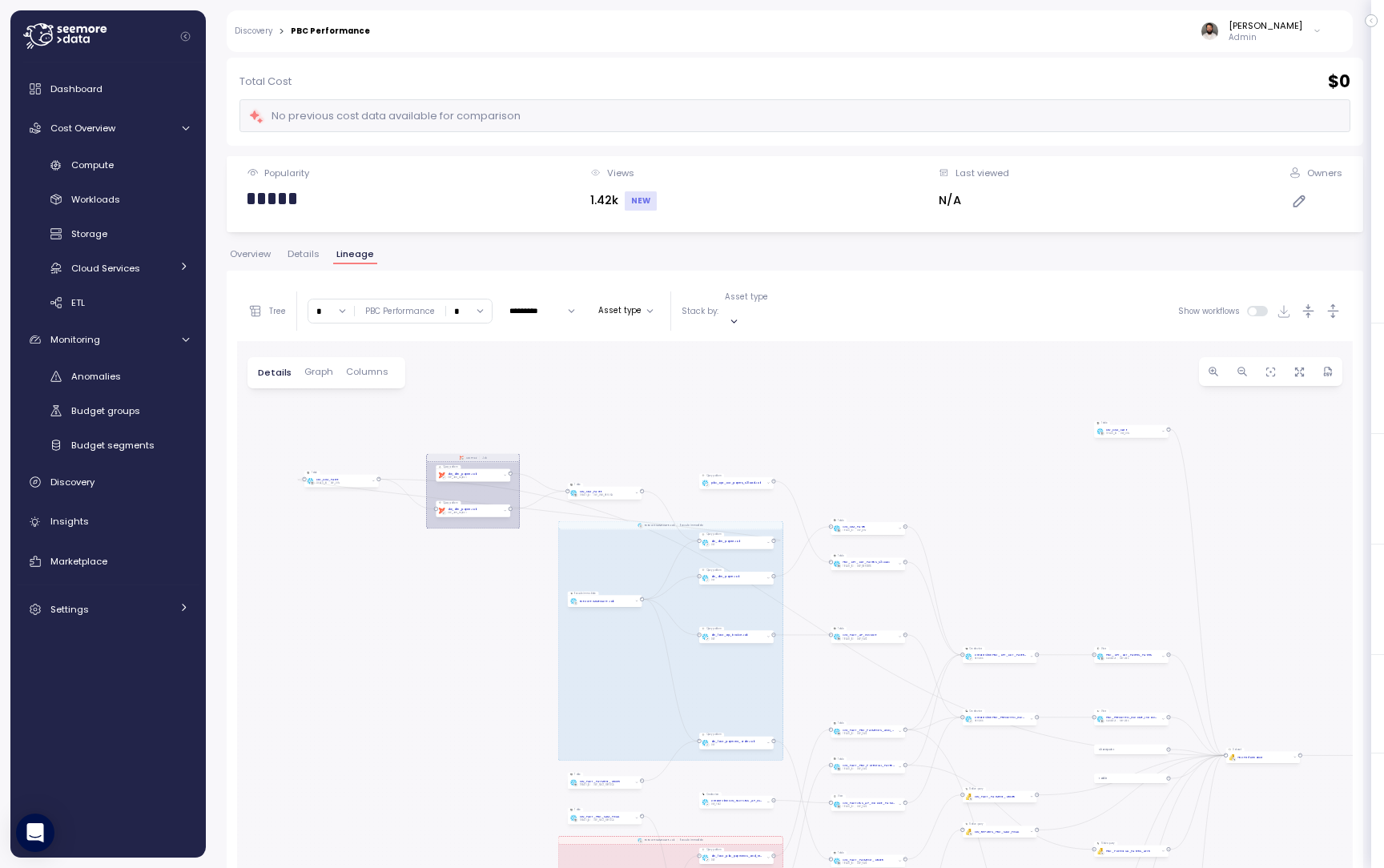
drag, startPoint x: 188, startPoint y: 333, endPoint x: 394, endPoint y: 516, distance: 275.5
click at [393, 516] on div "dbt DW Prod Job EXECUTE IMMEDIATE Job Execute immediate EXECUTE IMMEDIATE Job E…" at bounding box center [794, 714] width 1115 height 746
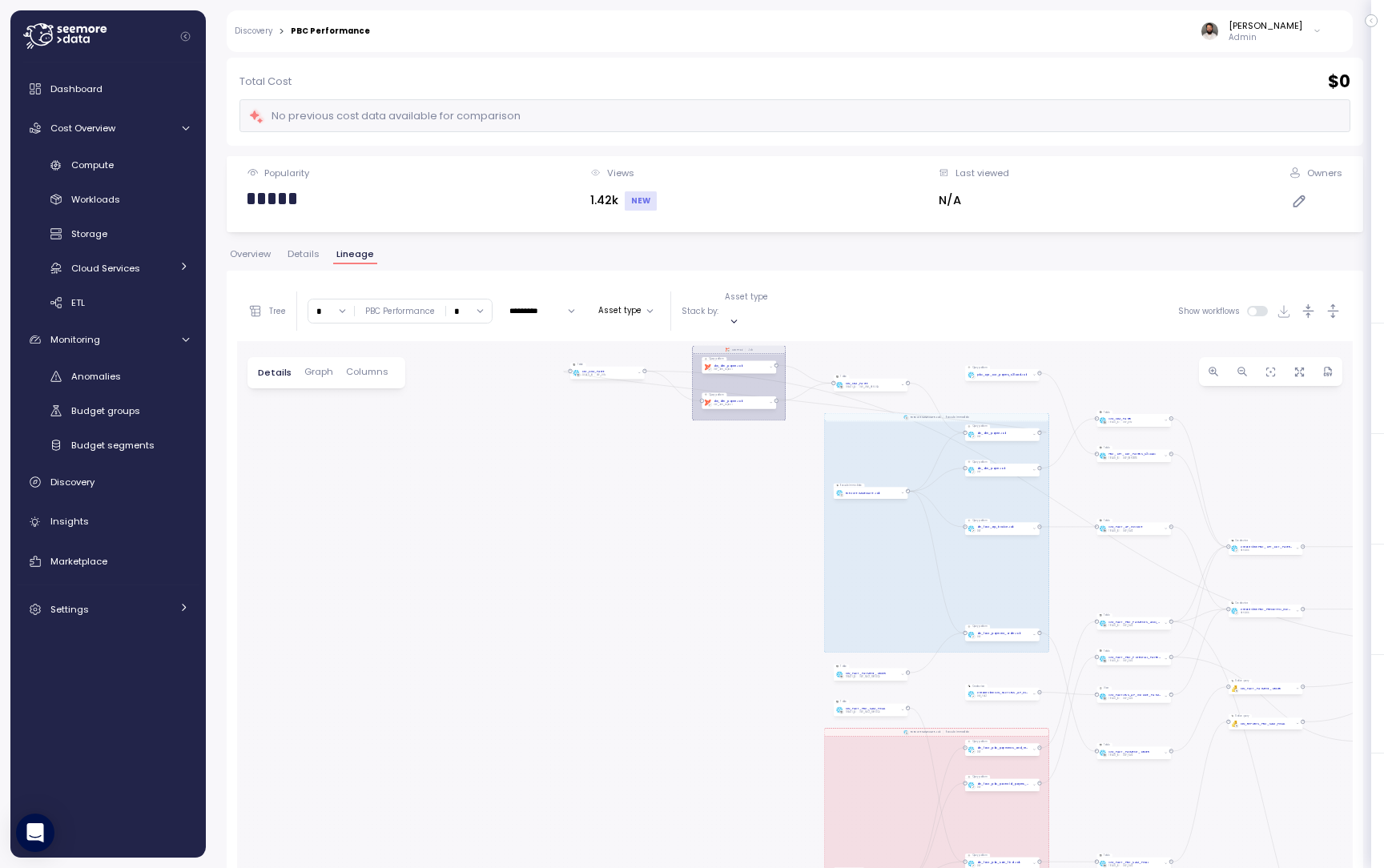
drag, startPoint x: 306, startPoint y: 509, endPoint x: 428, endPoint y: 367, distance: 187.2
click at [428, 366] on div "dbt DW Prod Job EXECUTE IMMEDIATE Job Execute immediate EXECUTE IMMEDIATE Job E…" at bounding box center [794, 714] width 1115 height 746
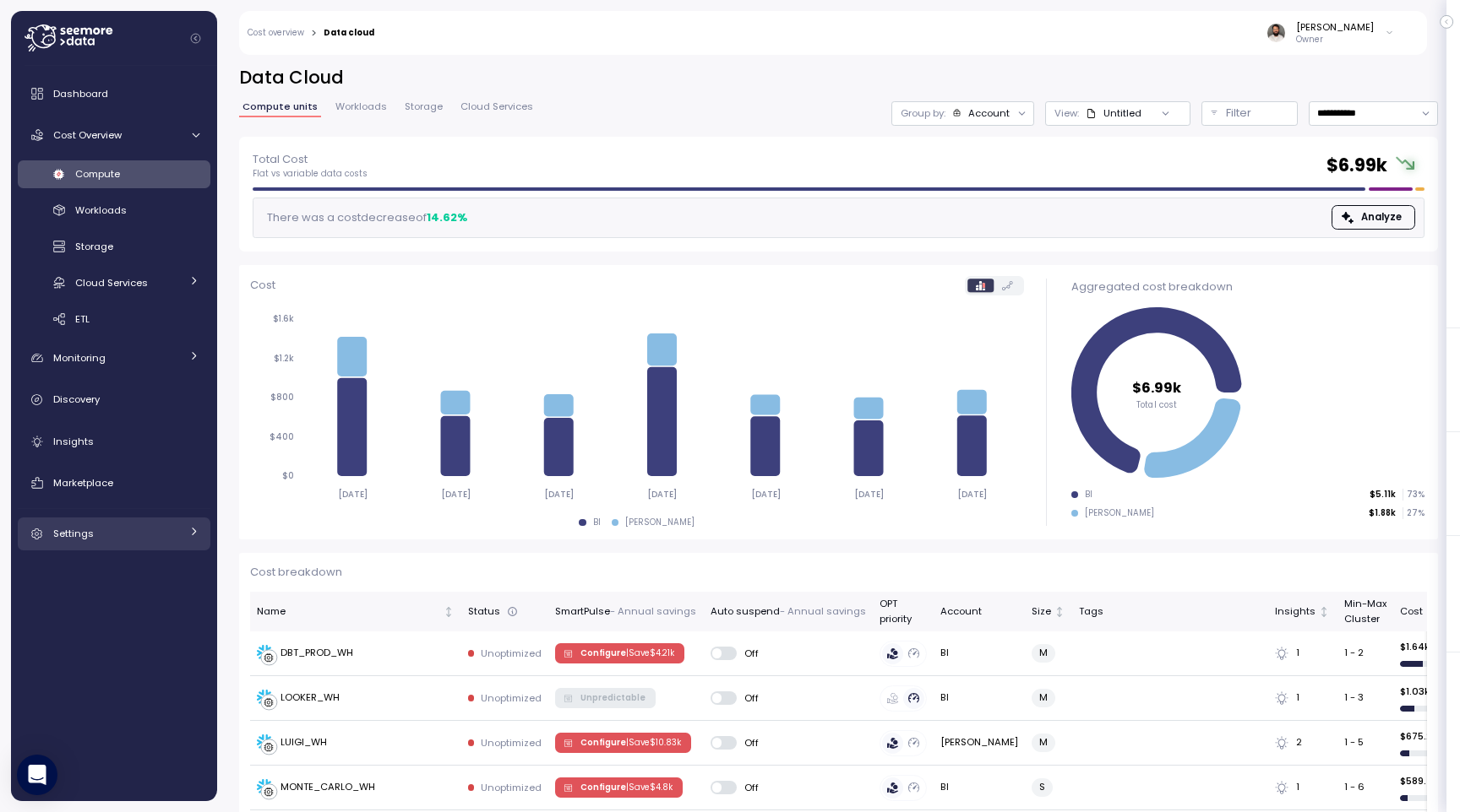
scroll to position [424, 0]
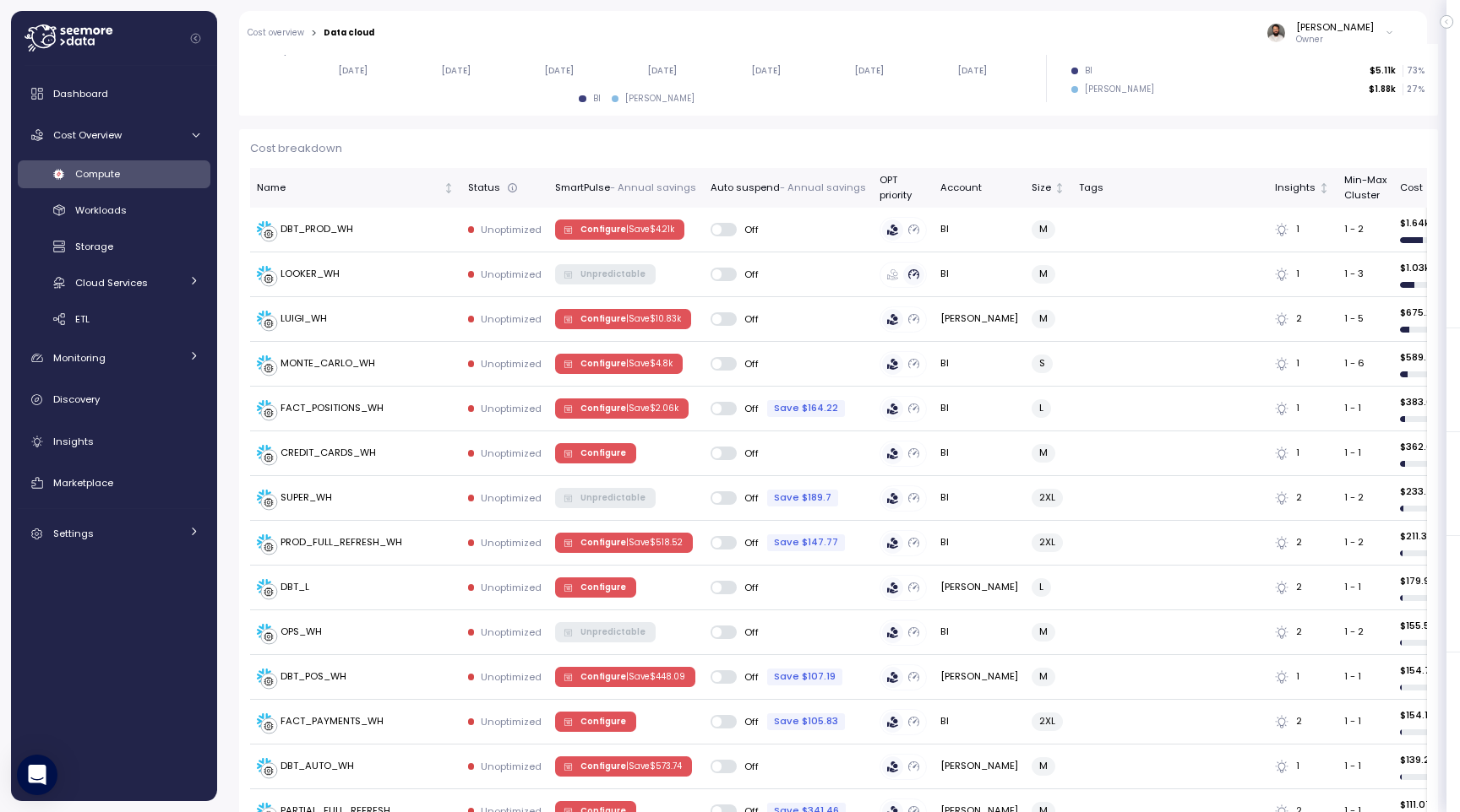
click at [136, 185] on link "Compute" at bounding box center [114, 173] width 192 height 27
